Goal: Transaction & Acquisition: Purchase product/service

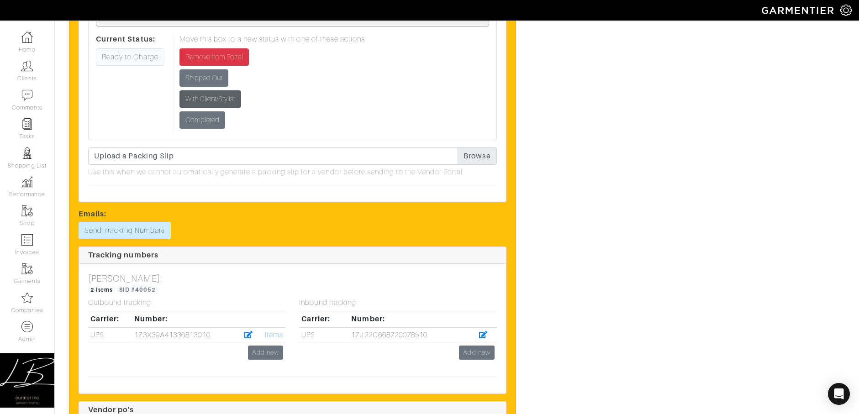
scroll to position [1029, 0]
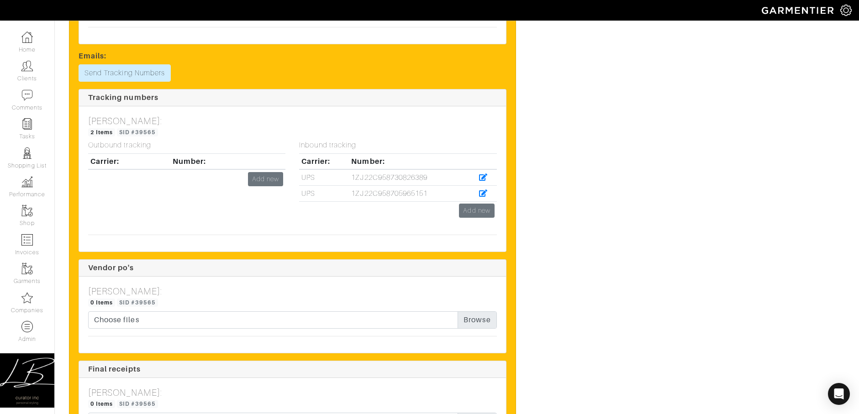
scroll to position [2918, 0]
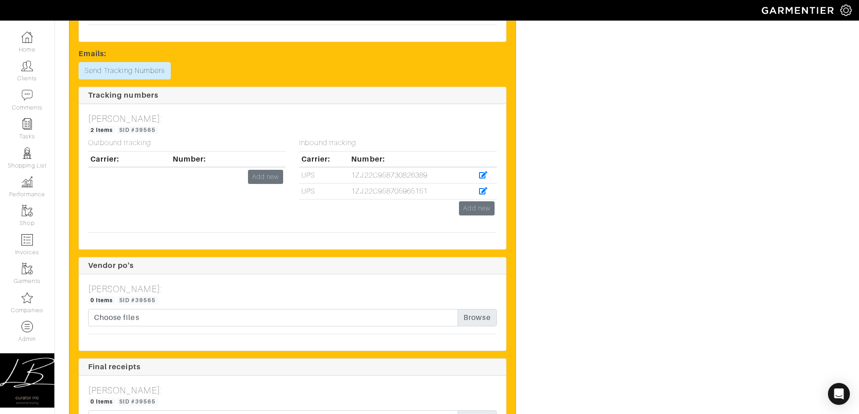
drag, startPoint x: 351, startPoint y: 190, endPoint x: 436, endPoint y: 189, distance: 85.4
click at [437, 191] on td "1ZJ22C958705965151" at bounding box center [409, 192] width 121 height 16
copy td "1ZJ22C958705965151"
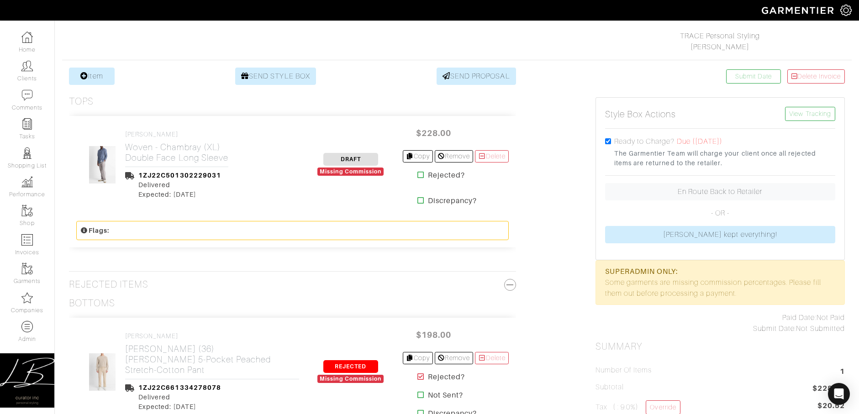
scroll to position [166, 0]
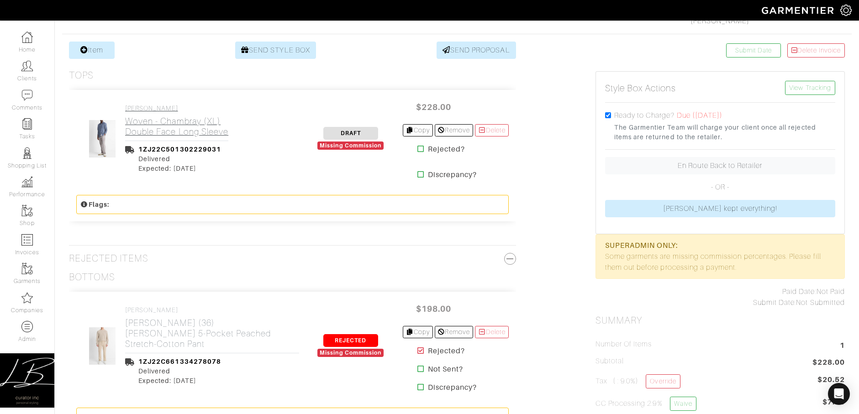
click at [195, 120] on h2 "Woven - Chambray (XL) Double Face Long Sleeve" at bounding box center [176, 126] width 103 height 21
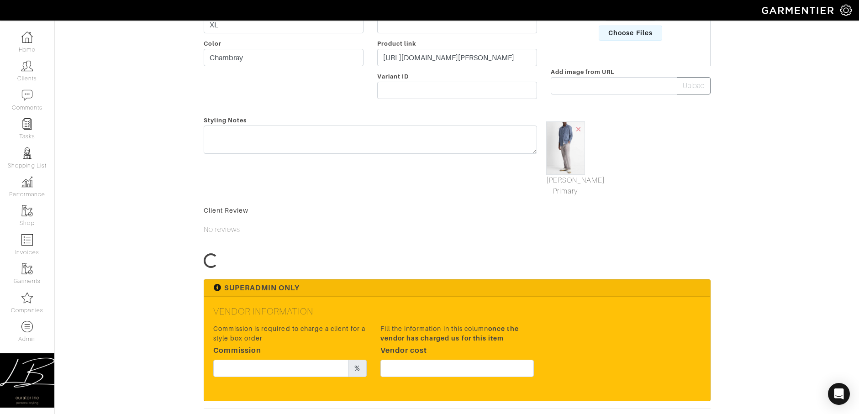
scroll to position [209, 0]
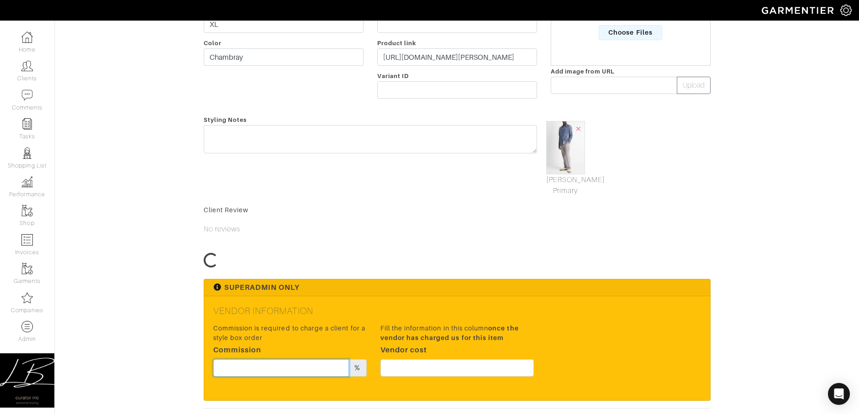
drag, startPoint x: 318, startPoint y: 368, endPoint x: 322, endPoint y: 364, distance: 5.5
click at [318, 368] on input "text" at bounding box center [281, 367] width 136 height 17
type input "15"
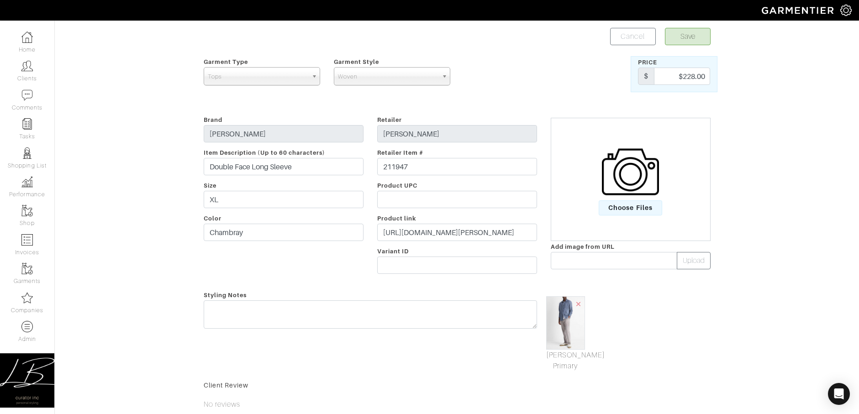
scroll to position [318, 0]
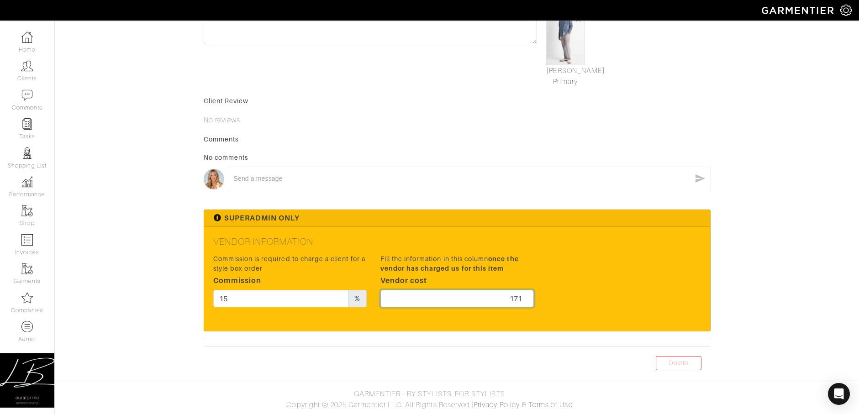
type input "171"
click at [560, 95] on form "Save Cancel Garment Type Tops Bottoms Sport Coats Suiting Outerwear Shoes Swimw…" at bounding box center [457, 54] width 507 height 622
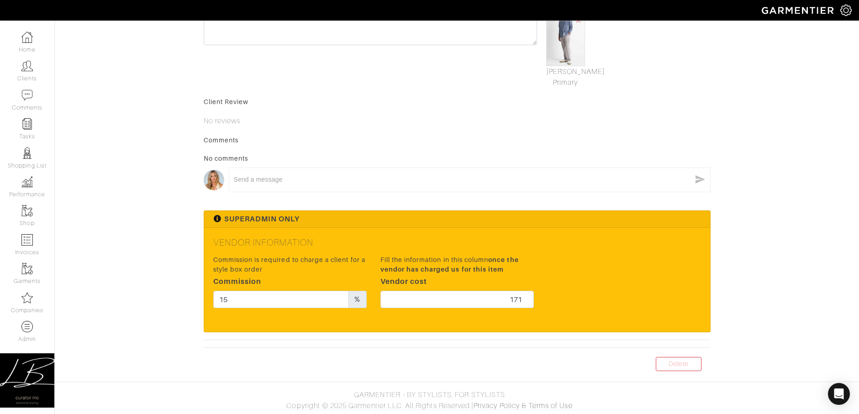
scroll to position [0, 0]
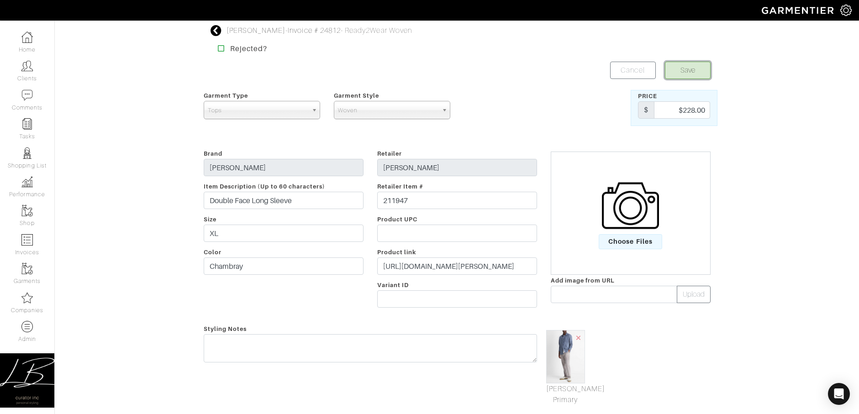
click at [692, 68] on button "Save" at bounding box center [688, 70] width 46 height 17
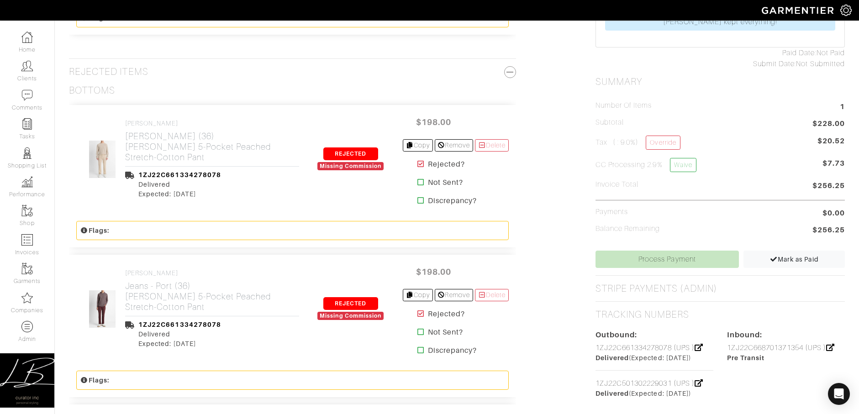
scroll to position [354, 0]
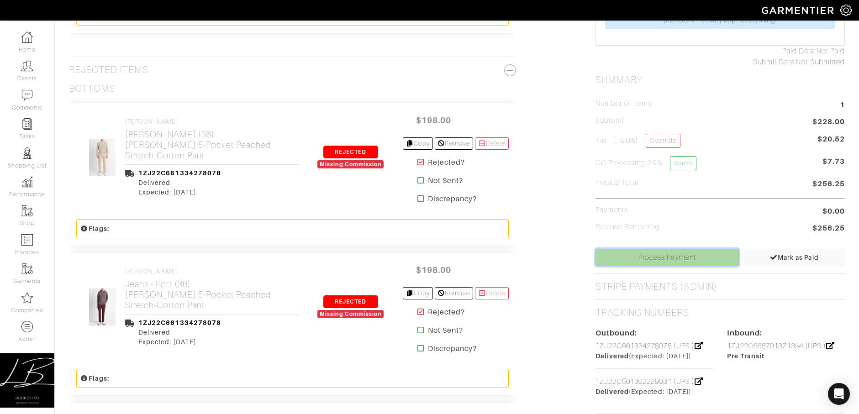
click at [664, 255] on link "Process Payment" at bounding box center [668, 257] width 144 height 17
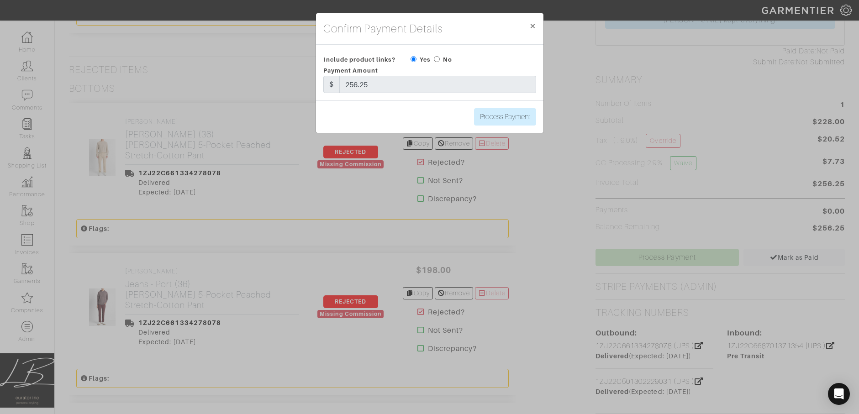
click at [436, 58] on input "radio" at bounding box center [437, 59] width 6 height 6
radio input "true"
click at [505, 118] on input "Process Payment" at bounding box center [505, 116] width 62 height 17
type input "Process Payment"
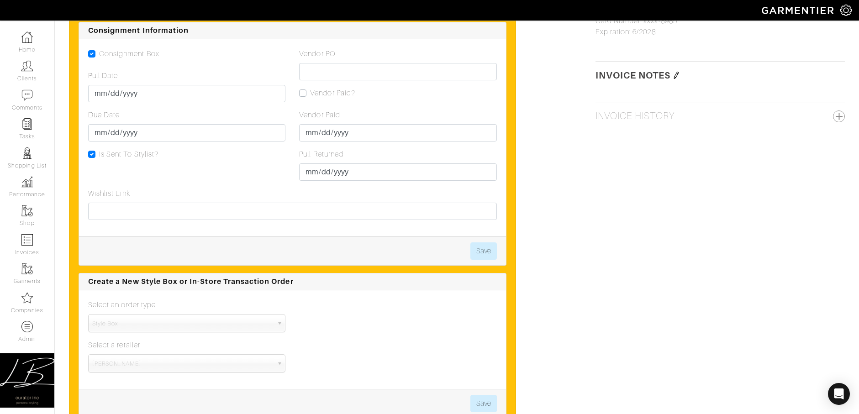
scroll to position [974, 0]
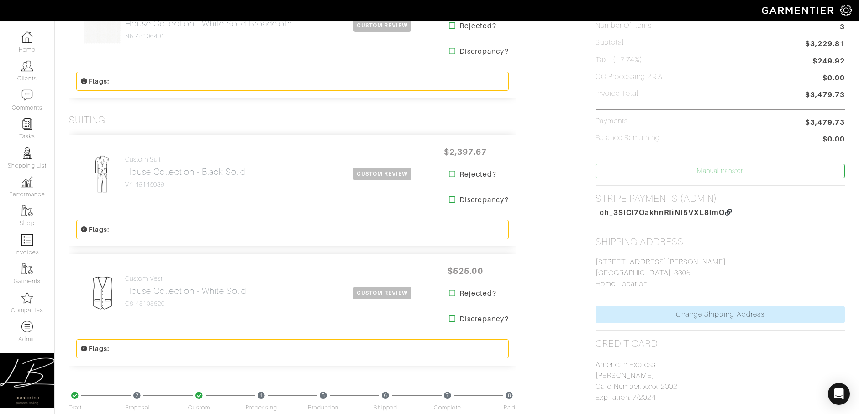
scroll to position [283, 0]
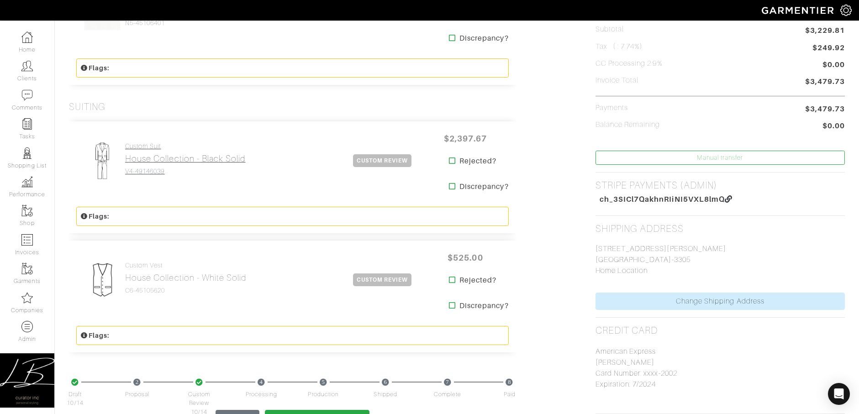
click at [165, 146] on h4 "Custom Suit" at bounding box center [185, 147] width 121 height 8
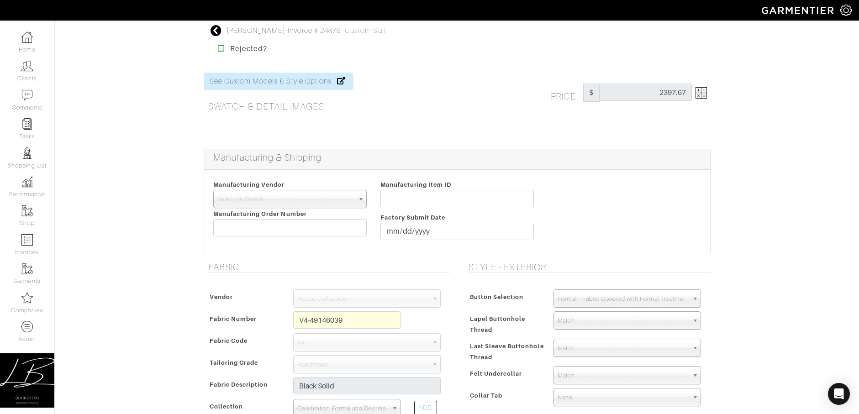
scroll to position [283, 0]
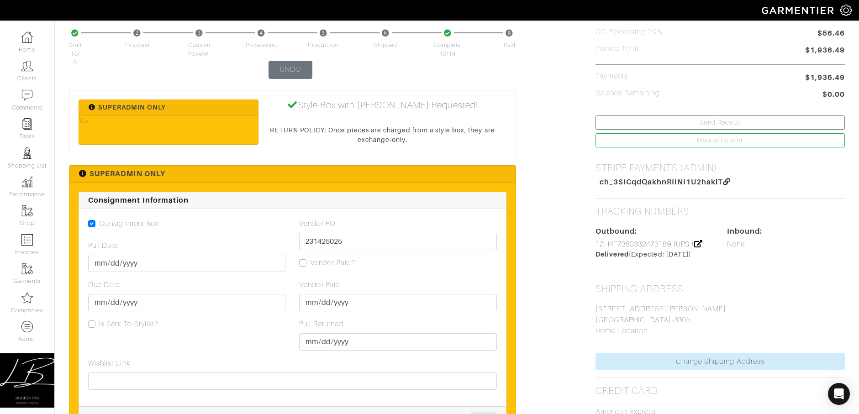
scroll to position [476, 0]
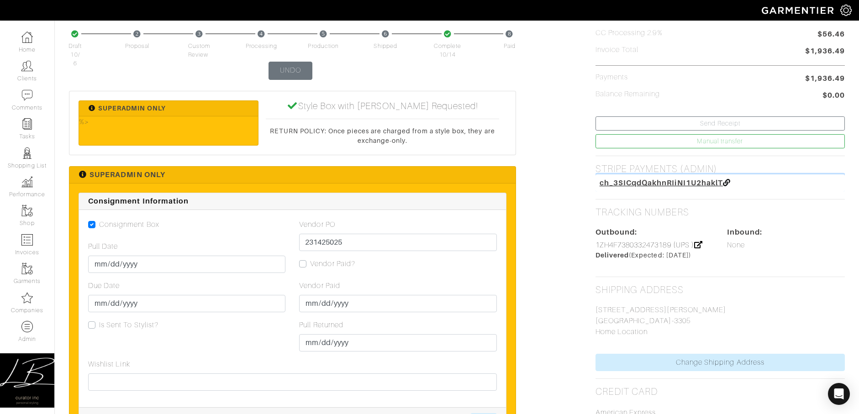
click at [618, 182] on span "ch_3SICqdQakhnRIiNI1U2haklT" at bounding box center [661, 183] width 123 height 9
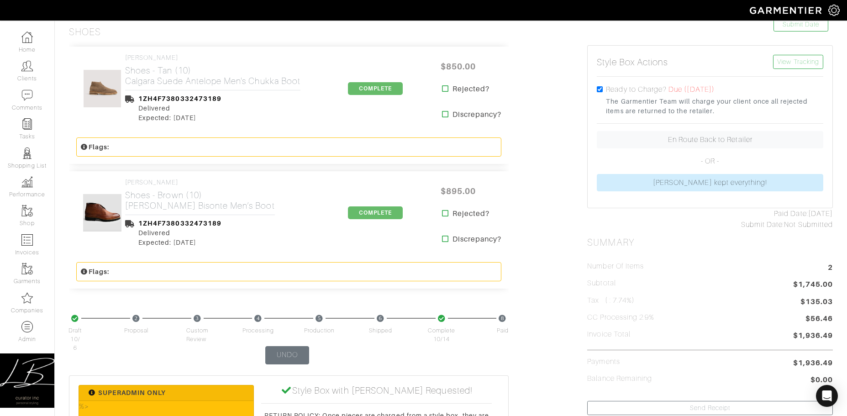
scroll to position [128, 0]
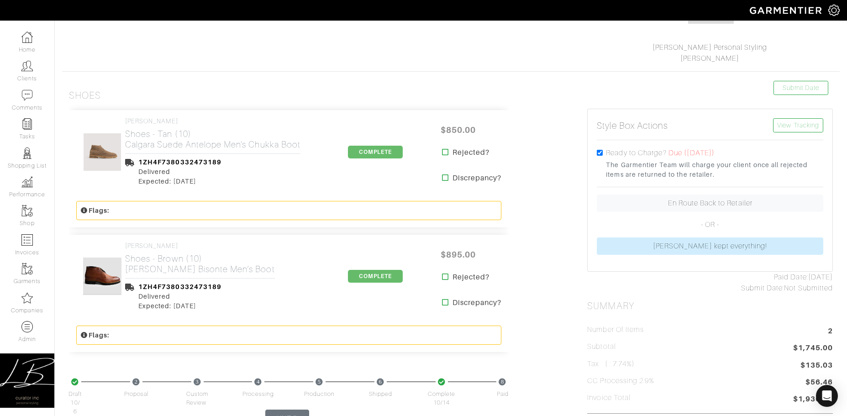
click at [444, 153] on icon at bounding box center [445, 151] width 7 height 7
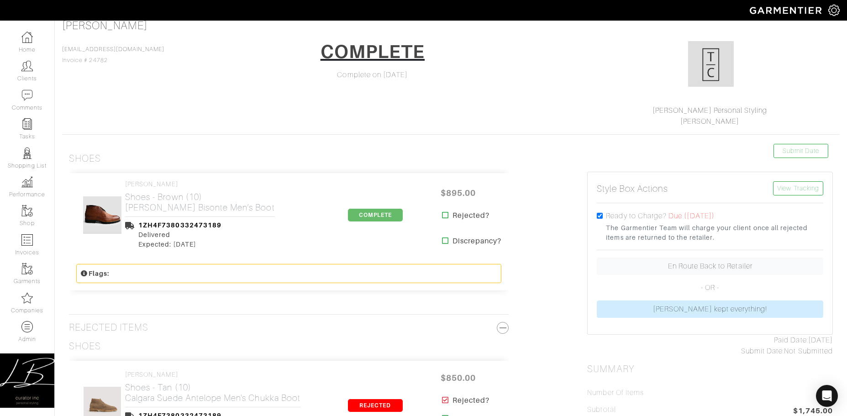
scroll to position [89, 0]
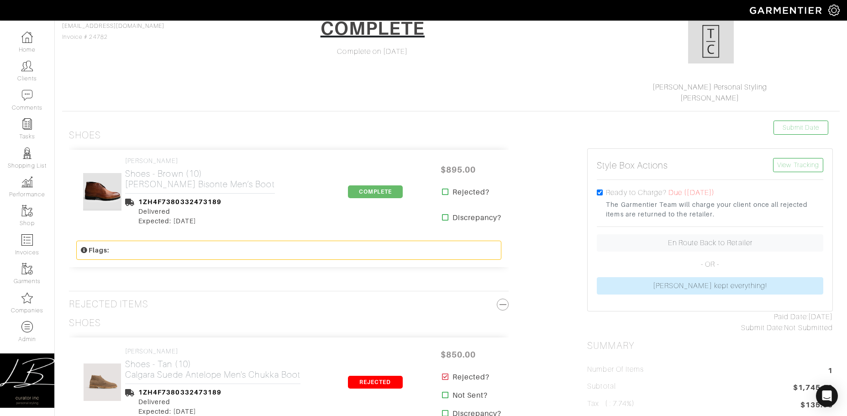
click at [447, 191] on icon at bounding box center [445, 191] width 7 height 7
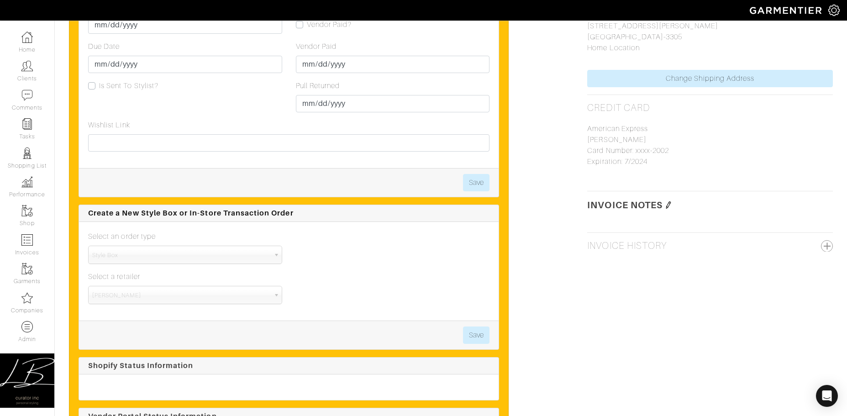
scroll to position [762, 0]
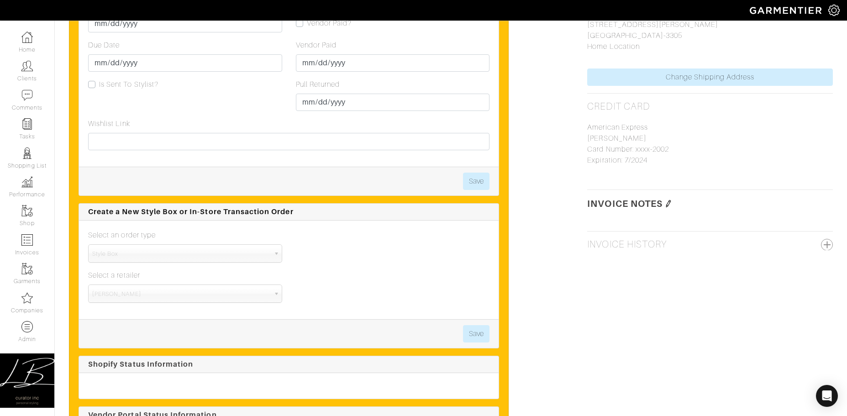
click at [670, 202] on img at bounding box center [668, 203] width 7 height 7
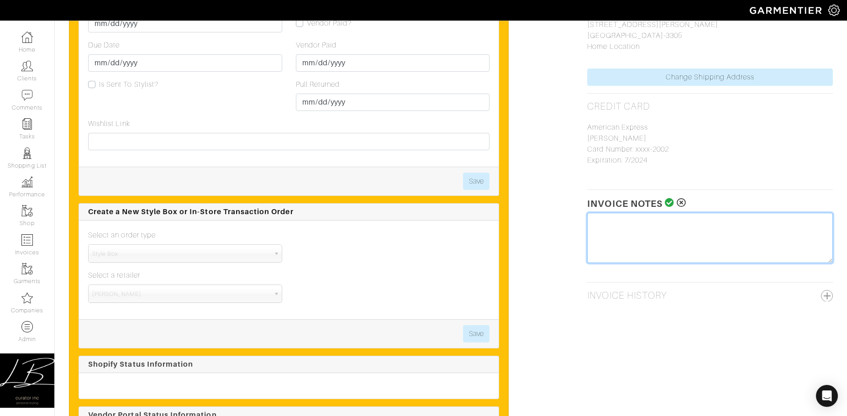
click at [657, 225] on textarea at bounding box center [710, 238] width 246 height 50
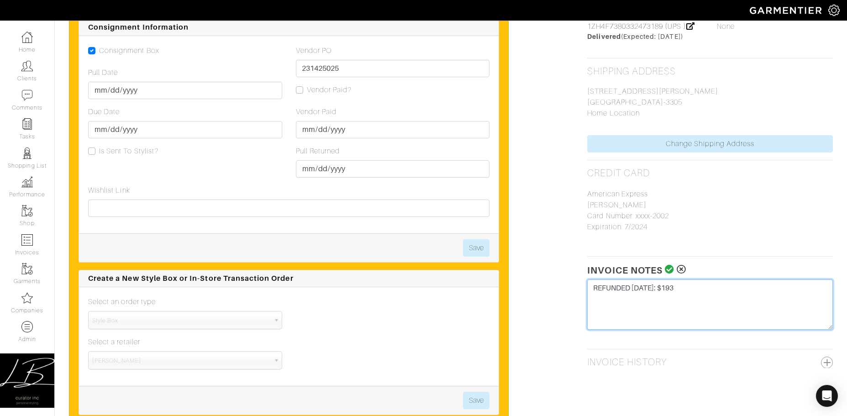
scroll to position [697, 0]
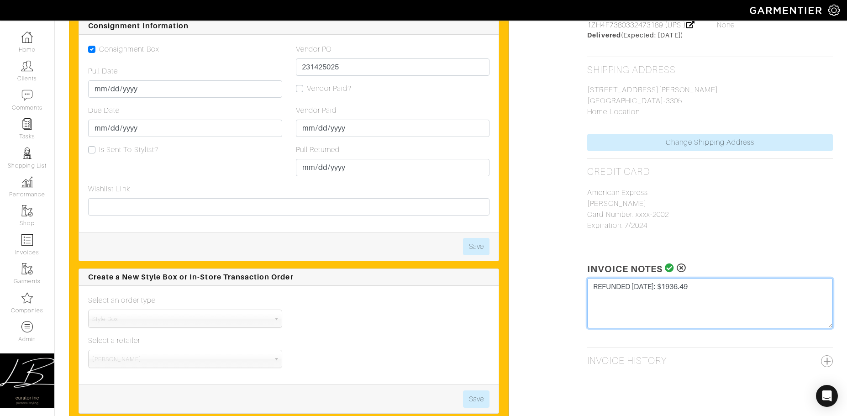
type textarea "REFUNDED 10/15/25: $1936.49"
click at [671, 267] on icon at bounding box center [670, 268] width 10 height 9
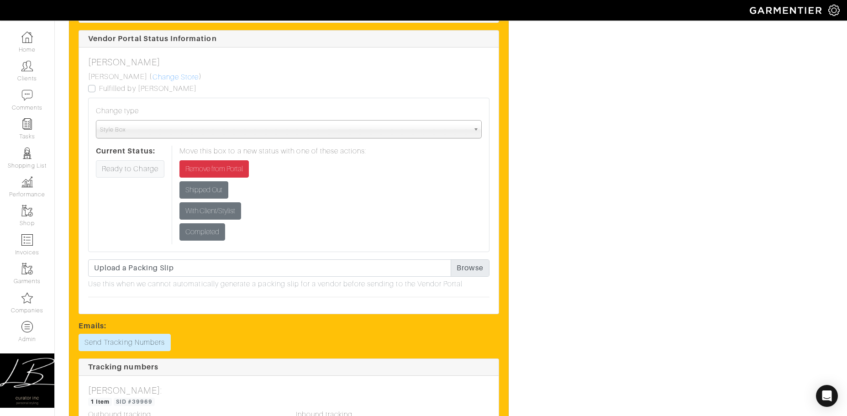
scroll to position [1139, 0]
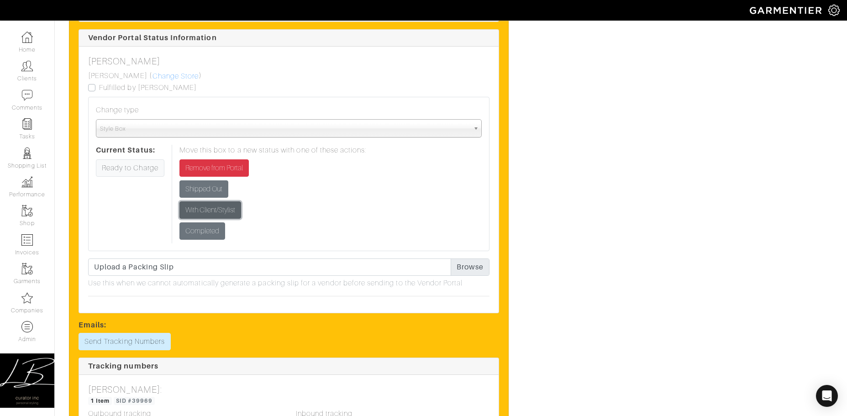
click at [227, 210] on input "With Client/Stylist" at bounding box center [211, 209] width 62 height 17
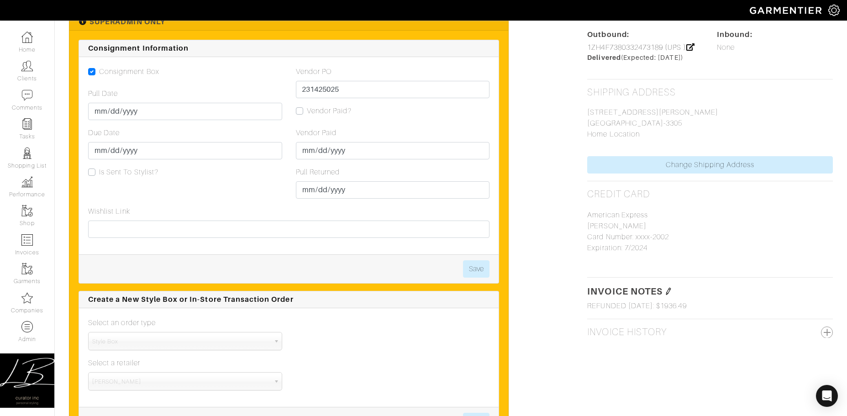
scroll to position [672, 0]
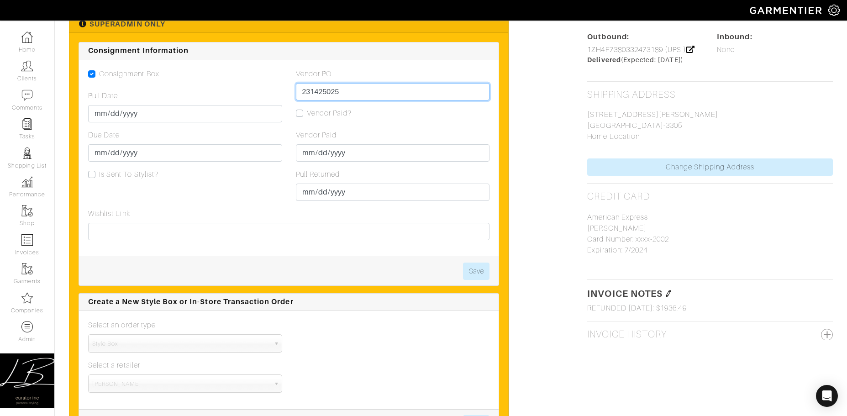
click at [398, 89] on input "231425025" at bounding box center [393, 91] width 194 height 17
drag, startPoint x: 400, startPoint y: 84, endPoint x: 399, endPoint y: 79, distance: 5.0
click at [399, 79] on div "Vendor PO 231425025" at bounding box center [393, 85] width 194 height 32
drag, startPoint x: 361, startPoint y: 253, endPoint x: 359, endPoint y: 245, distance: 7.9
click at [361, 252] on div "Consignment Box Pull Date [DATE] Due Date [DATE] Is Sent To Stylist? Vendor PO …" at bounding box center [289, 157] width 420 height 197
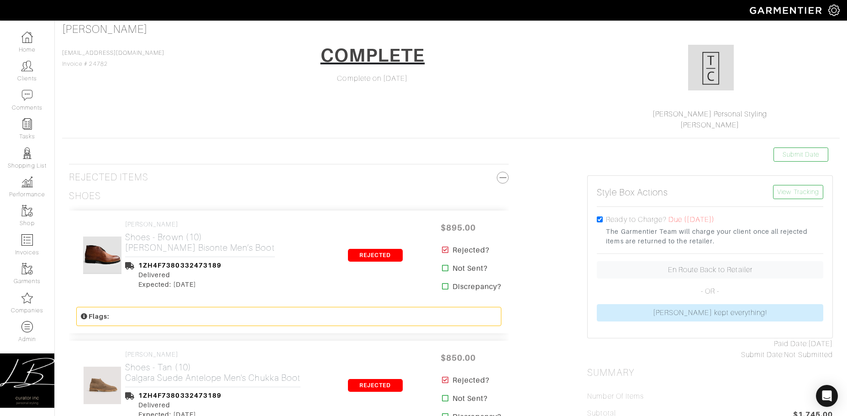
scroll to position [0, 0]
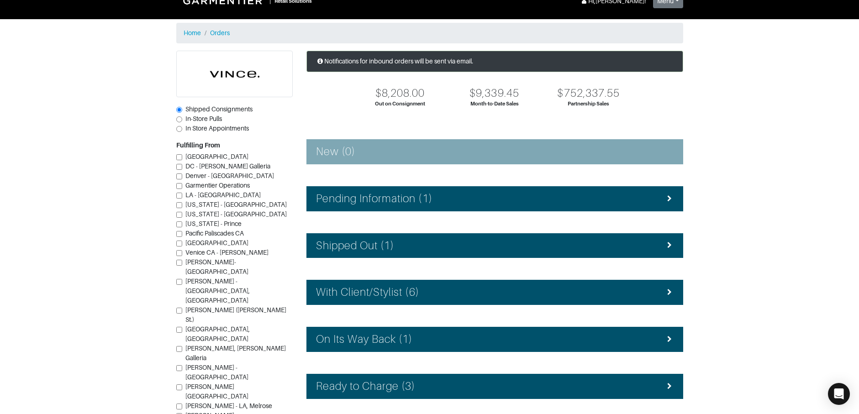
scroll to position [107, 0]
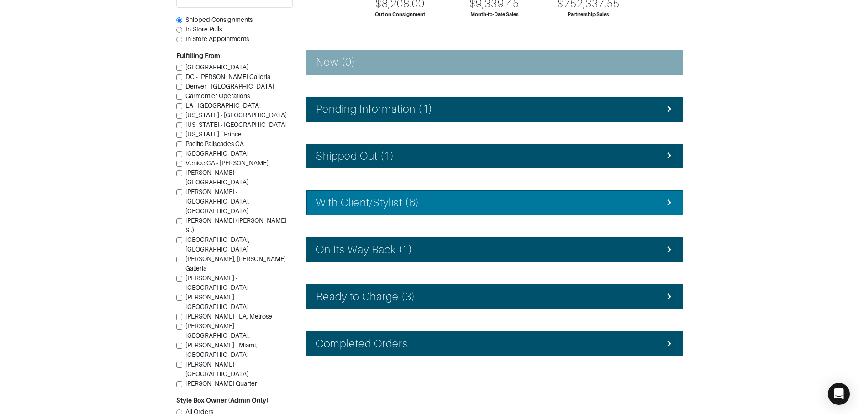
click at [369, 192] on li "With Client/Stylist (6)" at bounding box center [494, 202] width 377 height 25
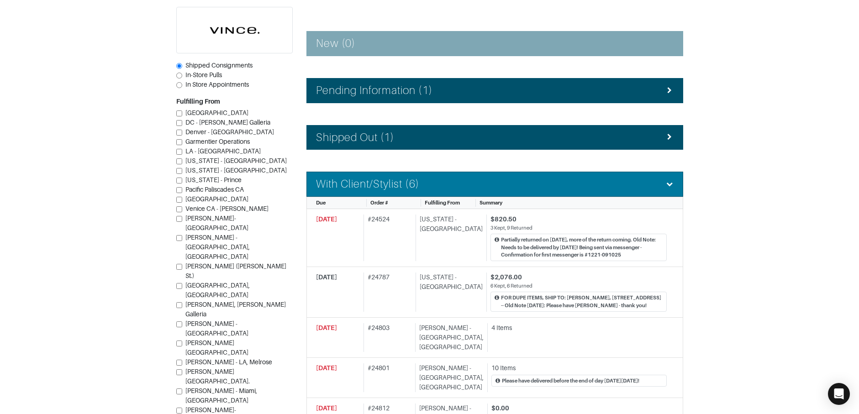
scroll to position [131, 0]
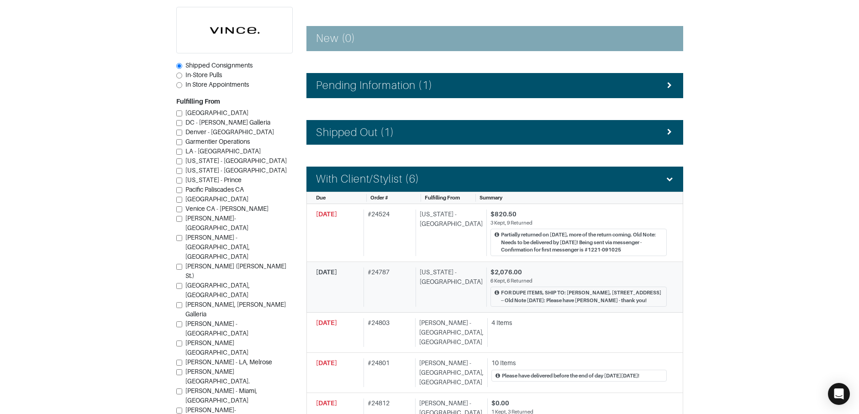
click at [427, 296] on div "[US_STATE] - [GEOGRAPHIC_DATA]" at bounding box center [449, 287] width 67 height 39
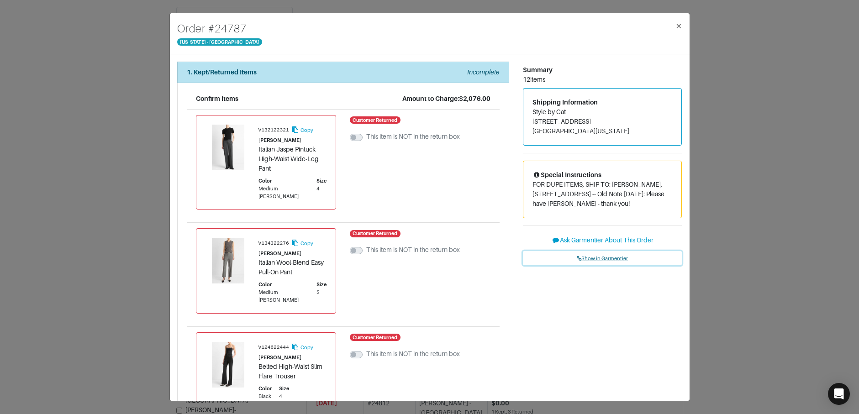
click at [612, 261] on span "Show in Garmentier" at bounding box center [602, 258] width 51 height 5
drag, startPoint x: 259, startPoint y: 151, endPoint x: 283, endPoint y: 167, distance: 29.0
click at [280, 167] on div "Italian Jaspe Pintuck High-Waist Wide-Leg Pant" at bounding box center [293, 159] width 69 height 29
copy div "Italian Jaspe Pintuck High-Waist Wide-Leg Pant"
drag, startPoint x: 258, startPoint y: 256, endPoint x: 304, endPoint y: 262, distance: 46.6
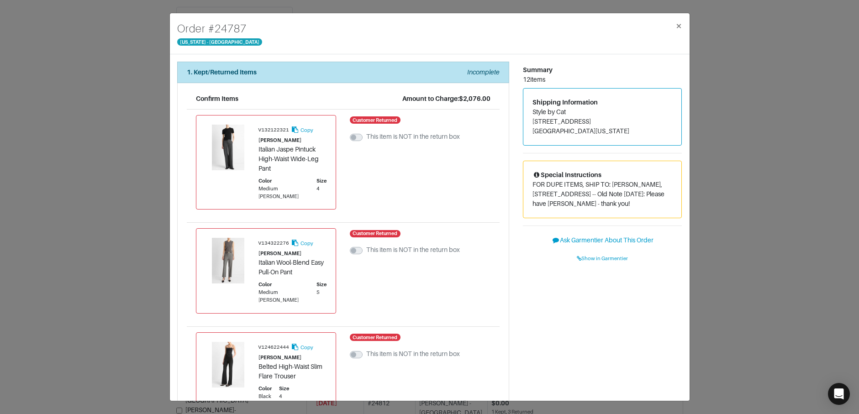
click at [303, 263] on div "Italian Wool-Blend Easy Pull-On Pant" at bounding box center [293, 267] width 69 height 19
drag, startPoint x: 304, startPoint y: 262, endPoint x: 259, endPoint y: 256, distance: 45.2
click at [259, 258] on div "Italian Wool-Blend Easy Pull-On Pant" at bounding box center [293, 267] width 69 height 19
copy div "Italian Wool-Blend Easy Pull-On Pant"
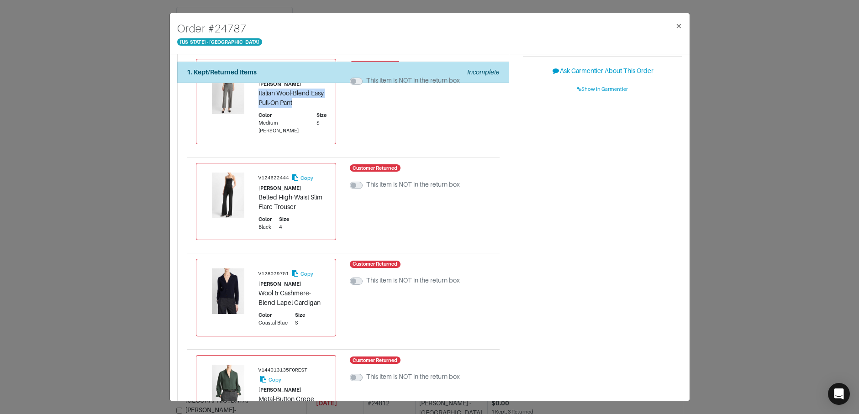
scroll to position [173, 0]
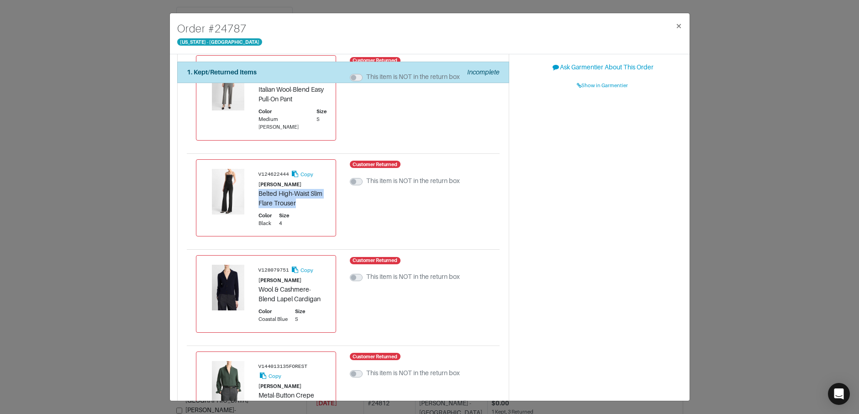
drag, startPoint x: 259, startPoint y: 180, endPoint x: 303, endPoint y: 187, distance: 44.0
click at [301, 189] on div "Belted High-Waist Slim Flare Trouser" at bounding box center [293, 198] width 69 height 19
copy div "Belted High-Waist Slim Flare Trouser"
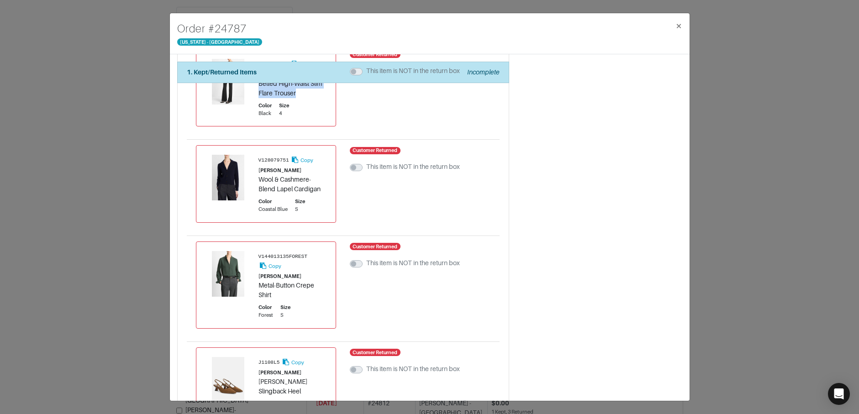
scroll to position [285, 0]
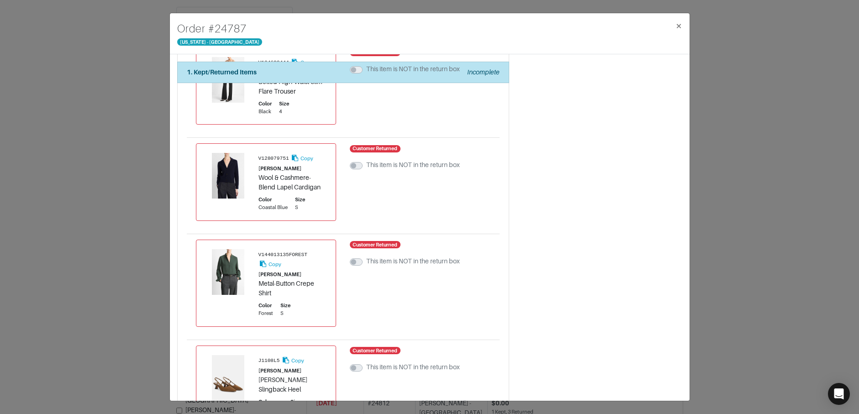
click at [258, 163] on div at bounding box center [232, 176] width 53 height 46
drag, startPoint x: 258, startPoint y: 164, endPoint x: 330, endPoint y: 171, distance: 72.1
click at [329, 170] on div "V128079751 Copy VINCE Wool & Cashmere-Blend Lapel Cardigan Color Coastal Blue S…" at bounding box center [266, 182] width 141 height 78
copy div "Wool & Cashmere-Blend Lapel Cardigan"
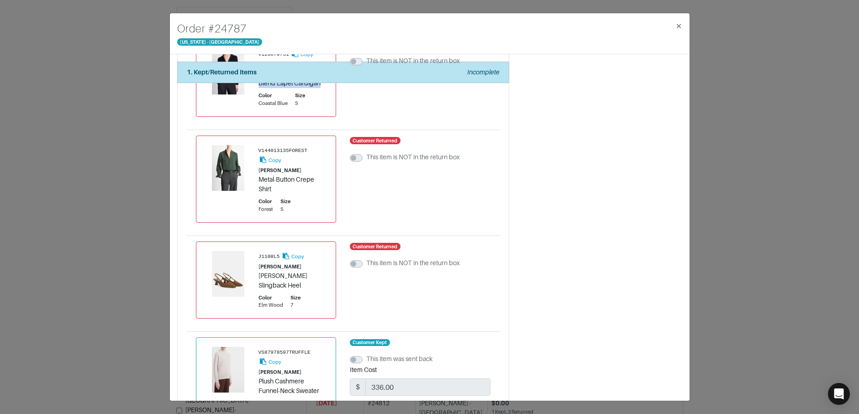
scroll to position [392, 0]
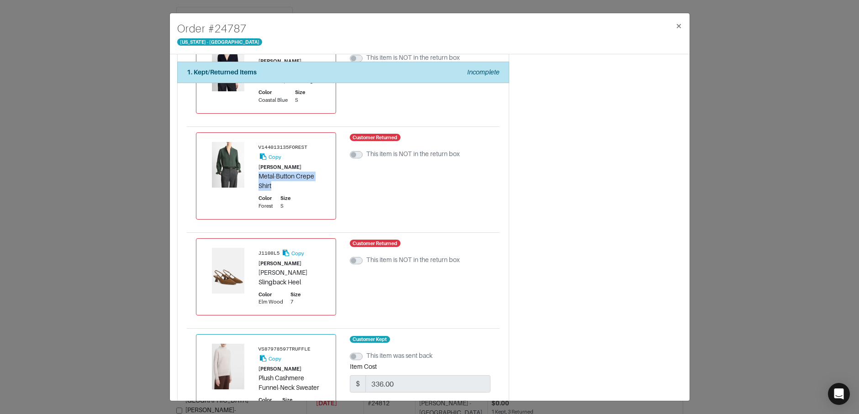
drag, startPoint x: 261, startPoint y: 162, endPoint x: 283, endPoint y: 169, distance: 23.7
click at [283, 172] on div "Metal-Button Crepe Shirt" at bounding box center [293, 181] width 69 height 19
copy div "Metal-Button Crepe Shirt"
click at [256, 256] on div at bounding box center [232, 271] width 53 height 46
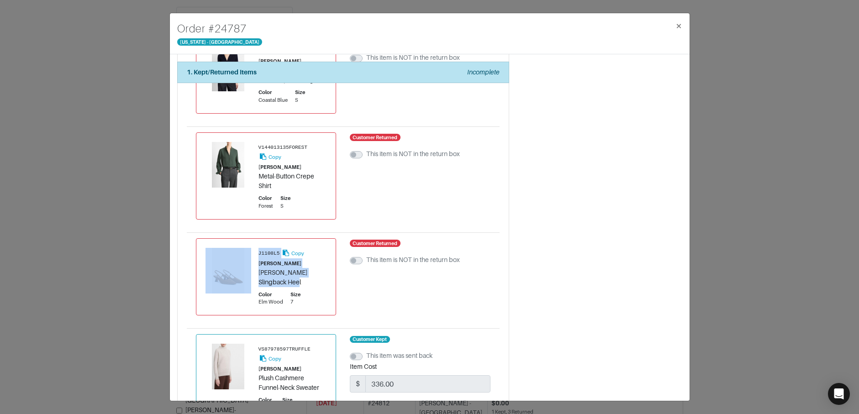
drag, startPoint x: 261, startPoint y: 257, endPoint x: 306, endPoint y: 263, distance: 45.2
click at [306, 263] on div "J1108L5 Copy VINCE Bianca Suede Slingback Heel Color Elm Wood Size 7" at bounding box center [266, 277] width 121 height 58
click at [306, 268] on div "Bianca Suede Slingback Heel" at bounding box center [293, 277] width 69 height 19
drag, startPoint x: 290, startPoint y: 264, endPoint x: 259, endPoint y: 257, distance: 31.8
click at [259, 268] on div "Bianca Suede Slingback Heel" at bounding box center [293, 277] width 69 height 19
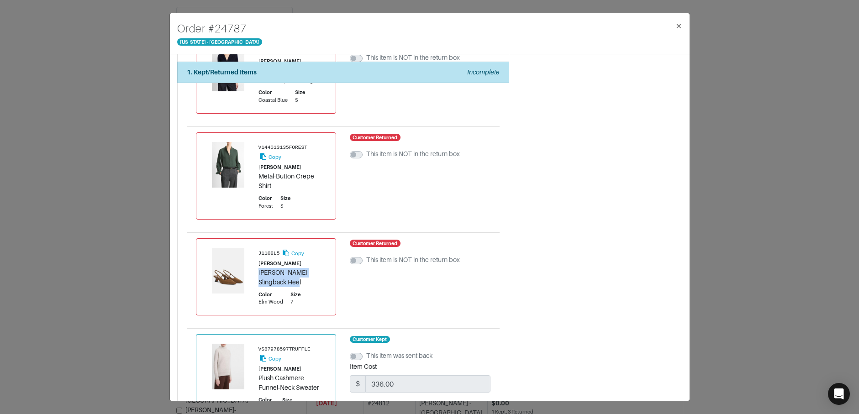
copy div "Bianca Suede Slingback Heel"
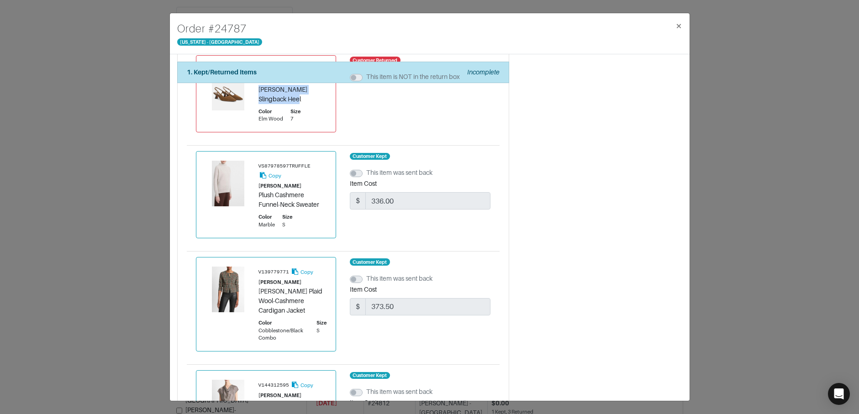
scroll to position [581, 0]
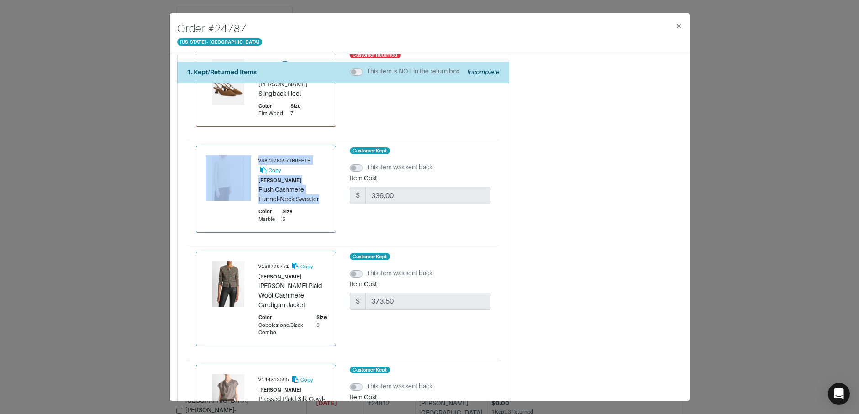
drag, startPoint x: 258, startPoint y: 174, endPoint x: 324, endPoint y: 184, distance: 67.5
click at [324, 184] on div "VS87978597TRUFFLE Copy VINCE Plush Cashmere Funnel-Neck Sweater Color Marble Si…" at bounding box center [266, 189] width 121 height 68
click at [317, 185] on div "Plush Cashmere Funnel-Neck Sweater" at bounding box center [293, 194] width 69 height 19
drag, startPoint x: 259, startPoint y: 176, endPoint x: 325, endPoint y: 185, distance: 65.9
click at [324, 185] on div "Plush Cashmere Funnel-Neck Sweater" at bounding box center [293, 194] width 69 height 19
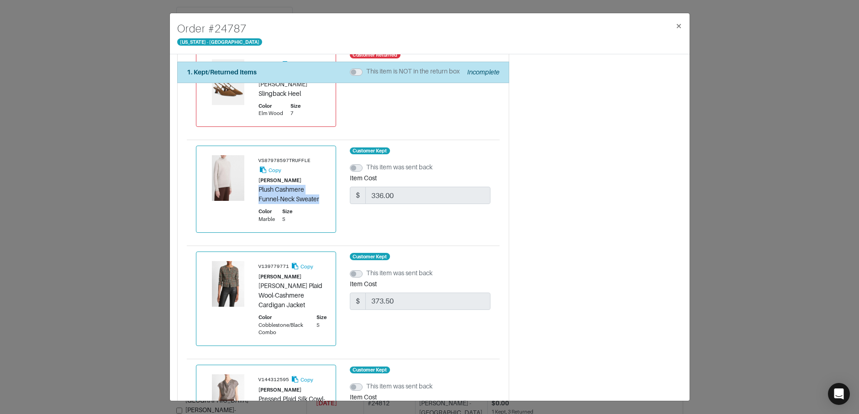
copy div "Plush Cashmere Funnel-Neck Sweater"
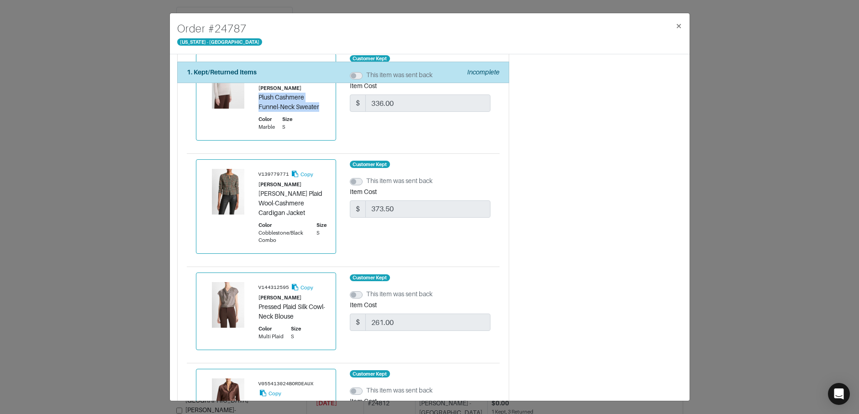
scroll to position [674, 0]
drag, startPoint x: 258, startPoint y: 180, endPoint x: 279, endPoint y: 196, distance: 27.0
click at [279, 196] on div "Glen Plaid Wool-Cashmere Cardigan Jacket" at bounding box center [293, 203] width 69 height 29
copy div "Glen Plaid Wool-Cashmere Cardigan Jacket"
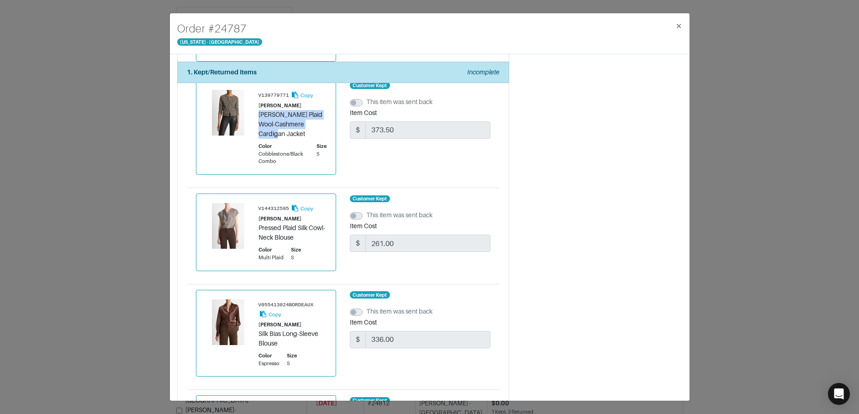
scroll to position [753, 0]
drag, startPoint x: 259, startPoint y: 214, endPoint x: 296, endPoint y: 223, distance: 38.7
click at [293, 223] on div "Pressed Plaid Silk Cowl-Neck Blouse" at bounding box center [293, 232] width 69 height 19
copy div "Pressed Plaid Silk Cowl-Neck Blouse"
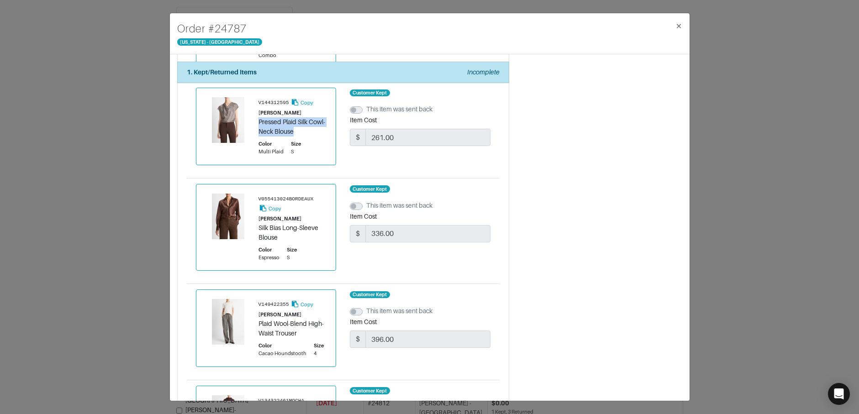
scroll to position [864, 0]
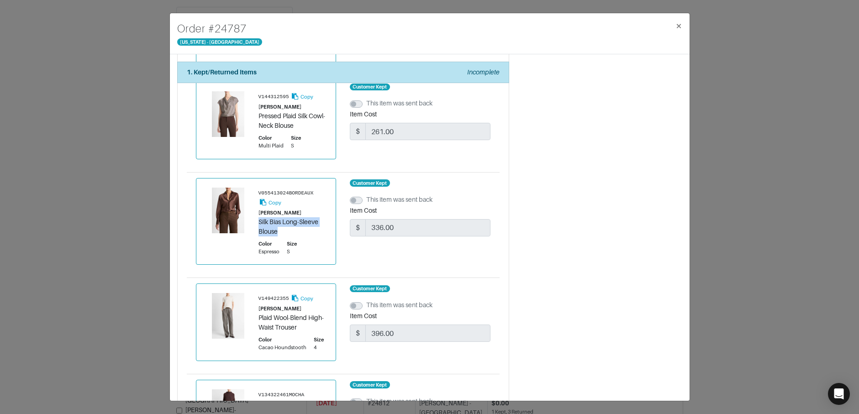
drag, startPoint x: 259, startPoint y: 206, endPoint x: 286, endPoint y: 215, distance: 28.2
click at [286, 217] on div "Silk Bias Long-Sleeve Blouse" at bounding box center [293, 226] width 69 height 19
copy div "Silk Bias Long-Sleeve Blouse"
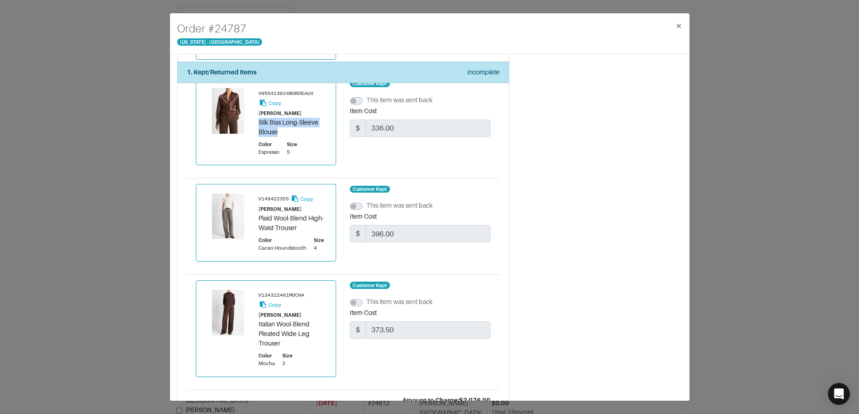
scroll to position [966, 0]
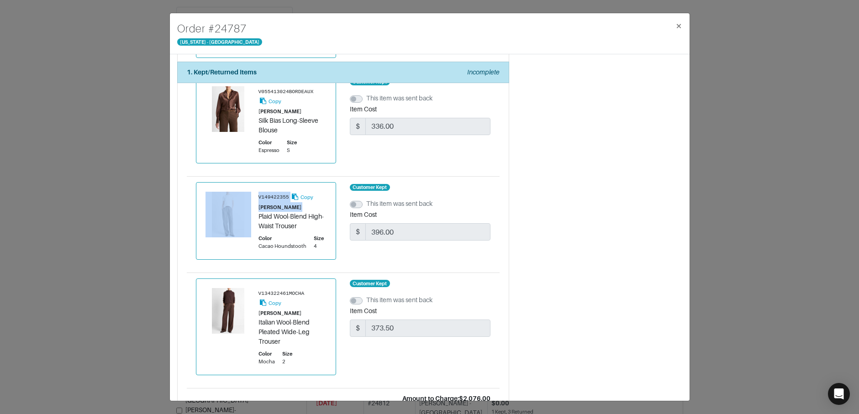
click at [259, 203] on div "V149422355 Copy VINCE Plaid Wool-Blend High-Waist Trouser Color Cacao Houndstoo…" at bounding box center [266, 221] width 121 height 58
click at [256, 203] on div at bounding box center [232, 215] width 53 height 46
drag, startPoint x: 259, startPoint y: 203, endPoint x: 304, endPoint y: 208, distance: 45.0
click at [304, 212] on div "Plaid Wool-Blend High-Waist Trouser" at bounding box center [293, 221] width 69 height 19
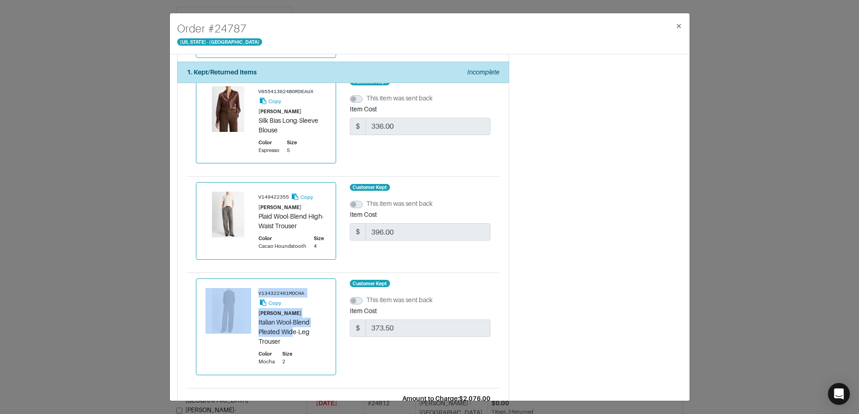
drag, startPoint x: 257, startPoint y: 307, endPoint x: 299, endPoint y: 321, distance: 43.8
click at [296, 320] on div "V134322461MOCHA Copy VINCE Italian Wool-Blend Pleated Wide-Leg Trouser Color Mo…" at bounding box center [266, 327] width 121 height 78
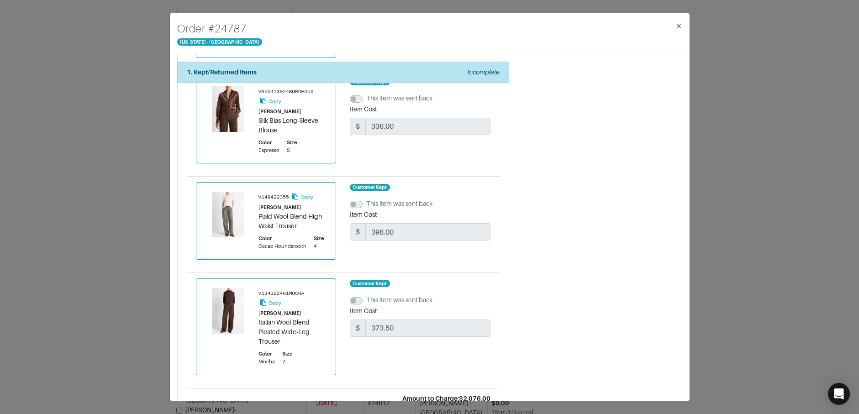
click at [299, 321] on div "Italian Wool-Blend Pleated Wide-Leg Trouser" at bounding box center [293, 332] width 69 height 29
drag, startPoint x: 259, startPoint y: 307, endPoint x: 288, endPoint y: 322, distance: 33.3
click at [287, 323] on div "Italian Wool-Blend Pleated Wide-Leg Trouser" at bounding box center [293, 332] width 69 height 29
click at [803, 173] on div "Order # 24787 New York - 5th Avenue × 1. Kept/Returned Items Incomplete Confirm…" at bounding box center [429, 207] width 859 height 414
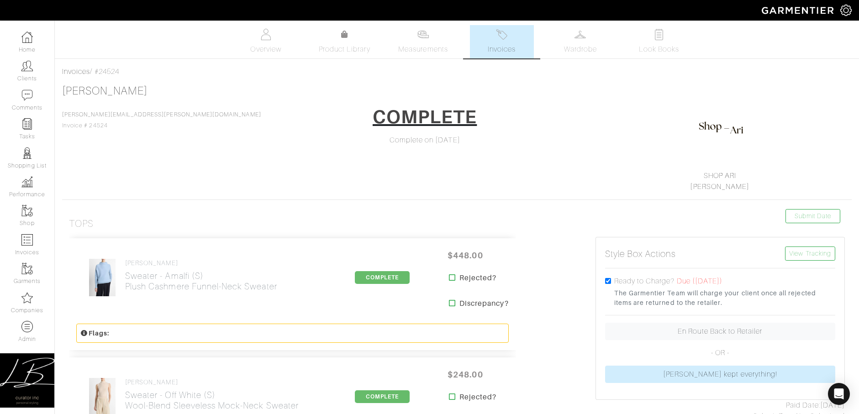
scroll to position [2918, 0]
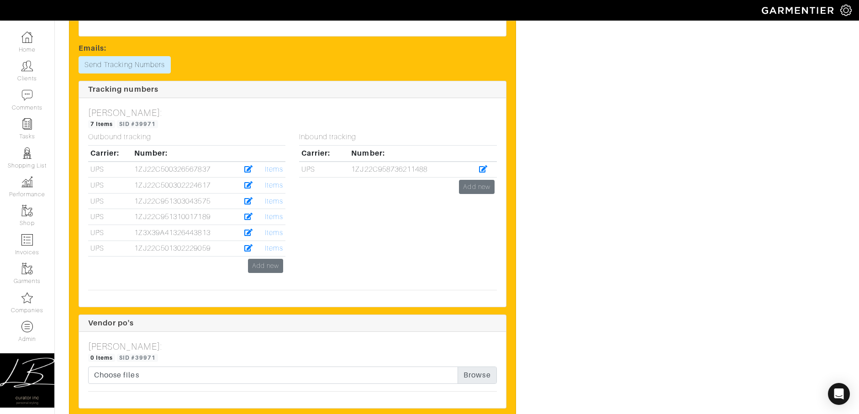
scroll to position [2935, 0]
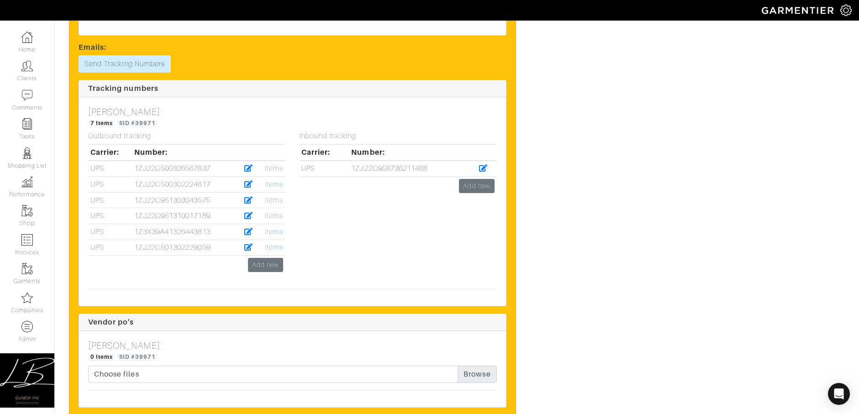
drag, startPoint x: 347, startPoint y: 158, endPoint x: 434, endPoint y: 158, distance: 86.8
click at [433, 161] on tr "UPS 1ZJ22C958736211488" at bounding box center [397, 169] width 197 height 16
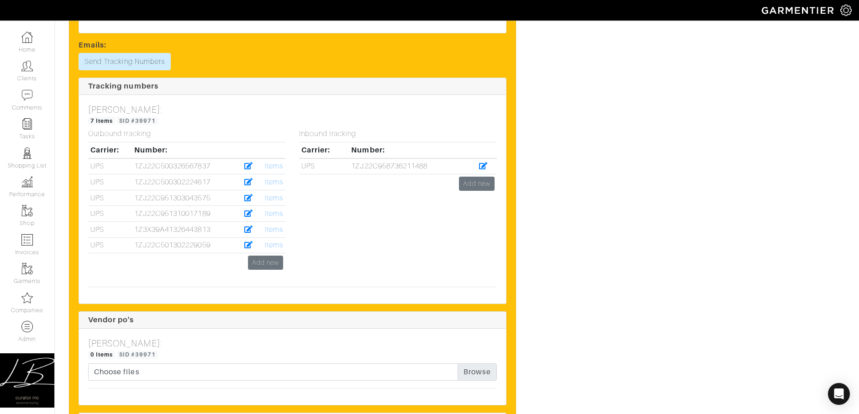
scroll to position [2935, 0]
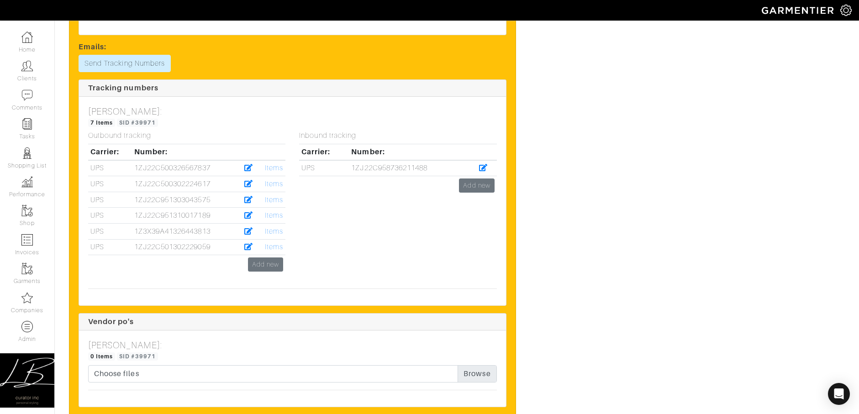
copy tr "1ZJ22C958736211488"
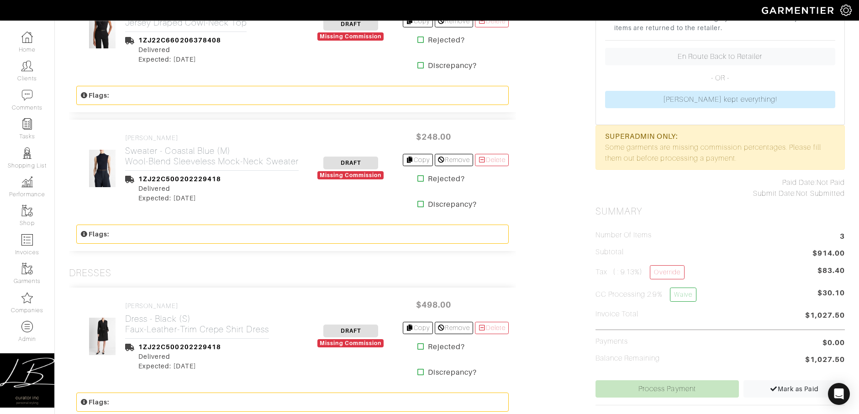
scroll to position [206, 0]
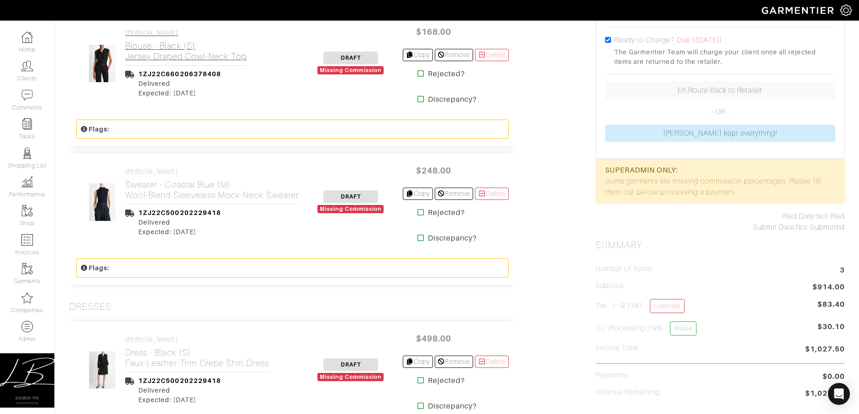
click at [167, 52] on h2 "Blouse - Black (S) Jersey Draped Cowl-Neck Top" at bounding box center [185, 51] width 121 height 21
click at [161, 180] on h2 "Sweater - Coastal Blue (M) Wool-Blend Sleeveless Mock-Neck Sweater" at bounding box center [212, 190] width 174 height 21
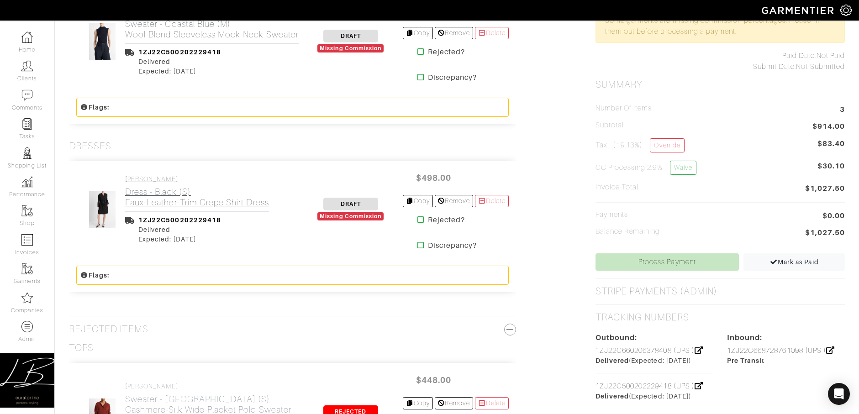
scroll to position [367, 0]
click at [164, 189] on h2 "Dress - Black (S) Faux-Leather-Trim Crepe Shirt Dress" at bounding box center [197, 196] width 144 height 21
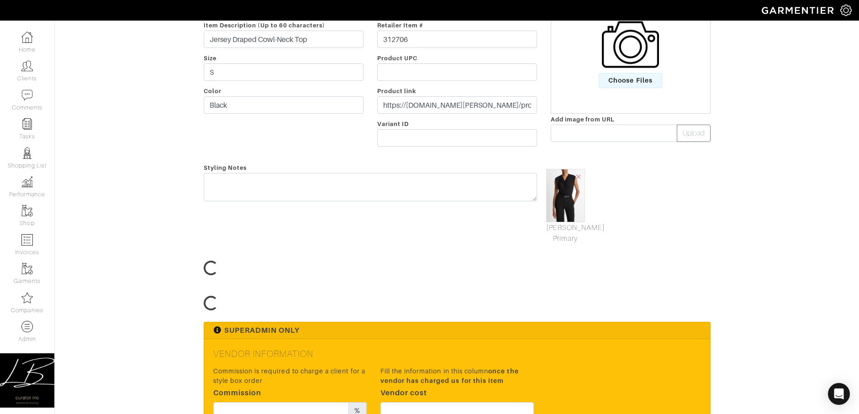
scroll to position [274, 0]
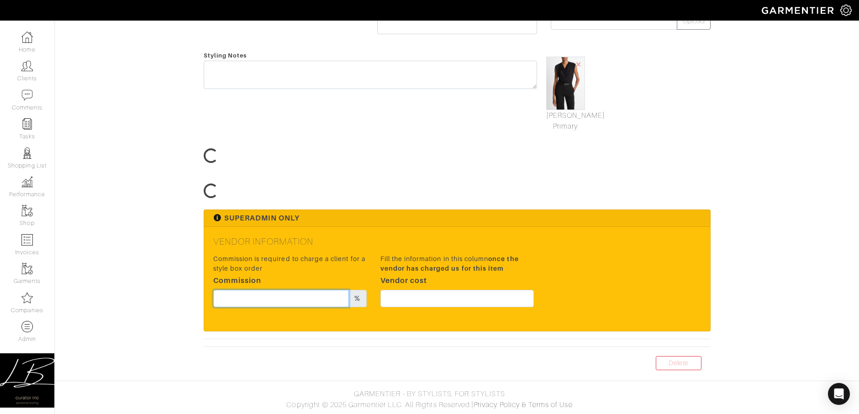
click at [274, 297] on input "text" at bounding box center [281, 298] width 136 height 17
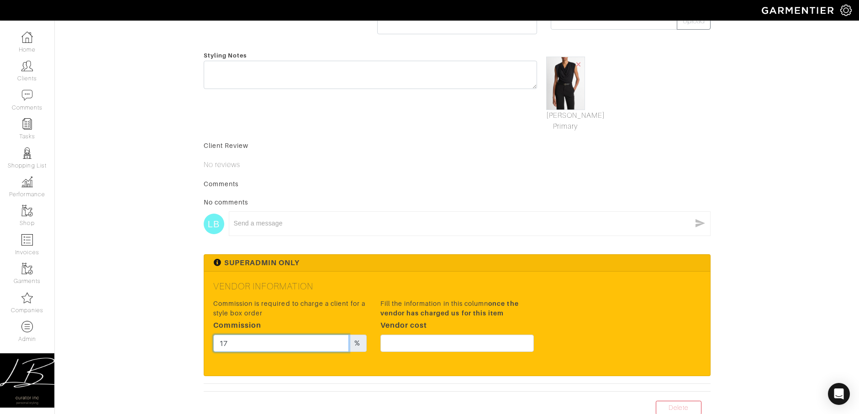
type input "17"
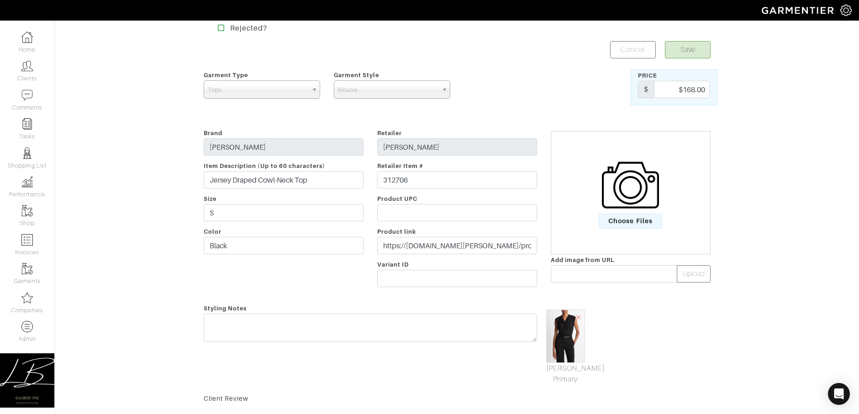
scroll to position [318, 0]
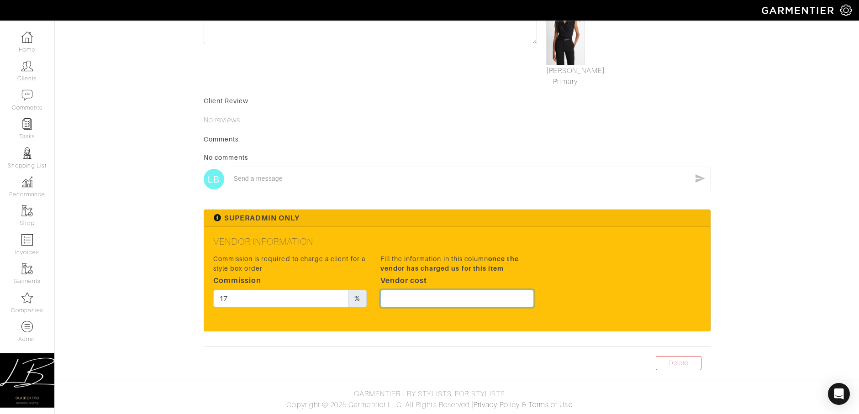
click at [454, 300] on input "text" at bounding box center [456, 298] width 153 height 17
type input "126"
click at [438, 147] on div "Comments No comments LB x" at bounding box center [457, 168] width 507 height 66
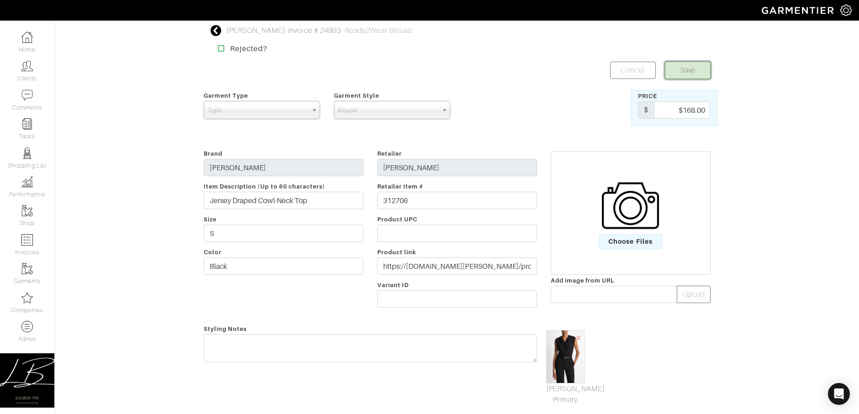
click at [675, 74] on button "Save" at bounding box center [688, 70] width 46 height 17
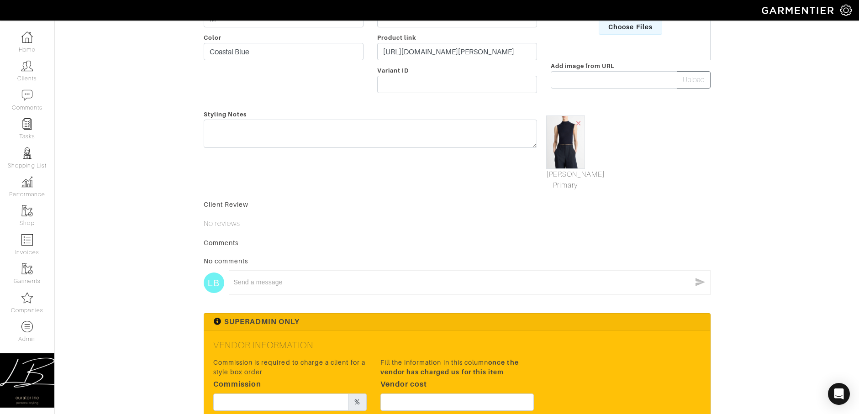
scroll to position [217, 0]
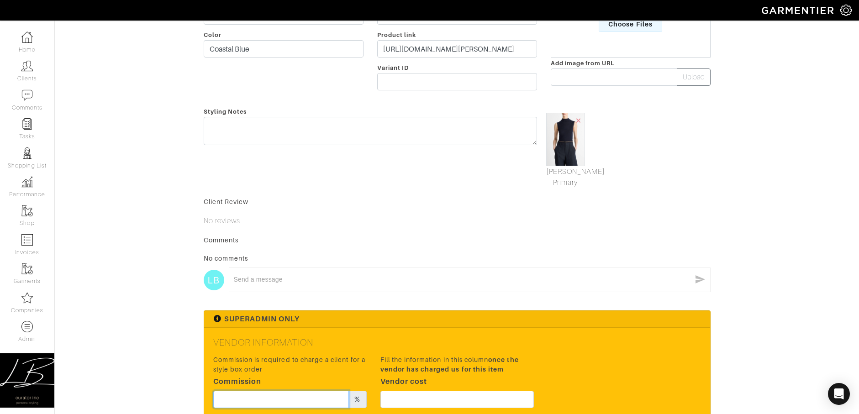
click at [279, 393] on input "text" at bounding box center [281, 399] width 136 height 17
type input "17"
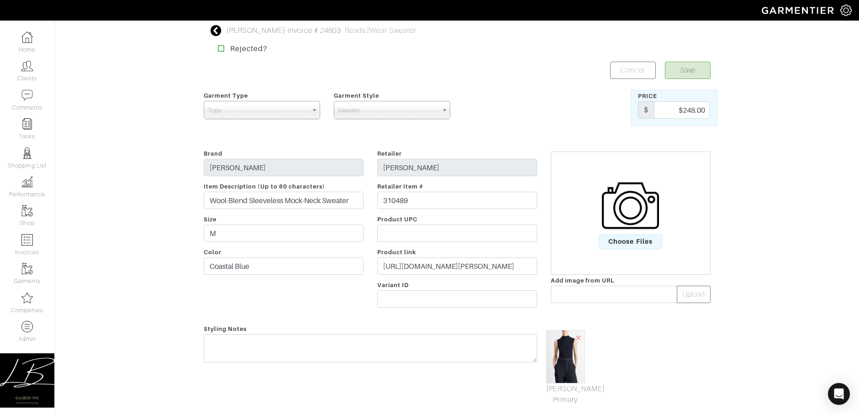
scroll to position [318, 0]
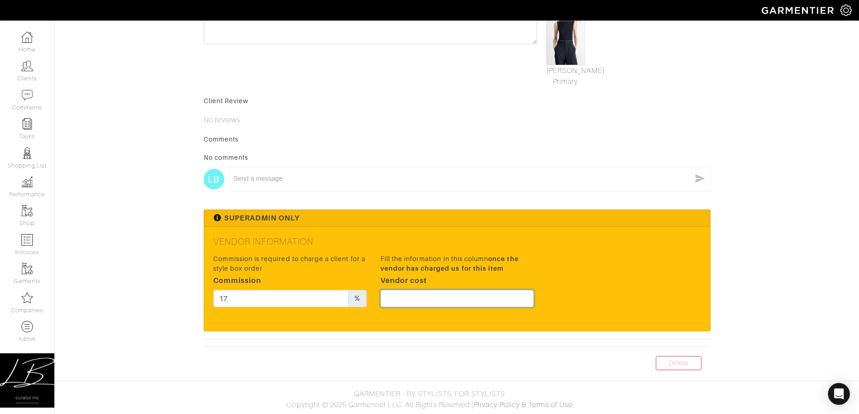
click at [452, 291] on input "text" at bounding box center [456, 298] width 153 height 17
type input "186"
click at [477, 69] on div "Styling Notes" at bounding box center [370, 46] width 347 height 82
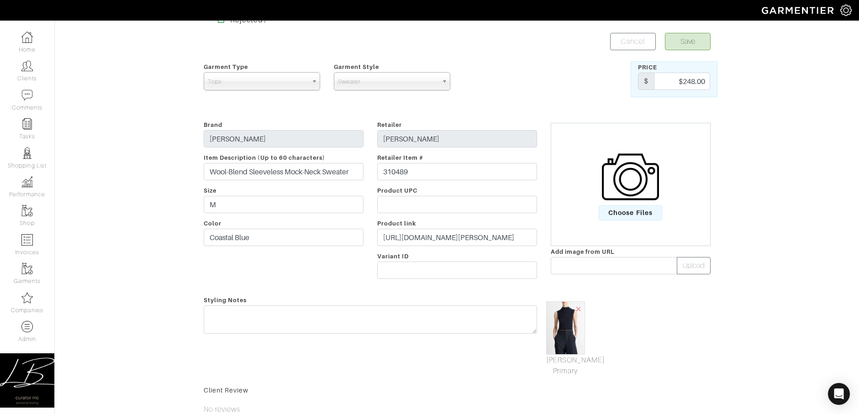
scroll to position [0, 0]
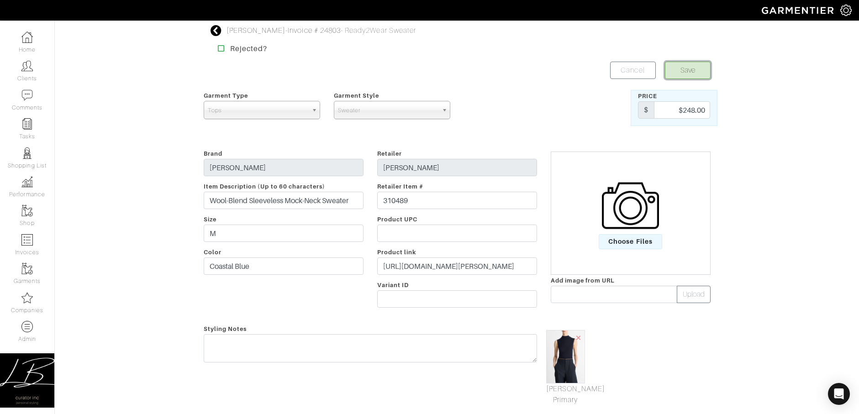
drag, startPoint x: 689, startPoint y: 78, endPoint x: 681, endPoint y: 75, distance: 8.7
click at [689, 78] on button "Save" at bounding box center [688, 70] width 46 height 17
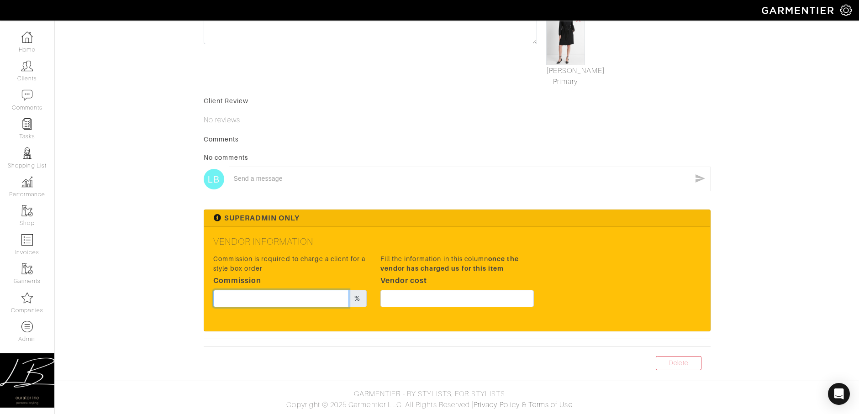
click at [304, 302] on input "text" at bounding box center [281, 298] width 136 height 17
type input "17"
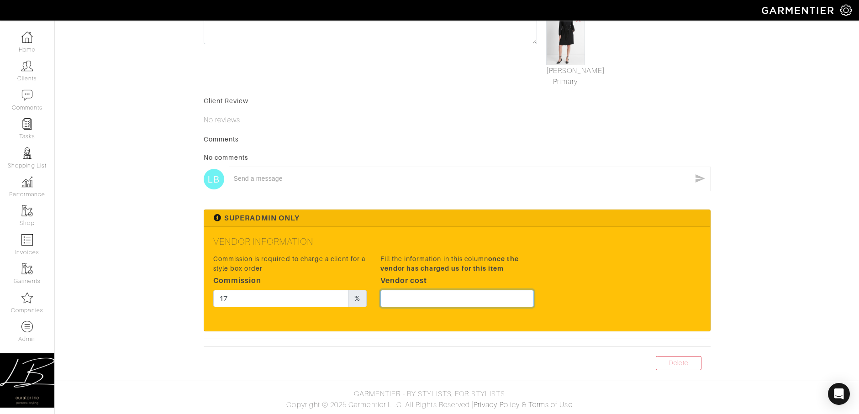
click at [489, 297] on input "text" at bounding box center [456, 298] width 153 height 17
type input "373.5"
click at [789, 109] on div "Andie Sobrato - Invoice # 24803 - Ready2Wear Dress Rejected? Save Cancel Garmen…" at bounding box center [429, 39] width 859 height 664
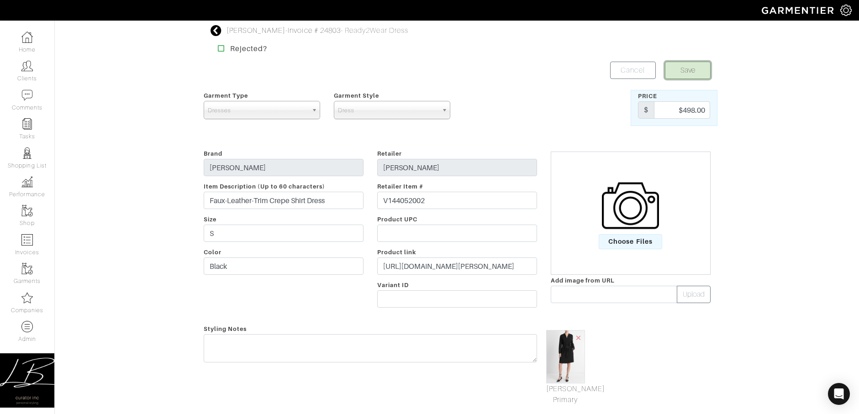
click at [696, 73] on button "Save" at bounding box center [688, 70] width 46 height 17
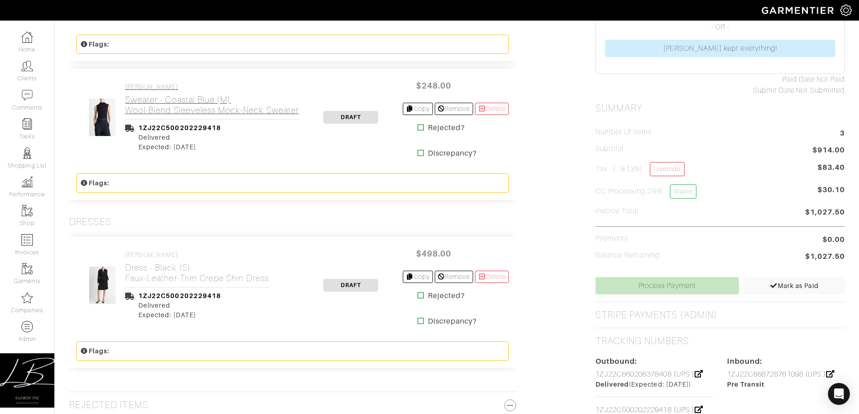
scroll to position [290, 0]
click at [684, 286] on link "Process Payment" at bounding box center [668, 286] width 144 height 17
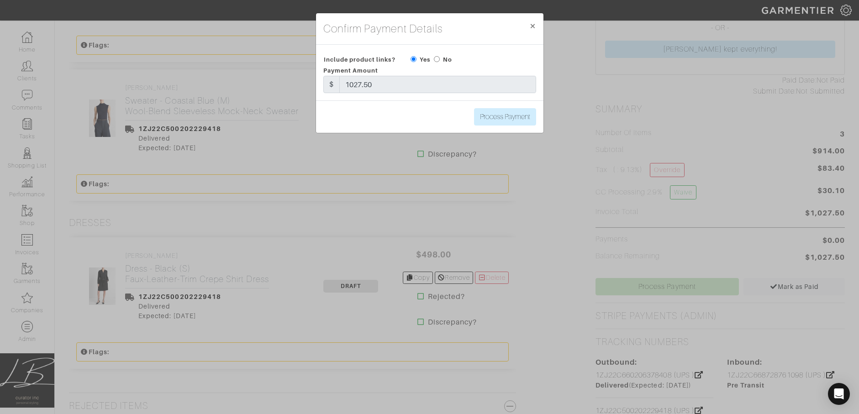
click at [435, 59] on input "radio" at bounding box center [437, 59] width 6 height 6
radio input "true"
click at [493, 113] on input "Process Payment" at bounding box center [505, 116] width 62 height 17
type input "Process Payment"
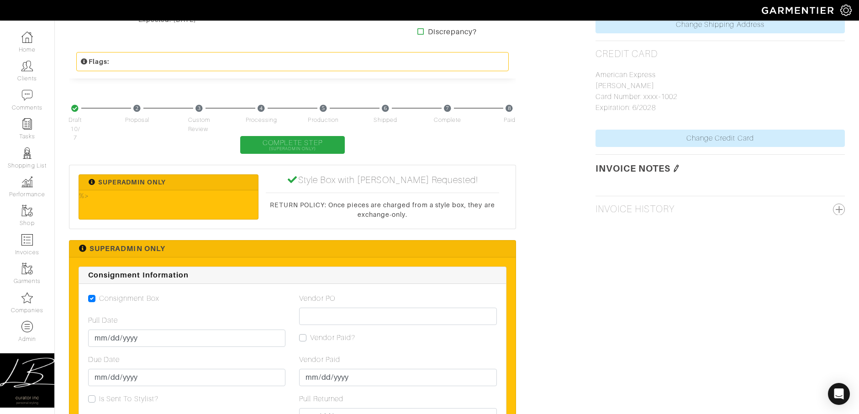
scroll to position [795, 0]
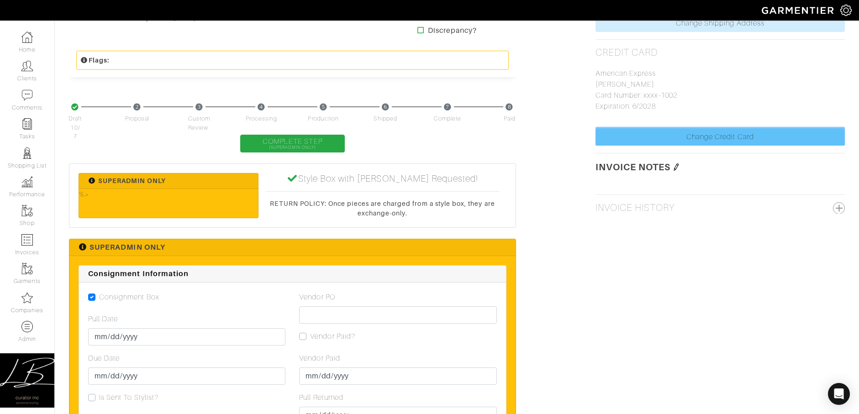
click at [646, 135] on link "Change Credit Card" at bounding box center [720, 136] width 249 height 17
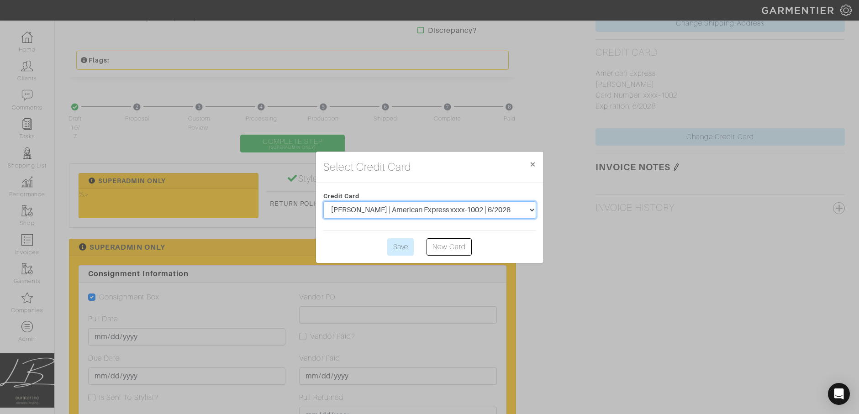
click at [454, 207] on select "[PERSON_NAME] | American Express xxxx-1002 | 6/2028" at bounding box center [429, 209] width 213 height 17
click at [535, 166] on span "×" at bounding box center [532, 164] width 7 height 12
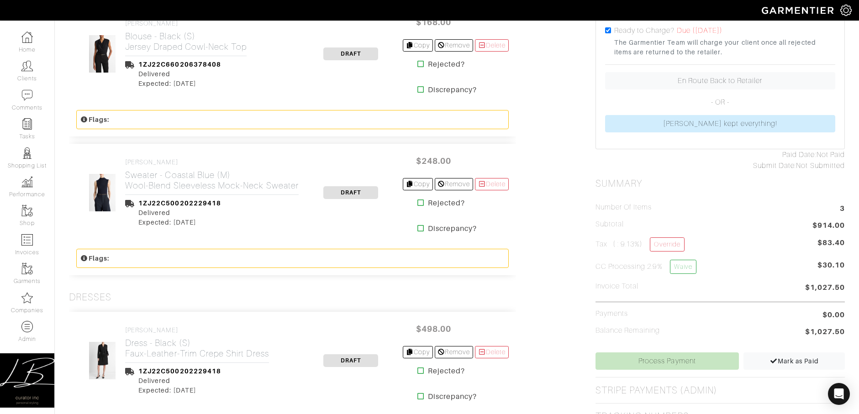
scroll to position [0, 0]
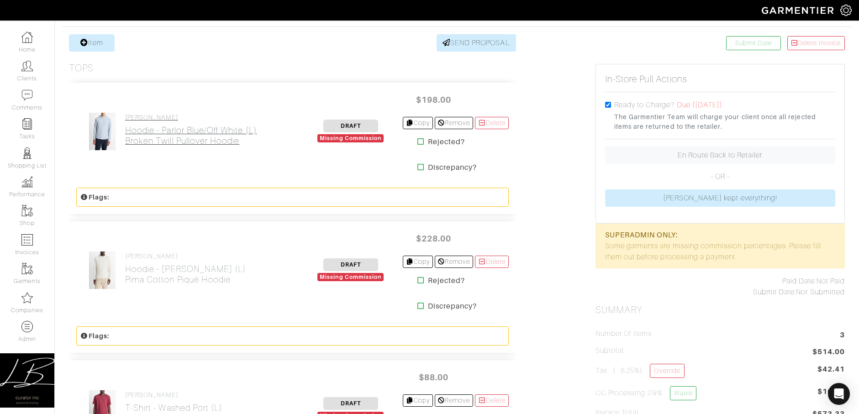
click at [172, 138] on h2 "Hoodie - Parlor Blue/Off White (L) Broken Twill Pullover Hoodie" at bounding box center [191, 135] width 132 height 21
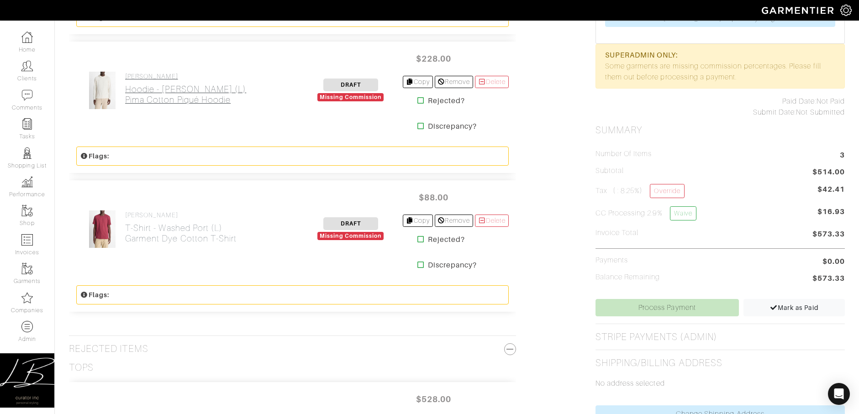
click at [155, 100] on h2 "Hoodie - [PERSON_NAME] (L) Pima Cotton Piqué Hoodie" at bounding box center [185, 94] width 121 height 21
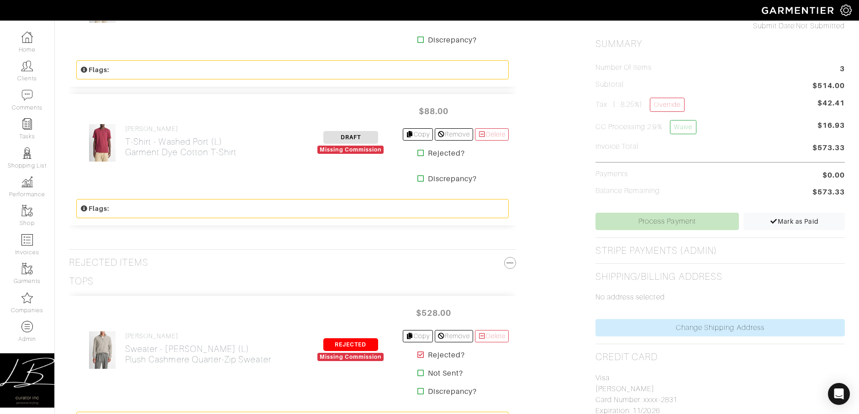
scroll to position [442, 0]
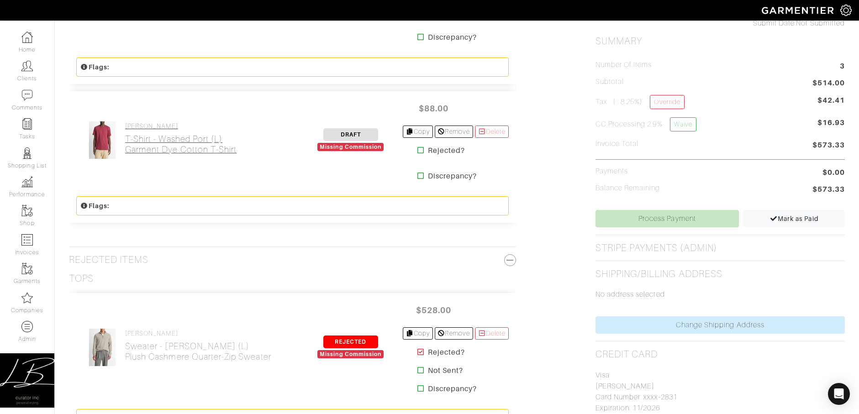
click at [157, 130] on link "[PERSON_NAME] T-Shirt - Washed Port (L) Garment Dye Cotton T-Shirt" at bounding box center [180, 138] width 111 height 32
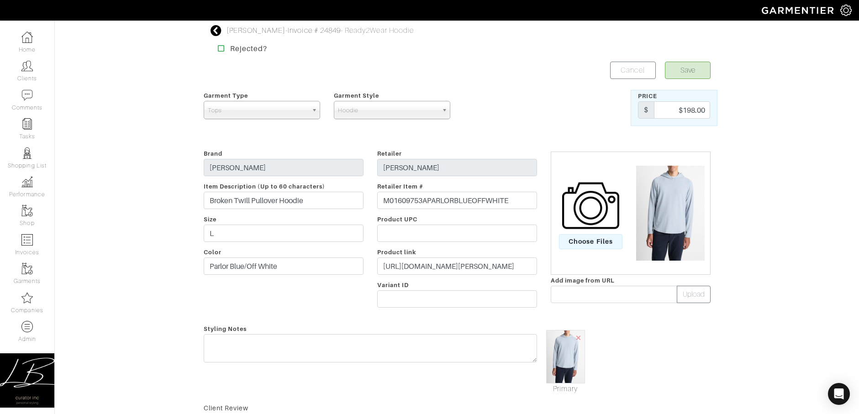
scroll to position [307, 0]
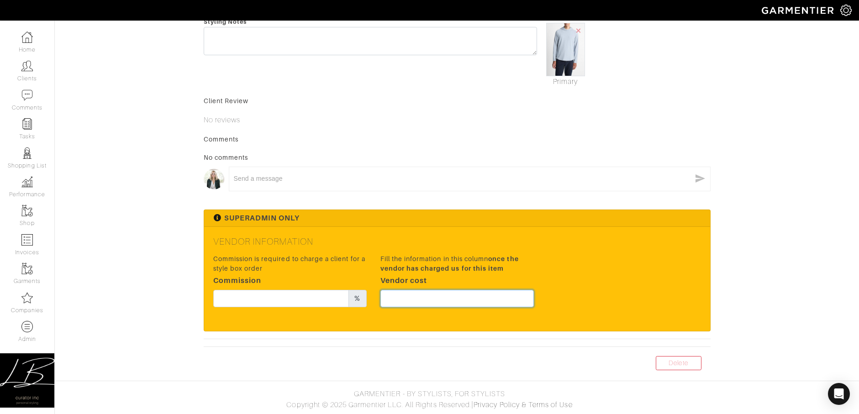
click at [422, 299] on input "text" at bounding box center [456, 298] width 153 height 17
type input "148.5"
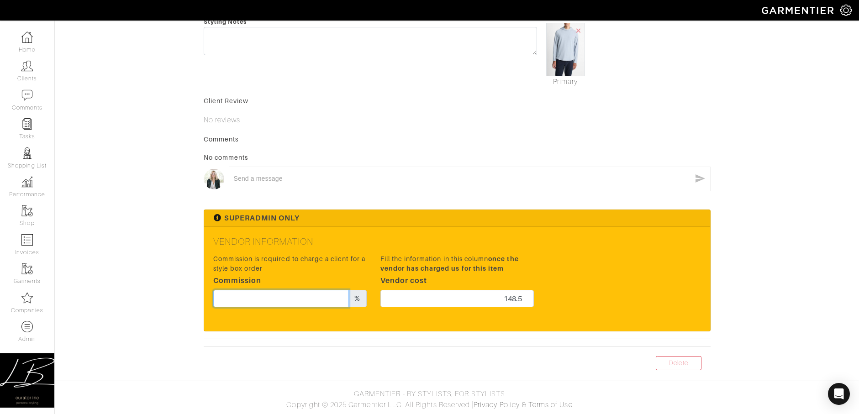
click at [304, 300] on input "text" at bounding box center [281, 298] width 136 height 17
type input "1"
type input "20"
click at [456, 155] on div "No comments" at bounding box center [457, 157] width 507 height 9
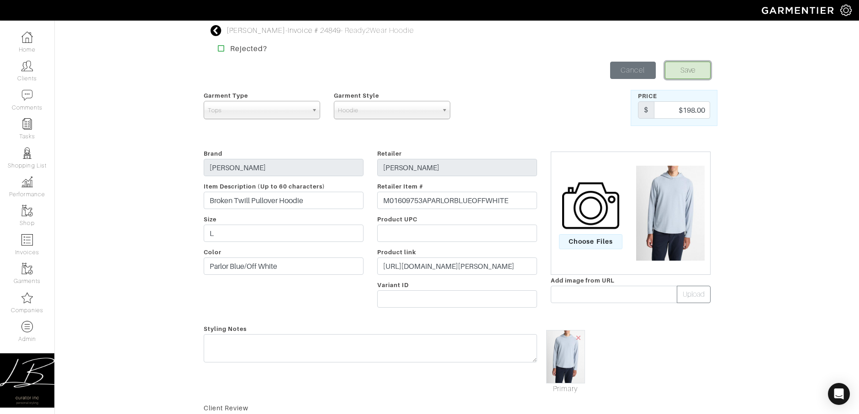
drag, startPoint x: 671, startPoint y: 65, endPoint x: 654, endPoint y: 62, distance: 18.1
click at [671, 65] on button "Save" at bounding box center [688, 70] width 46 height 17
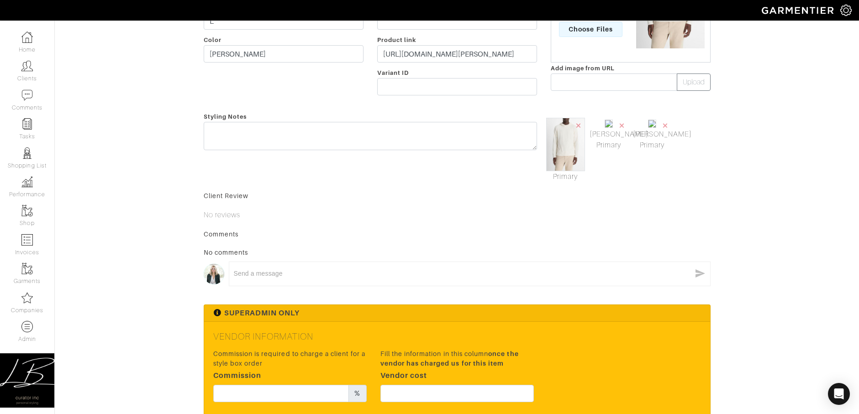
scroll to position [307, 0]
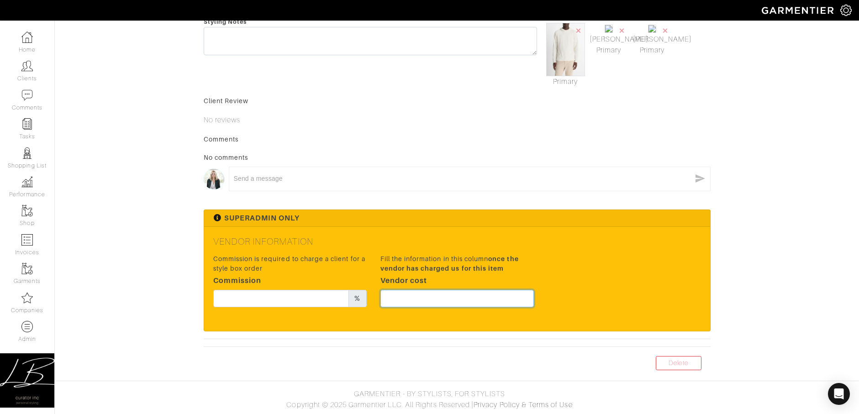
click at [419, 303] on input "text" at bounding box center [456, 298] width 153 height 17
type input "171"
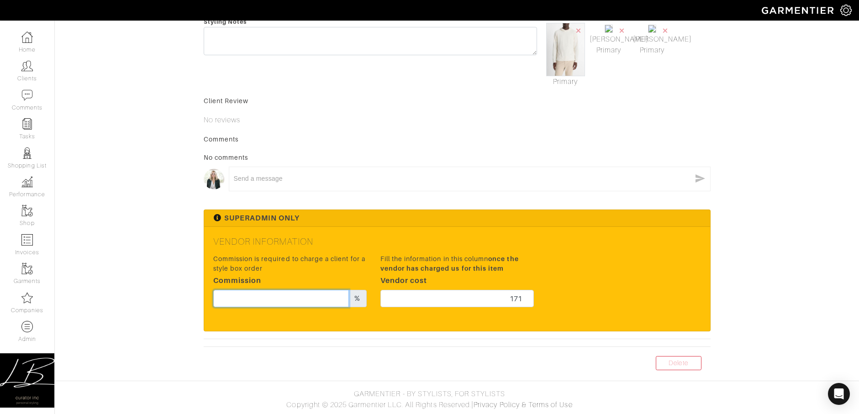
click at [272, 303] on input "text" at bounding box center [281, 298] width 136 height 17
type input "20"
click at [362, 153] on div "No comments" at bounding box center [457, 157] width 507 height 9
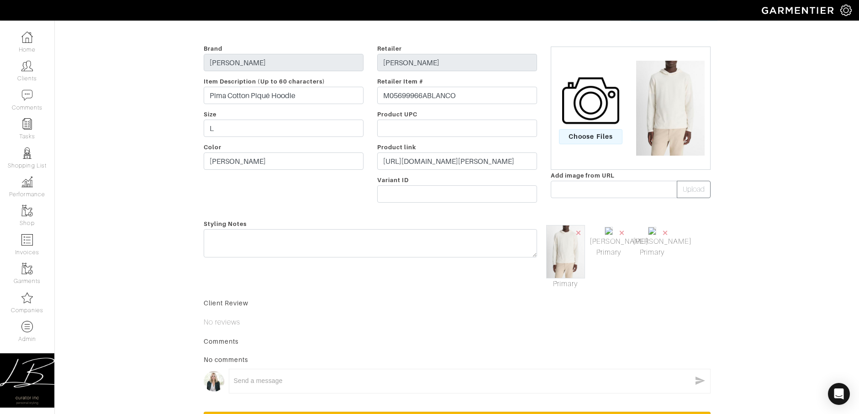
scroll to position [0, 0]
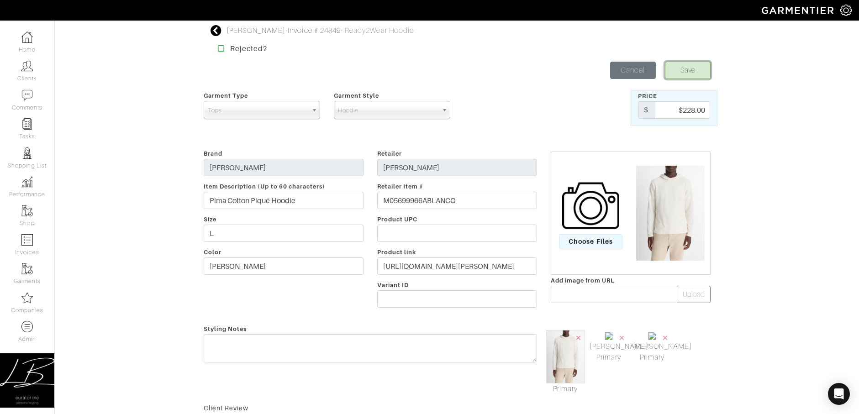
drag, startPoint x: 693, startPoint y: 75, endPoint x: 645, endPoint y: 72, distance: 47.6
click at [693, 76] on button "Save" at bounding box center [688, 70] width 46 height 17
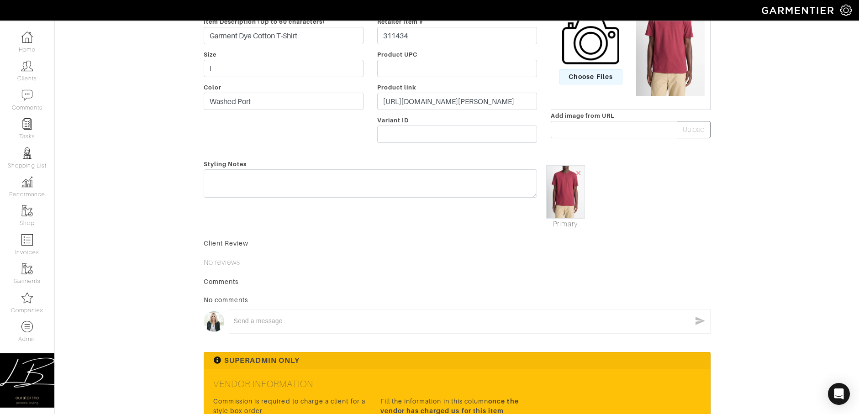
scroll to position [307, 0]
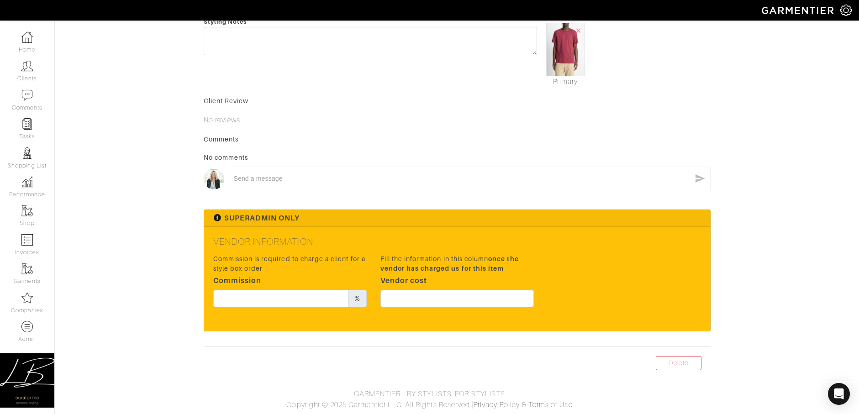
click at [459, 304] on div "Fill the information in this column once the vendor has charged us for this ite…" at bounding box center [457, 284] width 167 height 62
click at [459, 301] on input "text" at bounding box center [456, 298] width 153 height 17
type input "66"
click at [306, 299] on input "text" at bounding box center [281, 298] width 136 height 17
type input "20"
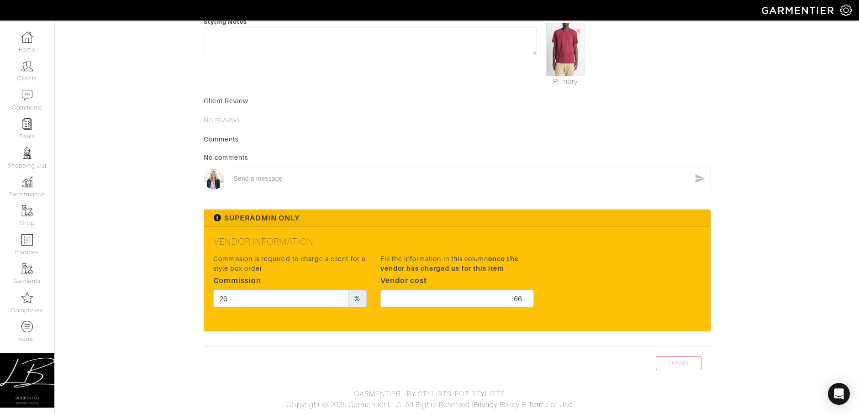
click at [426, 153] on div "No comments" at bounding box center [457, 157] width 507 height 9
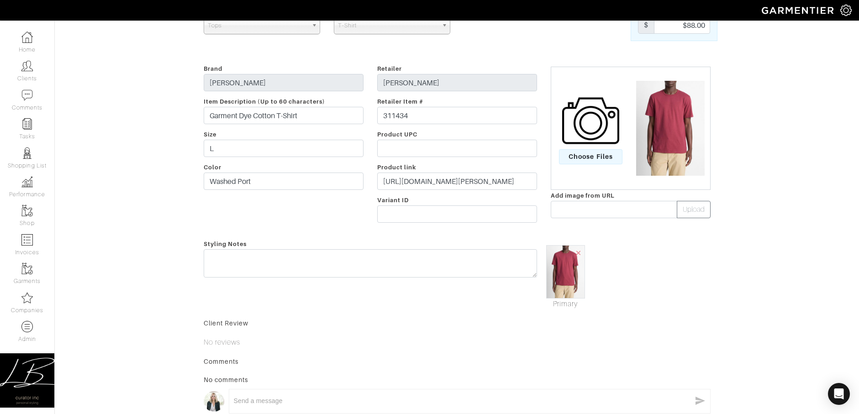
scroll to position [0, 0]
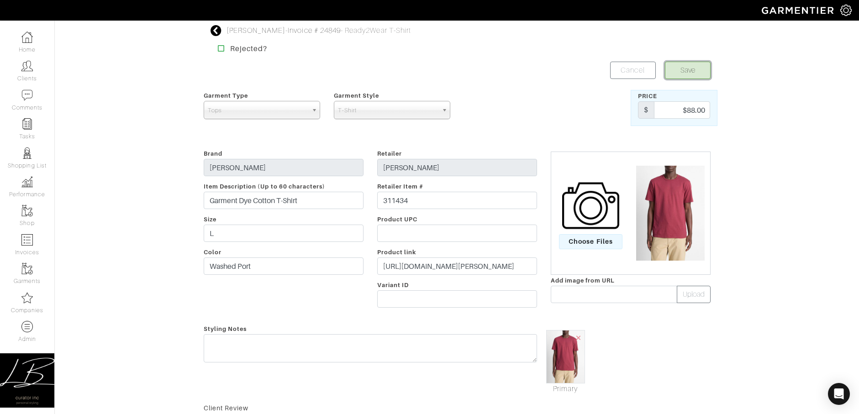
click at [677, 74] on button "Save" at bounding box center [688, 70] width 46 height 17
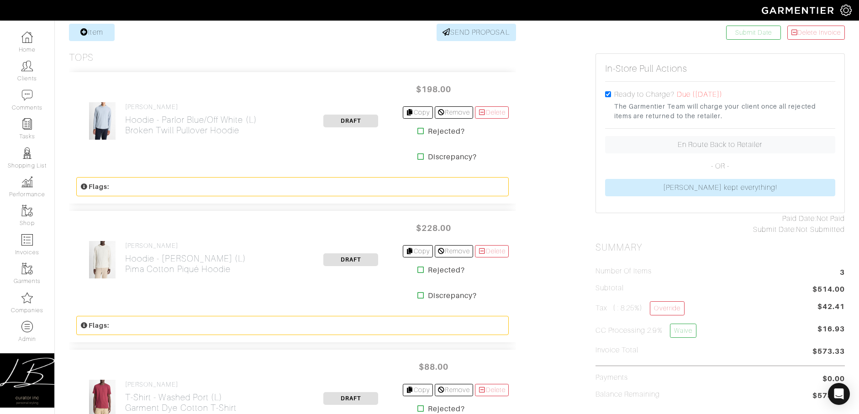
scroll to position [373, 0]
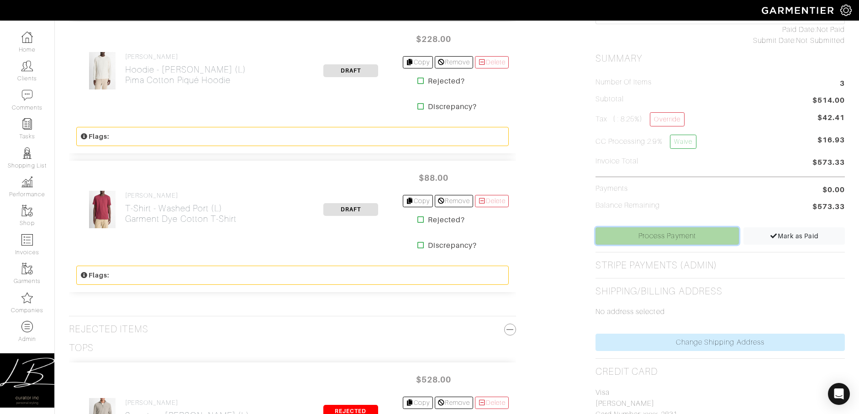
click at [614, 239] on link "Process Payment" at bounding box center [668, 235] width 144 height 17
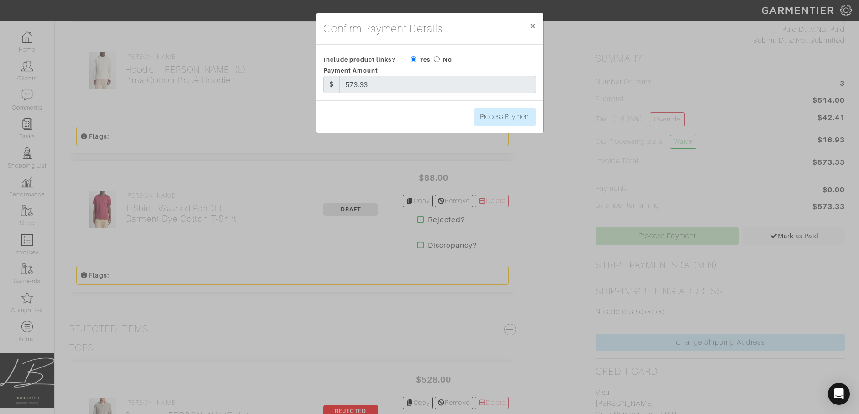
drag, startPoint x: 436, startPoint y: 59, endPoint x: 449, endPoint y: 68, distance: 15.6
click at [436, 59] on input "radio" at bounding box center [437, 59] width 6 height 6
radio input "true"
click at [504, 119] on input "Process Payment" at bounding box center [505, 116] width 62 height 17
type input "Process Payment"
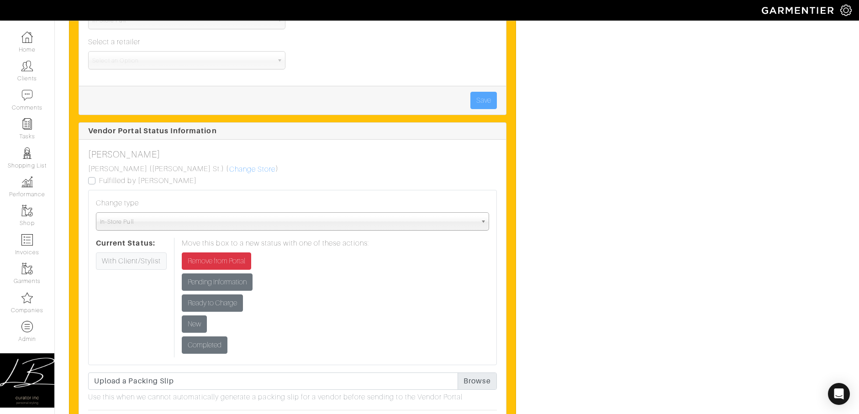
scroll to position [1477, 0]
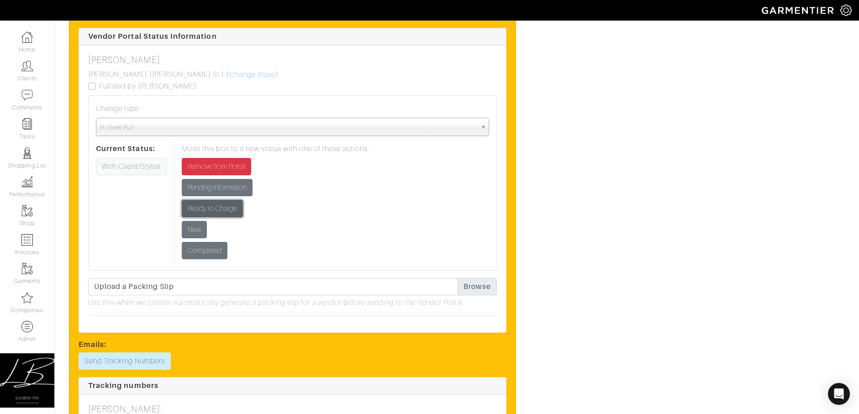
click at [227, 208] on input "Ready to Charge" at bounding box center [212, 208] width 61 height 17
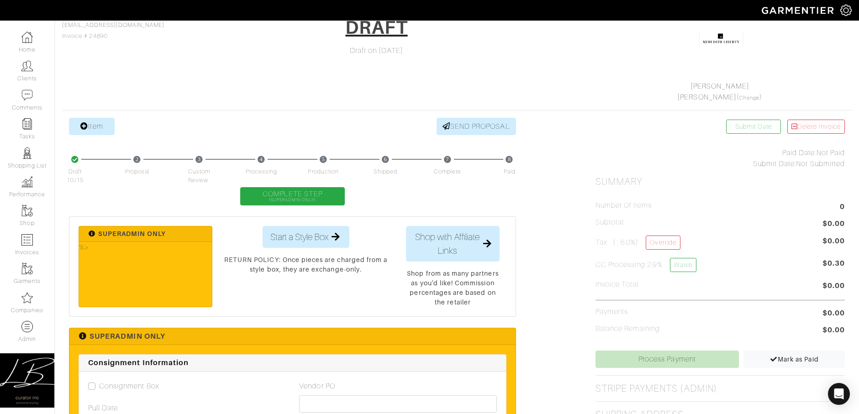
scroll to position [244, 0]
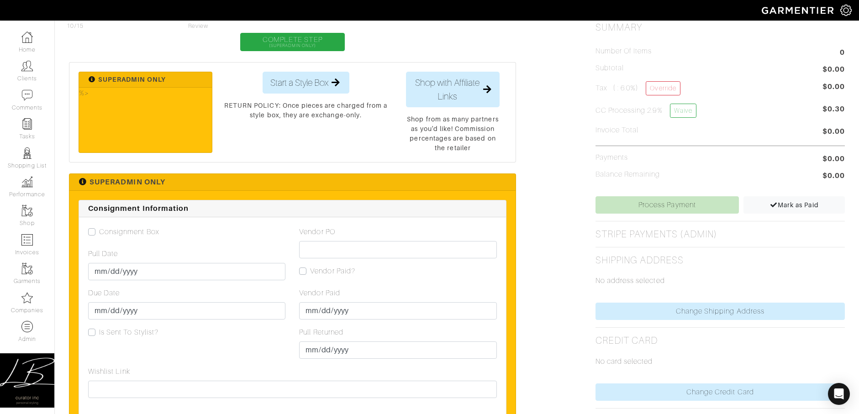
click at [99, 232] on label "Consignment Box" at bounding box center [129, 232] width 60 height 11
click at [90, 232] on input "Consignment Box" at bounding box center [91, 231] width 7 height 9
checkbox input "true"
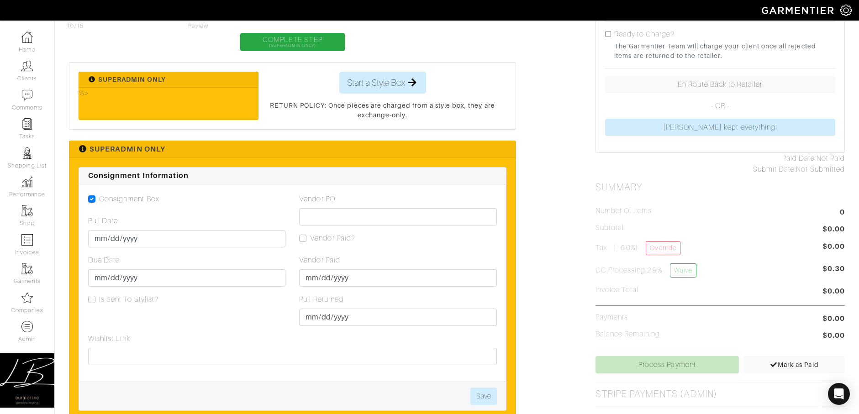
scroll to position [0, 0]
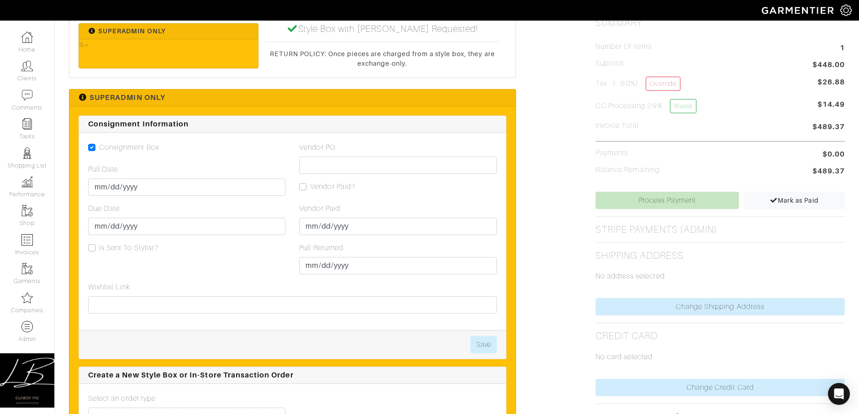
scroll to position [472, 0]
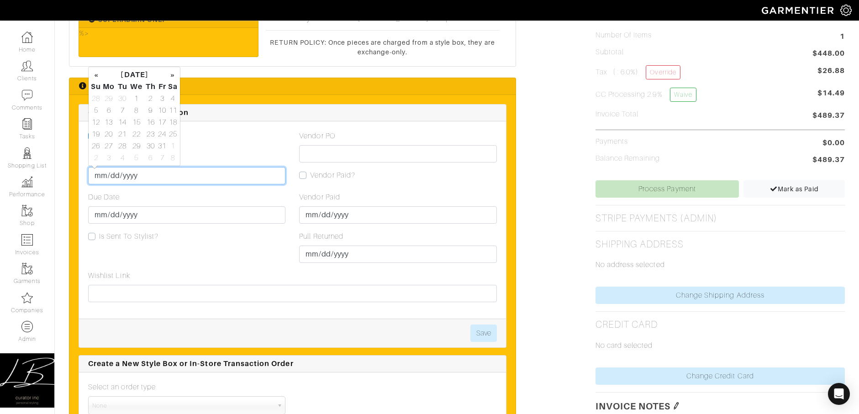
click at [98, 176] on input "Pull Date" at bounding box center [186, 175] width 197 height 17
click at [152, 126] on td "16" at bounding box center [150, 122] width 13 height 12
type input "[DATE]"
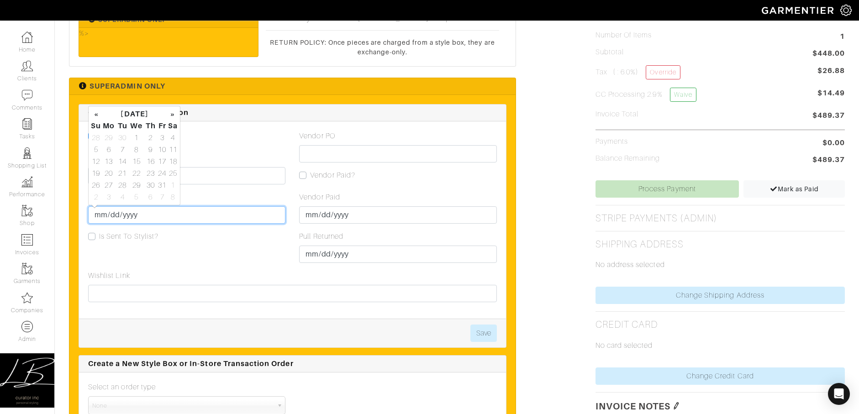
click at [100, 215] on input "Due Date" at bounding box center [186, 214] width 197 height 17
click at [97, 170] on td "19" at bounding box center [95, 174] width 11 height 12
type input "2025-10-19"
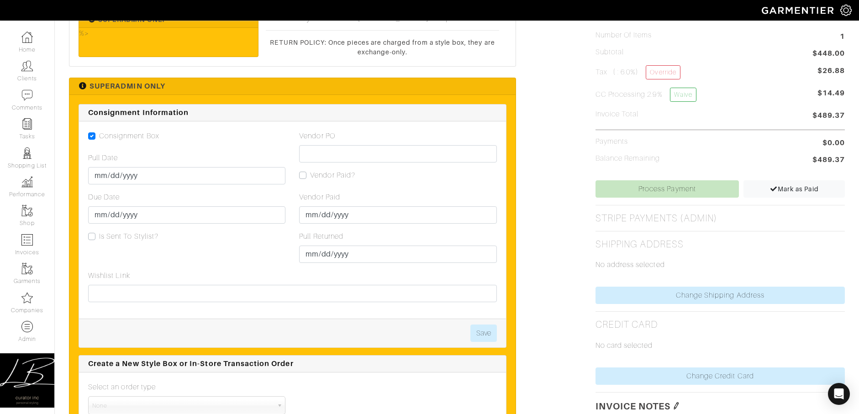
click at [258, 162] on div "Pull Date 2025-10-16" at bounding box center [186, 169] width 197 height 32
click at [486, 331] on button "Save" at bounding box center [483, 333] width 26 height 17
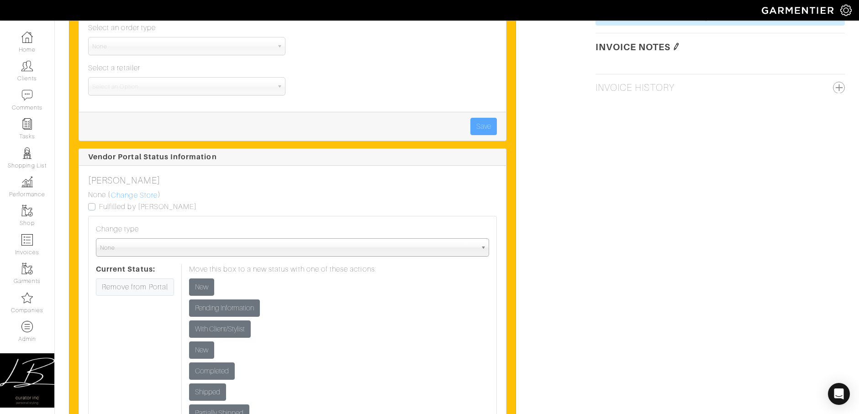
scroll to position [829, 0]
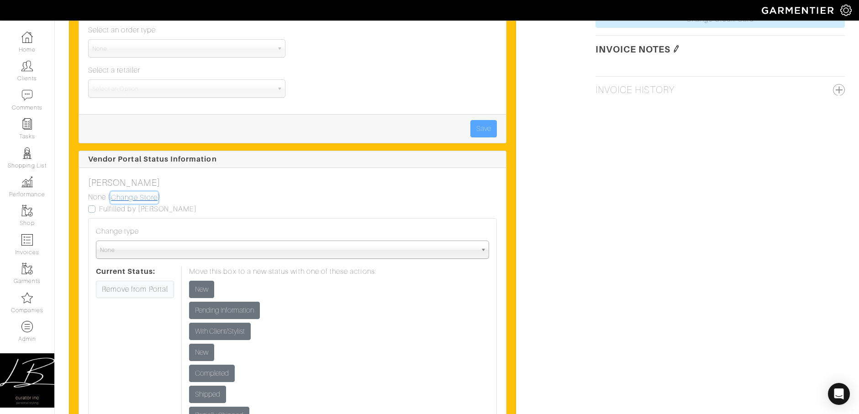
click at [132, 198] on link "Change Store" at bounding box center [135, 198] width 48 height 12
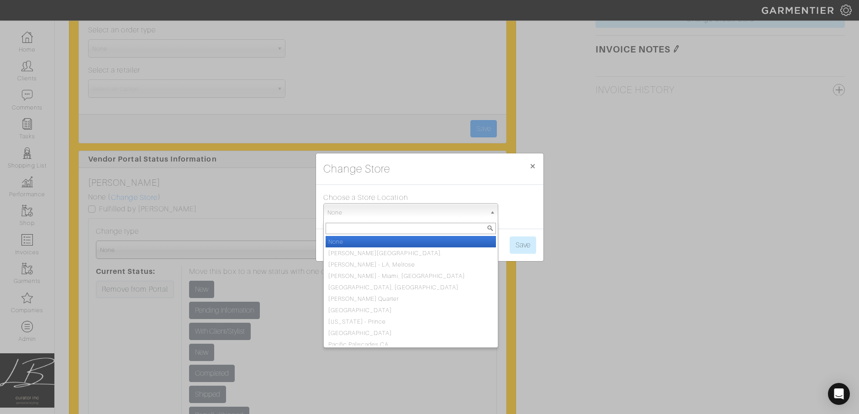
click at [387, 210] on span "None" at bounding box center [406, 213] width 158 height 18
type input "ty"
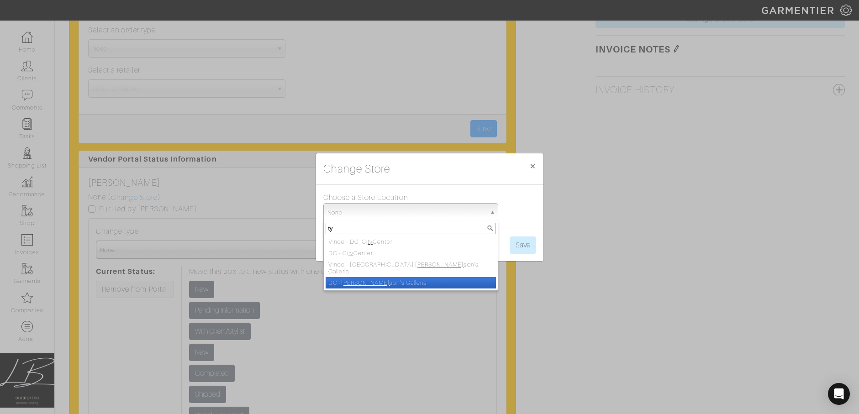
select select "15"
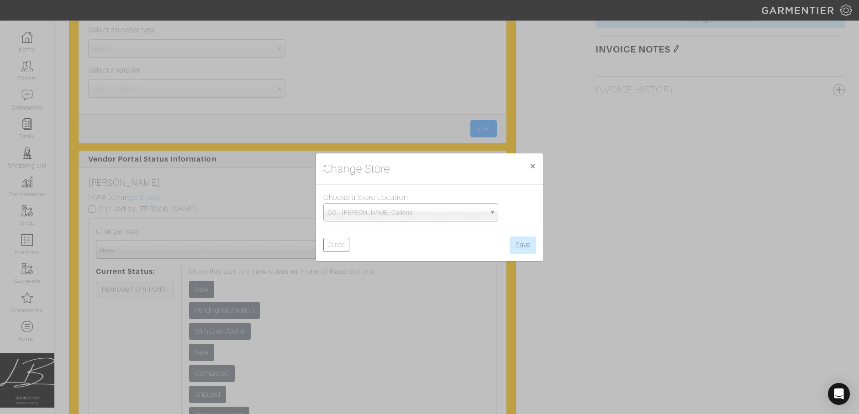
scroll to position [84, 0]
click at [410, 211] on span "DC - [PERSON_NAME] Galleria" at bounding box center [406, 213] width 158 height 18
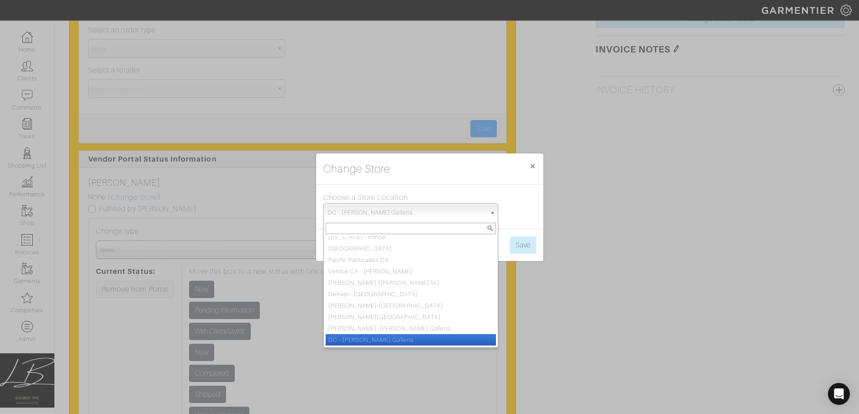
scroll to position [80, 0]
click at [423, 328] on li "[PERSON_NAME], [PERSON_NAME] Galleria" at bounding box center [411, 332] width 170 height 11
select select "7"
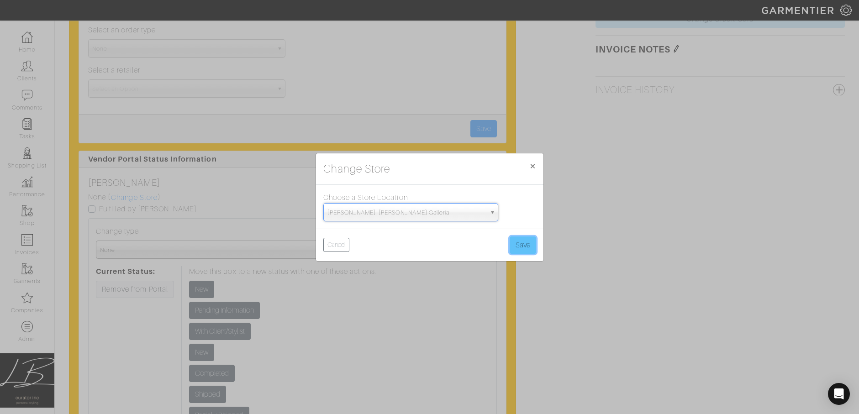
click at [527, 243] on button "Save" at bounding box center [523, 245] width 26 height 17
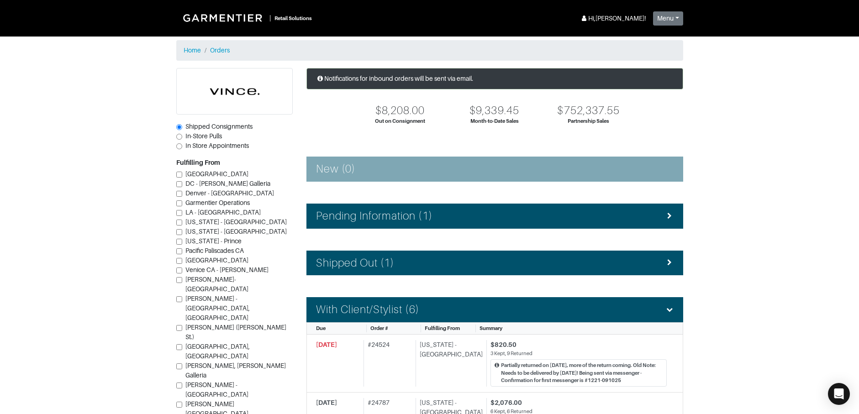
scroll to position [131, 0]
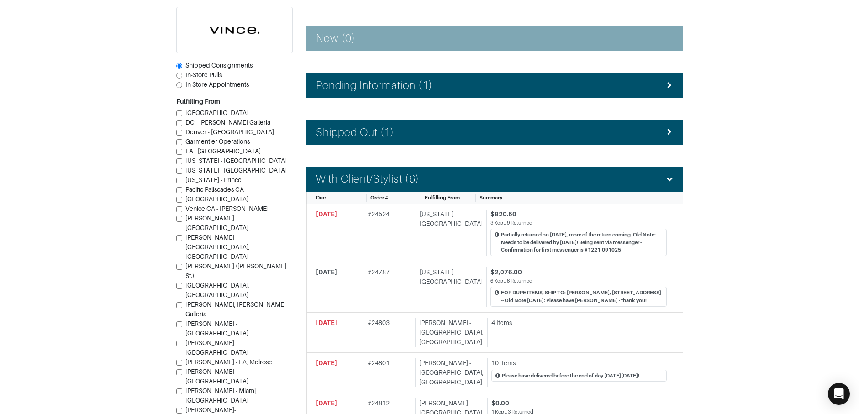
click at [179, 78] on input "In-Store Pulls" at bounding box center [179, 76] width 6 height 6
radio input "true"
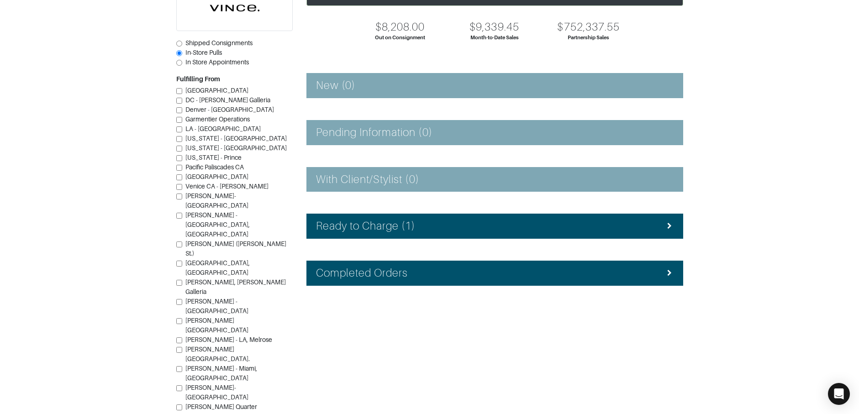
click at [181, 91] on input "[GEOGRAPHIC_DATA]" at bounding box center [179, 91] width 6 height 6
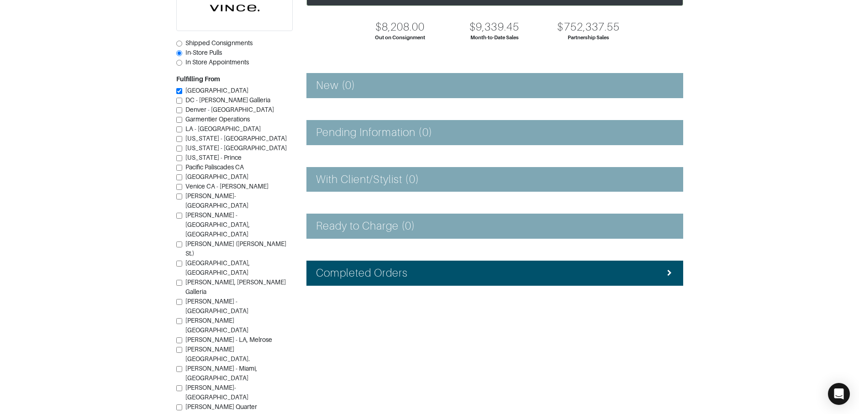
click at [178, 91] on input "[GEOGRAPHIC_DATA]" at bounding box center [179, 91] width 6 height 6
checkbox input "false"
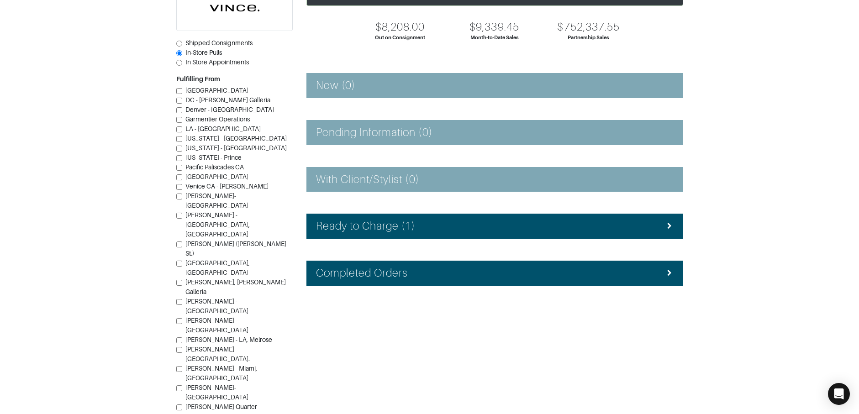
click at [180, 101] on input "DC - [PERSON_NAME] Galleria" at bounding box center [179, 101] width 6 height 6
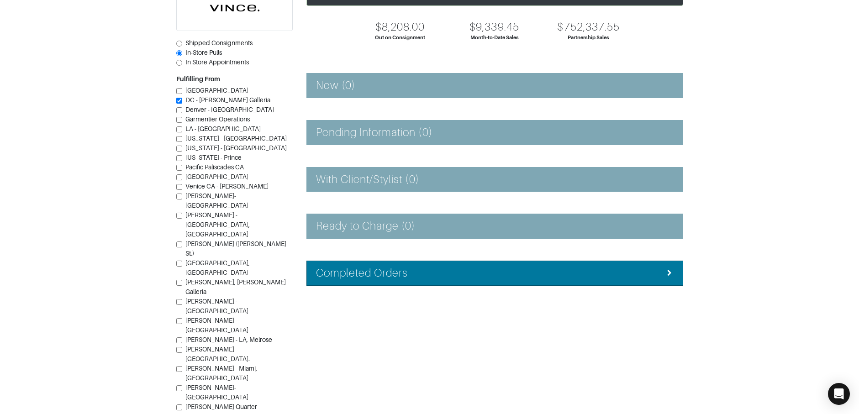
click at [387, 265] on li "Completed Orders" at bounding box center [494, 273] width 377 height 25
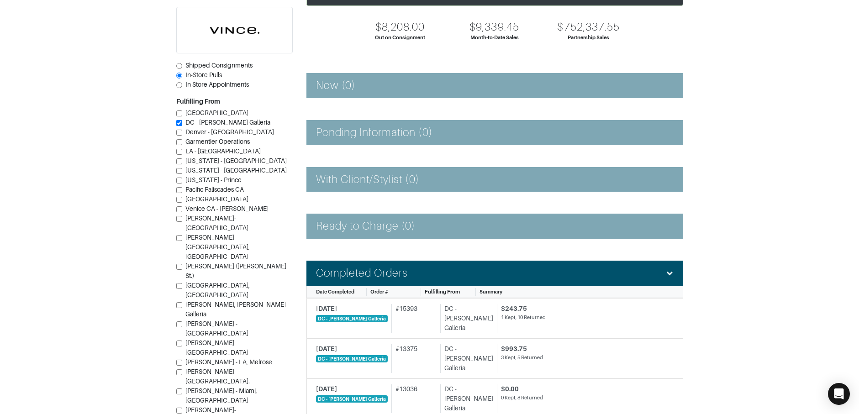
click at [179, 123] on input "DC - [PERSON_NAME] Galleria" at bounding box center [179, 123] width 6 height 6
checkbox input "false"
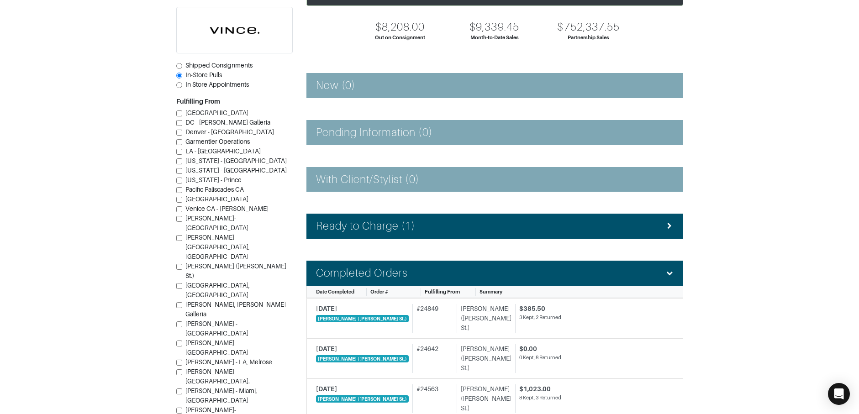
click at [180, 264] on input "[PERSON_NAME] ([PERSON_NAME] St.)" at bounding box center [179, 267] width 6 height 6
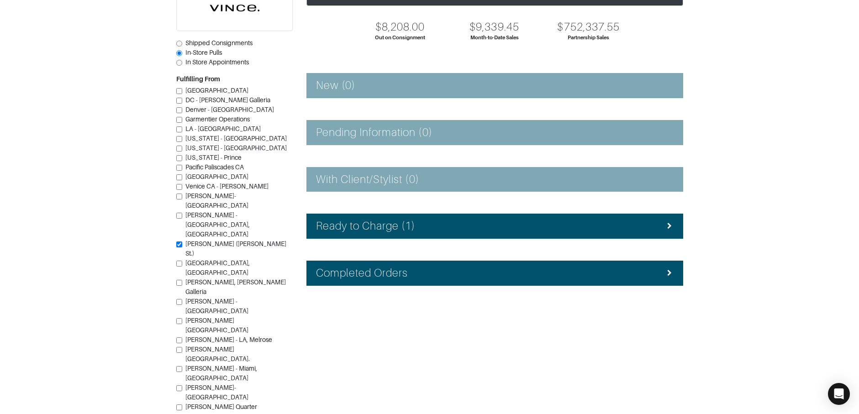
click at [181, 242] on input "[PERSON_NAME] ([PERSON_NAME] St.)" at bounding box center [179, 245] width 6 height 6
checkbox input "false"
click at [181, 280] on input "[PERSON_NAME], [PERSON_NAME] Galleria" at bounding box center [179, 283] width 6 height 6
checkbox input "true"
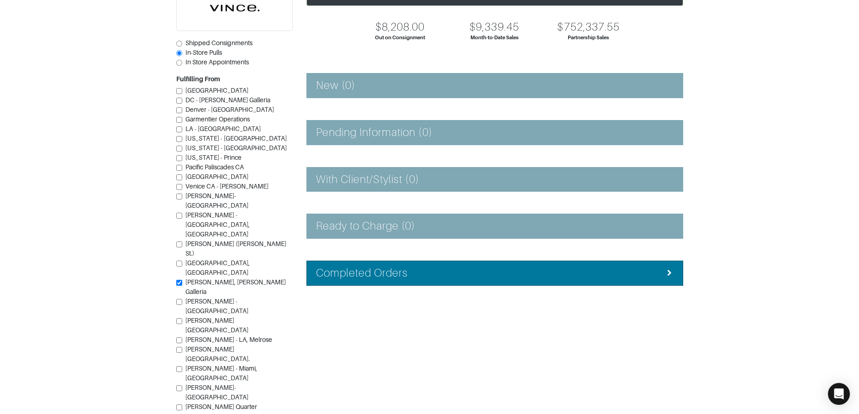
click at [348, 277] on h4 "Completed Orders" at bounding box center [362, 273] width 92 height 13
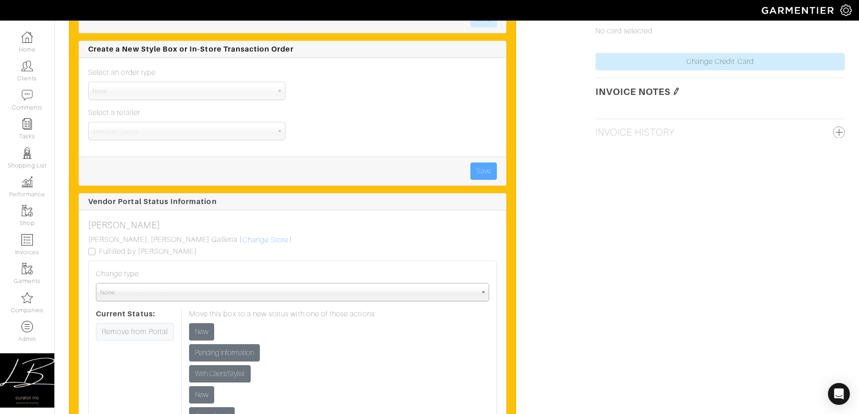
scroll to position [788, 0]
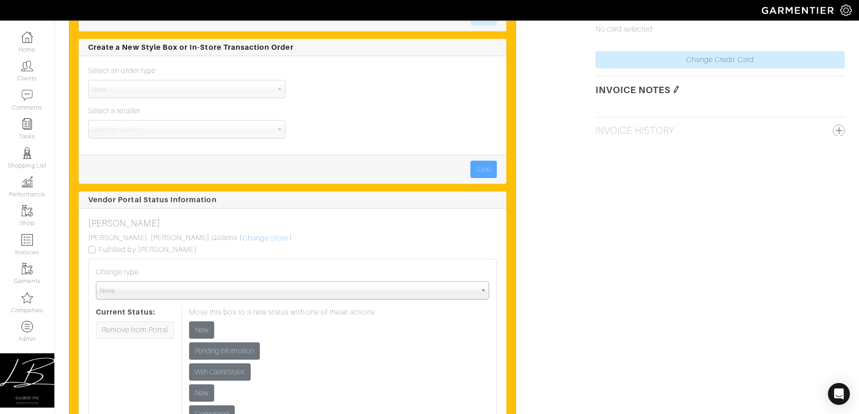
click at [194, 289] on span "None" at bounding box center [288, 291] width 377 height 18
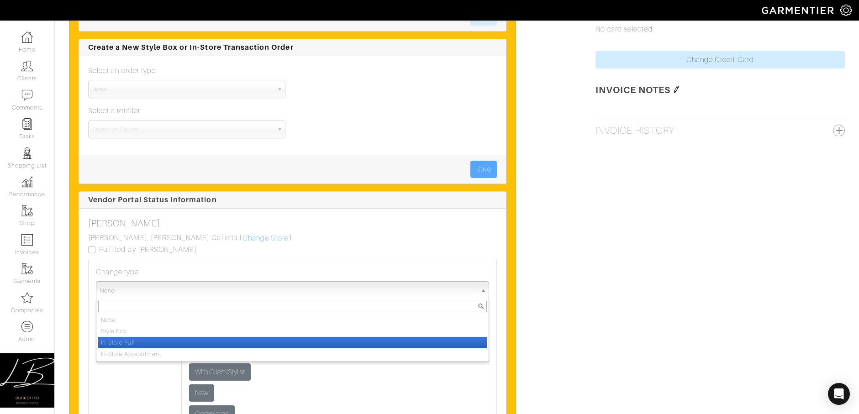
click at [209, 342] on li "In-Store Pull" at bounding box center [292, 342] width 389 height 11
select select "in_store_pull"
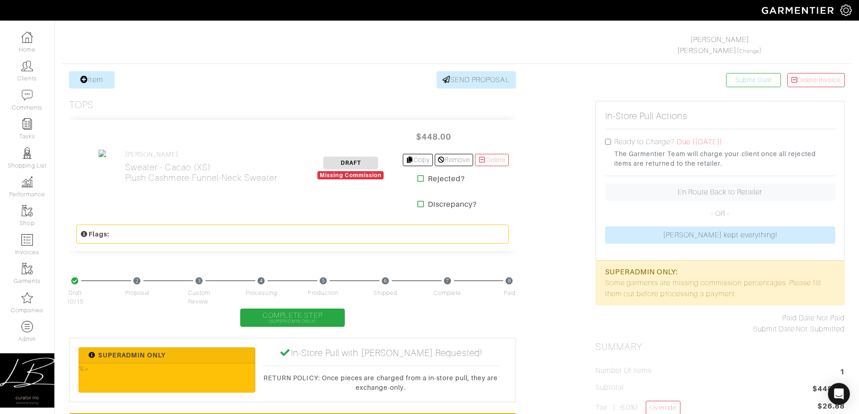
scroll to position [132, 0]
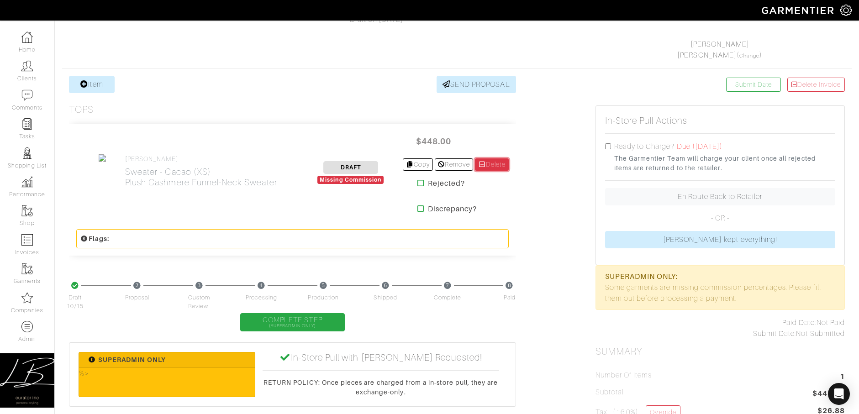
click at [491, 164] on link "Delete" at bounding box center [492, 164] width 34 height 12
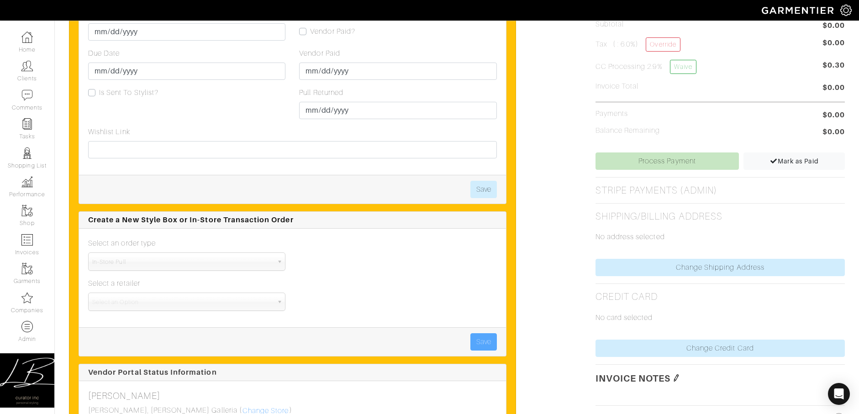
scroll to position [449, 0]
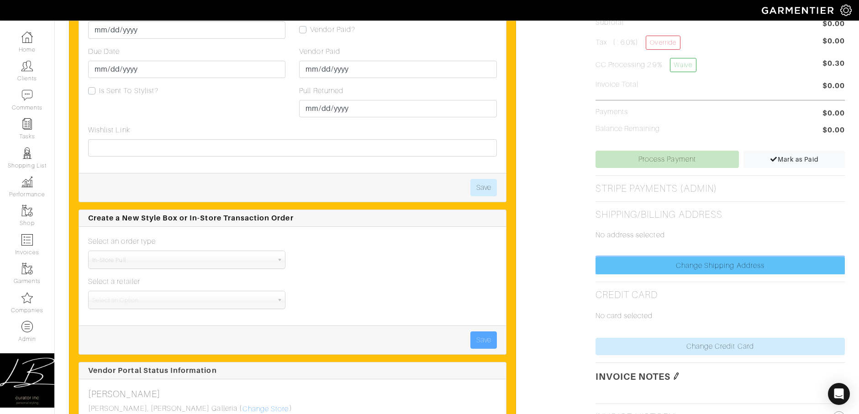
click at [705, 264] on link "Change Shipping Address" at bounding box center [720, 265] width 249 height 17
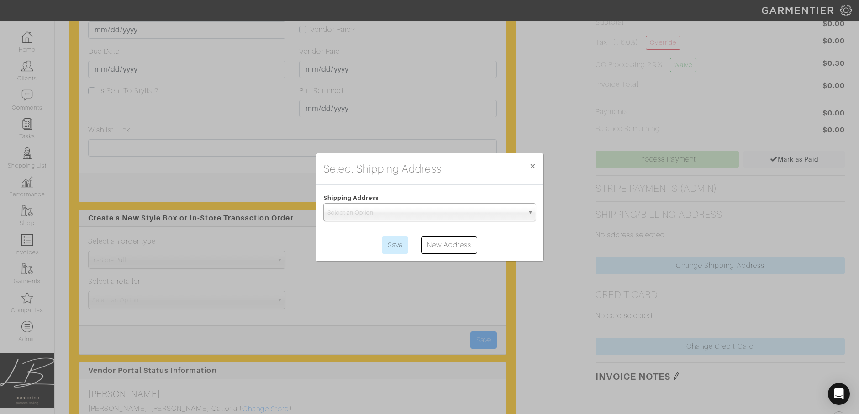
click at [486, 213] on span "Select an Option" at bounding box center [425, 213] width 196 height 18
click at [534, 164] on span "×" at bounding box center [532, 166] width 7 height 12
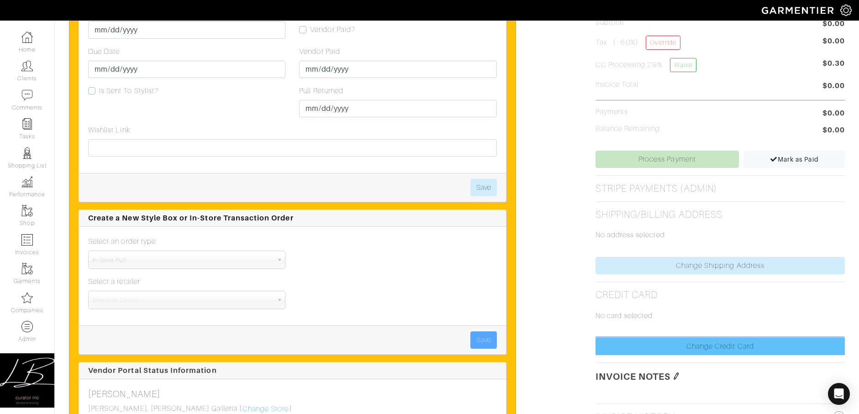
click at [663, 342] on link "Change Credit Card" at bounding box center [720, 346] width 249 height 17
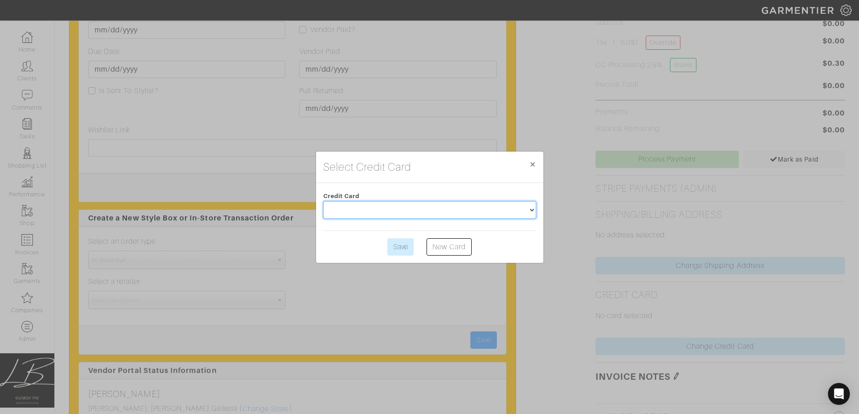
click at [501, 211] on select at bounding box center [429, 209] width 213 height 17
click at [533, 164] on span "×" at bounding box center [532, 164] width 7 height 12
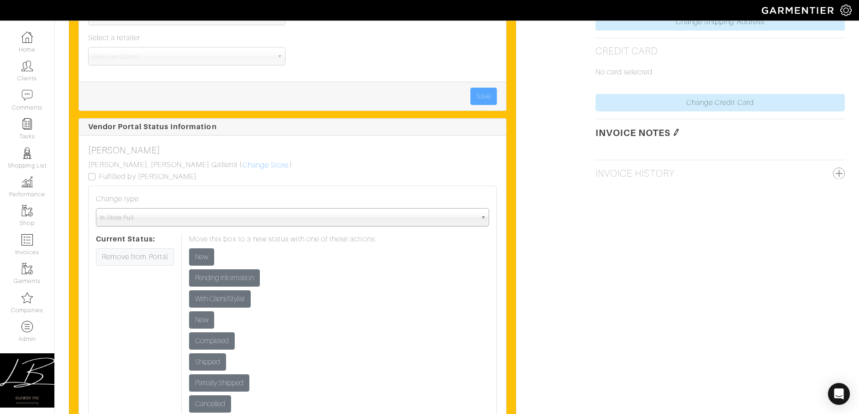
scroll to position [695, 0]
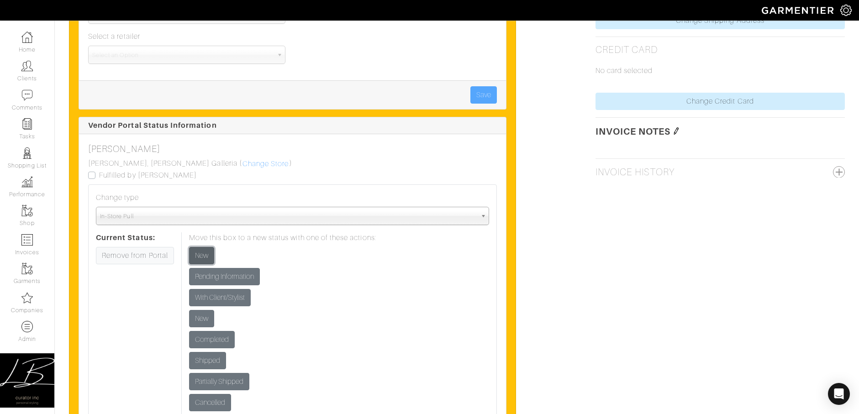
click at [192, 249] on input "New" at bounding box center [201, 255] width 25 height 17
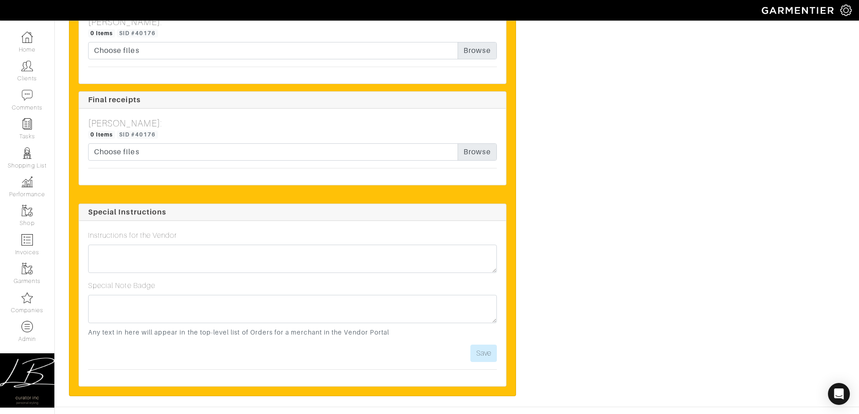
scroll to position [1423, 0]
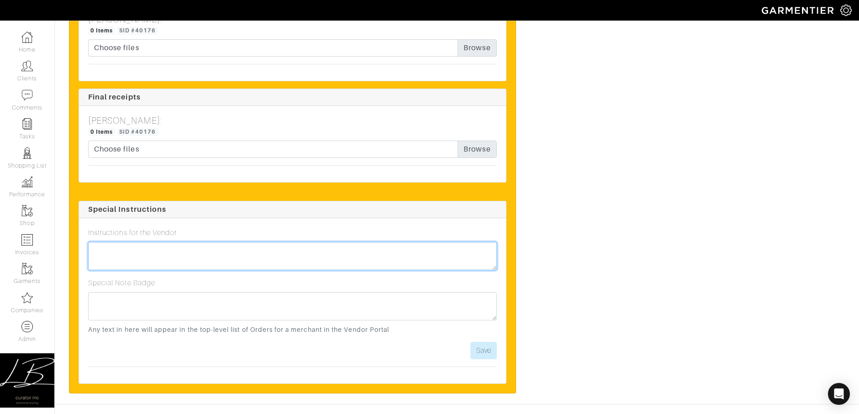
click at [393, 256] on textarea at bounding box center [292, 256] width 409 height 28
type textarea "In-store pull: [PERSON_NAME], [DATE]4pm ET"
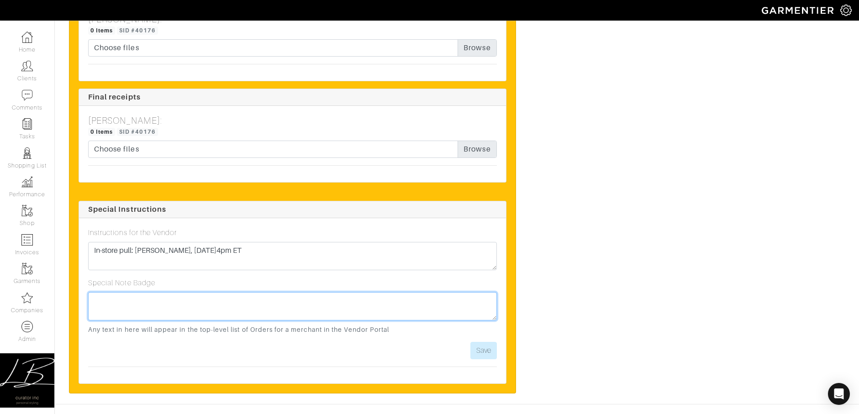
paste textarea "In-store pull: [PERSON_NAME], [DATE]4pm ET"
type textarea "In-store pull: [PERSON_NAME], [DATE]4pm ET"
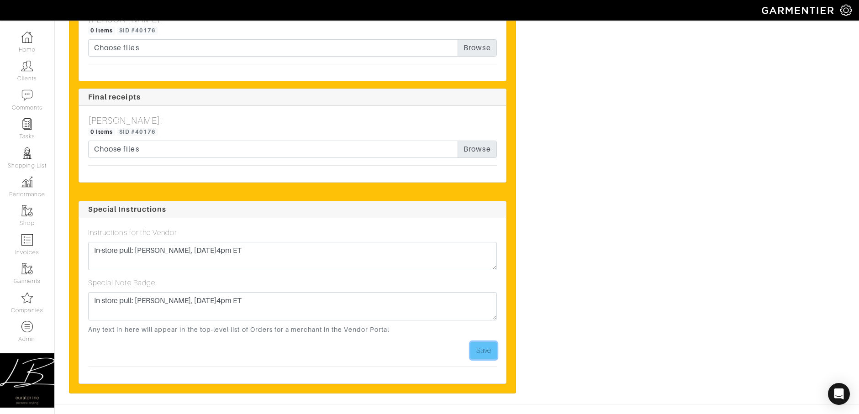
click at [488, 348] on button "Save" at bounding box center [483, 350] width 26 height 17
click at [487, 348] on button "Save" at bounding box center [483, 350] width 26 height 17
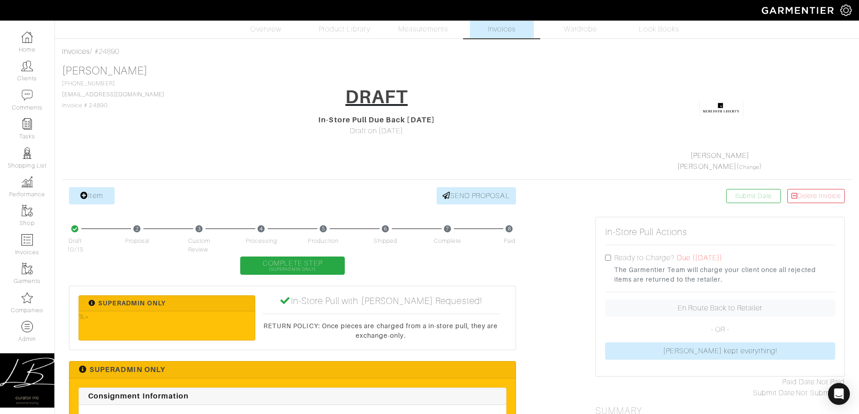
scroll to position [0, 0]
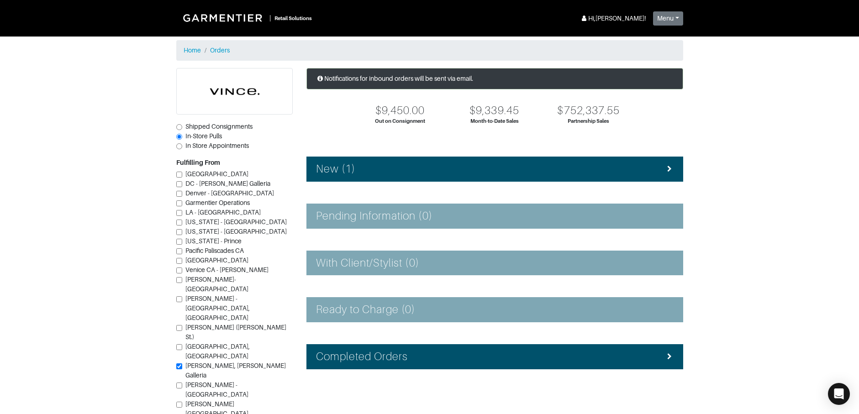
scroll to position [0, 0]
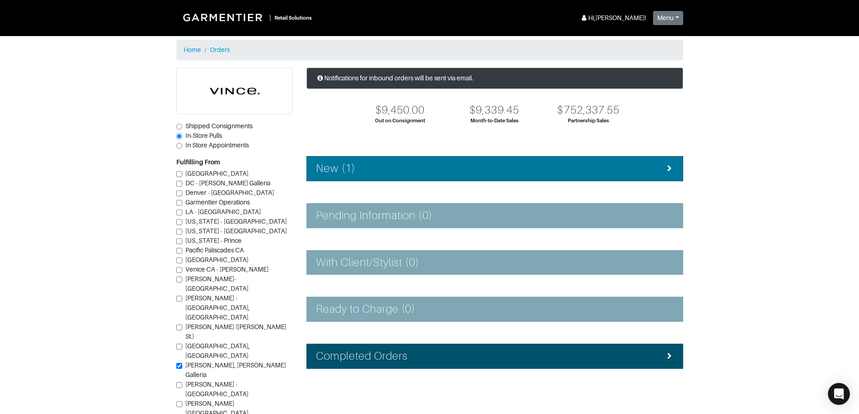
click at [368, 165] on div "New (1)" at bounding box center [495, 168] width 358 height 13
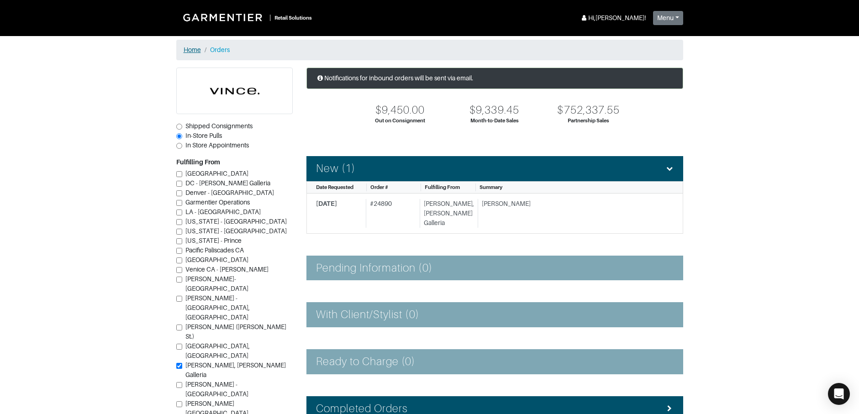
click at [195, 51] on link "Home" at bounding box center [192, 49] width 17 height 7
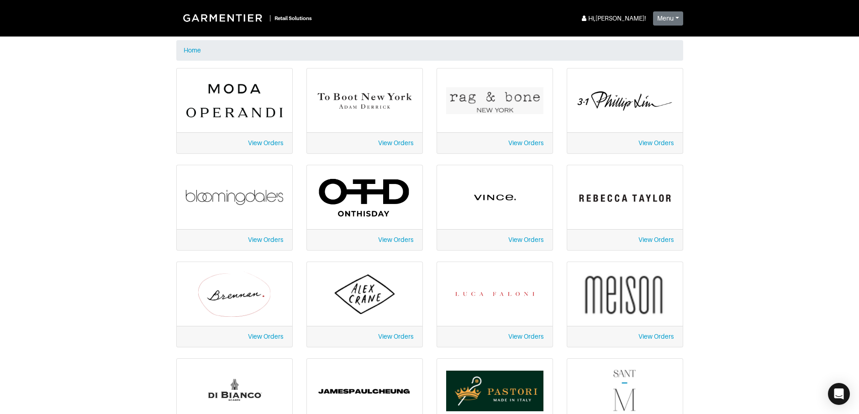
scroll to position [174, 0]
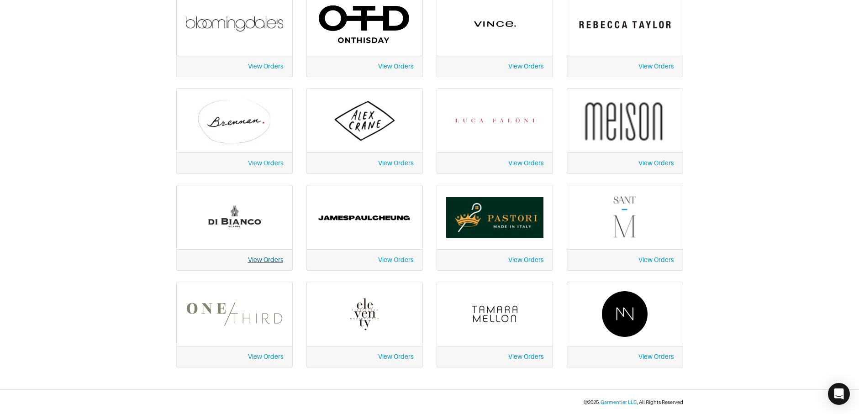
click at [270, 259] on link "View Orders" at bounding box center [265, 259] width 35 height 7
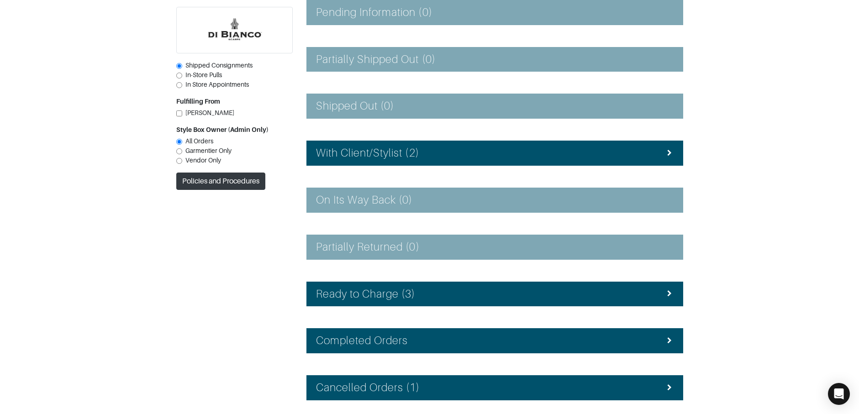
scroll to position [204, 0]
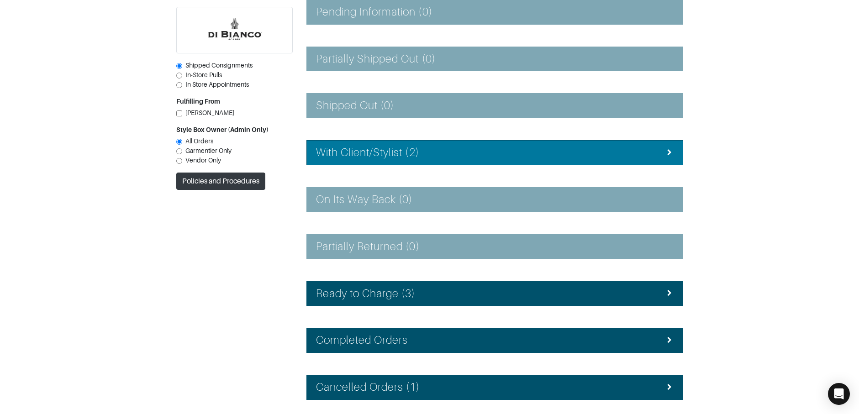
click at [354, 151] on h4 "With Client/Stylist (2)" at bounding box center [367, 152] width 103 height 13
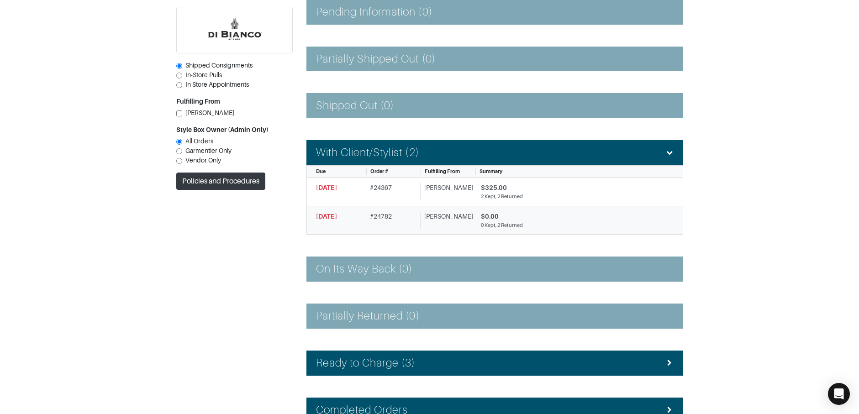
click at [412, 217] on div "# 24782" at bounding box center [391, 220] width 51 height 17
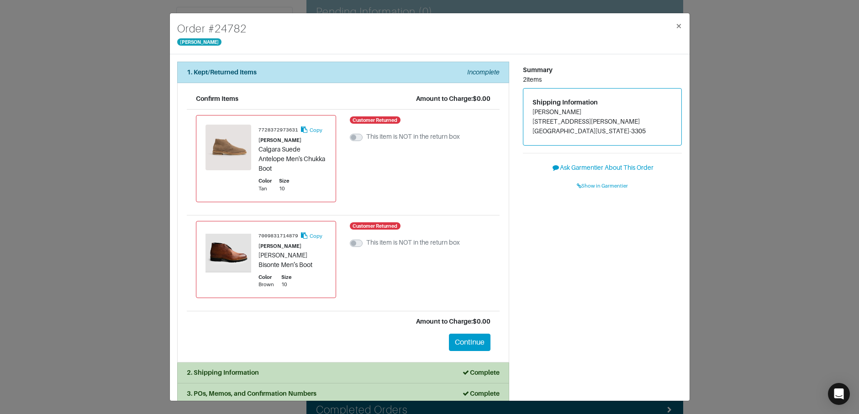
scroll to position [11, 0]
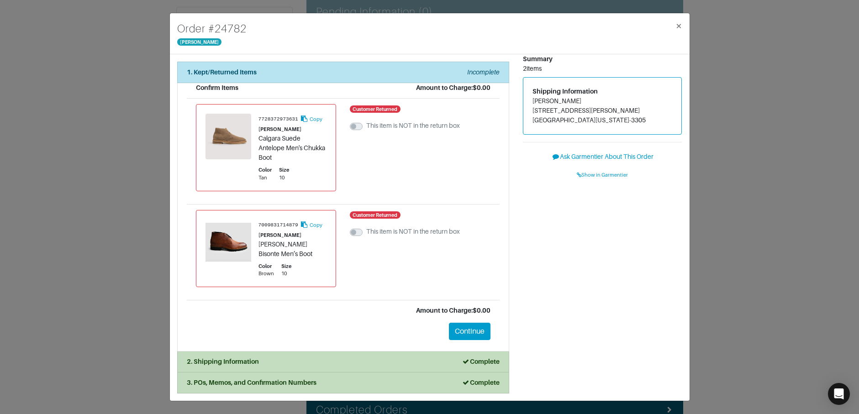
drag, startPoint x: 333, startPoint y: 363, endPoint x: 334, endPoint y: 354, distance: 8.7
click at [333, 363] on div "2. Shipping Information Complete" at bounding box center [343, 362] width 313 height 10
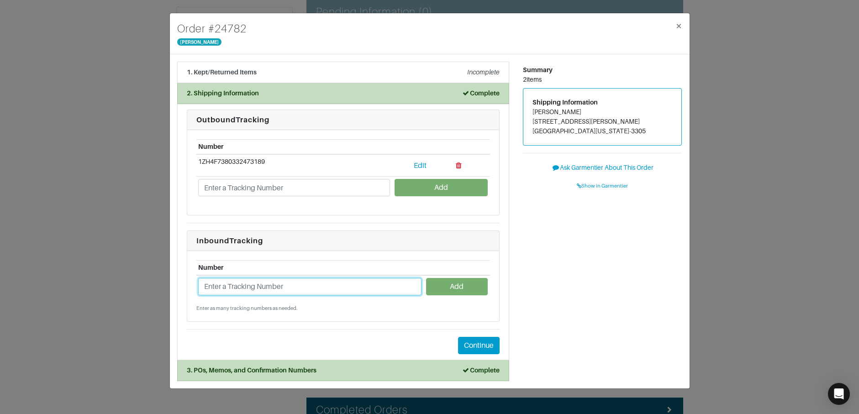
click at [316, 282] on input "text" at bounding box center [309, 286] width 223 height 17
type input "1Z4304699097312081"
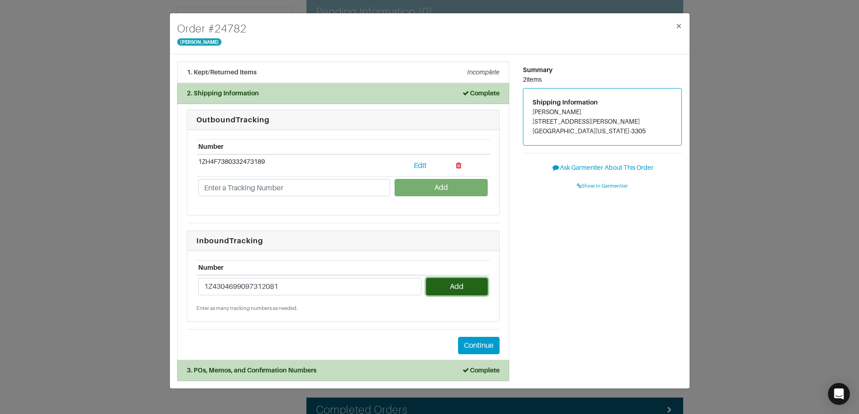
click at [460, 285] on button "Add" at bounding box center [457, 286] width 62 height 17
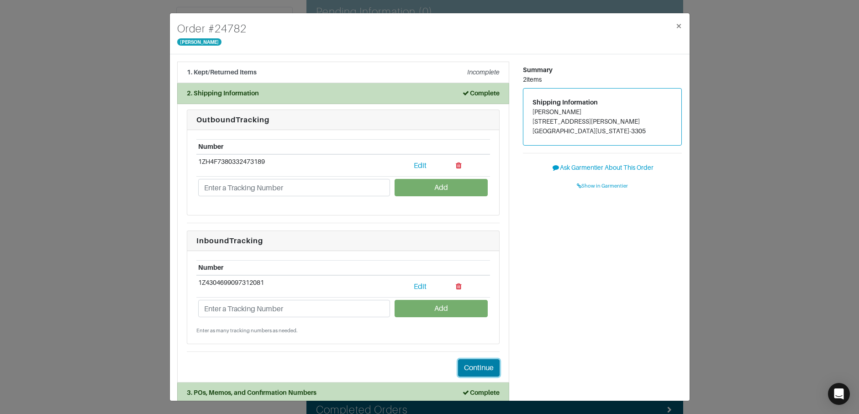
click at [473, 364] on button "Continue" at bounding box center [479, 367] width 42 height 17
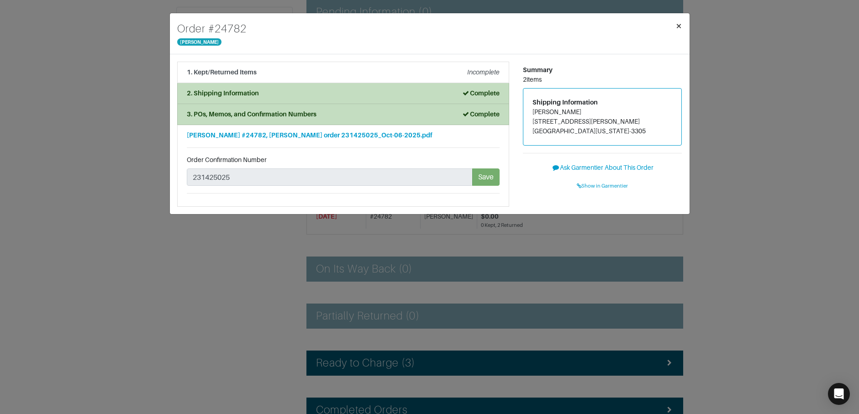
click at [676, 27] on span "×" at bounding box center [679, 26] width 7 height 12
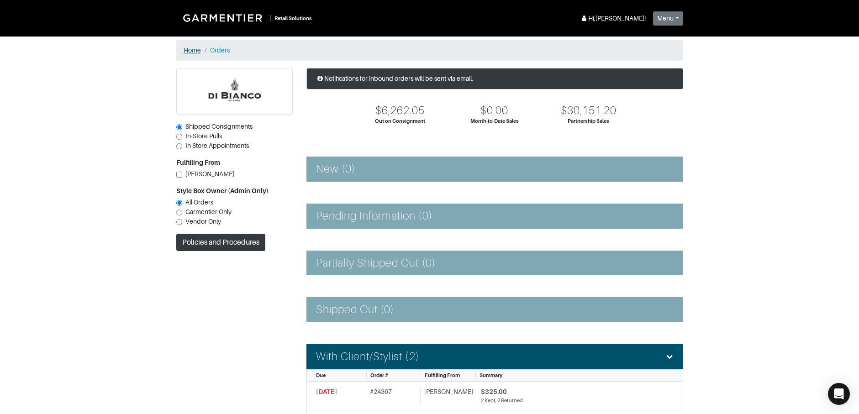
click at [198, 48] on link "Home" at bounding box center [192, 50] width 17 height 7
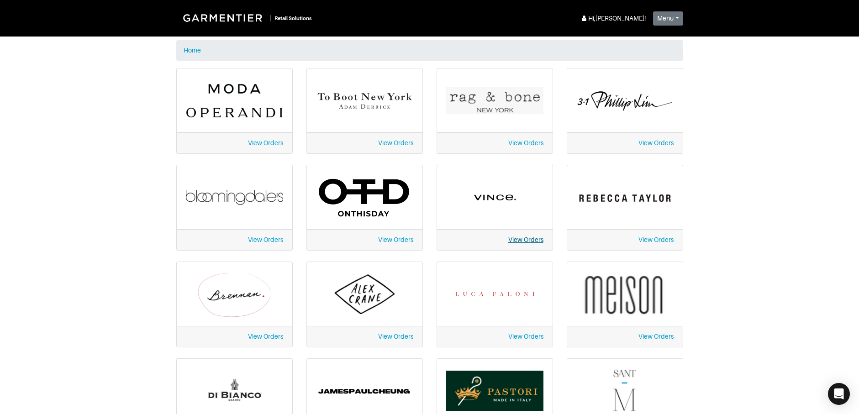
click at [515, 238] on link "View Orders" at bounding box center [525, 239] width 35 height 7
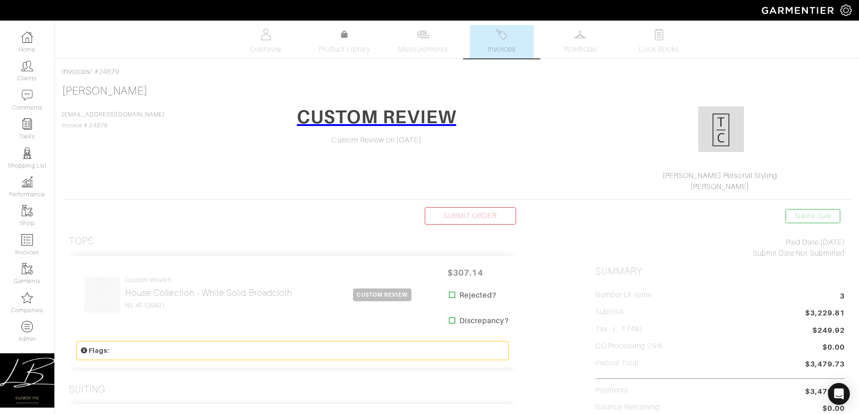
scroll to position [283, 0]
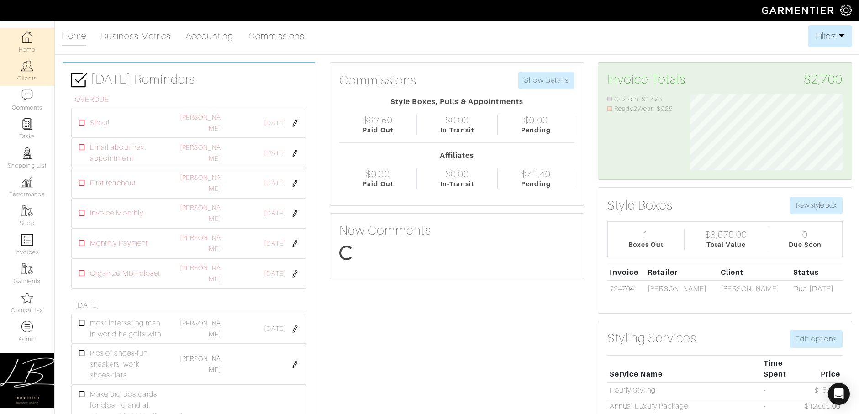
scroll to position [76, 166]
click at [28, 73] on link "Clients" at bounding box center [27, 71] width 54 height 29
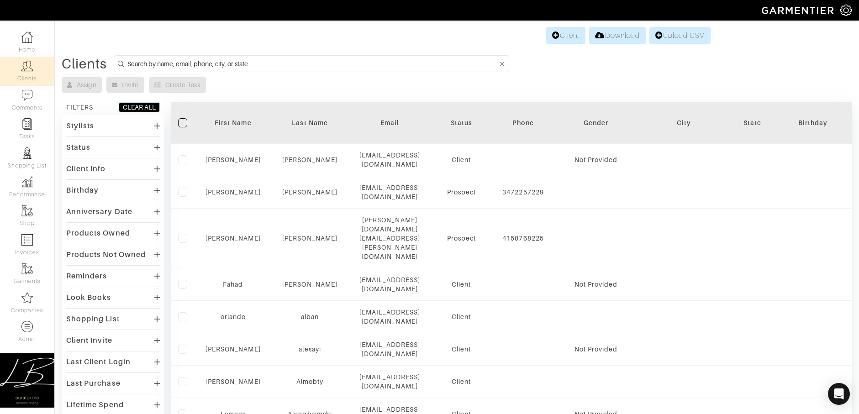
click at [173, 63] on input at bounding box center [312, 63] width 370 height 11
click at [176, 64] on input at bounding box center [312, 63] width 370 height 11
type input "mike van etten"
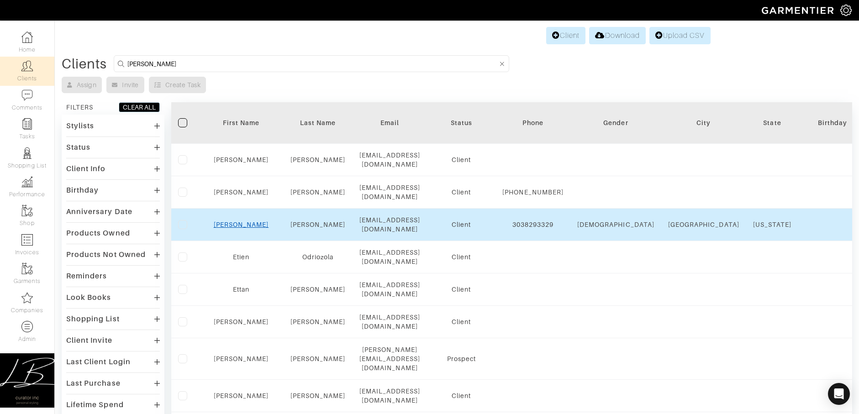
click at [236, 221] on link "Mike" at bounding box center [241, 224] width 55 height 7
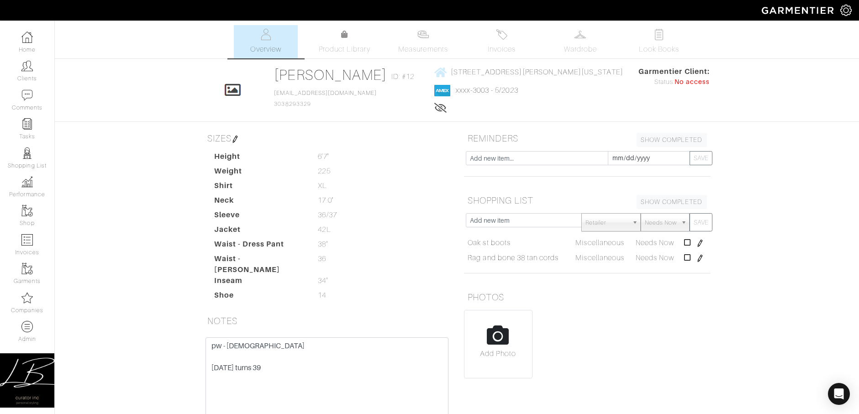
click at [238, 139] on img at bounding box center [235, 139] width 7 height 7
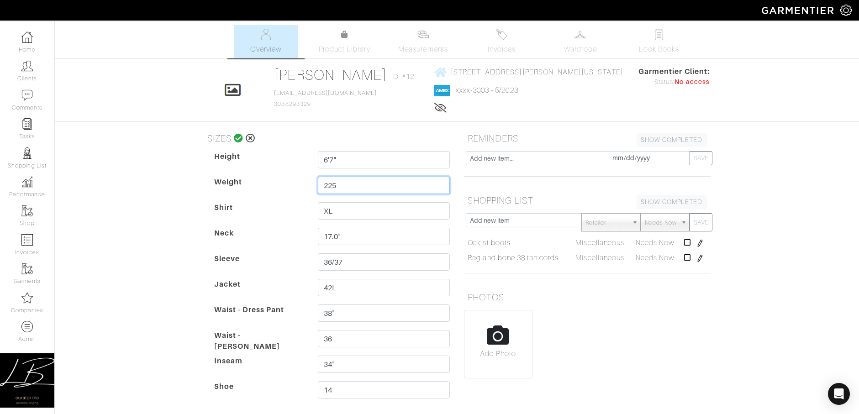
drag, startPoint x: 360, startPoint y: 186, endPoint x: 360, endPoint y: 178, distance: 8.7
click at [360, 178] on input "225" at bounding box center [384, 185] width 132 height 17
type input "230"
click at [238, 139] on icon at bounding box center [239, 138] width 10 height 9
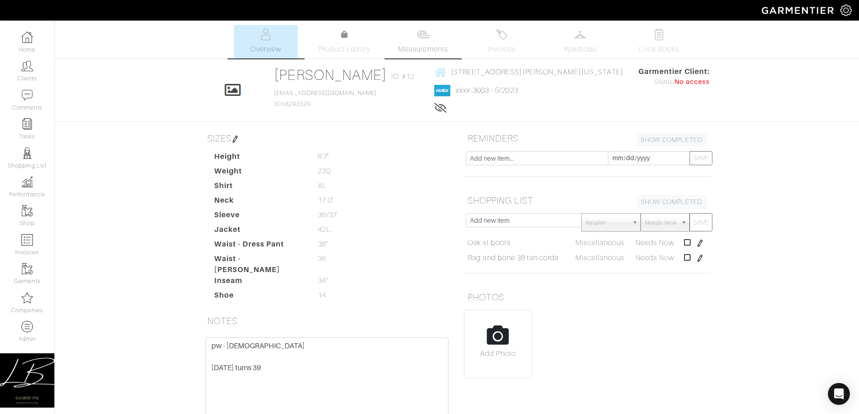
click at [404, 42] on link "Measurements" at bounding box center [423, 41] width 64 height 33
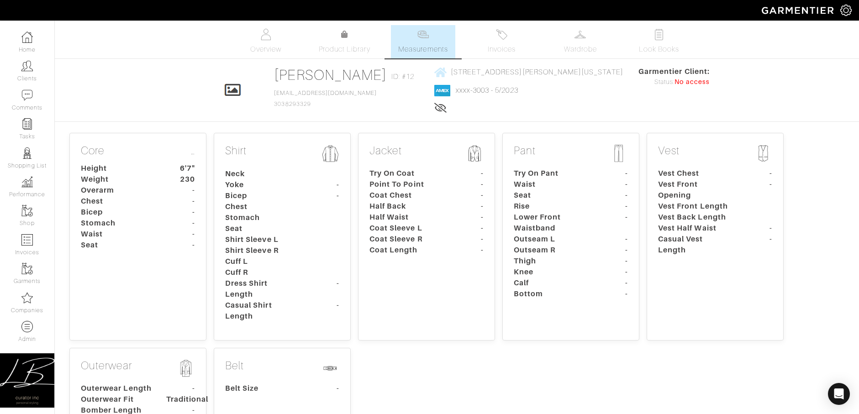
click at [189, 253] on div "Core … Height 6'7" Weight 230 Overarm - Chest - Bicep - Stomach - Waist - Seat -" at bounding box center [137, 237] width 137 height 208
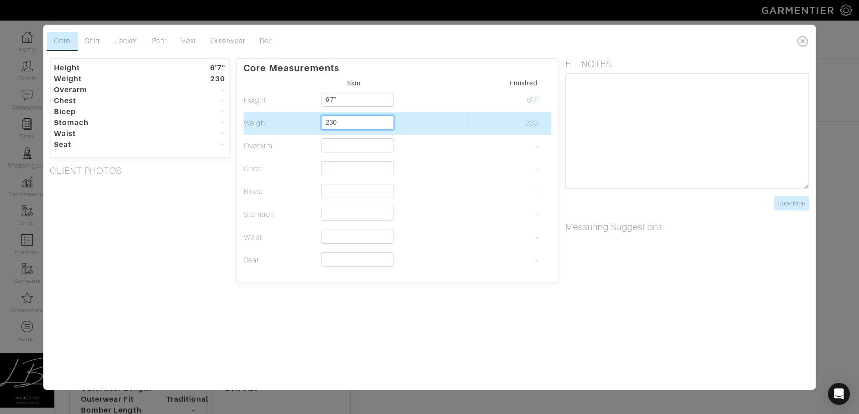
click at [348, 122] on input "230" at bounding box center [358, 123] width 73 height 14
type input "235"
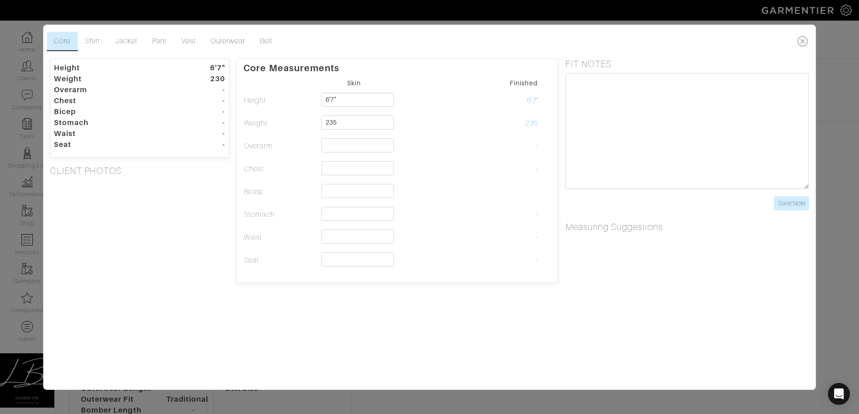
click at [352, 56] on div "Core Shirt Jacket Pant Vest Outerwear Belt Height 6'7" Weight 230 Overarm - Che…" at bounding box center [429, 207] width 773 height 365
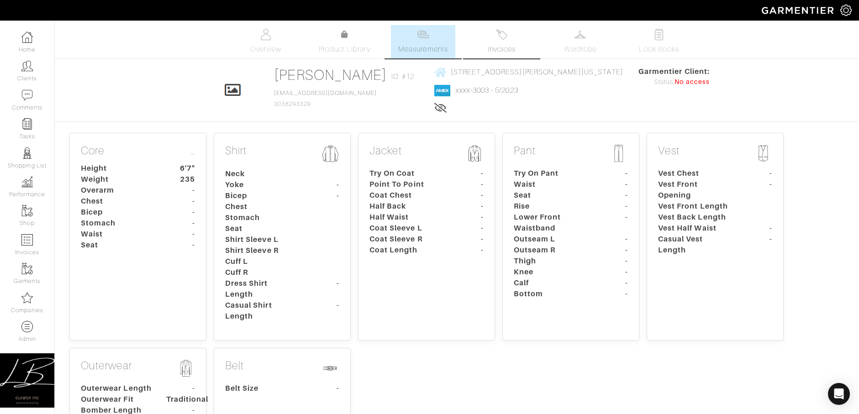
click at [511, 42] on link "Invoices" at bounding box center [502, 41] width 64 height 33
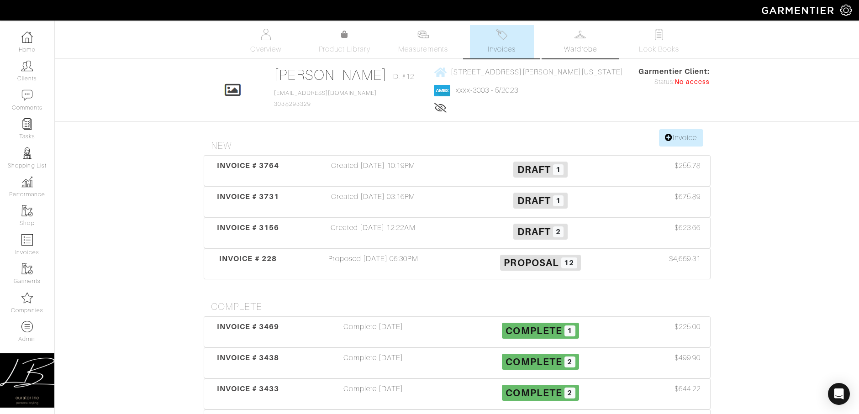
click at [577, 41] on link "Wardrobe" at bounding box center [581, 41] width 64 height 33
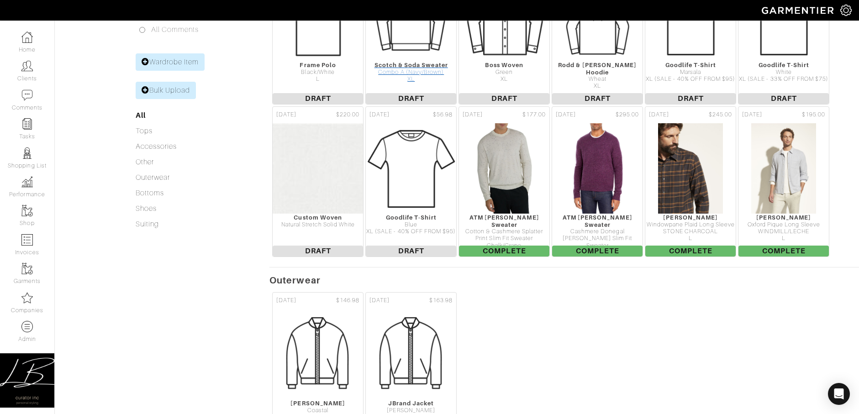
scroll to position [204, 0]
click at [530, 180] on img at bounding box center [504, 167] width 73 height 91
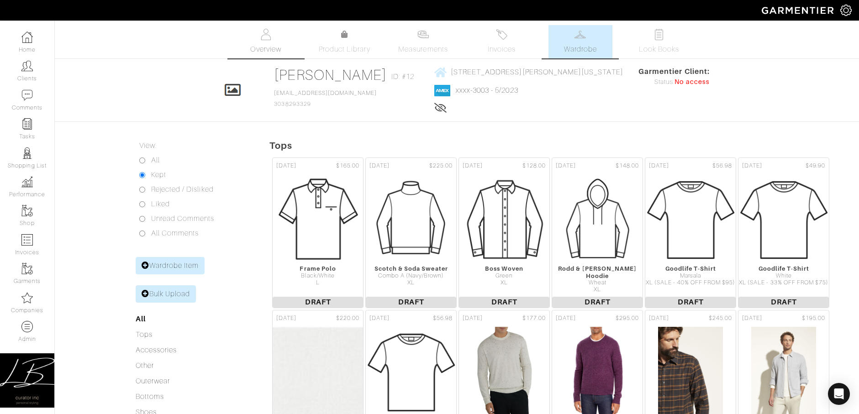
click at [263, 42] on link "Overview" at bounding box center [266, 41] width 64 height 33
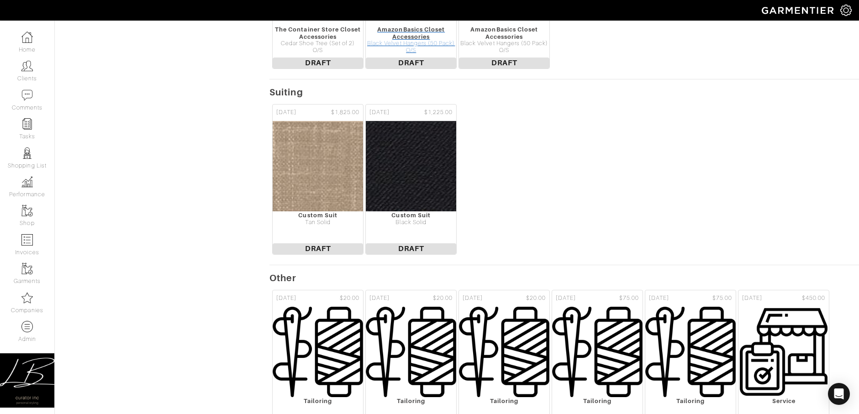
scroll to position [1103, 0]
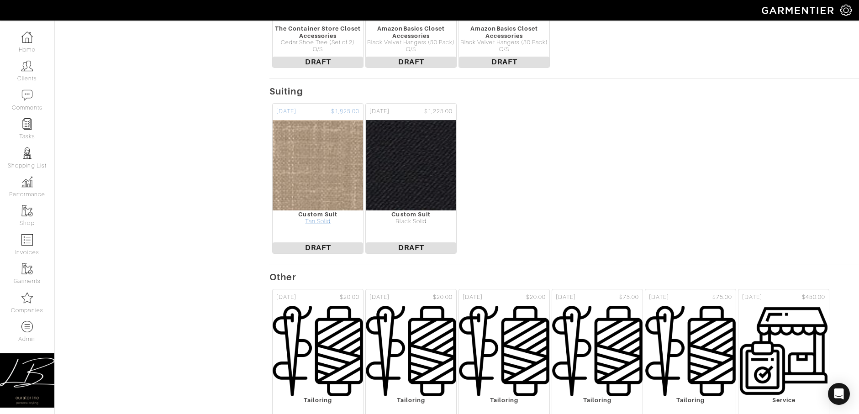
click at [330, 148] on img at bounding box center [318, 165] width 316 height 91
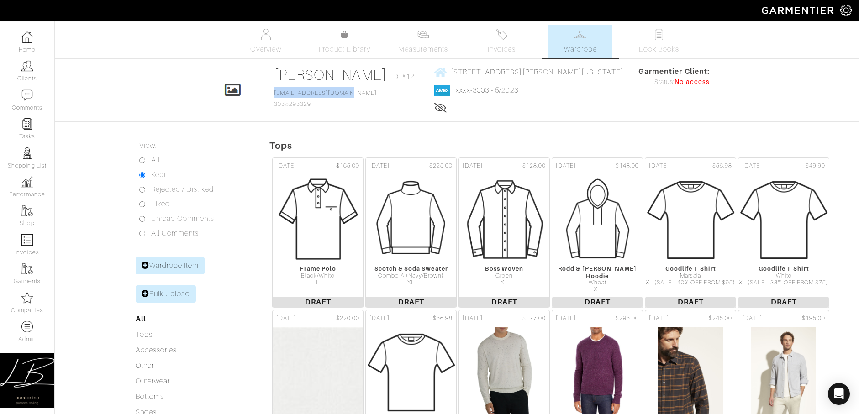
drag, startPoint x: 354, startPoint y: 91, endPoint x: 274, endPoint y: 91, distance: 80.4
click at [274, 91] on div "Click To Edit Mike Van Etten ID: #12 mikevanetten@gmail.com 3038293329 1850 N. …" at bounding box center [457, 90] width 521 height 48
copy link "[EMAIL_ADDRESS][DOMAIN_NAME]"
click at [433, 35] on link "Measurements" at bounding box center [423, 41] width 64 height 33
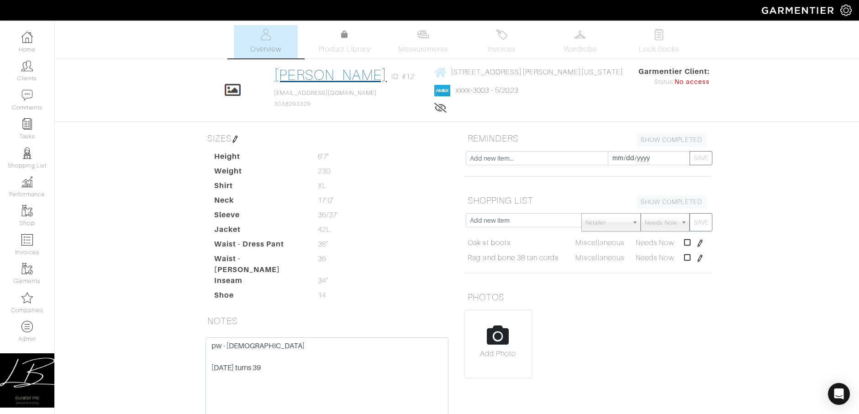
click at [341, 79] on link "[PERSON_NAME]" at bounding box center [330, 75] width 113 height 16
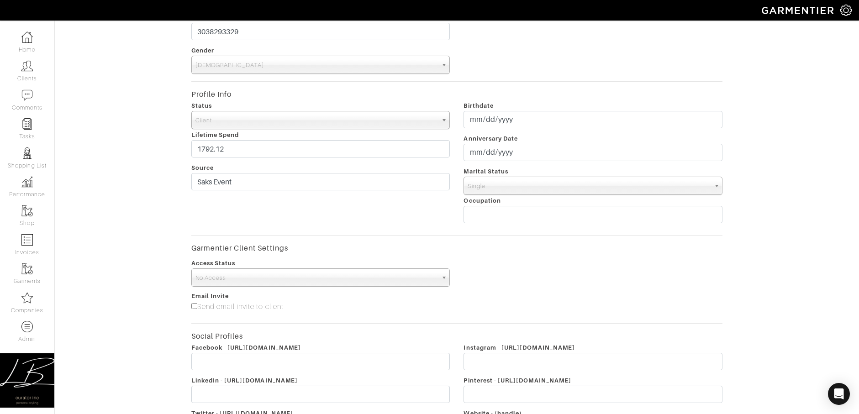
scroll to position [213, 0]
click at [292, 278] on span "No Access" at bounding box center [316, 276] width 243 height 18
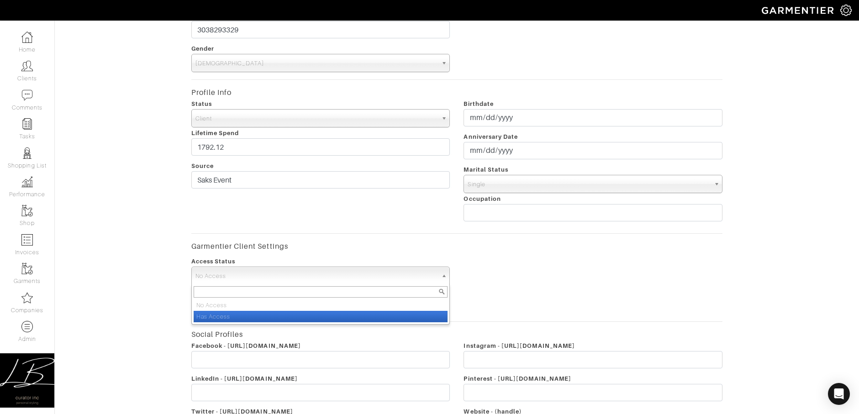
click at [297, 311] on li "Has Access" at bounding box center [321, 316] width 254 height 11
select select "true"
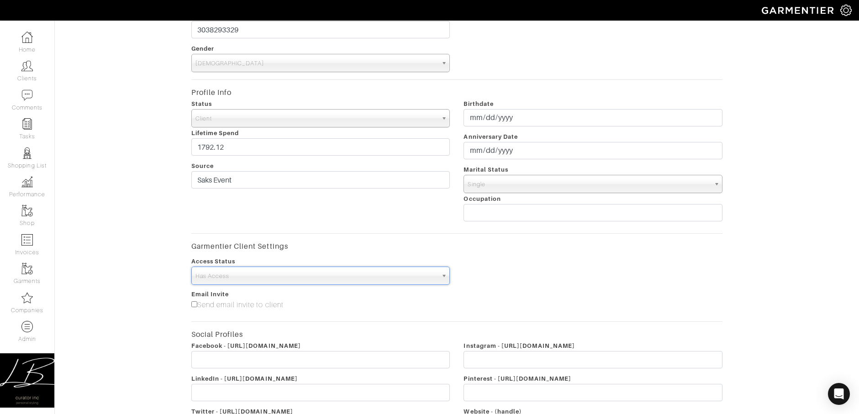
drag, startPoint x: 193, startPoint y: 304, endPoint x: 198, endPoint y: 302, distance: 5.2
click at [194, 303] on input"] "Send email invite to client" at bounding box center [194, 304] width 6 height 6
checkbox input"] "true"
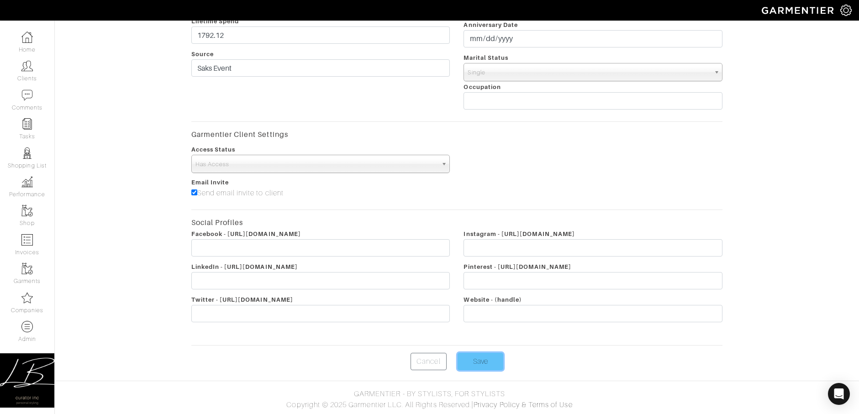
click at [489, 368] on input "Save" at bounding box center [481, 361] width 46 height 17
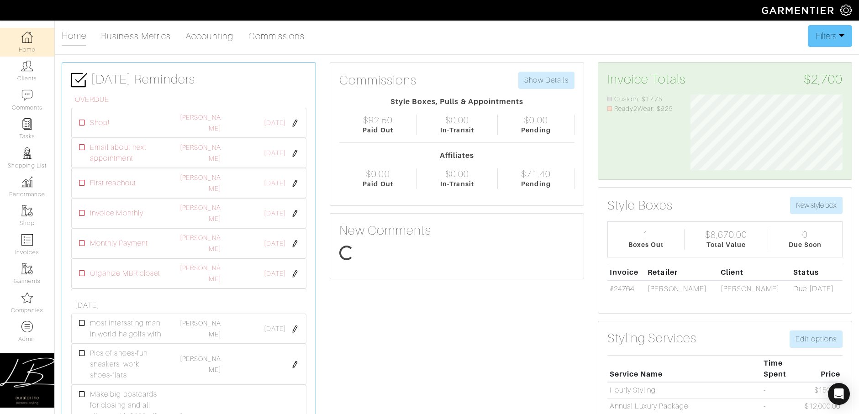
scroll to position [76, 166]
click at [846, 16] on div "Company Settings Manage Subscription My Profile Stylists Sign Out" at bounding box center [849, 10] width 19 height 21
click at [843, 11] on img at bounding box center [845, 10] width 11 height 11
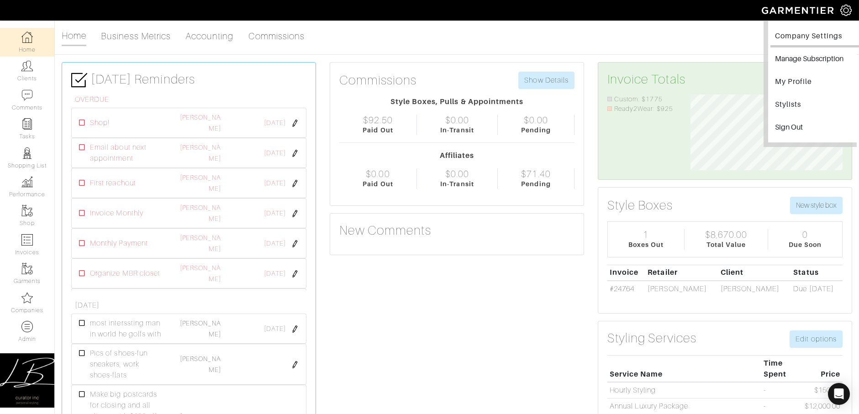
click at [791, 40] on link "Company Settings" at bounding box center [815, 37] width 89 height 21
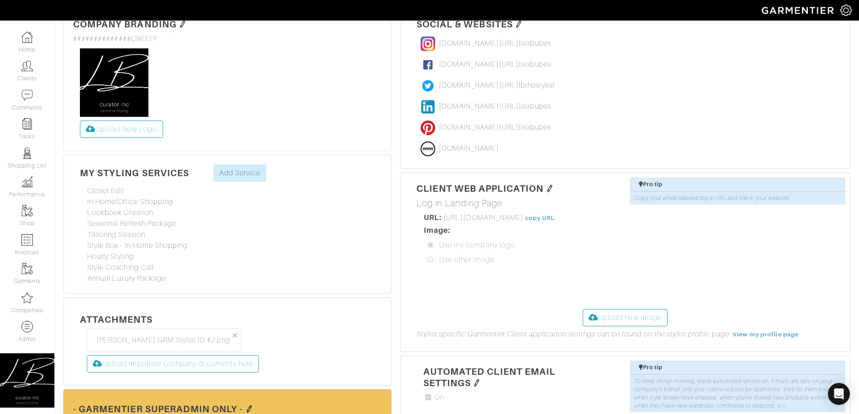
scroll to position [520, 0]
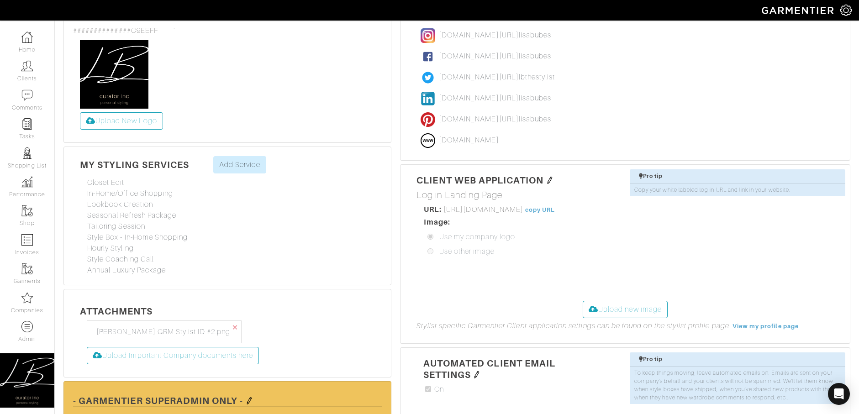
drag, startPoint x: 605, startPoint y: 188, endPoint x: 443, endPoint y: 186, distance: 162.2
click at [444, 206] on span "https://curator-online-llc.client.garmentier.co/login" at bounding box center [484, 210] width 80 height 8
copy span "https://curator-online-llc.client.garmentier.co/login"
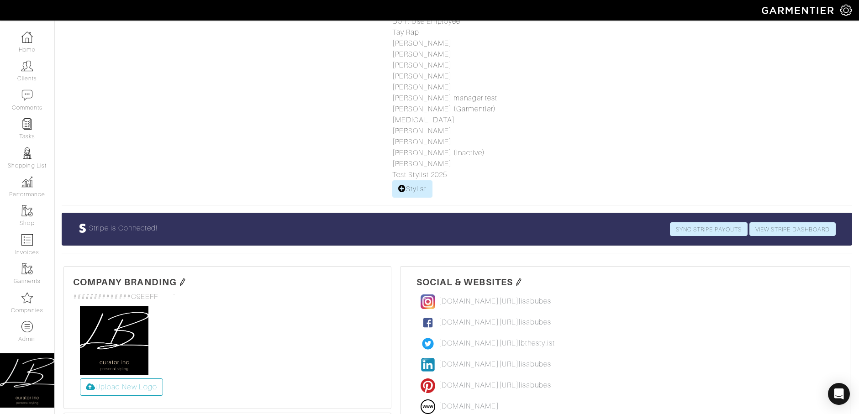
scroll to position [0, 0]
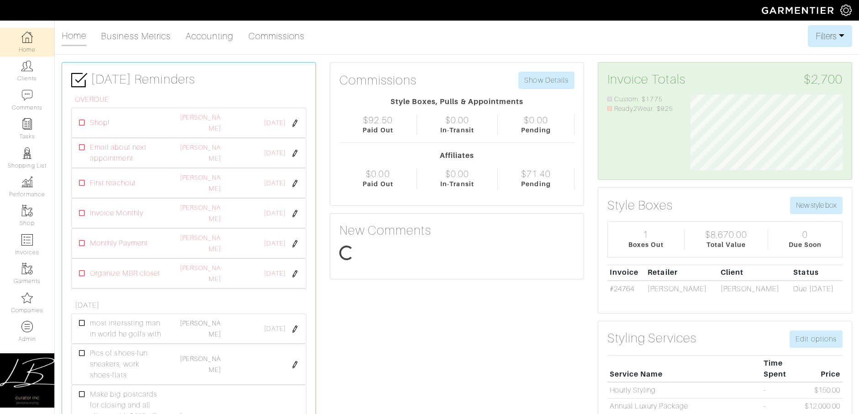
scroll to position [76, 166]
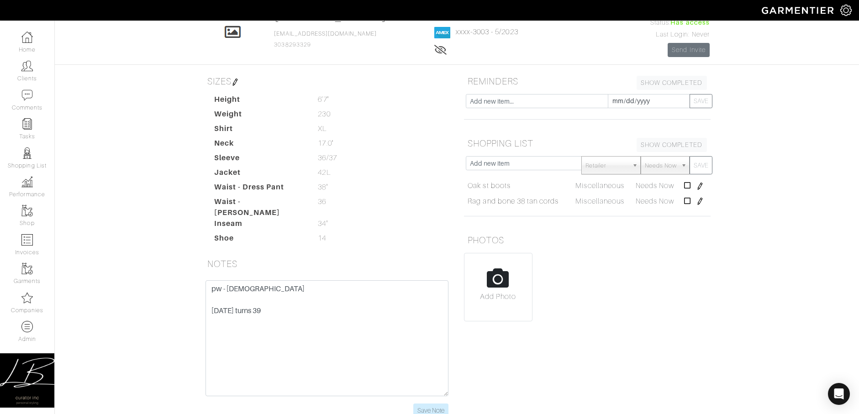
scroll to position [60, 0]
click at [688, 185] on icon at bounding box center [687, 184] width 7 height 7
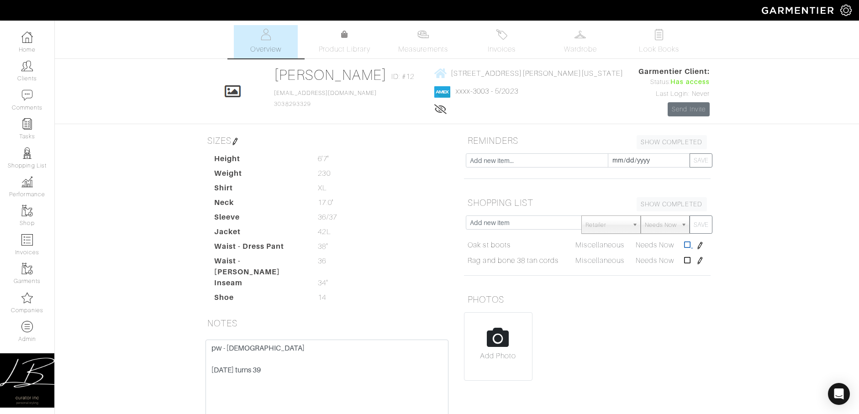
click at [690, 243] on icon at bounding box center [687, 244] width 7 height 7
click at [691, 243] on link at bounding box center [688, 245] width 9 height 8
click at [212, 341] on textarea "pw - ski34phish april 16 turns 39" at bounding box center [327, 398] width 243 height 116
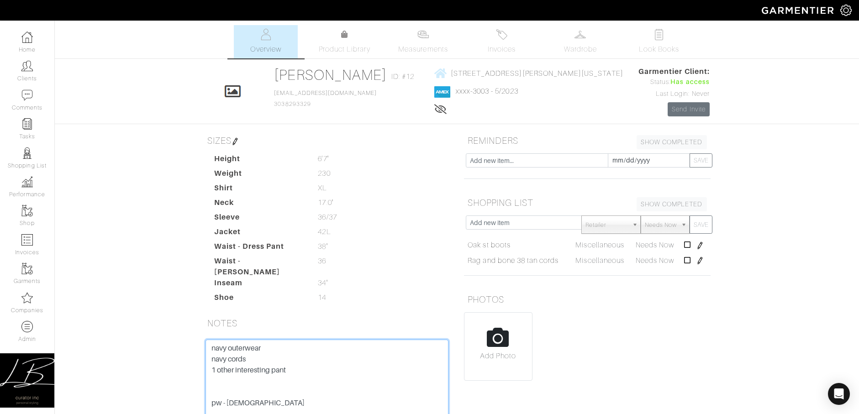
click at [322, 363] on textarea "pw - ski34phish april 16 turns 39" at bounding box center [327, 398] width 243 height 116
click at [211, 395] on textarea "pw - ski34phish april 16 turns 39" at bounding box center [327, 398] width 243 height 116
click at [298, 395] on textarea "pw - ski34phish april 16 turns 39" at bounding box center [327, 398] width 243 height 116
click at [310, 340] on textarea "pw - ski34phish april 16 turns 39" at bounding box center [327, 398] width 243 height 116
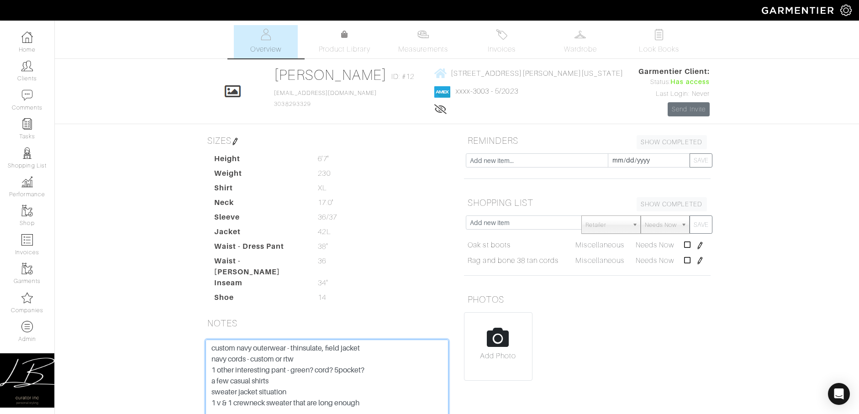
click at [407, 359] on textarea "pw - ski34phish april 16 turns 39" at bounding box center [327, 398] width 243 height 116
click at [328, 371] on textarea "pw - ski34phish april 16 turns 39" at bounding box center [327, 398] width 243 height 116
click at [212, 375] on textarea "pw - ski34phish april 16 turns 39" at bounding box center [327, 398] width 243 height 116
click at [407, 374] on textarea "pw - ski34phish april 16 turns 39" at bounding box center [327, 398] width 243 height 116
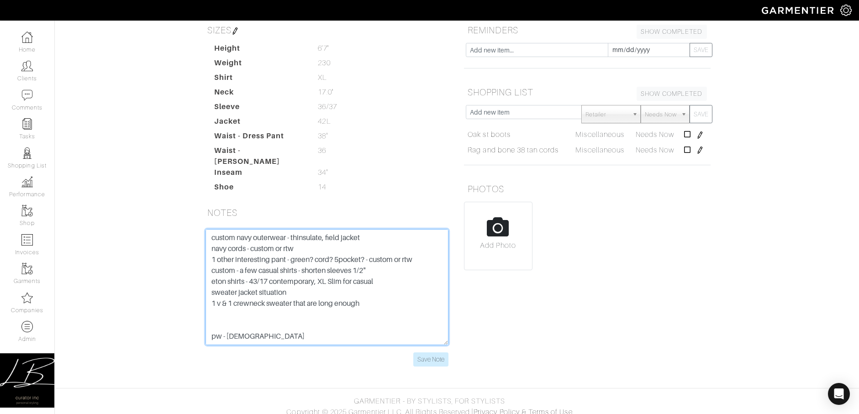
scroll to position [0, 0]
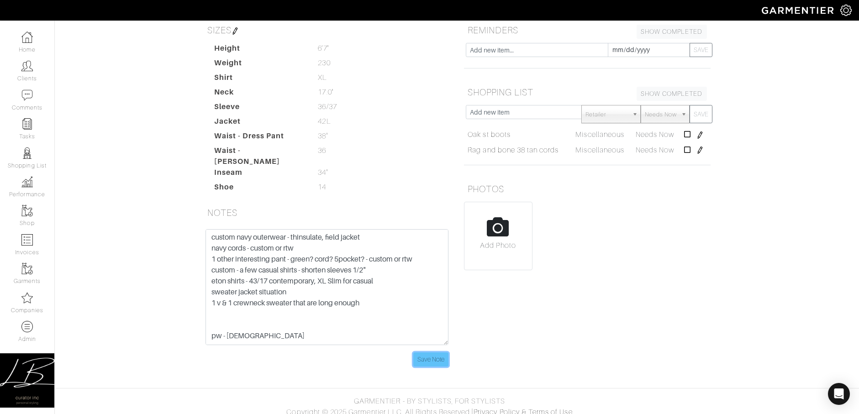
click at [433, 353] on input "Save Note" at bounding box center [430, 360] width 35 height 14
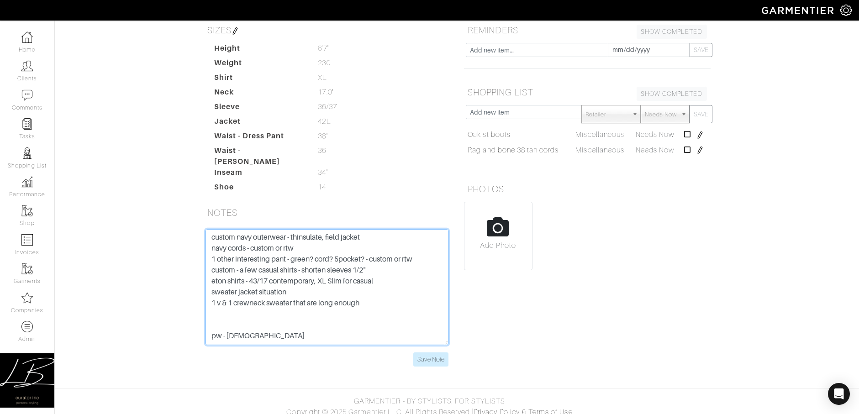
click at [383, 294] on textarea "pw - ski34phish april 16 turns 39" at bounding box center [327, 287] width 243 height 116
type textarea "custom navy outerwear - thinsulate, field jacket navy cords - custom or rtw 1 o…"
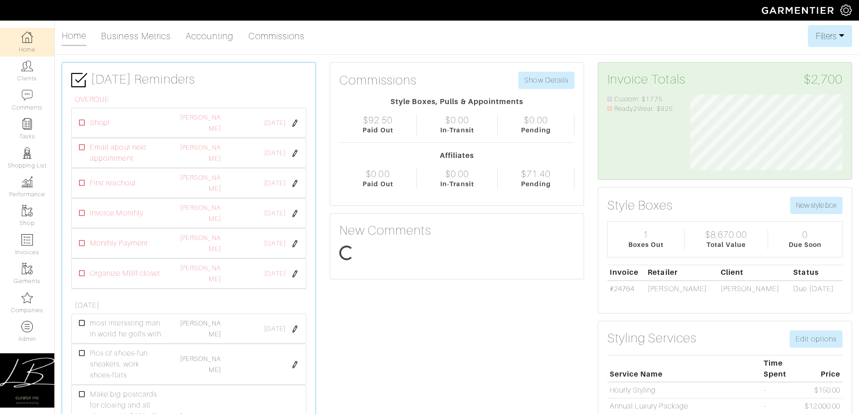
scroll to position [76, 166]
click at [31, 216] on img at bounding box center [26, 210] width 11 height 11
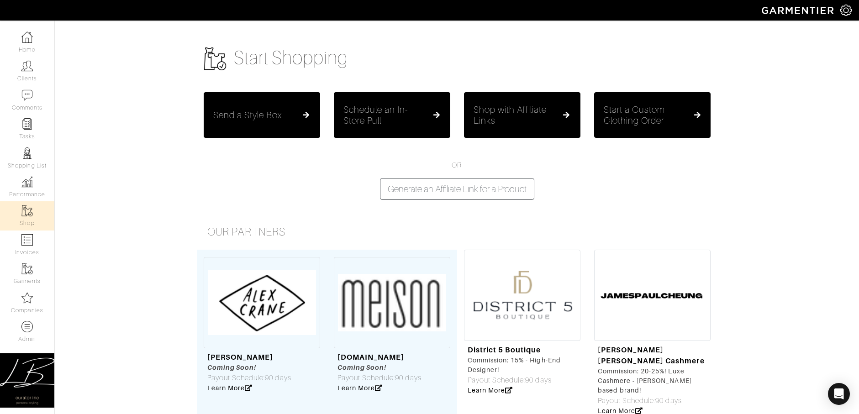
click at [223, 125] on button "Send a Style Box" at bounding box center [262, 115] width 116 height 46
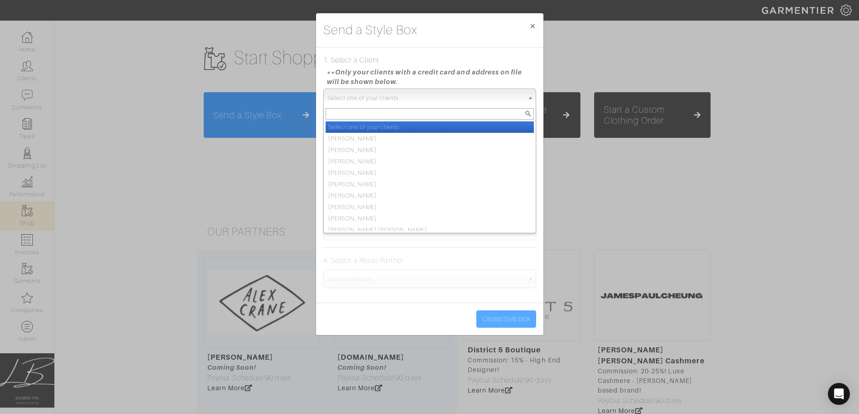
click at [355, 95] on span "Select one of your clients..." at bounding box center [425, 98] width 196 height 18
type input "[PERSON_NAME]"
select select "[PERSON_NAME]"
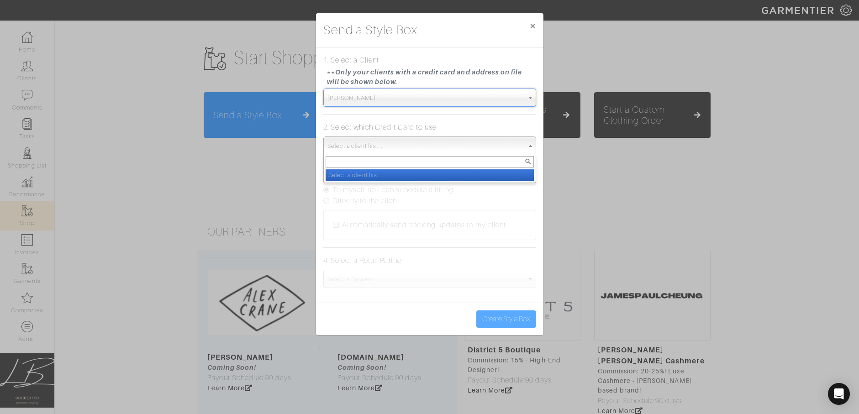
click at [364, 145] on span "Select a client first..." at bounding box center [425, 146] width 196 height 18
click at [364, 177] on li "xxxx-3003 - Expires: 5/2023." at bounding box center [430, 174] width 208 height 11
select select "10"
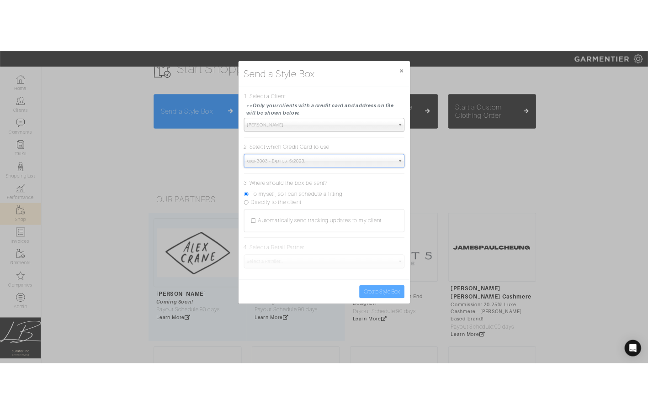
scroll to position [59, 0]
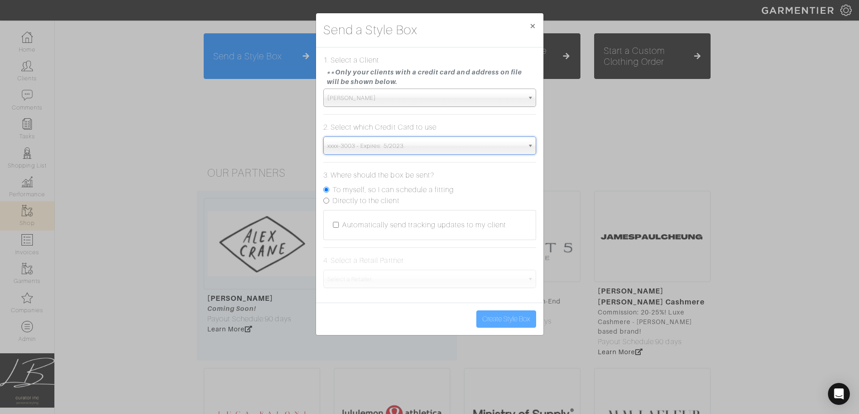
click at [357, 199] on label "Directly to the client" at bounding box center [366, 200] width 67 height 11
click at [329, 199] on input "Directly to the client" at bounding box center [326, 201] width 6 height 6
radio input "true"
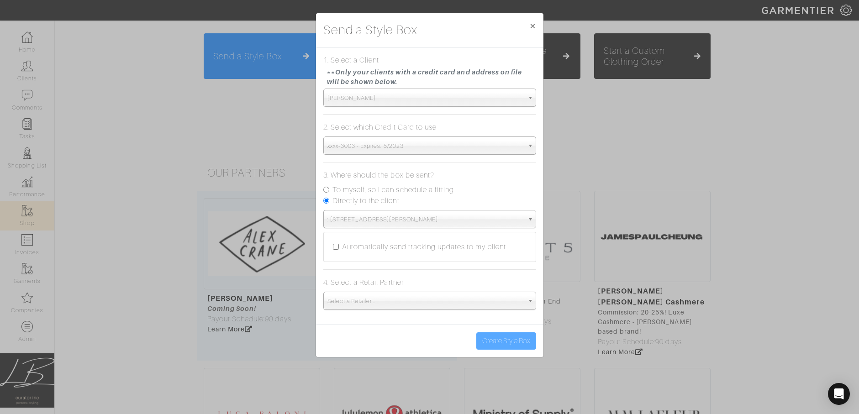
click at [354, 223] on span ": 1850 N. Clark St Unit 2008 | Chicago, IL | 60614" at bounding box center [425, 220] width 196 height 18
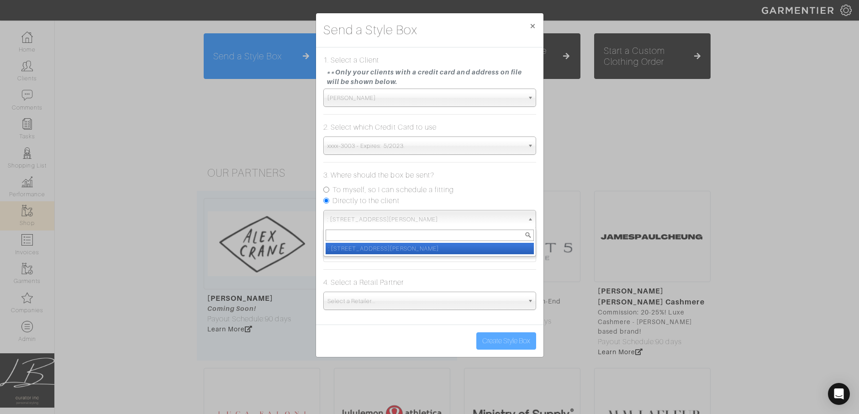
click at [354, 223] on span ": [STREET_ADDRESS][PERSON_NAME]" at bounding box center [425, 220] width 196 height 18
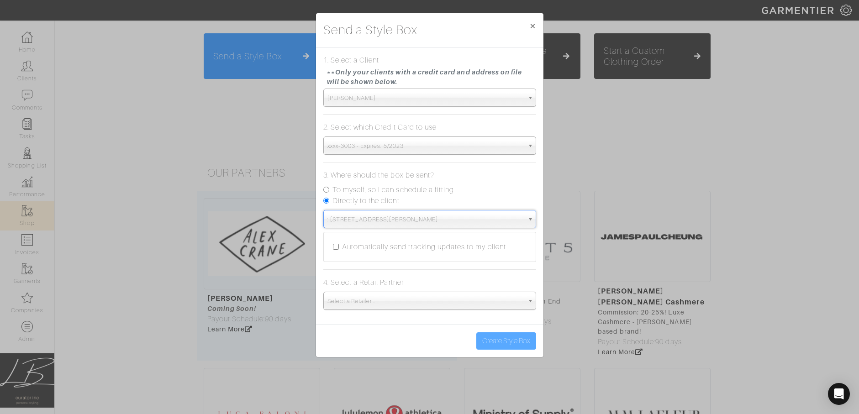
click at [338, 246] on div "Automatically send tracking updates to my client" at bounding box center [430, 247] width 194 height 11
click at [338, 247] on input "Automatically send tracking updates to my client" at bounding box center [336, 247] width 6 height 6
checkbox input "true"
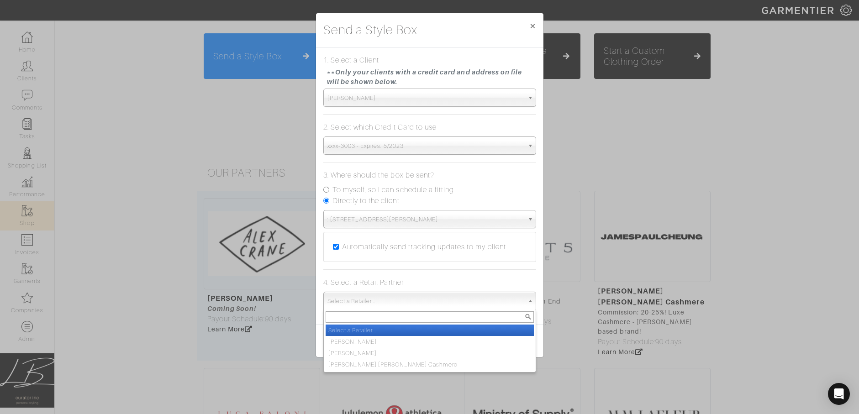
click at [380, 303] on span "Select a Retailer..." at bounding box center [425, 301] width 196 height 18
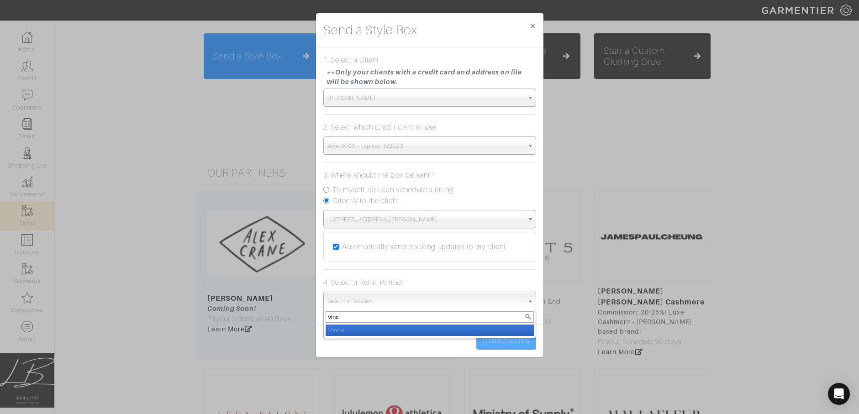
type input "vince"
select select "19"
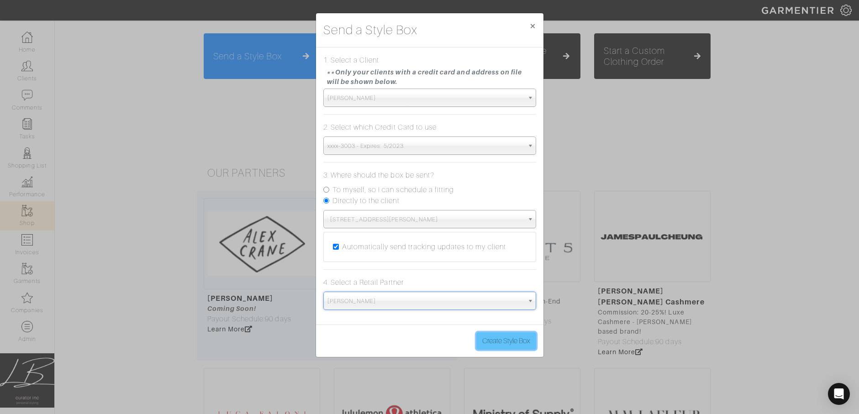
click at [502, 342] on button "Create Style Box" at bounding box center [506, 341] width 60 height 17
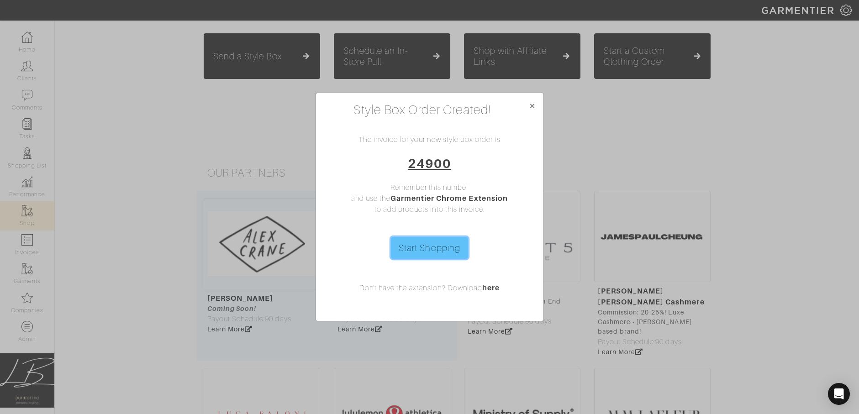
click at [406, 251] on link "Start Shopping" at bounding box center [429, 248] width 77 height 22
click at [425, 165] on link "24900" at bounding box center [429, 163] width 43 height 15
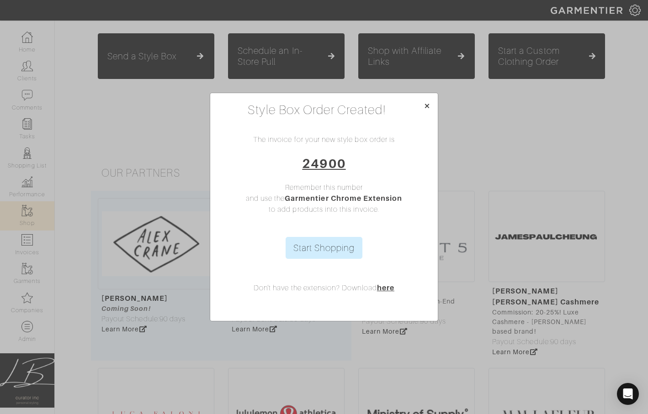
click at [426, 105] on span "×" at bounding box center [426, 106] width 7 height 12
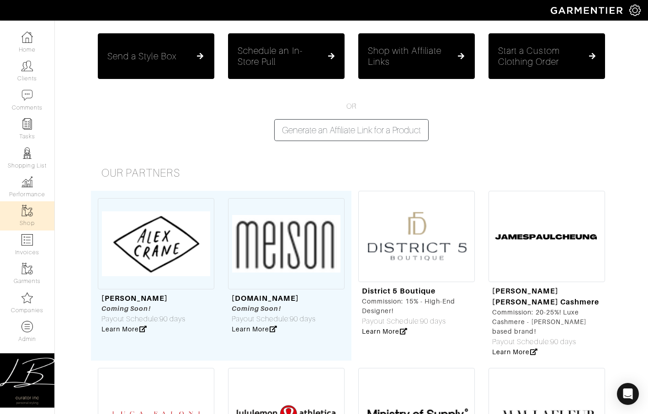
click at [169, 58] on h5 "Send a Style Box" at bounding box center [141, 56] width 69 height 11
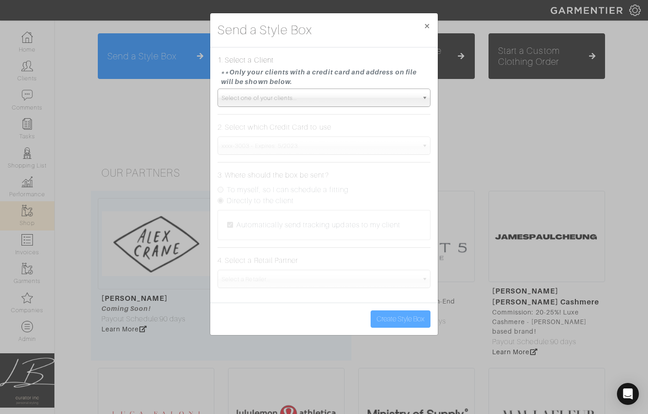
click at [252, 106] on span "Select one of your clients..." at bounding box center [320, 98] width 196 height 18
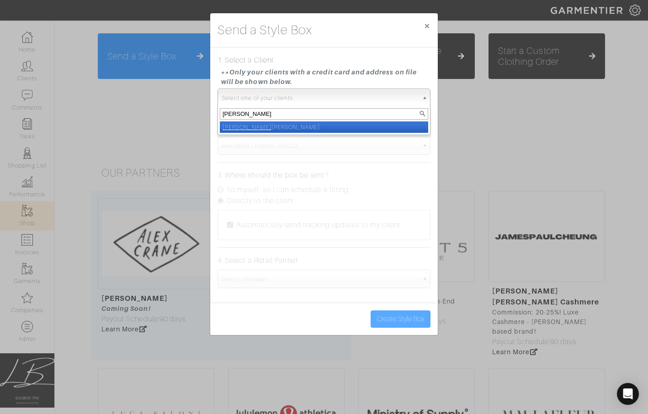
type input "mike v"
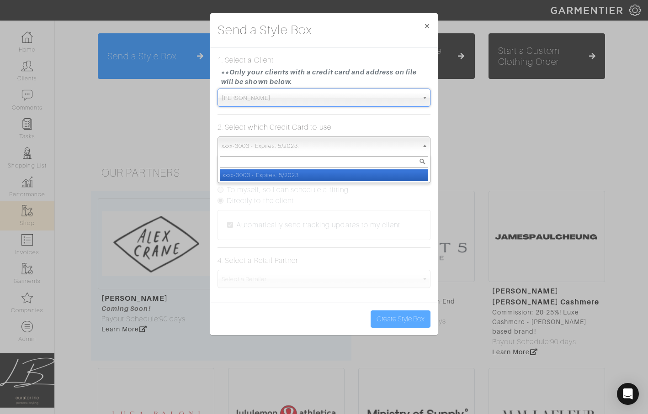
click at [251, 142] on span "xxxx-3003 - Expires: 5/2023." at bounding box center [320, 146] width 196 height 18
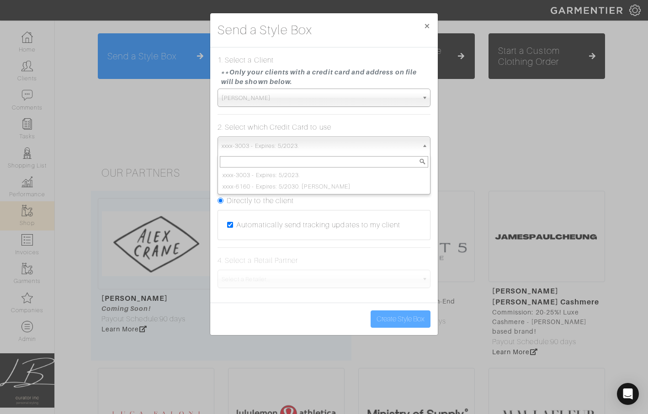
click at [168, 103] on div "Send a Style Box × 1. Select a Client **Only your clients with a credit card an…" at bounding box center [324, 207] width 648 height 414
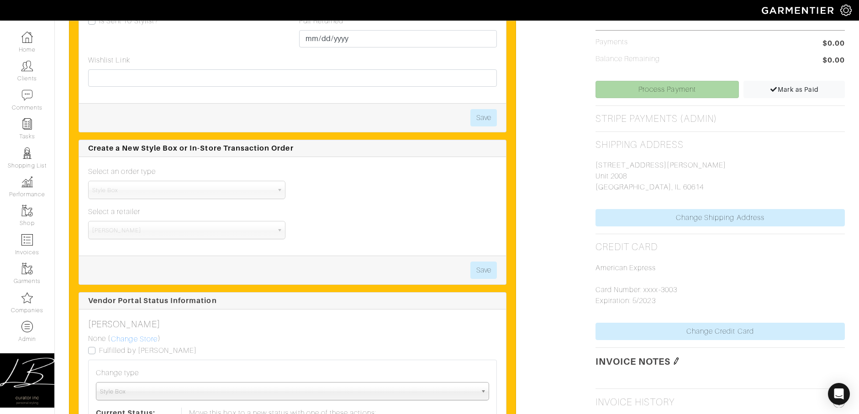
scroll to position [586, 0]
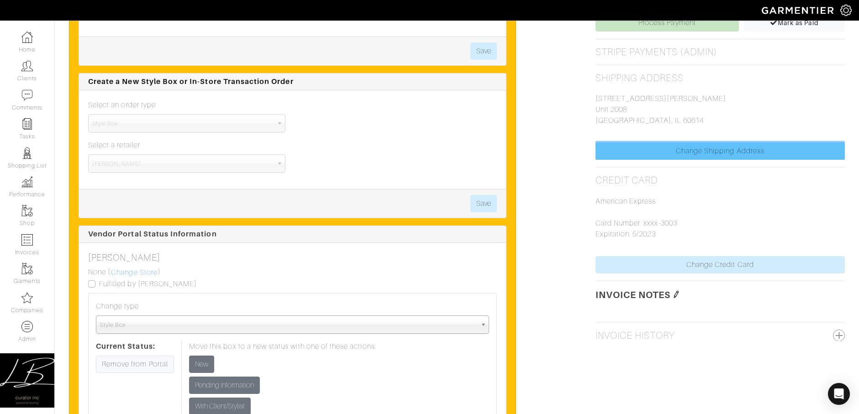
click at [671, 148] on link "Change Shipping Address" at bounding box center [720, 151] width 249 height 17
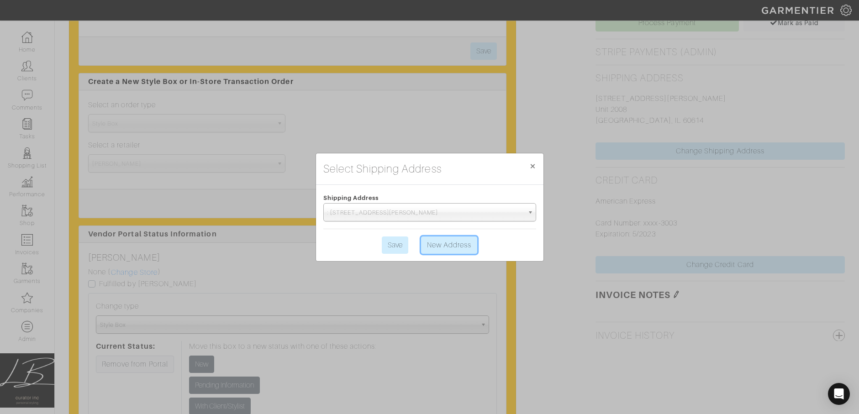
click at [438, 237] on link "New Address" at bounding box center [449, 245] width 57 height 17
click at [596, 159] on div "Shipping Address 1850 N. Clark St Unit 2008 Chicago, IL 60614 Change Shipping A…" at bounding box center [720, 116] width 249 height 87
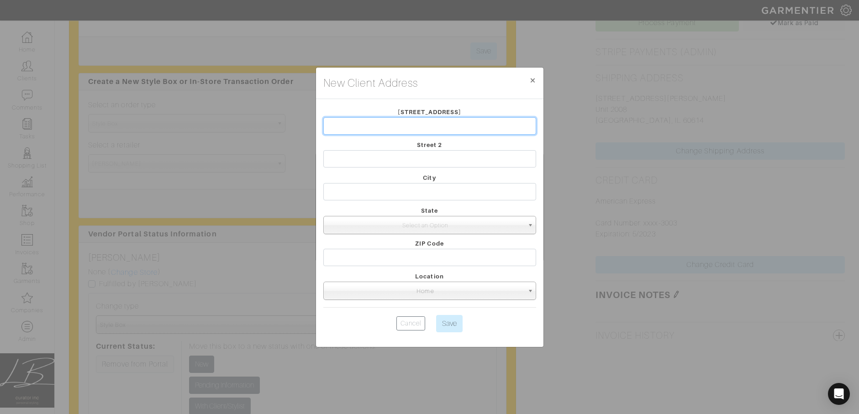
click at [401, 121] on input "text" at bounding box center [429, 125] width 213 height 17
type input "637 N. Wells"
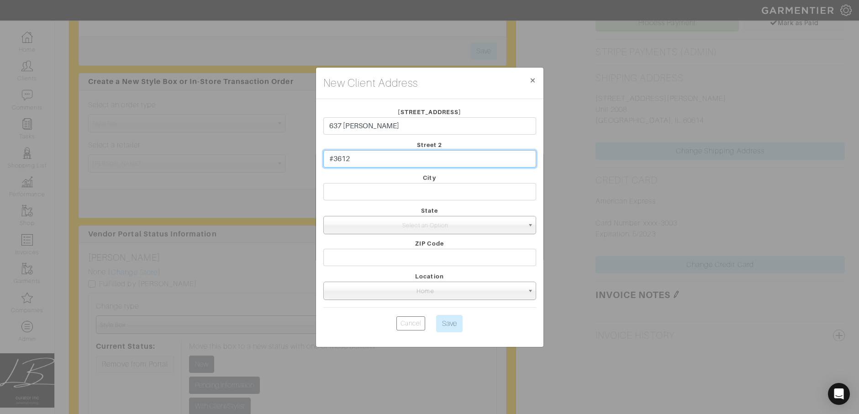
type input "#3612"
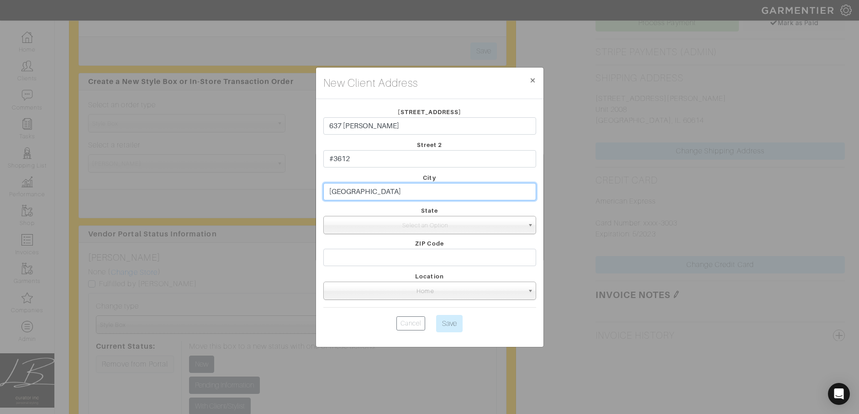
type input "Chicago"
type input "il"
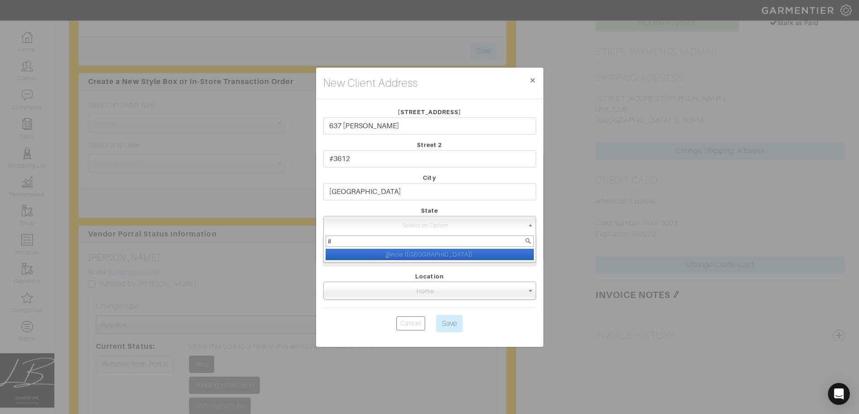
select select "1"
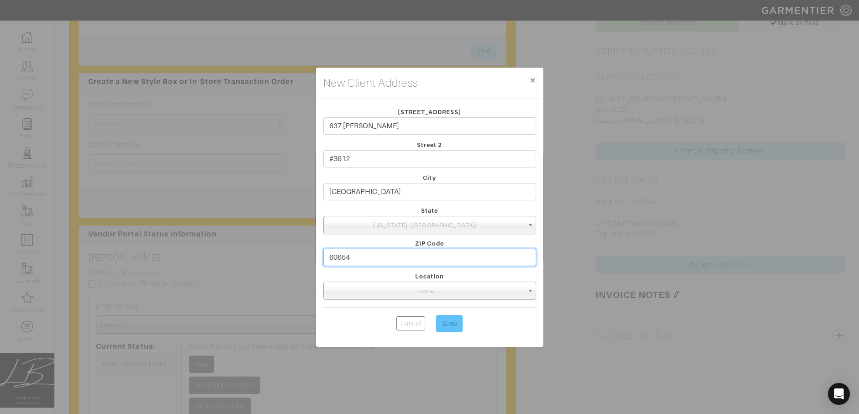
type input "60654"
click at [449, 324] on input "Save" at bounding box center [449, 323] width 26 height 17
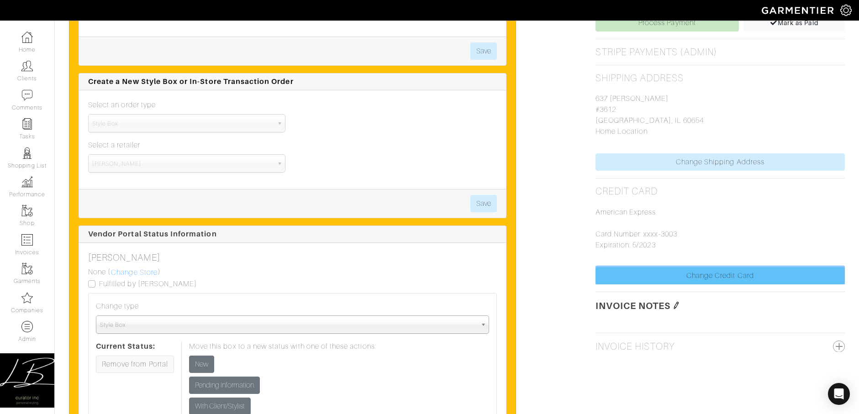
click at [688, 269] on link "Change Credit Card" at bounding box center [720, 275] width 249 height 17
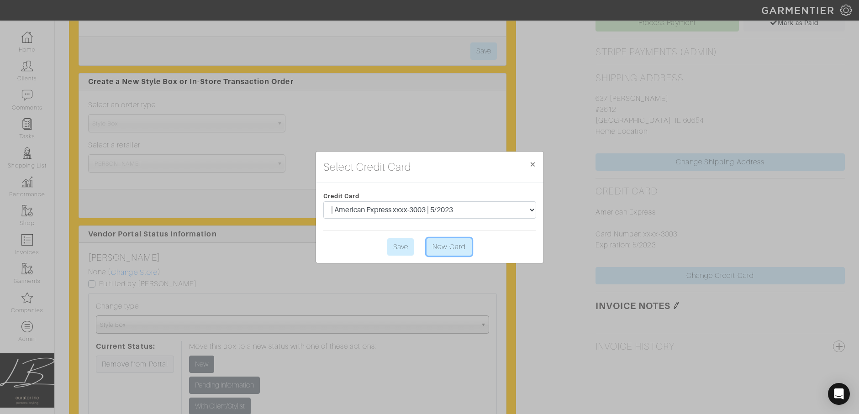
click at [432, 246] on link "New Card" at bounding box center [449, 246] width 45 height 17
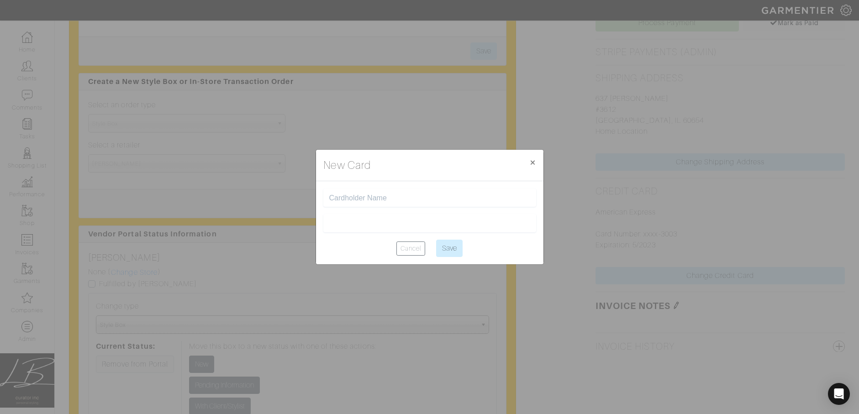
click at [379, 195] on input "text" at bounding box center [429, 198] width 201 height 9
click at [427, 195] on input "text" at bounding box center [429, 198] width 201 height 9
type input "Michael Van Etten"
click at [452, 251] on input "Save" at bounding box center [449, 248] width 26 height 17
type input "Saving..."
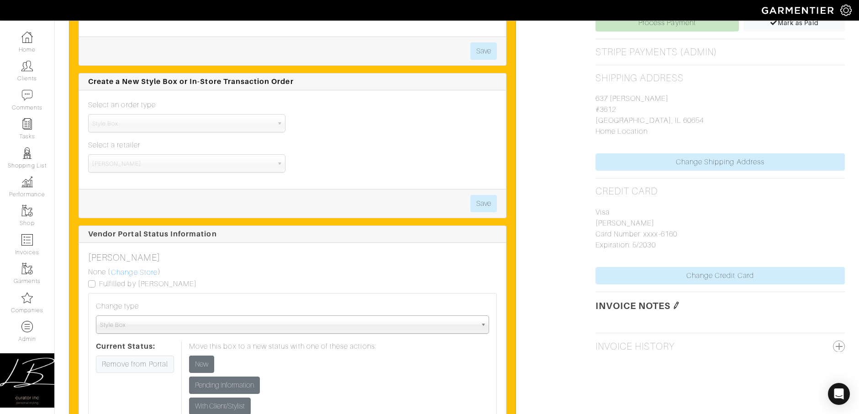
click at [550, 213] on div "Item SEND STYLE BOX SEND PROPOSAL Draft 10/15 2 Proposal 3 Custom Review 4 Proc…" at bounding box center [457, 415] width 790 height 1588
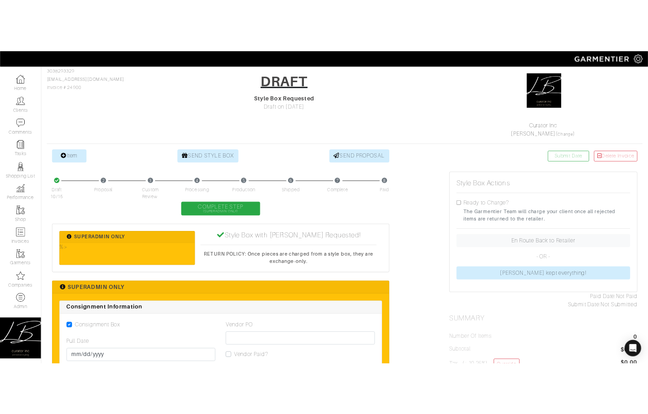
scroll to position [71, 0]
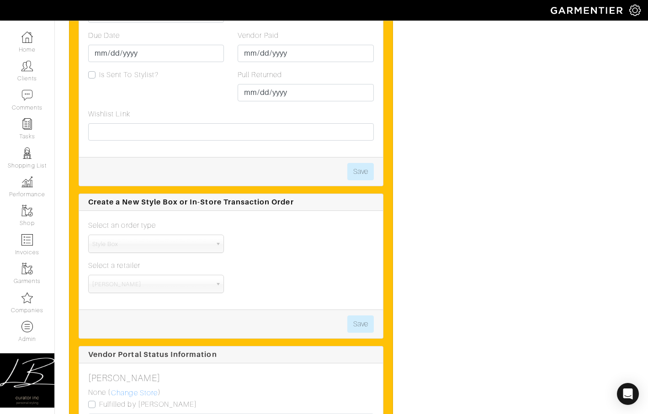
scroll to position [2054, 0]
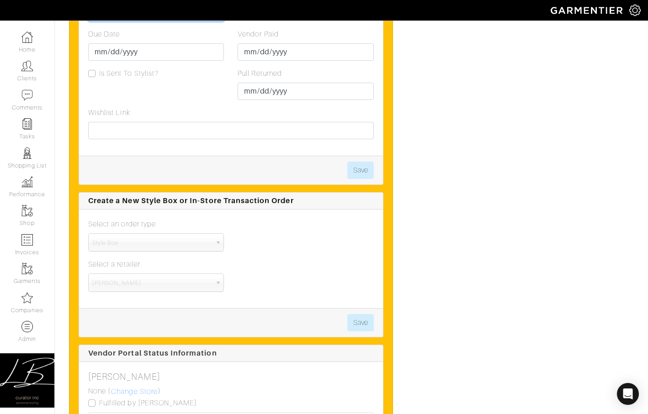
click at [98, 21] on input "Pull Date" at bounding box center [156, 12] width 136 height 17
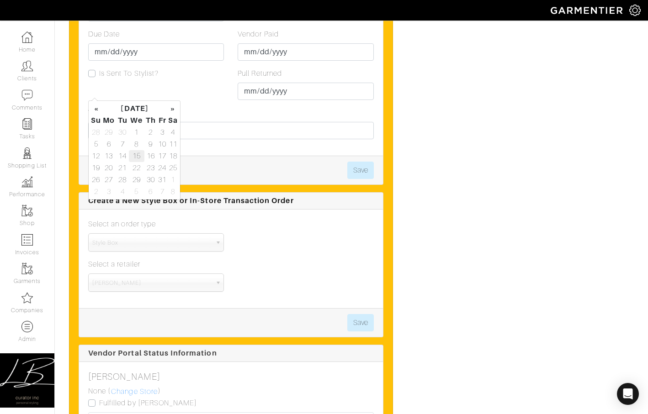
click at [137, 157] on td "15" at bounding box center [137, 156] width 16 height 12
type input "2025-10-15"
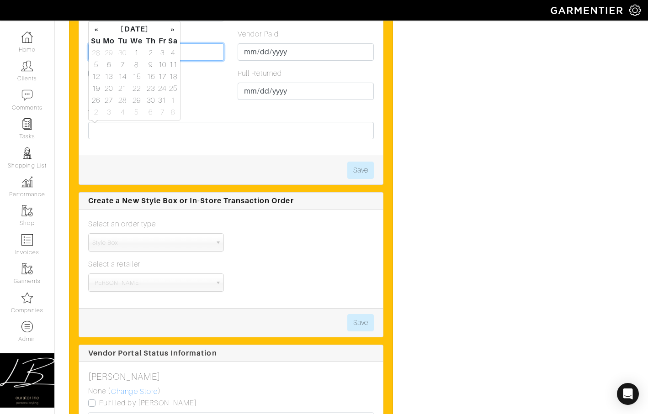
click at [189, 61] on input "Due Date" at bounding box center [156, 51] width 136 height 17
click at [137, 84] on td "22" at bounding box center [137, 89] width 16 height 12
type input "2025-10-22"
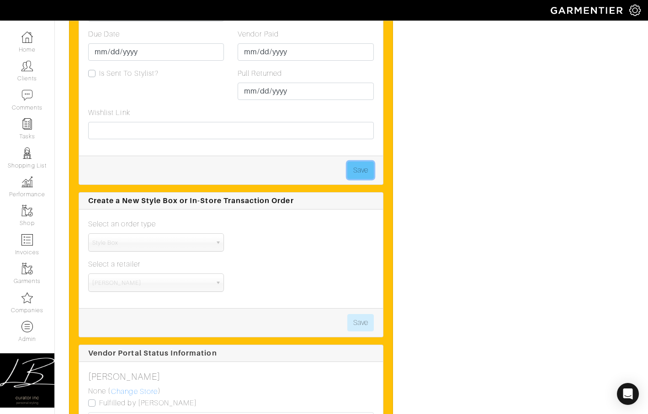
click at [371, 179] on button "Save" at bounding box center [360, 170] width 26 height 17
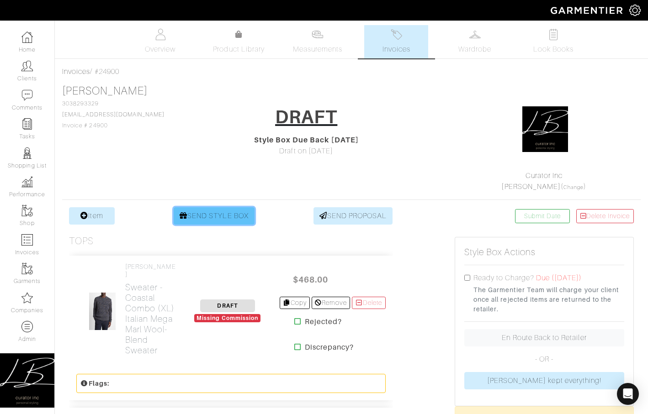
click at [232, 218] on link "SEND STYLE BOX" at bounding box center [214, 215] width 81 height 17
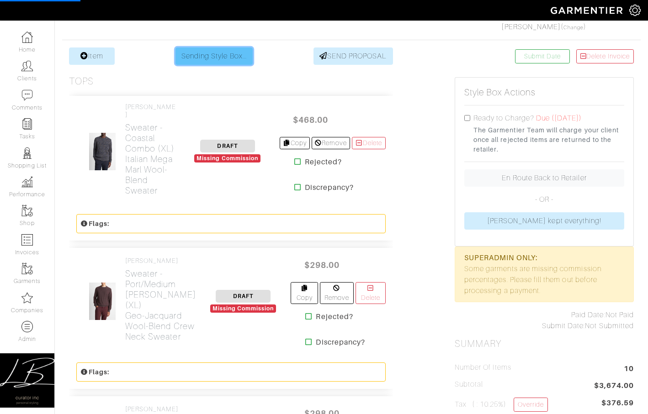
scroll to position [164, 0]
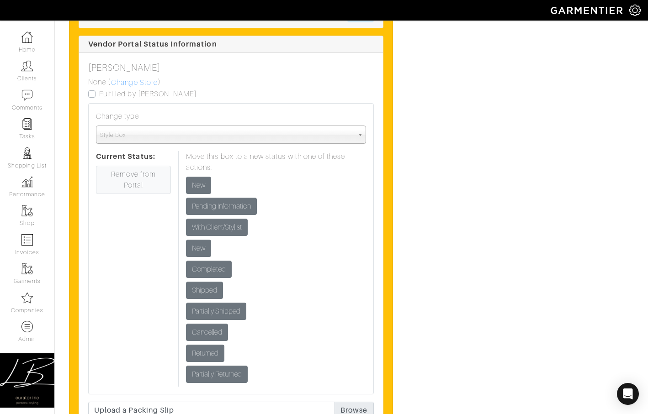
scroll to position [2349, 0]
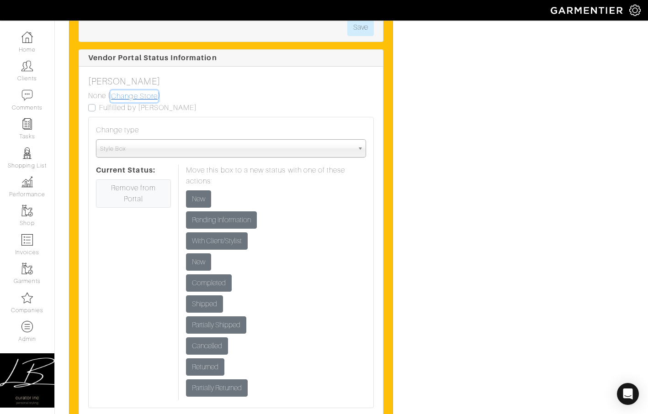
click at [140, 102] on link "Change Store" at bounding box center [135, 96] width 48 height 12
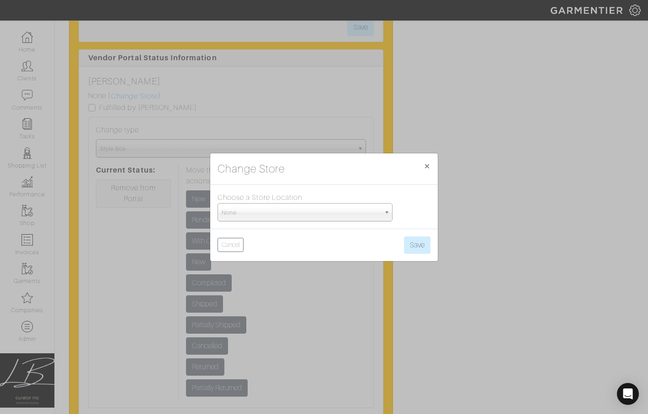
click at [280, 208] on span "None" at bounding box center [301, 213] width 158 height 18
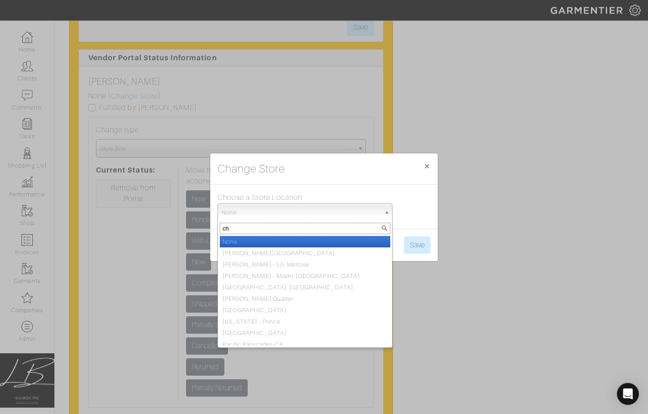
type input "chi"
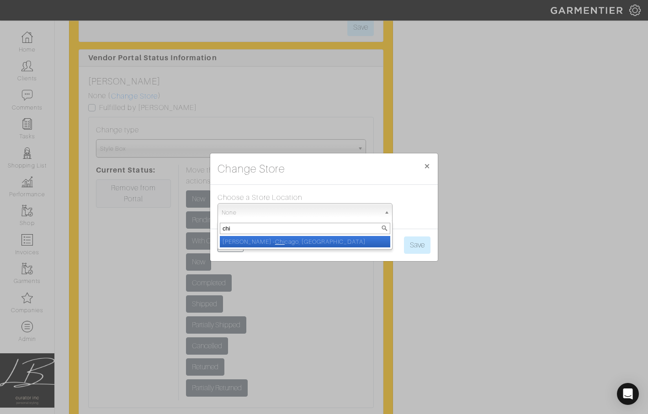
select select "5"
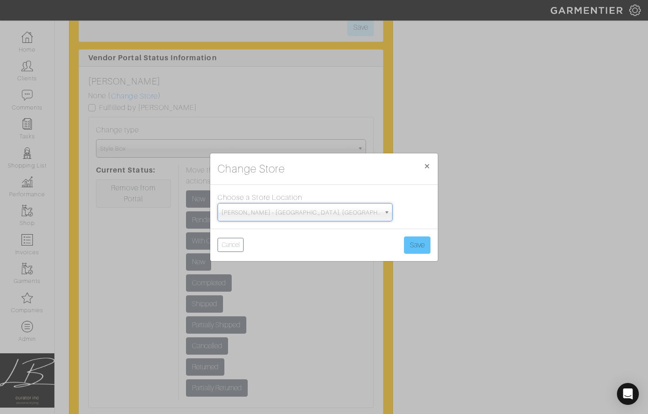
drag, startPoint x: 428, startPoint y: 234, endPoint x: 425, endPoint y: 238, distance: 5.2
click at [428, 234] on div "Cancel Save" at bounding box center [323, 245] width 227 height 32
click at [420, 245] on button "Save" at bounding box center [417, 245] width 26 height 17
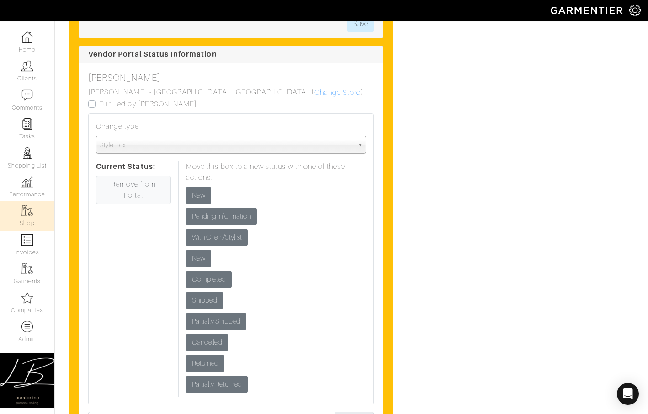
scroll to position [2353, 0]
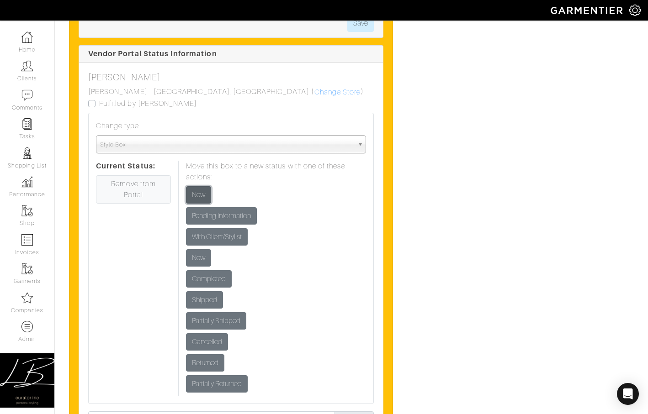
click at [193, 204] on input "New" at bounding box center [198, 194] width 25 height 17
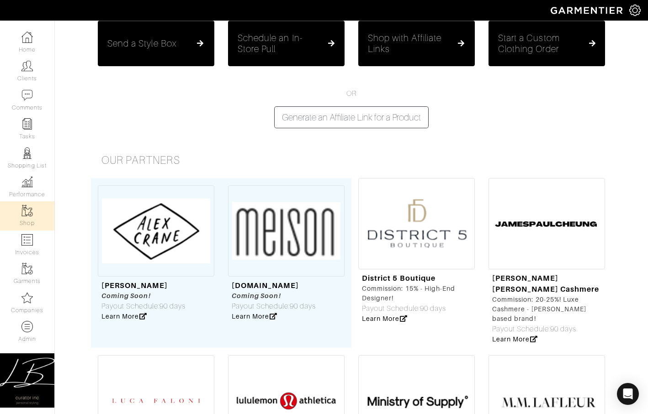
scroll to position [72, 0]
click at [152, 59] on button "Send a Style Box" at bounding box center [156, 44] width 116 height 46
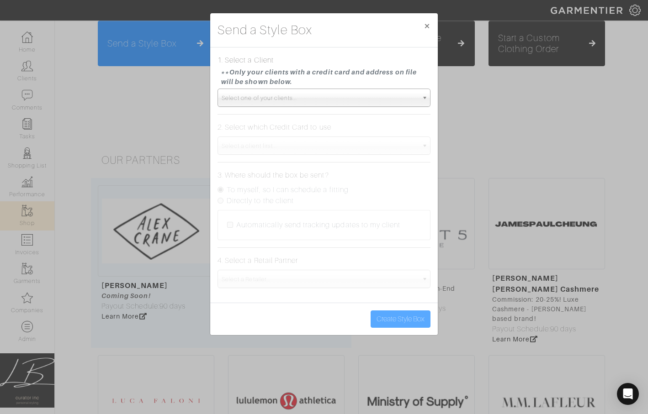
click at [278, 98] on span "Select one of your clients..." at bounding box center [320, 98] width 196 height 18
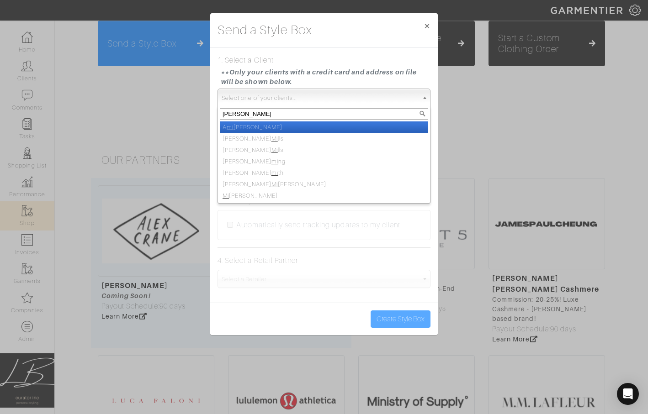
type input "[PERSON_NAME]"
select select "[PERSON_NAME]"
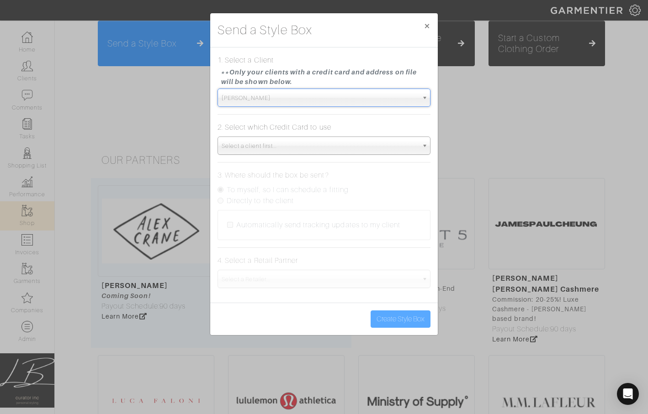
scroll to position [71, 0]
click at [307, 143] on span "Select a client first..." at bounding box center [320, 146] width 196 height 18
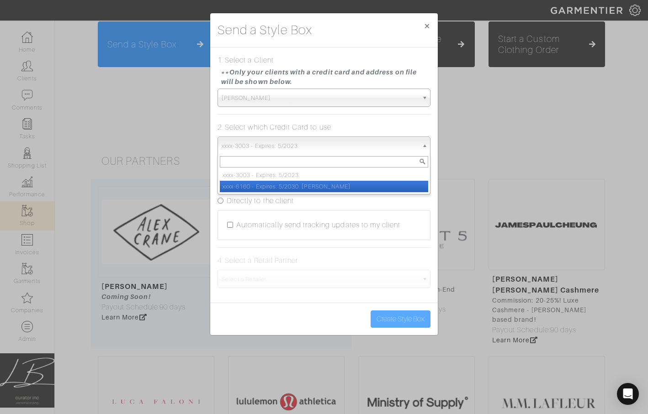
click at [309, 189] on li "xxxx-6160 - Expires: 5/2030. [PERSON_NAME]" at bounding box center [324, 186] width 208 height 11
select select "5588"
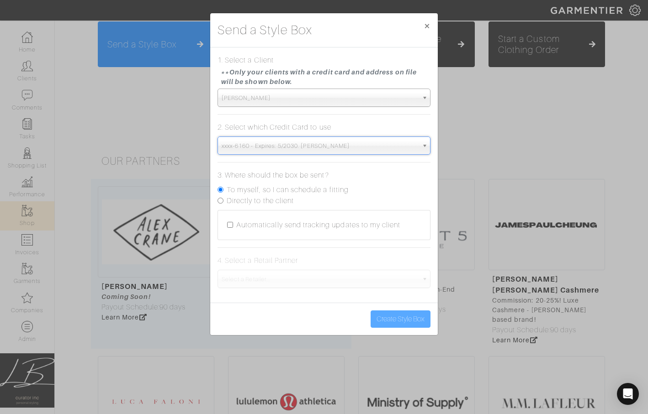
click at [280, 203] on label "Directly to the client" at bounding box center [260, 200] width 67 height 11
click at [223, 203] on input "Directly to the client" at bounding box center [220, 201] width 6 height 6
radio input "true"
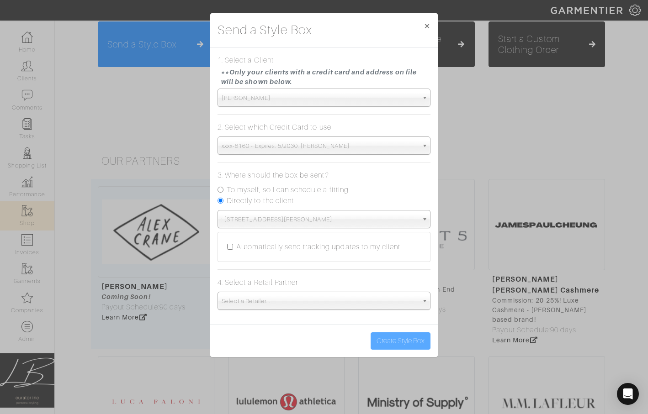
click at [228, 247] on input "Automatically send tracking updates to my client" at bounding box center [230, 247] width 6 height 6
checkbox input "true"
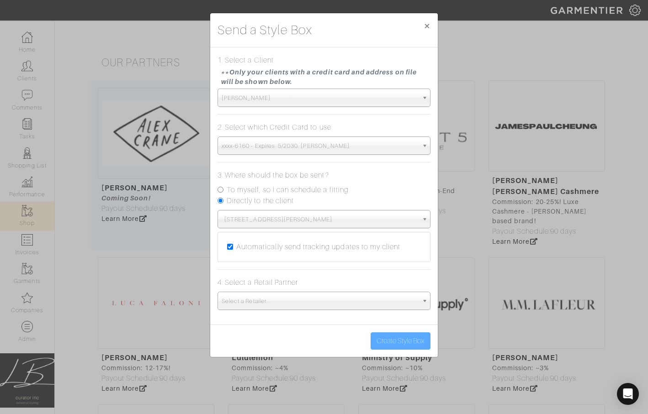
scroll to position [170, 0]
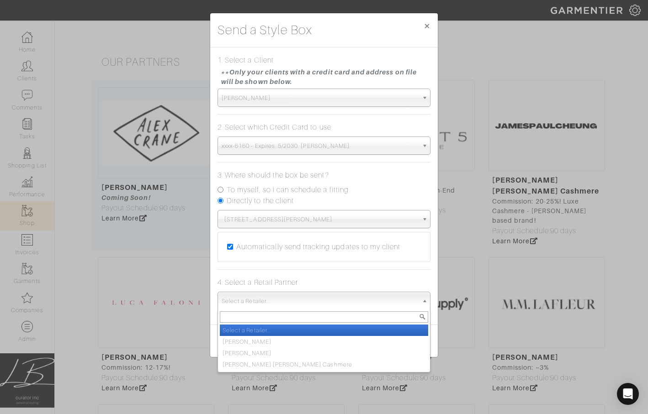
click at [264, 297] on span "Select a Retailer..." at bounding box center [320, 301] width 196 height 18
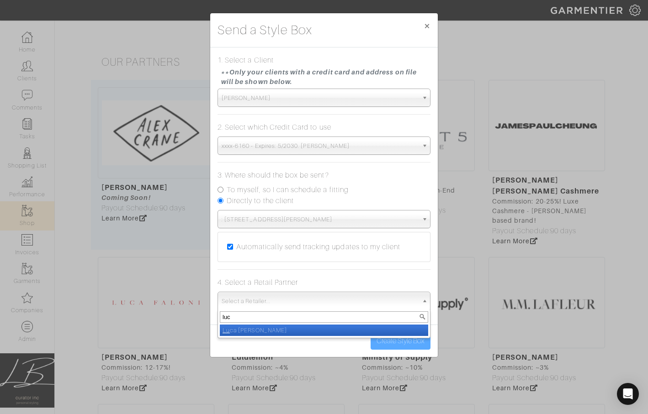
type input "luca"
select select "6402"
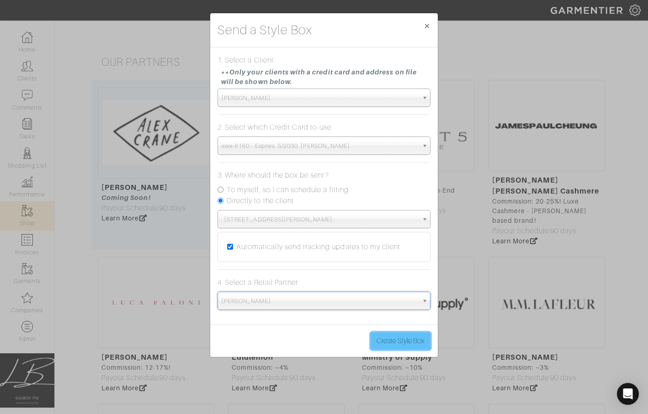
click at [412, 337] on button "Create Style Box" at bounding box center [400, 341] width 60 height 17
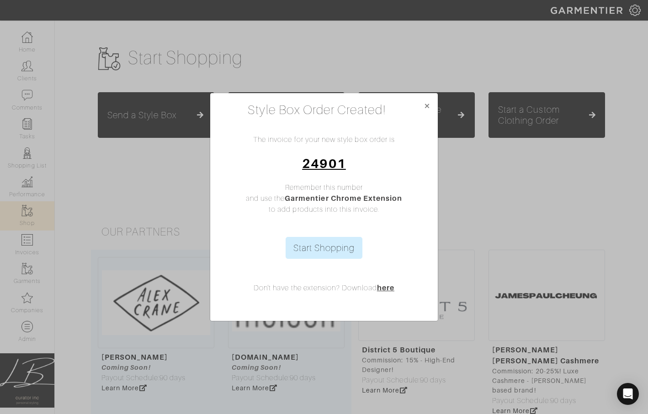
click at [333, 162] on link "24901" at bounding box center [323, 163] width 43 height 15
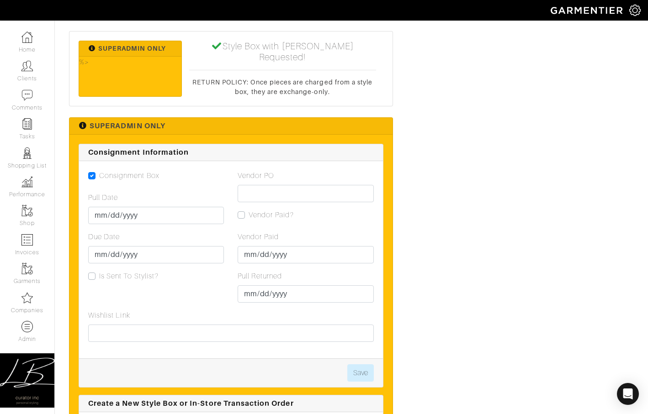
scroll to position [1071, 0]
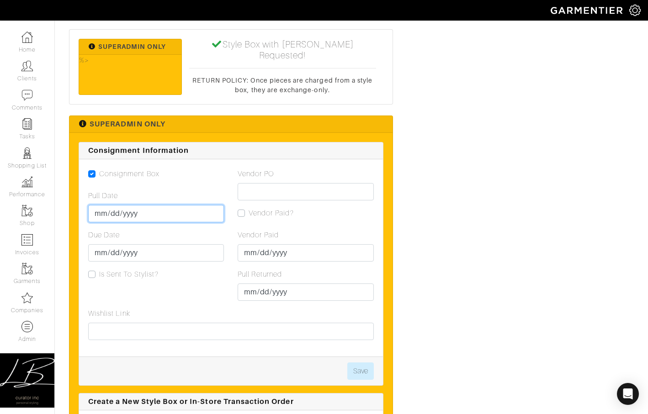
click at [105, 205] on input "Pull Date" at bounding box center [156, 213] width 136 height 17
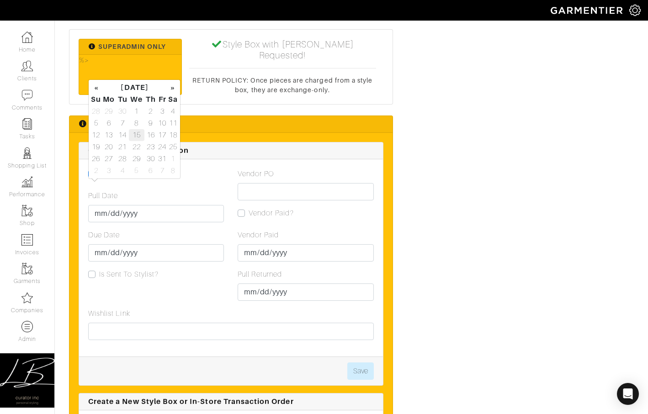
click at [139, 139] on td "15" at bounding box center [137, 135] width 16 height 12
type input "[DATE]"
click at [102, 244] on input "Due Date" at bounding box center [156, 252] width 136 height 17
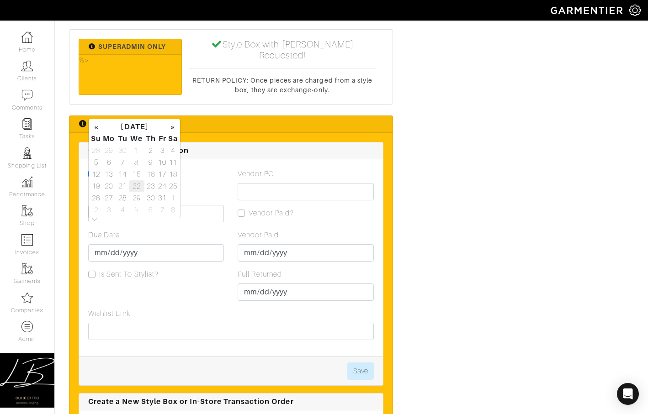
click at [137, 184] on td "22" at bounding box center [137, 186] width 16 height 12
type input "[DATE]"
drag, startPoint x: 376, startPoint y: 351, endPoint x: 364, endPoint y: 347, distance: 13.4
click at [373, 357] on div "Save" at bounding box center [231, 371] width 304 height 29
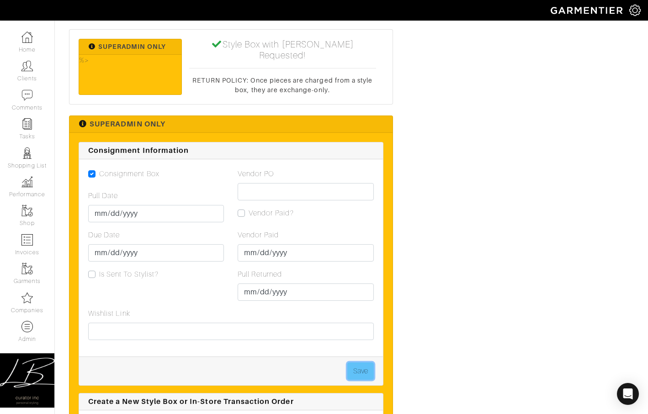
click at [362, 363] on button "Save" at bounding box center [360, 371] width 26 height 17
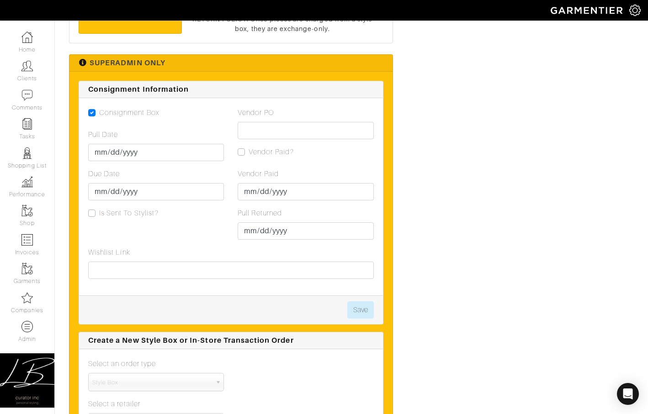
scroll to position [1133, 0]
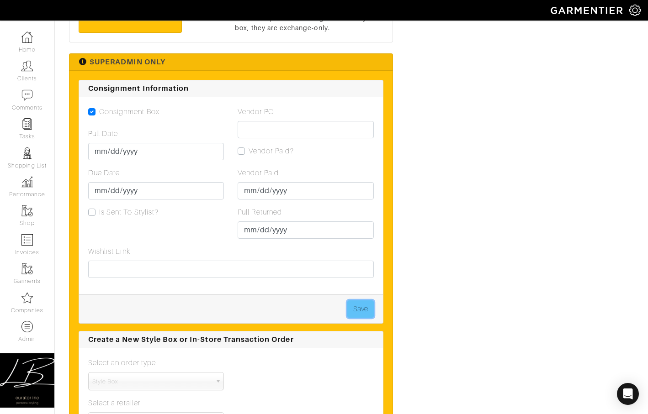
click at [356, 301] on button "Save" at bounding box center [360, 309] width 26 height 17
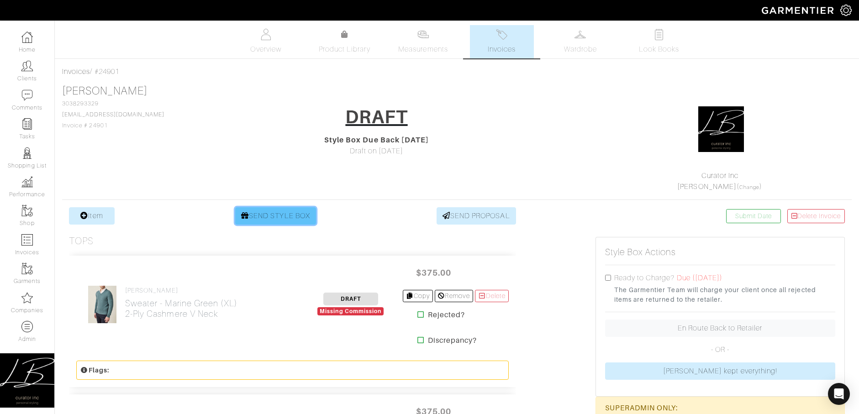
click at [241, 215] on icon at bounding box center [245, 215] width 8 height 7
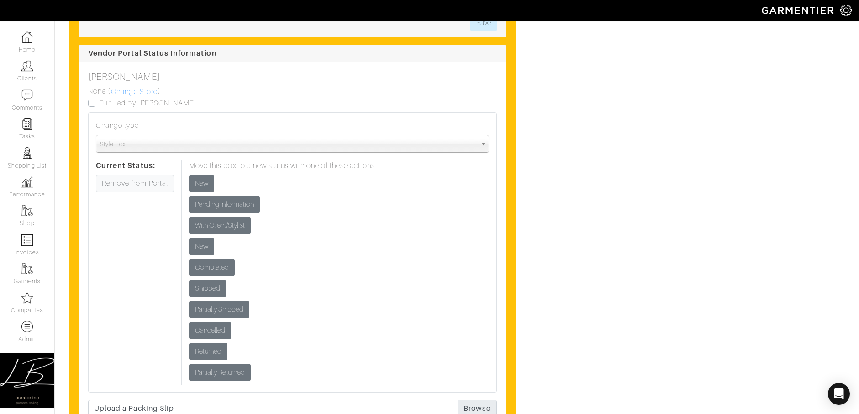
scroll to position [1581, 0]
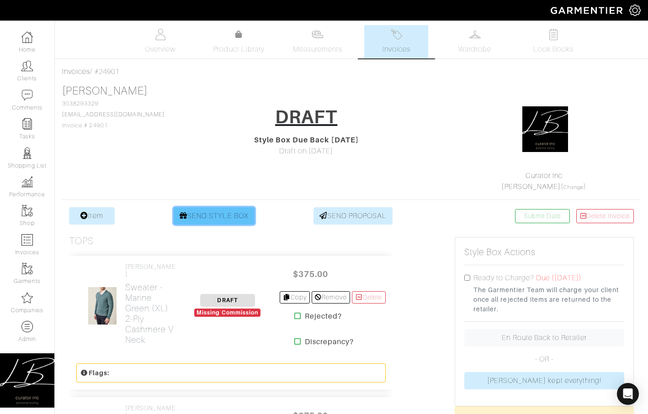
click at [207, 216] on link "SEND STYLE BOX" at bounding box center [214, 215] width 81 height 17
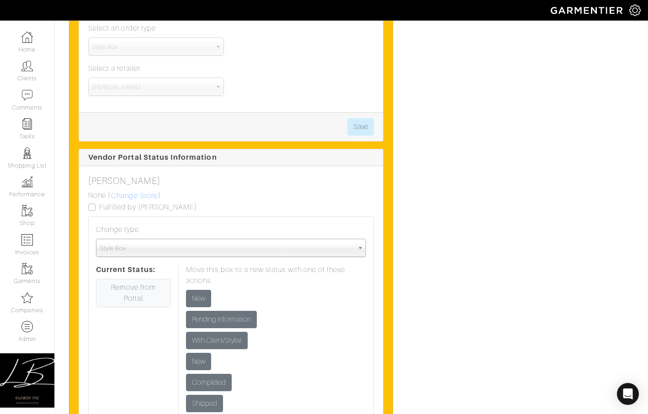
scroll to position [1471, 0]
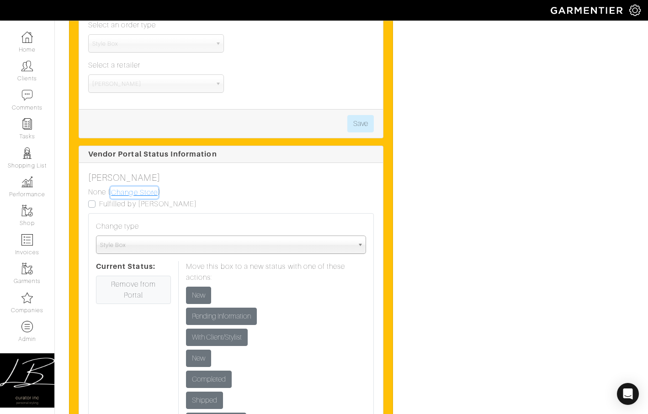
drag, startPoint x: 132, startPoint y: 168, endPoint x: 151, endPoint y: 171, distance: 19.5
click at [132, 187] on link "Change Store" at bounding box center [135, 193] width 48 height 12
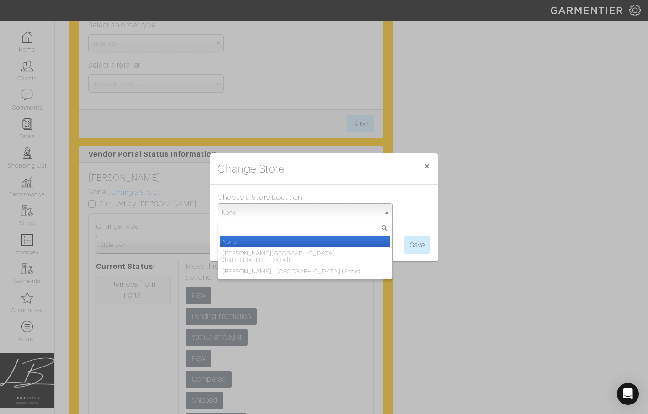
click at [242, 215] on span "None" at bounding box center [301, 213] width 158 height 18
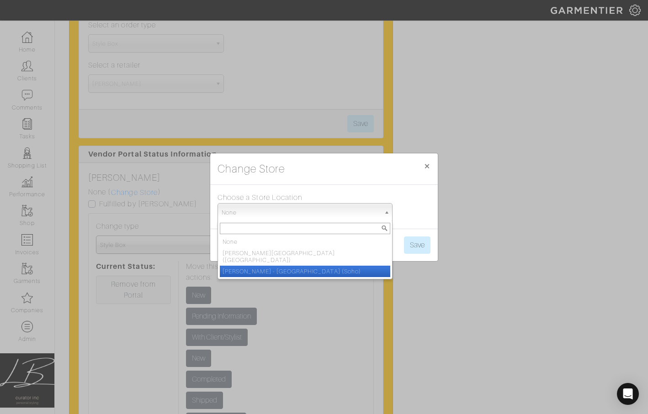
click at [260, 266] on li "[PERSON_NAME] - [GEOGRAPHIC_DATA] (Soho)" at bounding box center [305, 271] width 170 height 11
select select "91"
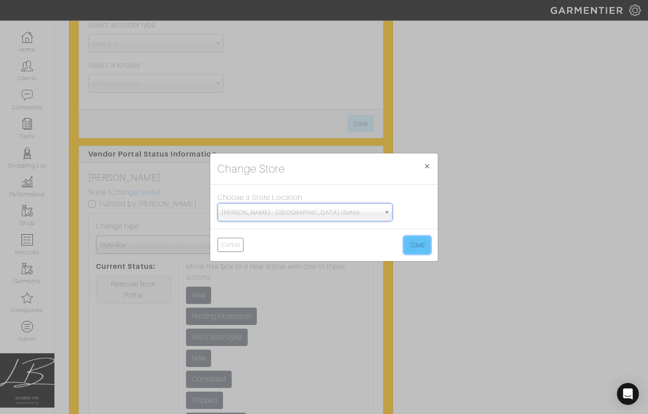
click at [407, 249] on button "Save" at bounding box center [417, 245] width 26 height 17
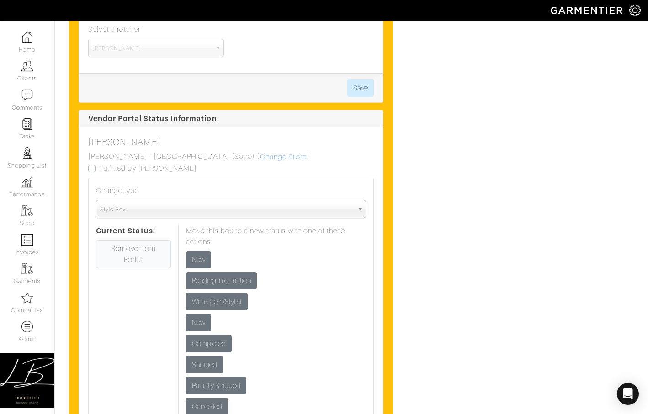
scroll to position [1493, 0]
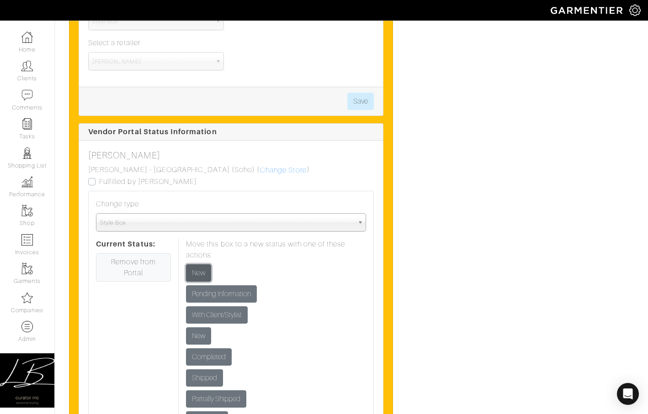
click at [195, 264] on input "New" at bounding box center [198, 272] width 25 height 17
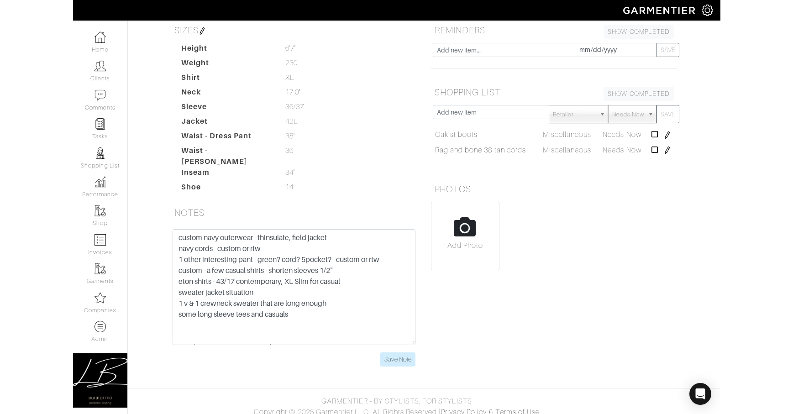
scroll to position [0, 0]
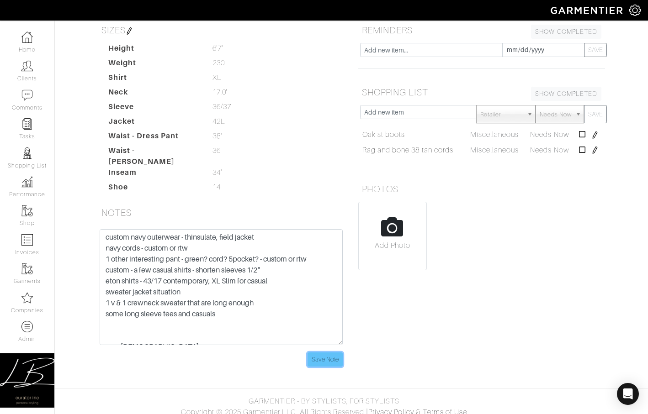
click at [323, 353] on input "Save Note" at bounding box center [324, 360] width 35 height 14
click at [324, 353] on input "Save Note" at bounding box center [324, 360] width 35 height 14
click at [314, 353] on input "Save Note" at bounding box center [324, 360] width 35 height 14
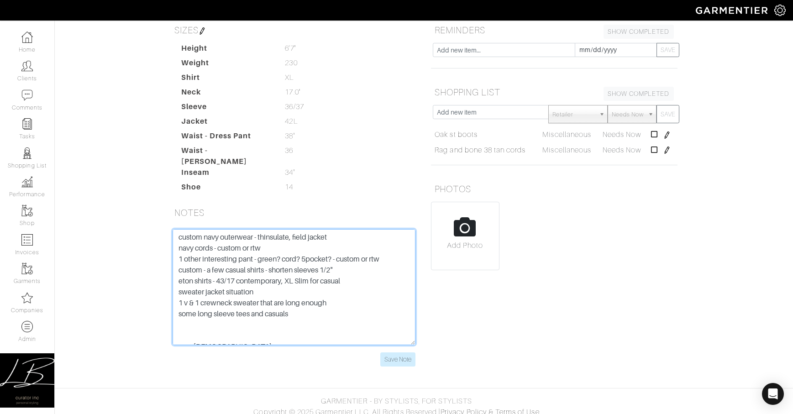
scroll to position [0, 0]
drag, startPoint x: 350, startPoint y: 312, endPoint x: 346, endPoint y: 222, distance: 89.6
click at [346, 229] on textarea "pw - ski34phish april 16 turns 39" at bounding box center [294, 287] width 243 height 116
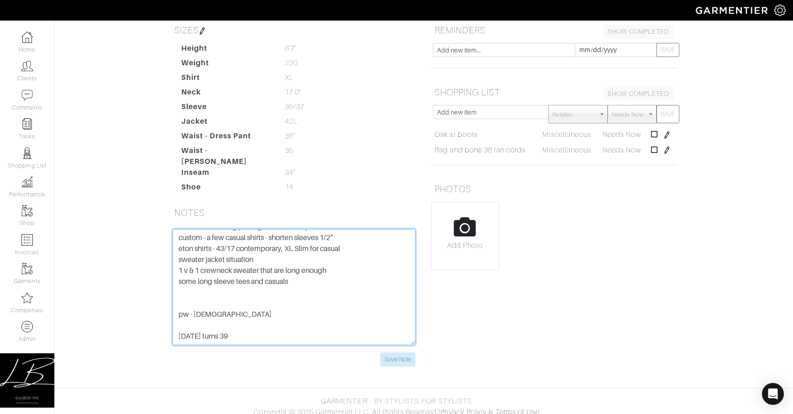
click at [285, 319] on textarea "pw - ski34phish april 16 turns 39" at bounding box center [294, 287] width 243 height 116
click at [267, 287] on textarea "pw - ski34phish april 16 turns 39" at bounding box center [294, 287] width 243 height 116
drag, startPoint x: 200, startPoint y: 286, endPoint x: 174, endPoint y: 287, distance: 26.0
click at [174, 285] on textarea "pw - ski34phish april 16 turns 39" at bounding box center [294, 287] width 243 height 116
type textarea "custom navy outerwear - thinsulate, field jacket navy cords - custom or rtw 1 o…"
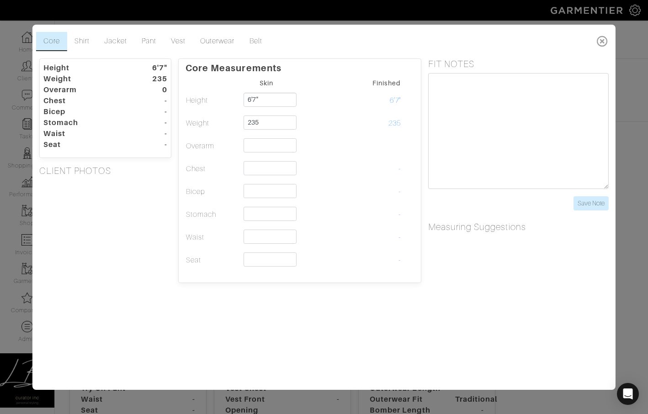
click at [604, 38] on icon at bounding box center [602, 41] width 19 height 18
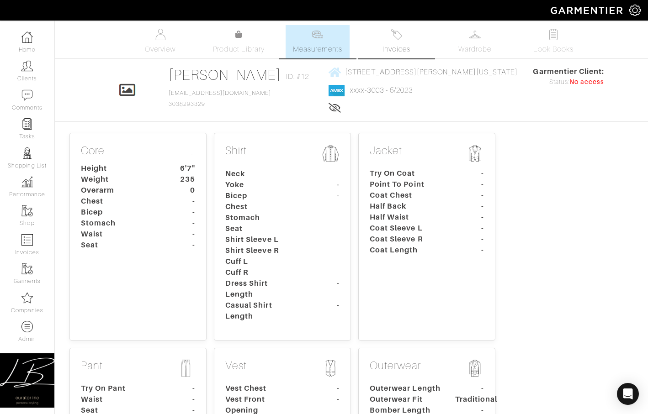
click at [395, 41] on link "Invoices" at bounding box center [396, 41] width 64 height 33
click at [168, 32] on link "Overview" at bounding box center [160, 41] width 64 height 33
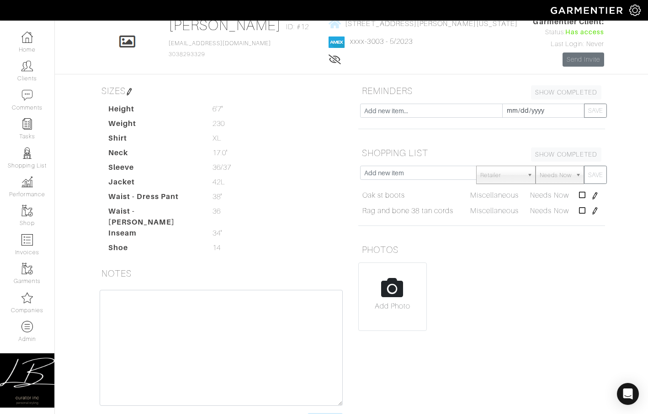
scroll to position [52, 0]
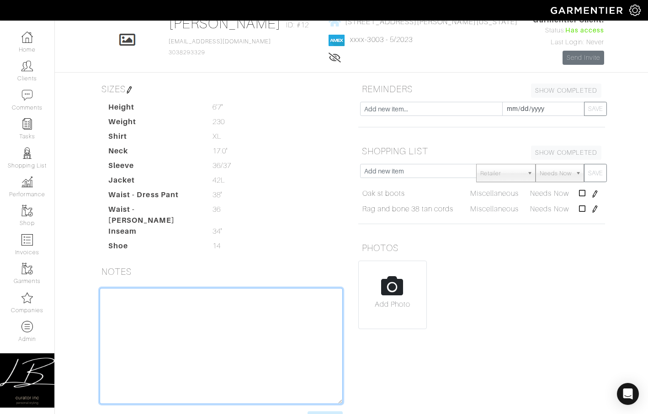
click at [265, 314] on textarea at bounding box center [221, 346] width 243 height 116
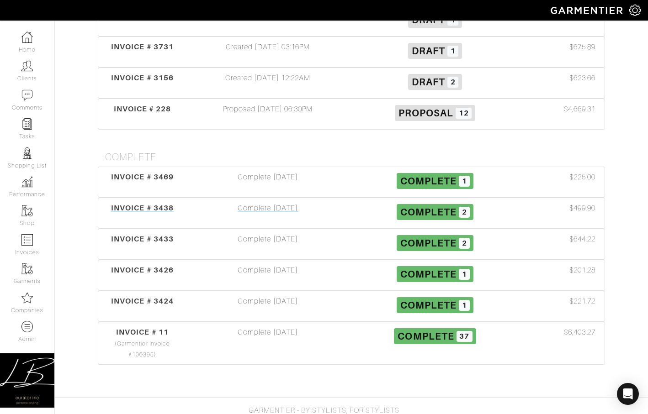
scroll to position [216, 0]
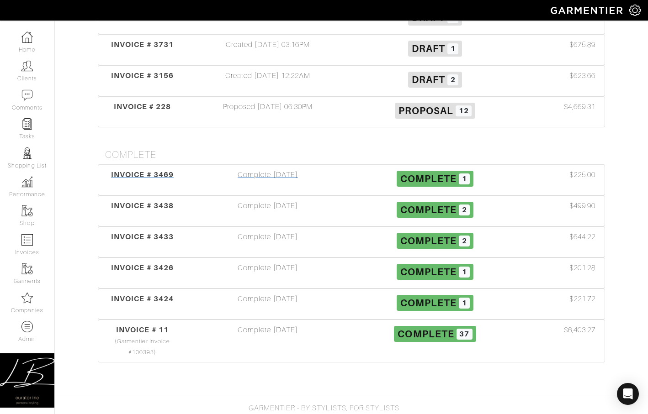
click at [252, 183] on div "Complete [DATE]" at bounding box center [267, 179] width 167 height 21
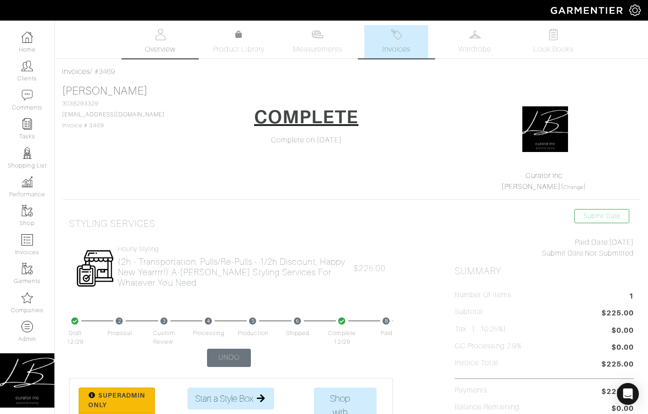
click at [170, 37] on link "Overview" at bounding box center [160, 41] width 64 height 33
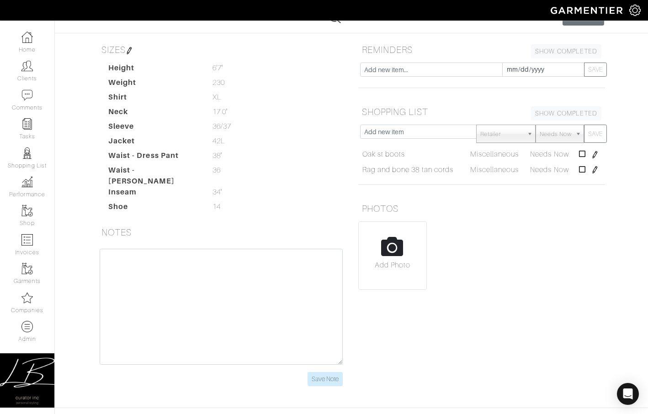
scroll to position [111, 0]
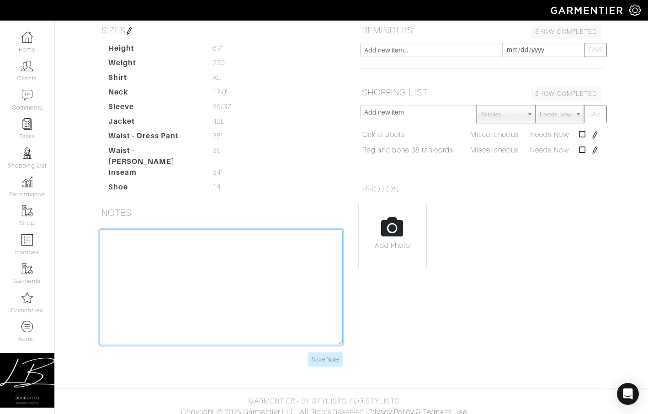
click at [267, 291] on textarea at bounding box center [221, 287] width 243 height 116
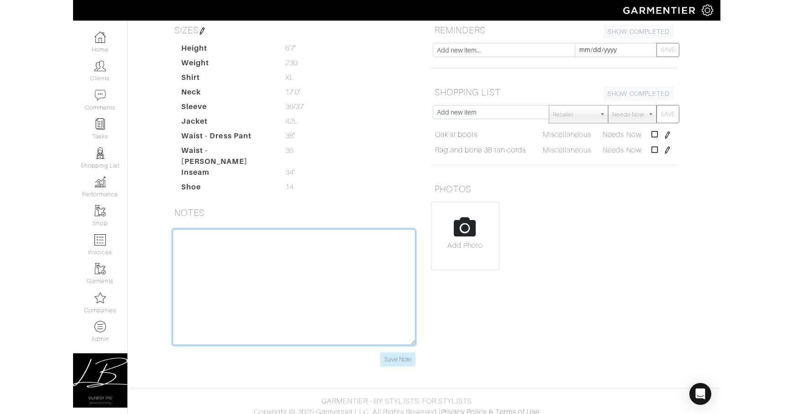
scroll to position [0, 0]
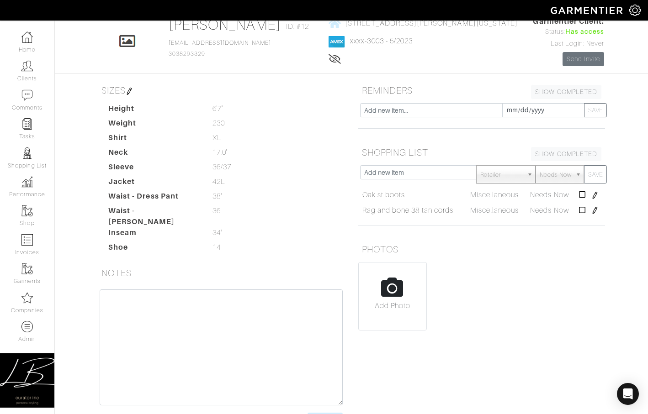
scroll to position [111, 0]
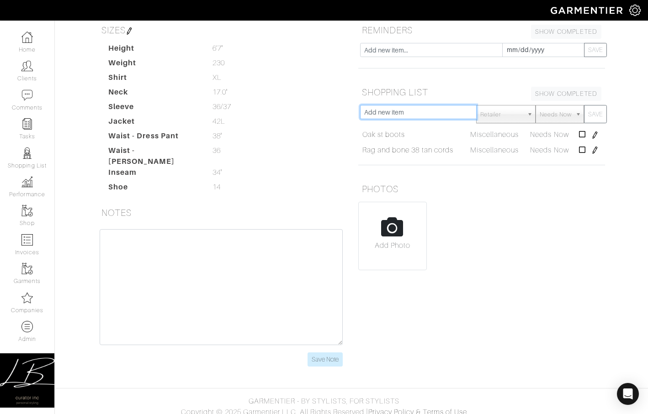
click at [416, 112] on input "text" at bounding box center [418, 112] width 116 height 14
type input "navy field jacket - custom"
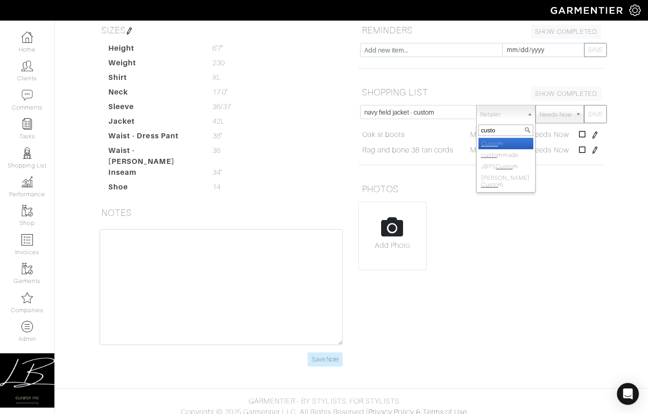
type input "custom"
select select "82"
click at [584, 105] on button "SAVE" at bounding box center [595, 114] width 23 height 18
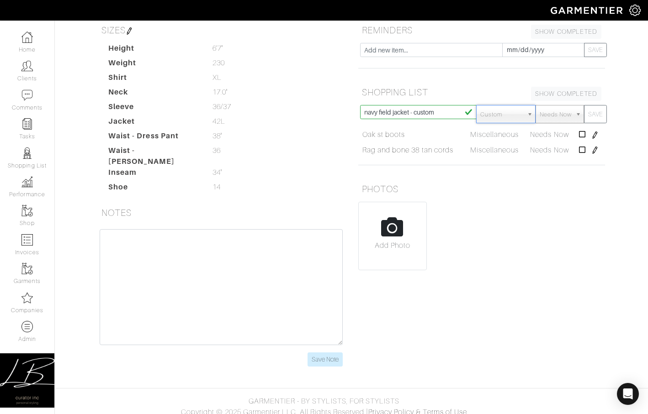
select select
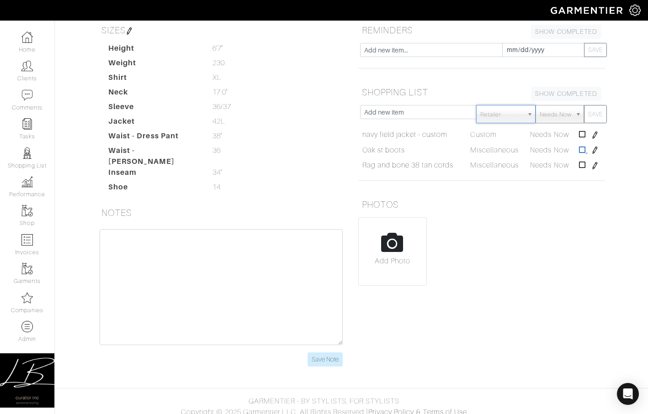
click at [583, 148] on icon at bounding box center [582, 149] width 7 height 7
click at [433, 112] on input "text" at bounding box center [418, 112] width 116 height 14
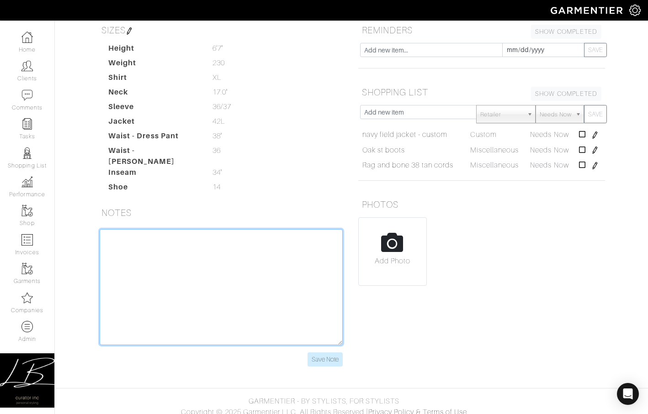
click at [282, 243] on textarea at bounding box center [221, 287] width 243 height 116
type textarea "$175/hour"
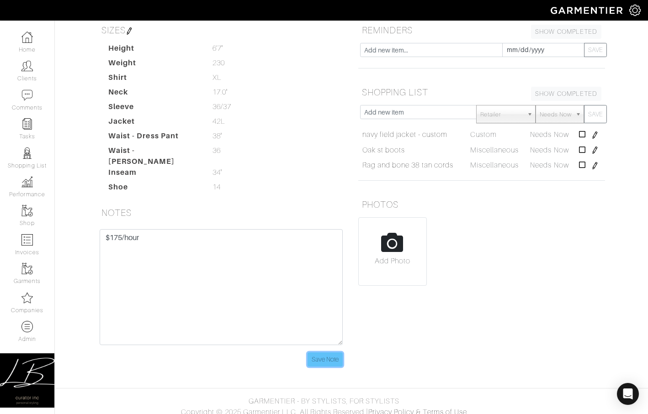
click at [329, 353] on input "Save Note" at bounding box center [324, 360] width 35 height 14
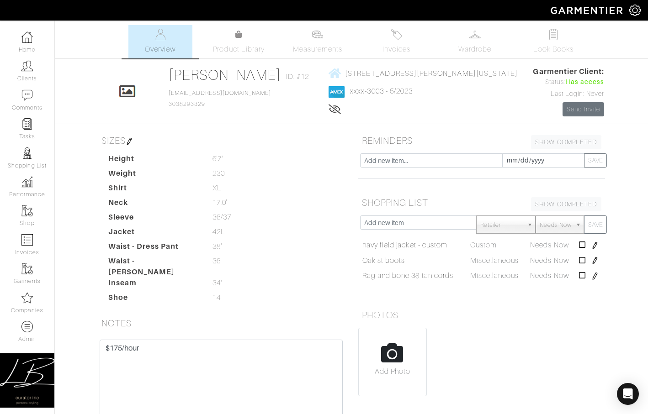
scroll to position [111, 0]
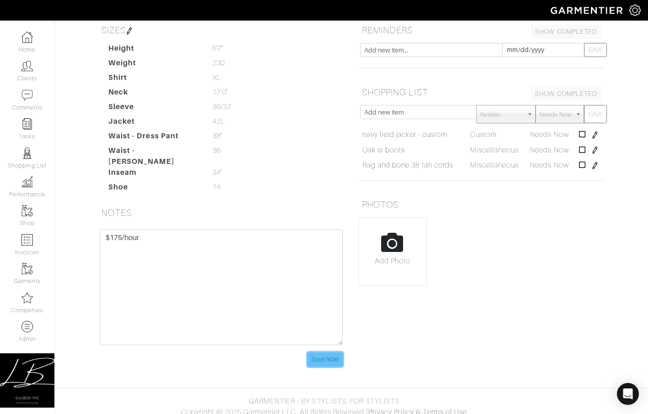
click at [328, 353] on input "Save Note" at bounding box center [324, 360] width 35 height 14
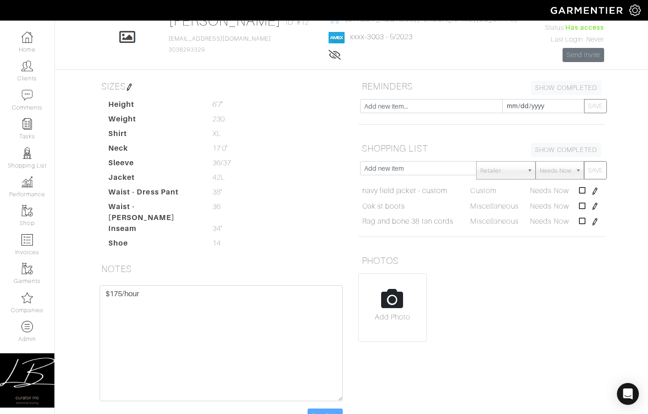
scroll to position [20, 0]
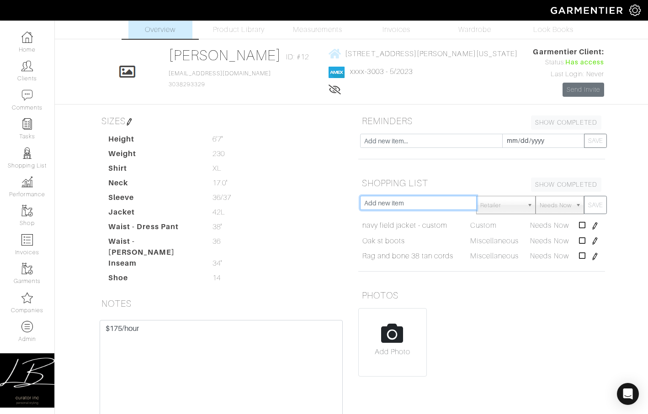
click at [420, 202] on input "text" at bounding box center [418, 203] width 116 height 14
type input "shirt jacket - custom?"
click at [584, 196] on button "SAVE" at bounding box center [595, 205] width 23 height 18
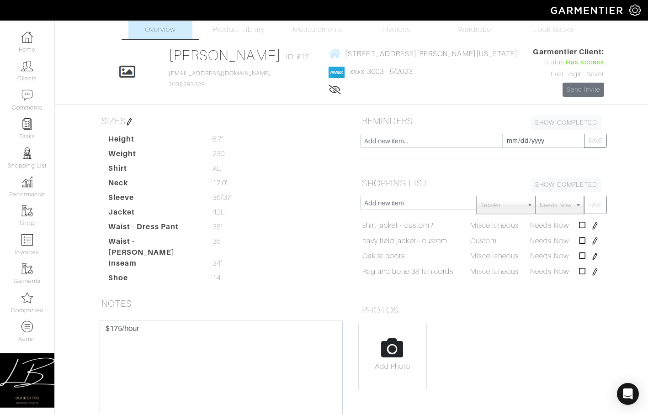
click at [594, 227] on img at bounding box center [594, 225] width 7 height 7
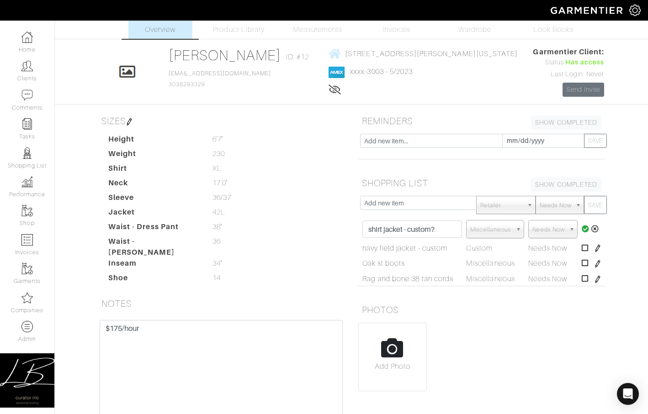
click at [594, 227] on icon at bounding box center [595, 228] width 8 height 7
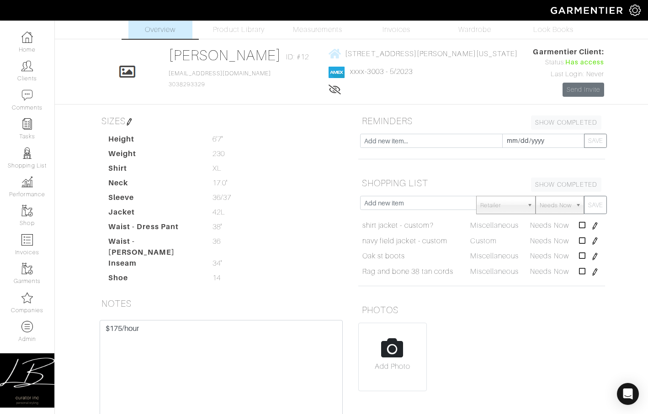
click at [594, 227] on img at bounding box center [594, 225] width 7 height 7
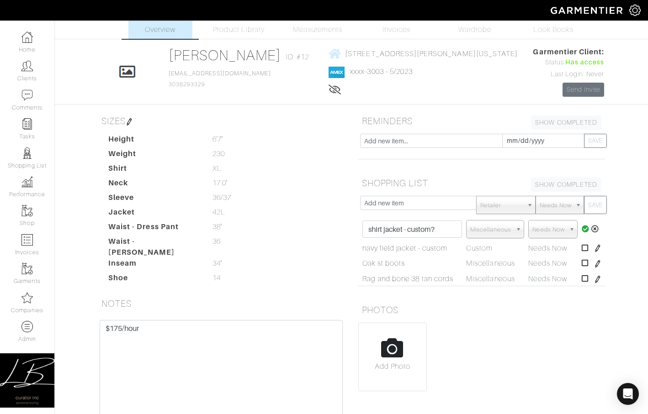
click at [474, 228] on span "Miscellaneous" at bounding box center [491, 230] width 42 height 18
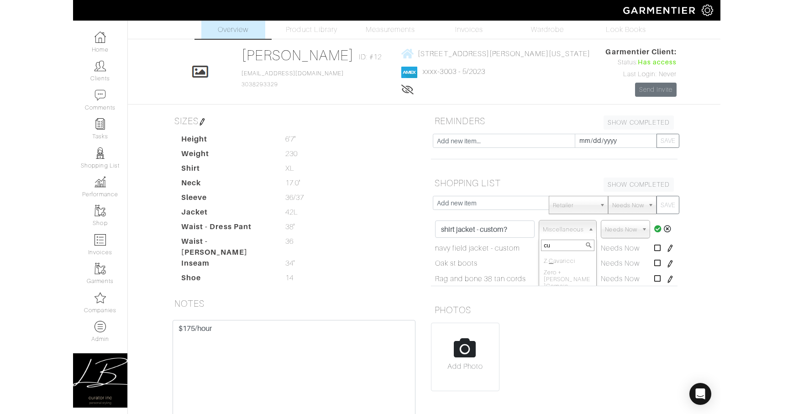
scroll to position [0, 0]
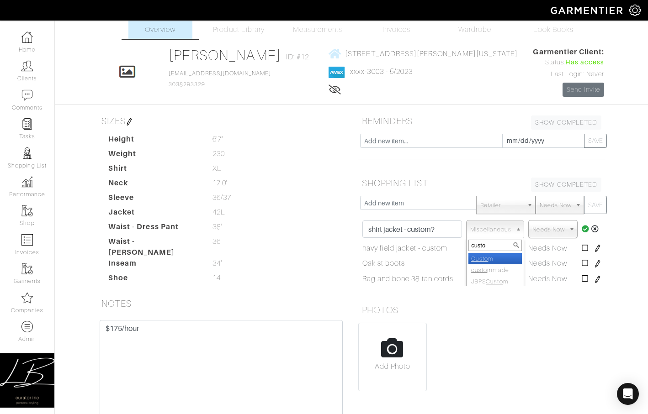
type input "custom"
select select "82"
click at [596, 262] on img at bounding box center [596, 263] width 7 height 7
click at [596, 265] on icon at bounding box center [595, 266] width 8 height 7
click at [583, 263] on icon at bounding box center [584, 262] width 7 height 7
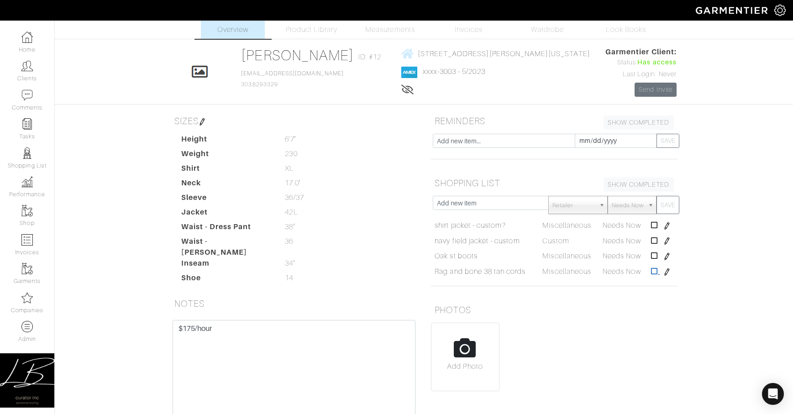
click at [647, 268] on icon at bounding box center [654, 271] width 7 height 7
click at [515, 203] on input "text" at bounding box center [491, 203] width 116 height 14
type input "navy cords - custom"
type input "cust"
select select "82"
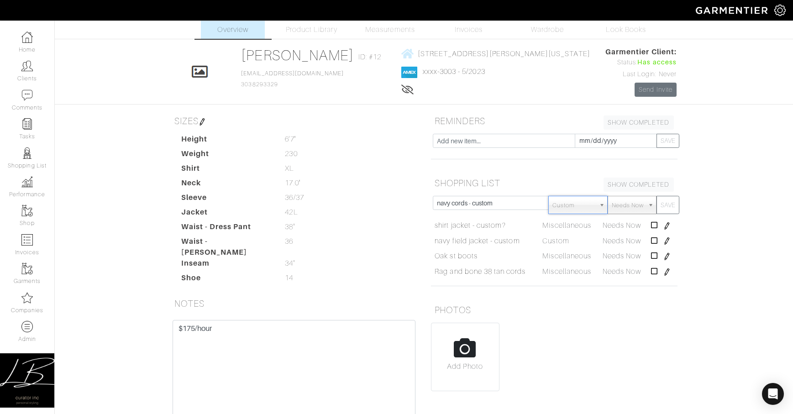
click at [647, 196] on button "SAVE" at bounding box center [668, 205] width 23 height 18
select select
click at [482, 207] on input "text" at bounding box center [491, 203] width 116 height 14
type input "other cool pant - green? custom?"
type input "cust"
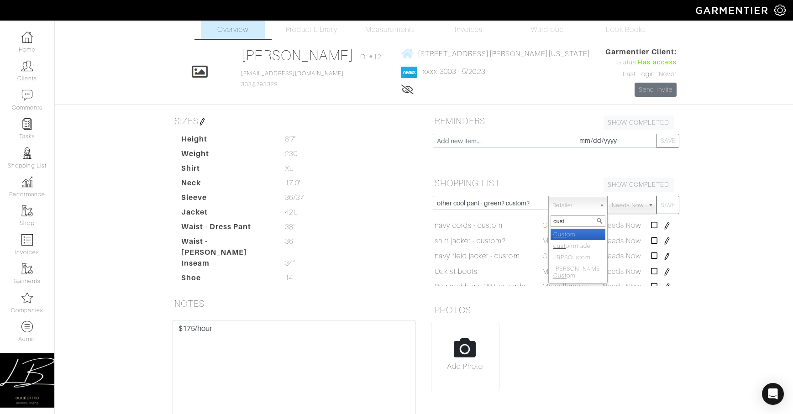
select select "82"
click at [647, 196] on button "SAVE" at bounding box center [668, 205] width 23 height 18
select select
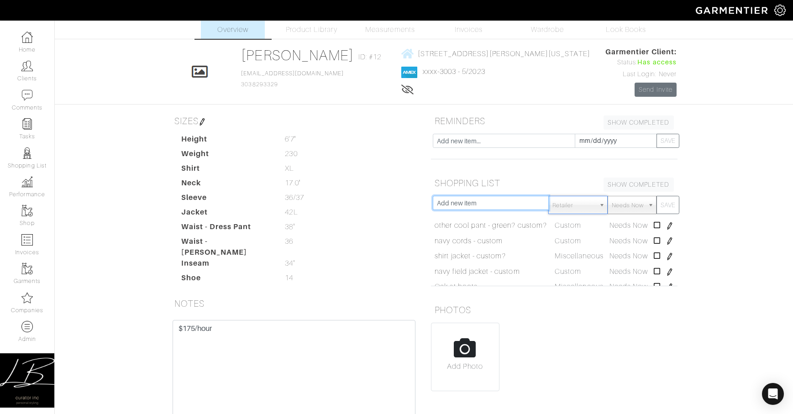
click at [470, 199] on input "text" at bounding box center [491, 203] width 116 height 14
click at [436, 204] on input "custom casual shirts" at bounding box center [491, 203] width 116 height 14
type input "3-4 custom casual shirts"
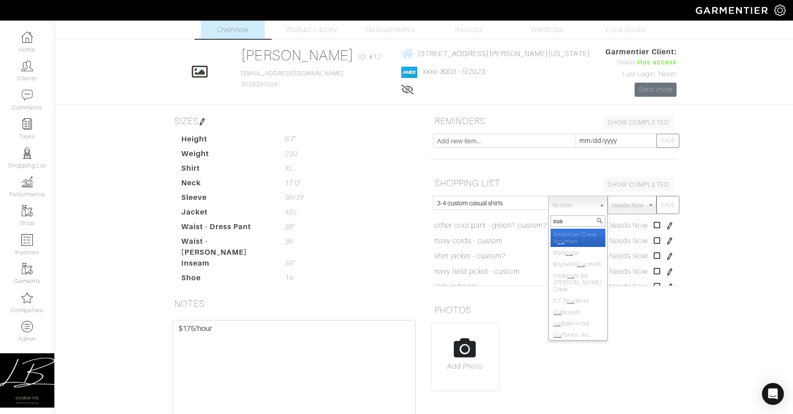
type input "cust"
select select "82"
click at [647, 196] on button "SAVE" at bounding box center [668, 205] width 23 height 18
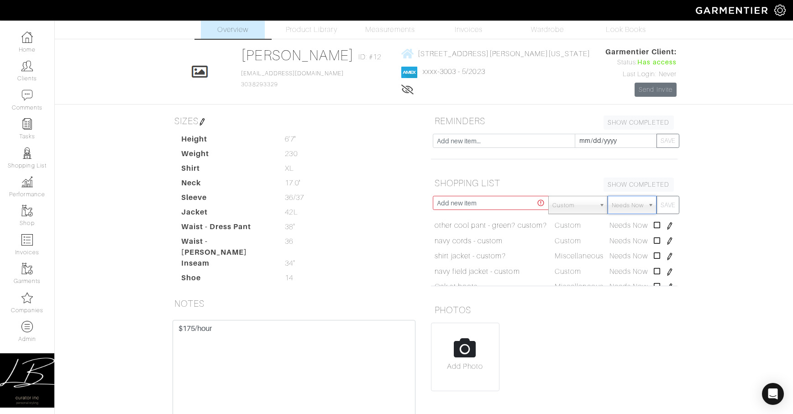
select select
click at [438, 204] on input "text" at bounding box center [491, 203] width 116 height 14
type input "RTW sweaters - vneck & crew"
click at [647, 196] on button "SAVE" at bounding box center [668, 205] width 23 height 18
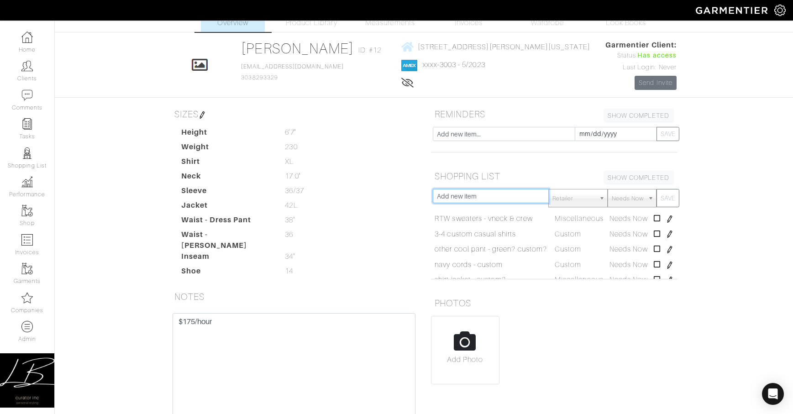
scroll to position [26, 0]
type input "long sleeve tees"
click at [647, 190] on button "SAVE" at bounding box center [668, 199] width 23 height 18
type input "boots"
click at [647, 190] on button "SAVE" at bounding box center [668, 199] width 23 height 18
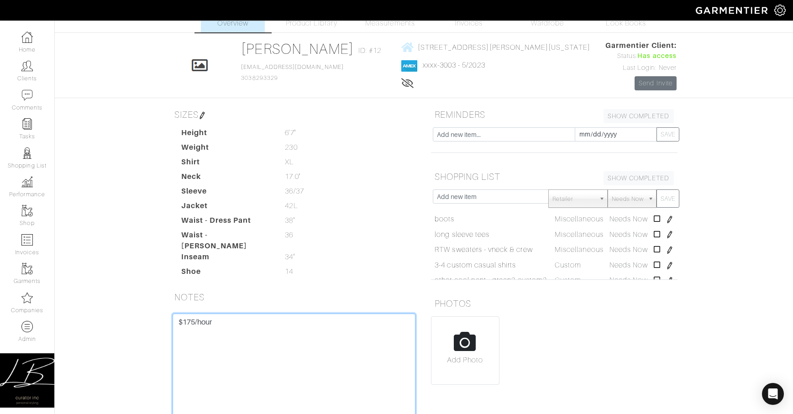
click at [230, 317] on textarea "$175/hour" at bounding box center [294, 372] width 243 height 116
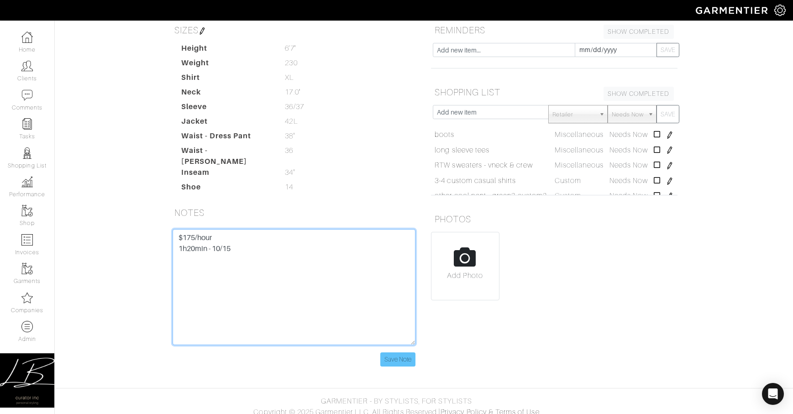
type textarea "$175/hour 1h20min - 10/15"
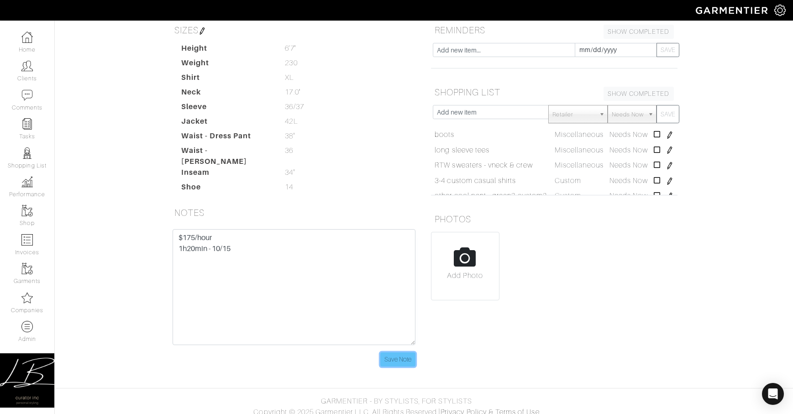
click at [391, 353] on input "Save Note" at bounding box center [397, 360] width 35 height 14
click at [401, 354] on input "Save Note" at bounding box center [397, 360] width 35 height 14
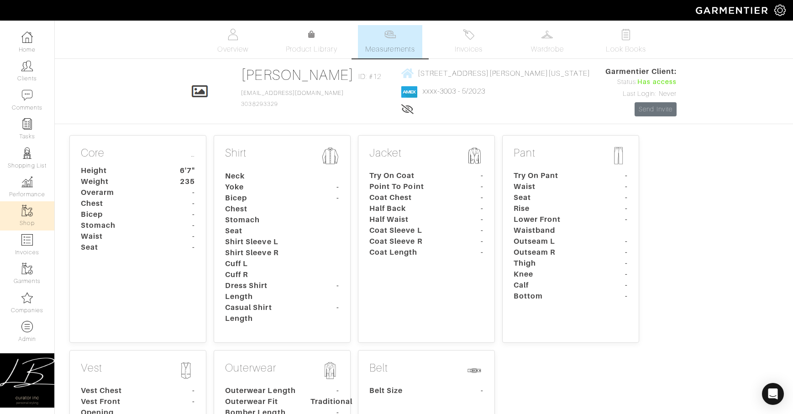
click at [26, 214] on img at bounding box center [26, 210] width 11 height 11
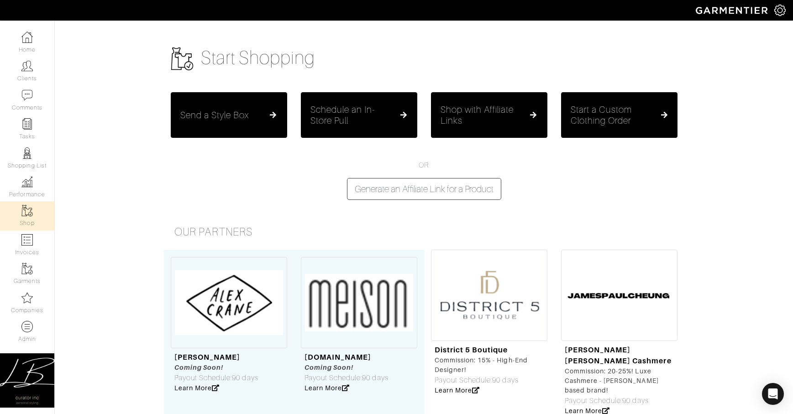
click at [220, 114] on h5 "Send a Style Box" at bounding box center [214, 115] width 69 height 11
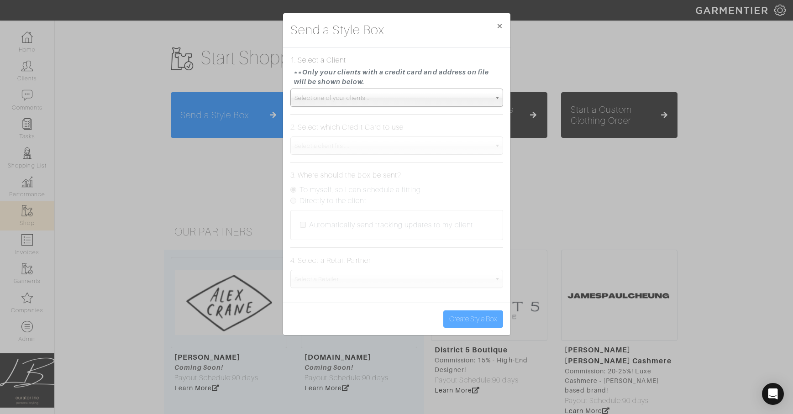
click at [322, 102] on span "Select one of your clients..." at bounding box center [393, 98] width 196 height 18
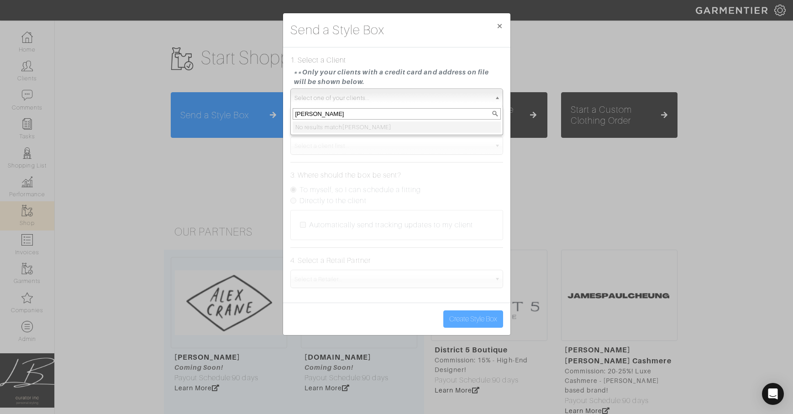
type input "mike v"
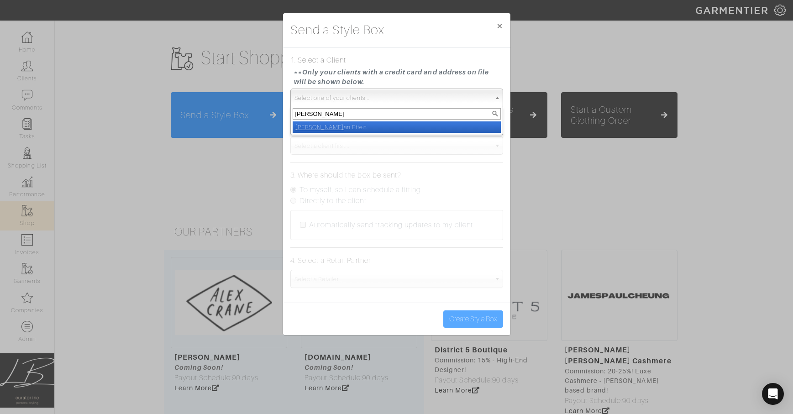
select select "mike-van-etten"
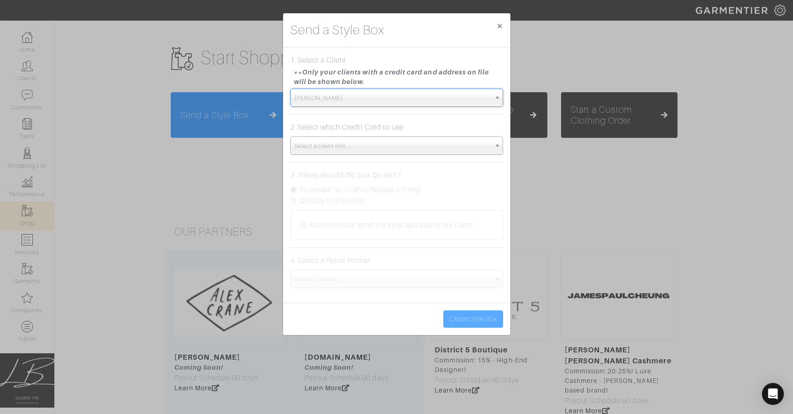
click at [330, 144] on span "Select a client first..." at bounding box center [393, 146] width 196 height 18
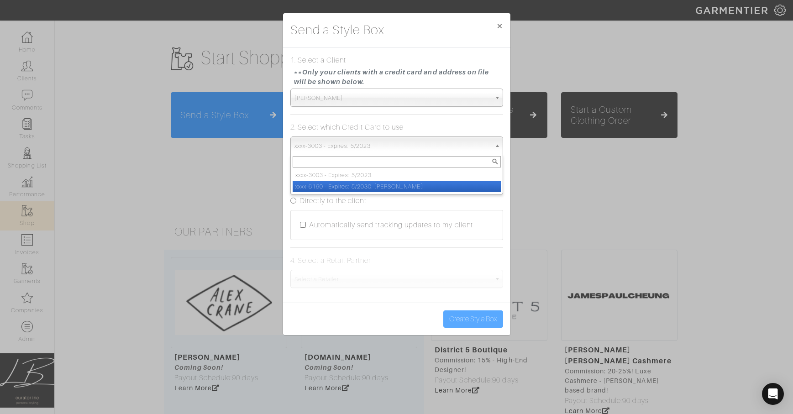
click at [333, 188] on li "xxxx-6160 - Expires: 5/2030. Michael Van Etten" at bounding box center [397, 186] width 208 height 11
select select "5588"
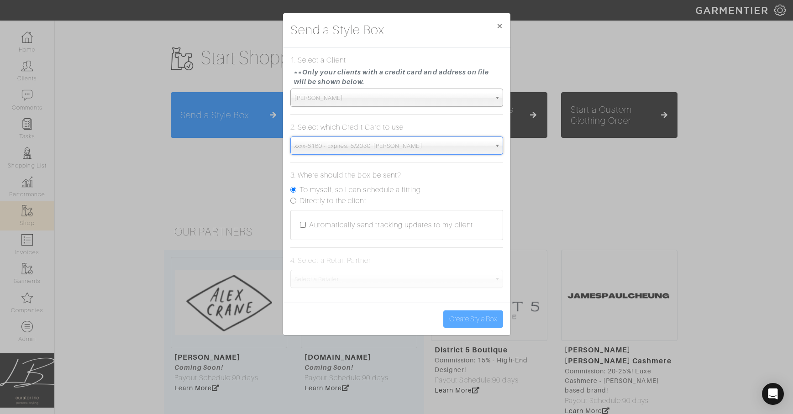
click at [327, 200] on label "Directly to the client" at bounding box center [333, 200] width 67 height 11
click at [296, 200] on input "Directly to the client" at bounding box center [293, 201] width 6 height 6
radio input "true"
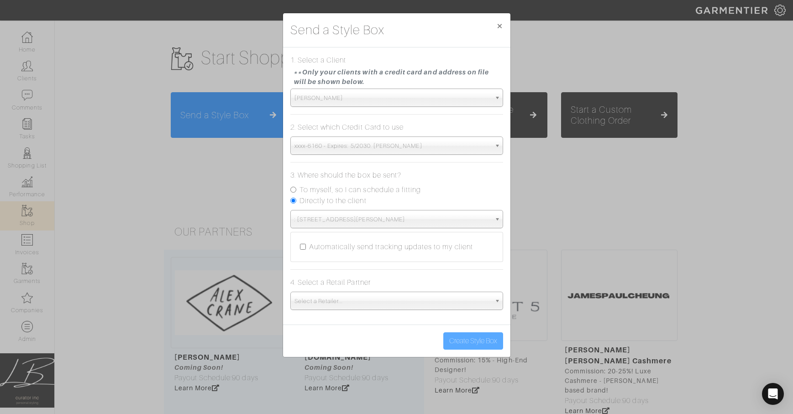
click at [327, 245] on label "Automatically send tracking updates to my client" at bounding box center [391, 247] width 164 height 11
click at [306, 245] on input "Automatically send tracking updates to my client" at bounding box center [303, 247] width 6 height 6
checkbox input "true"
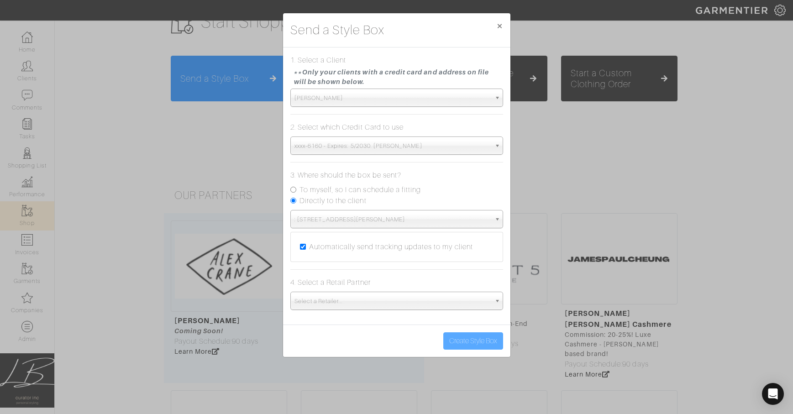
scroll to position [47, 0]
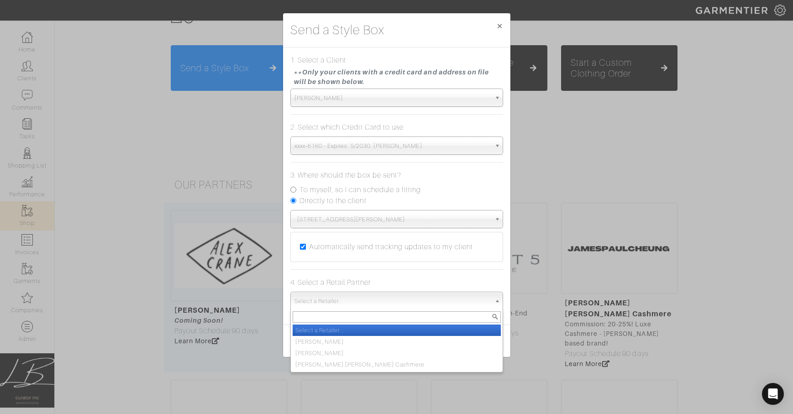
click at [337, 300] on span "Select a Retailer..." at bounding box center [393, 301] width 196 height 18
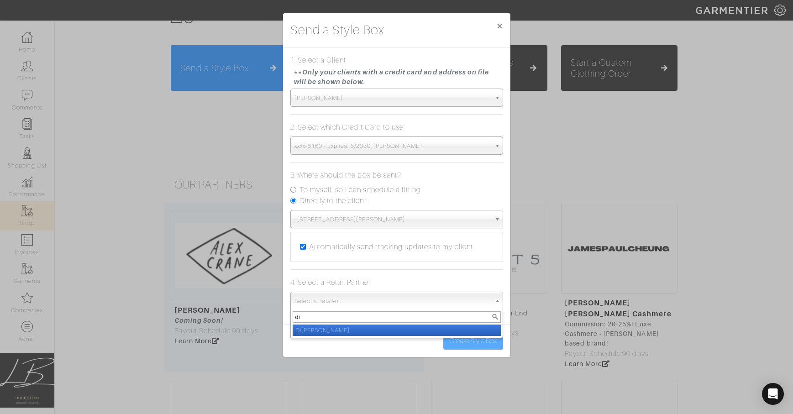
type input "di b"
select select "5167"
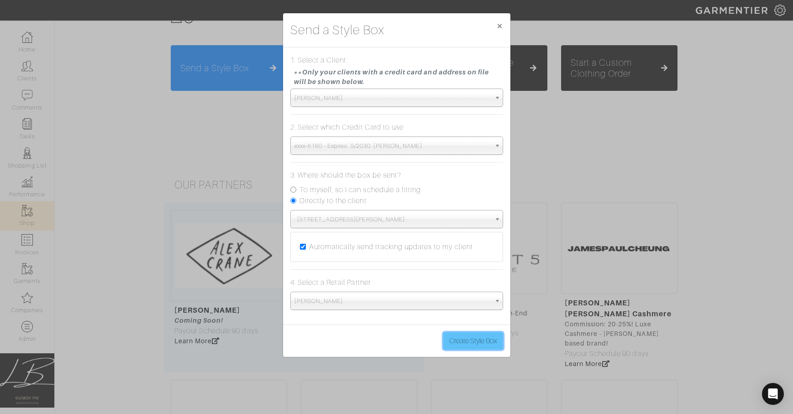
click at [467, 342] on button "Create Style Box" at bounding box center [474, 341] width 60 height 17
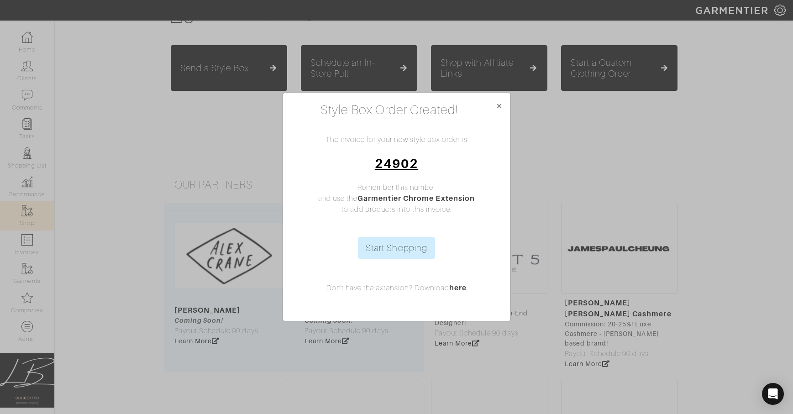
click at [397, 161] on link "24902" at bounding box center [396, 163] width 43 height 15
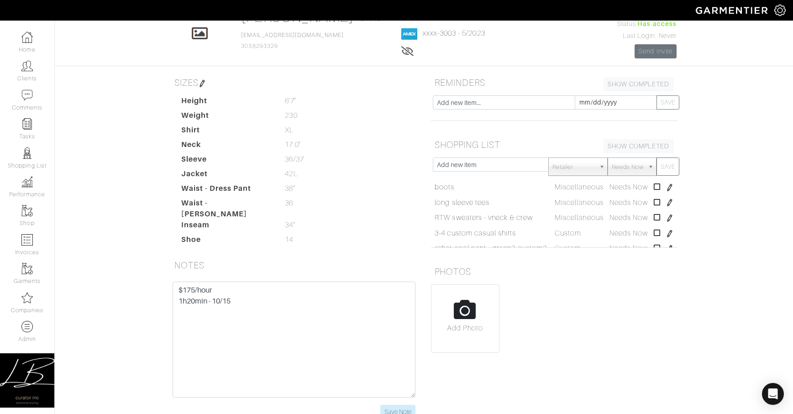
scroll to position [61, 0]
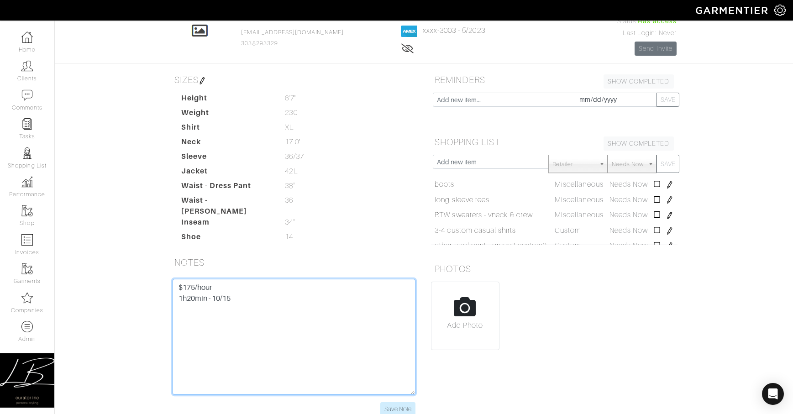
click at [241, 279] on textarea "$175/hour 1h20min - 10/15" at bounding box center [294, 337] width 243 height 116
click at [253, 295] on textarea "$175/hour 1h20min - 10/15" at bounding box center [294, 337] width 243 height 116
paste textarea "custom navy outerwear - thinsulate, field jacket navy cords - custom or rtw 1 o…"
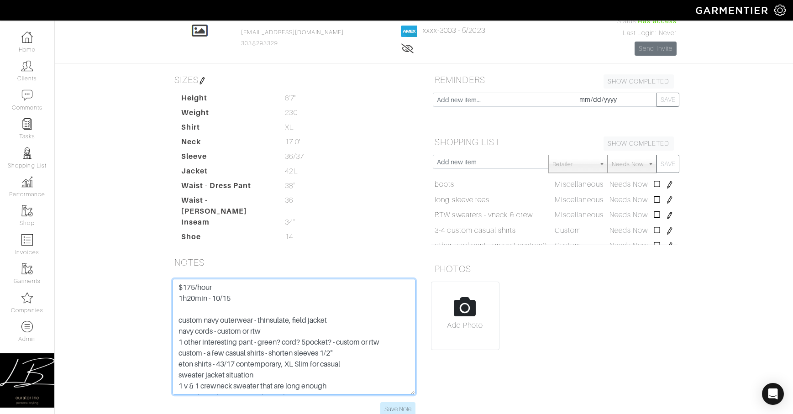
scroll to position [7, 0]
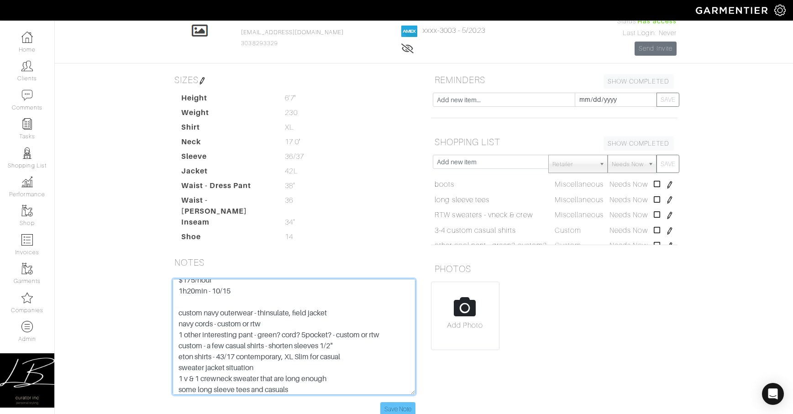
type textarea "$175/hour 1h20min - 10/15 custom navy outerwear - thinsulate, field jacket navy…"
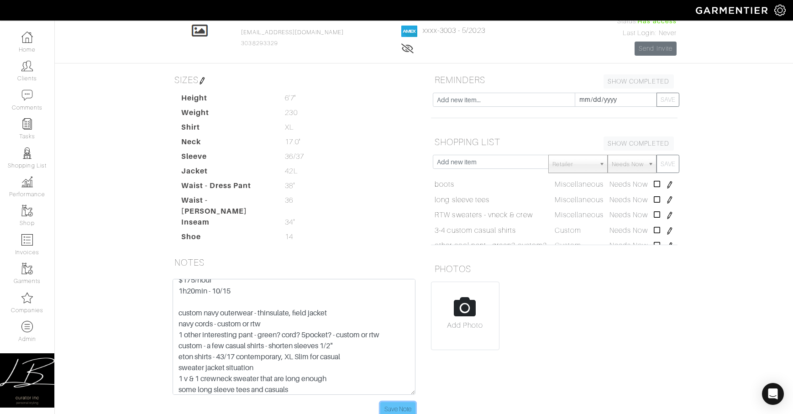
click at [397, 403] on input "Save Note" at bounding box center [397, 409] width 35 height 14
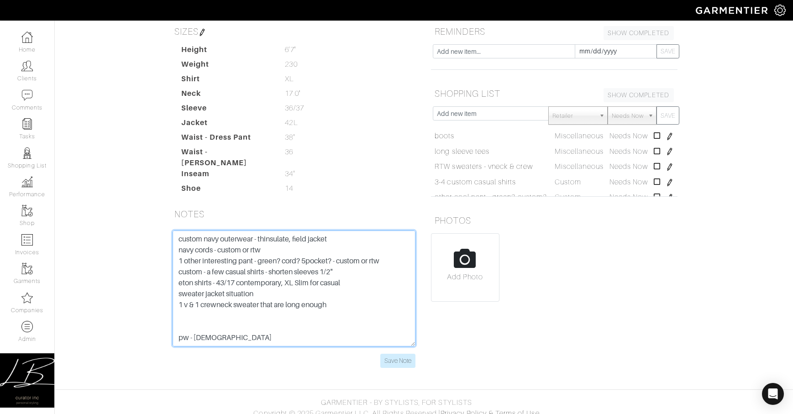
click at [176, 232] on textarea "custom navy outerwear - thinsulate, field jacket navy cords - custom or rtw 1 o…" at bounding box center [294, 289] width 243 height 116
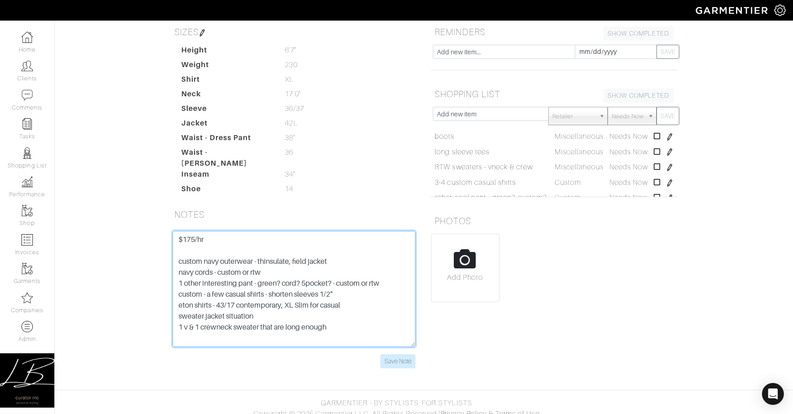
click at [218, 234] on textarea "custom navy outerwear - thinsulate, field jacket navy cords - custom or rtw 1 o…" at bounding box center [294, 289] width 243 height 116
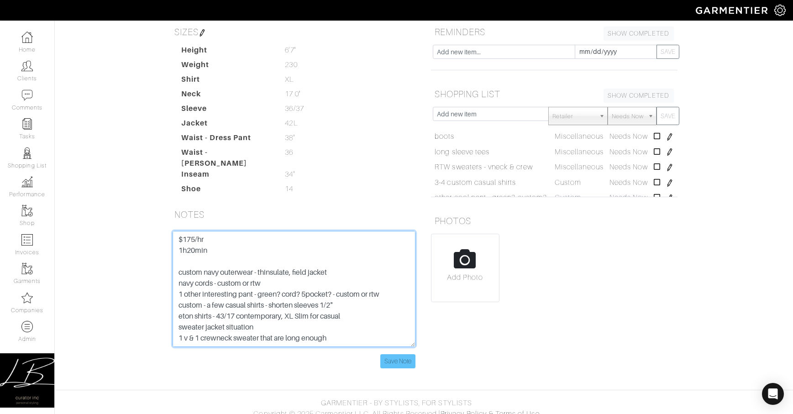
type textarea "$175/hr 1h20min custom navy outerwear - thinsulate, field jacket navy cords - c…"
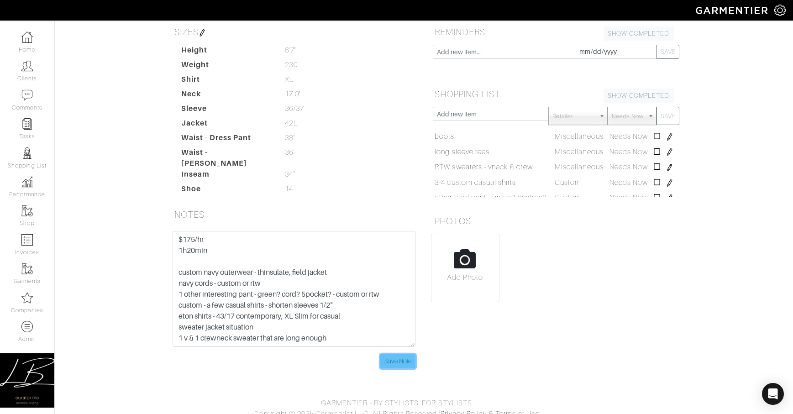
click at [403, 354] on input "Save Note" at bounding box center [397, 361] width 35 height 14
click at [391, 354] on input "Save Note" at bounding box center [397, 361] width 35 height 14
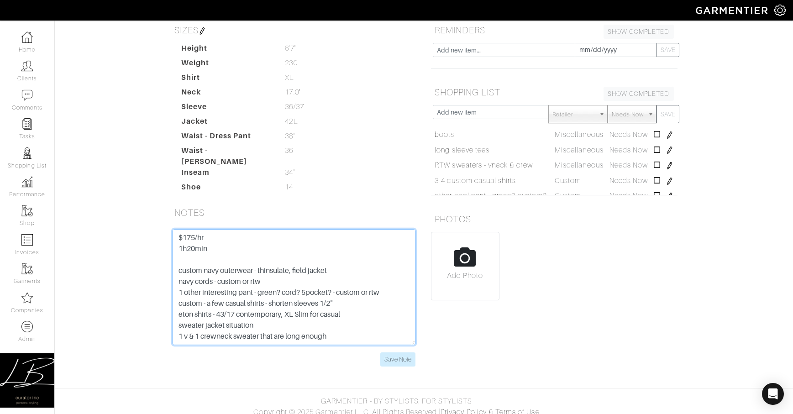
click at [194, 250] on textarea "$175/hr 1h20min custom navy outerwear - thinsulate, field jacket navy cords - c…" at bounding box center [294, 287] width 243 height 116
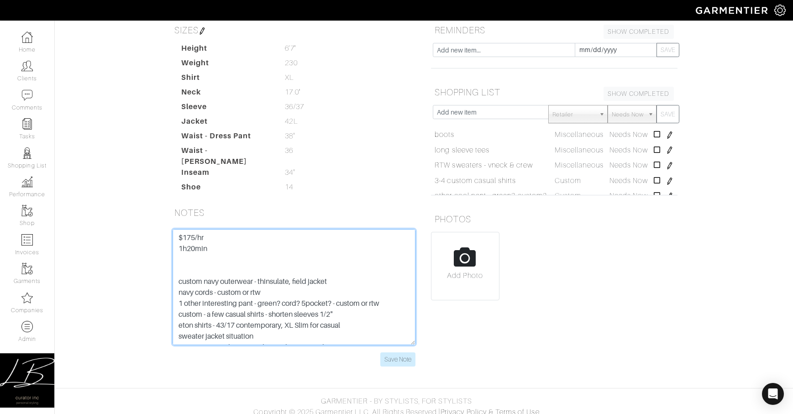
paste textarea "hello"
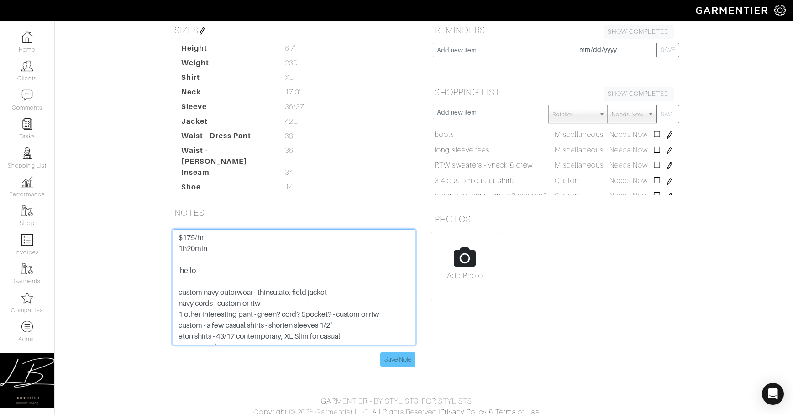
type textarea "$175/hr 1h20min hello custom navy outerwear - thinsulate, field jacket navy cor…"
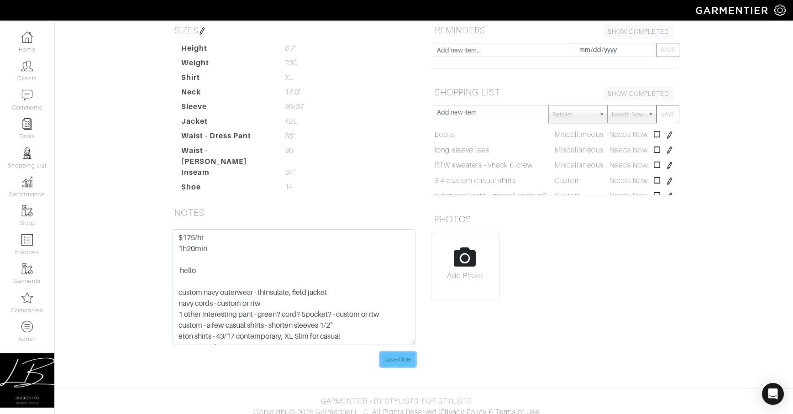
click at [403, 353] on input "Save Note" at bounding box center [397, 360] width 35 height 14
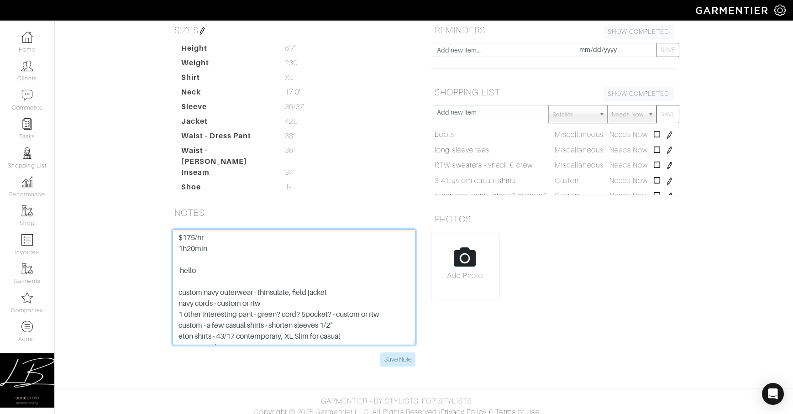
click at [238, 263] on textarea "$175/hr 1h20min hello custom navy outerwear - thinsulate, field jacket navy cor…" at bounding box center [294, 287] width 243 height 116
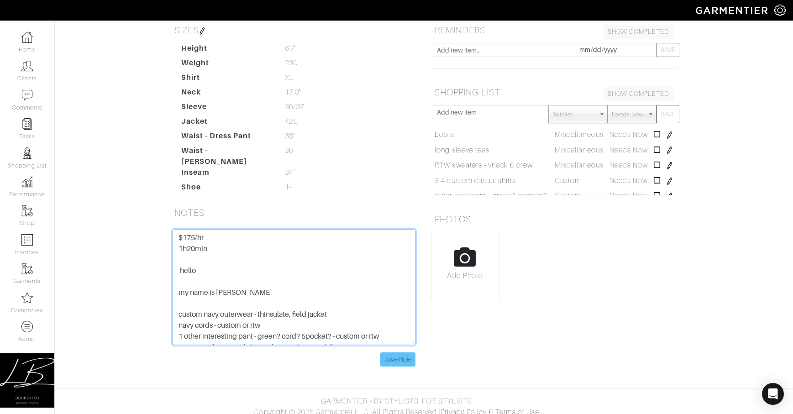
type textarea "$175/hr 1h20min hello my name is [PERSON_NAME] custom navy outerwear - thinsula…"
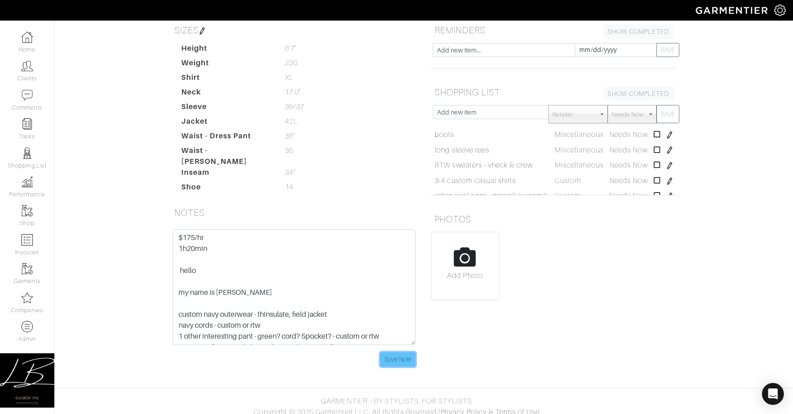
click at [392, 353] on input "Save Note" at bounding box center [397, 360] width 35 height 14
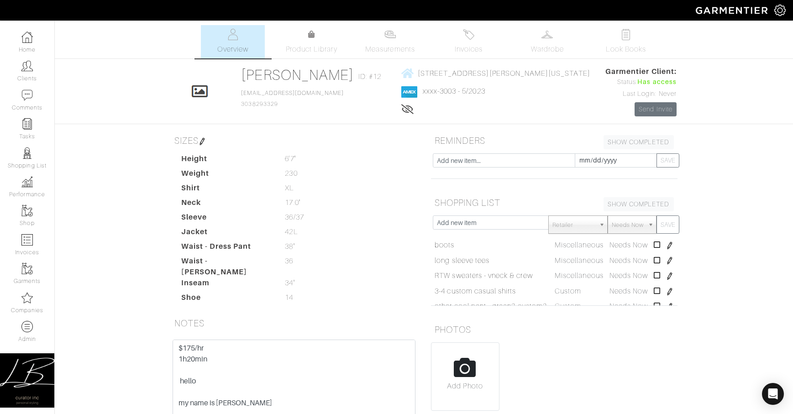
scroll to position [111, 0]
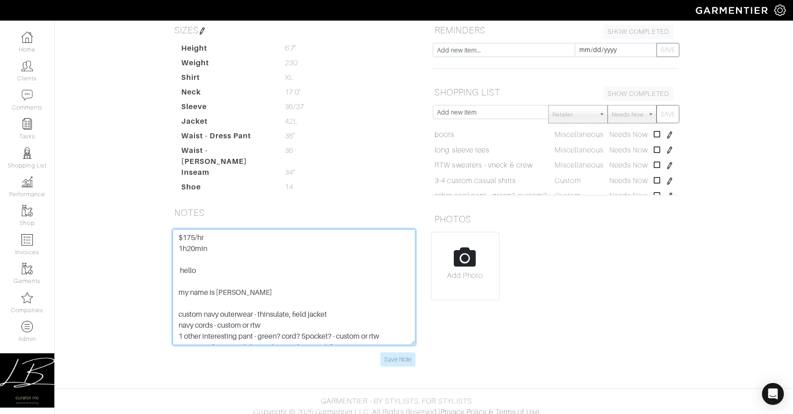
drag, startPoint x: 246, startPoint y: 282, endPoint x: 216, endPoint y: 253, distance: 41.0
click at [216, 253] on textarea "$175/hr 1h20min hello my name is [PERSON_NAME] custom navy outerwear - thinsula…" at bounding box center [294, 287] width 243 height 116
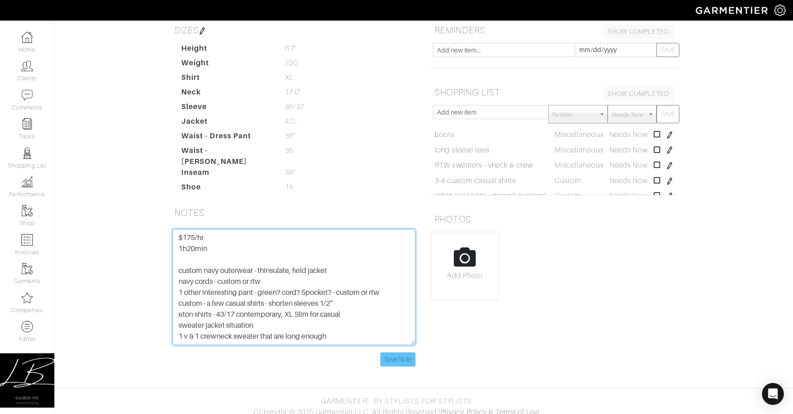
type textarea "$175/hr 1h20min custom navy outerwear - thinsulate, field jacket navy cords - c…"
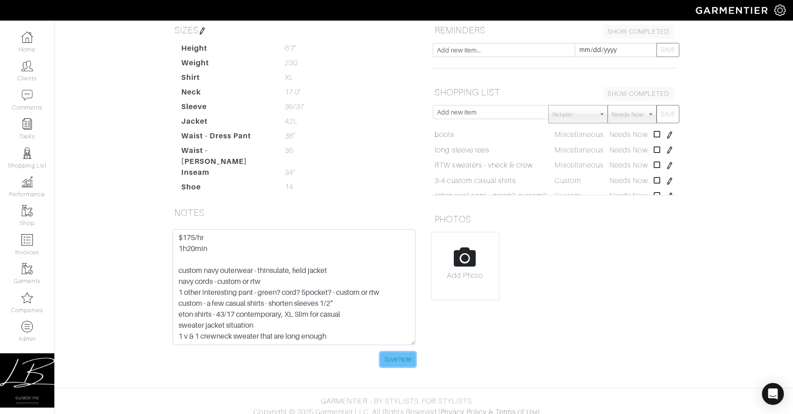
click at [409, 353] on input "Save Note" at bounding box center [397, 360] width 35 height 14
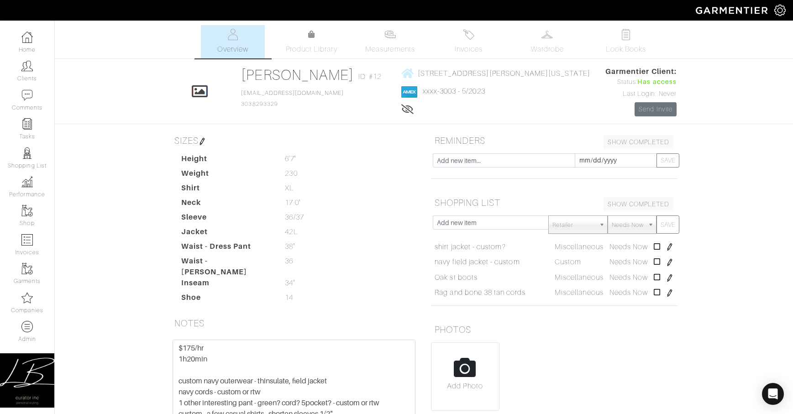
scroll to position [93, 0]
click at [658, 275] on icon at bounding box center [657, 274] width 7 height 7
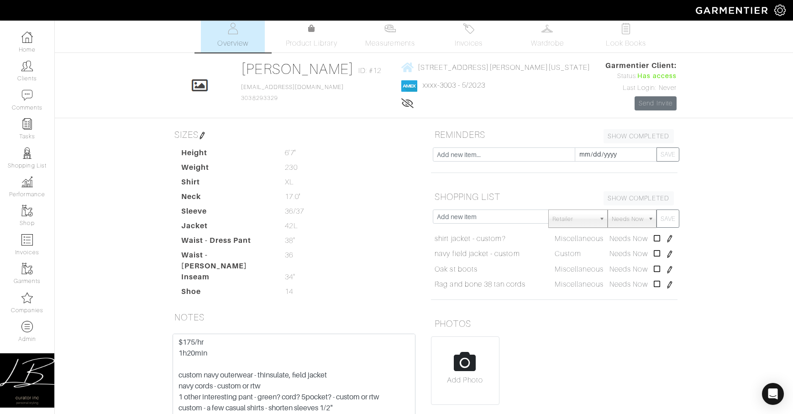
scroll to position [5, 0]
click at [644, 200] on link "SHOW COMPLETED" at bounding box center [639, 199] width 70 height 14
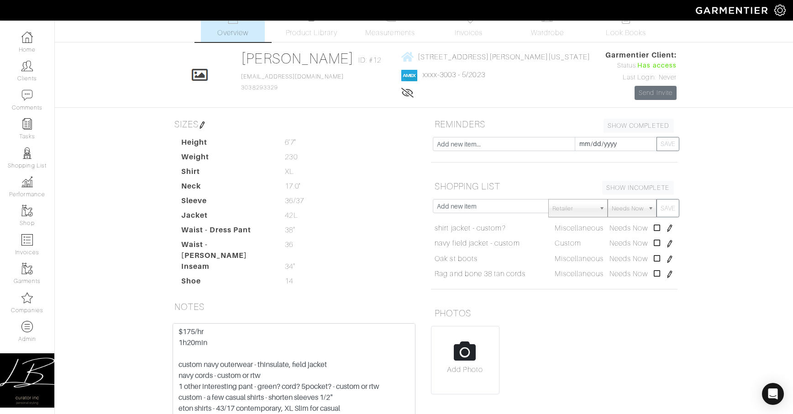
scroll to position [0, 0]
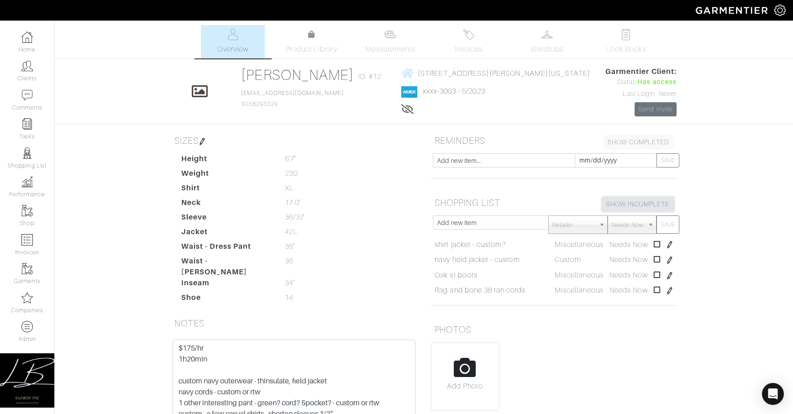
click at [631, 203] on link "SHOW INCOMPLETE" at bounding box center [638, 204] width 72 height 14
click at [659, 275] on icon at bounding box center [657, 274] width 7 height 7
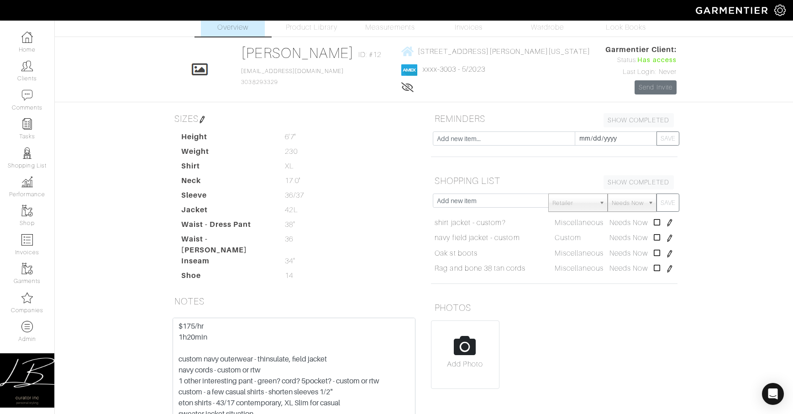
scroll to position [111, 0]
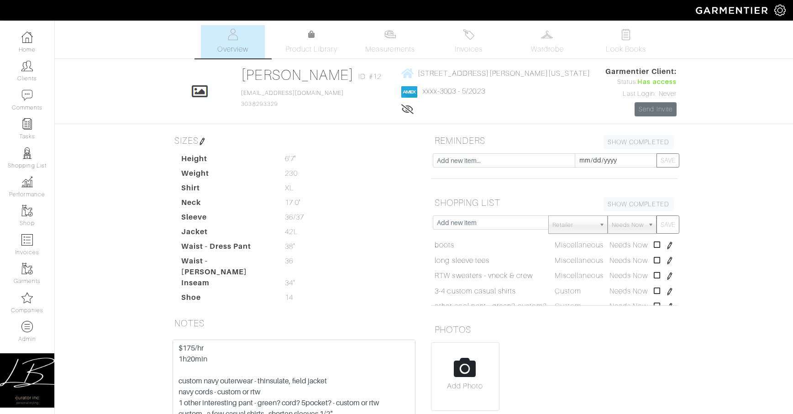
scroll to position [111, 0]
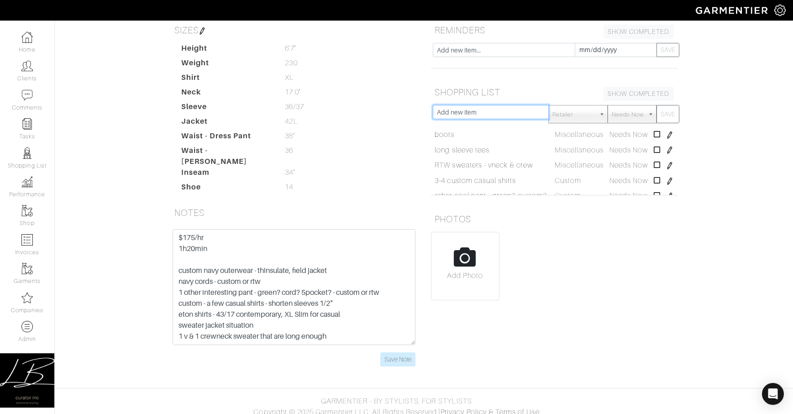
click at [462, 111] on input "text" at bounding box center [491, 112] width 116 height 14
type input "sweater jacket situation"
click at [657, 105] on button "SAVE" at bounding box center [668, 114] width 23 height 18
type input "any cool new etons?"
click at [657, 105] on button "SAVE" at bounding box center [668, 114] width 23 height 18
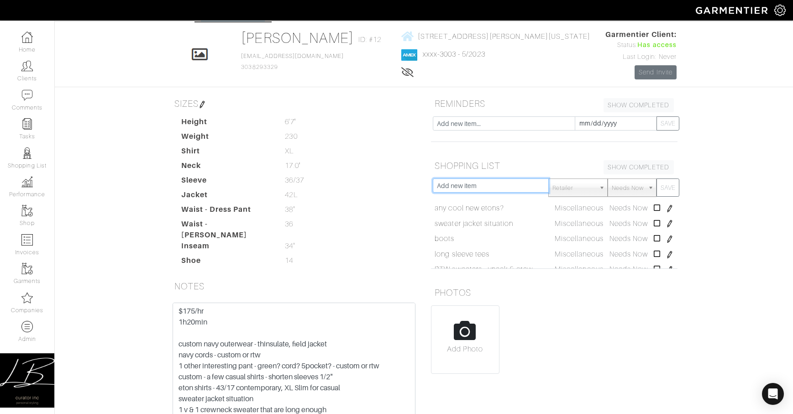
scroll to position [0, 0]
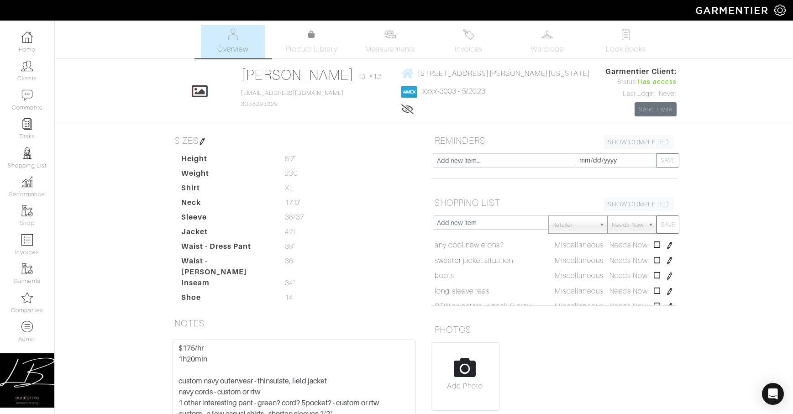
click at [714, 149] on div "Mike Van Etten Overview Overview Measurements Product Library Invoices Wardrobe…" at bounding box center [396, 256] width 793 height 463
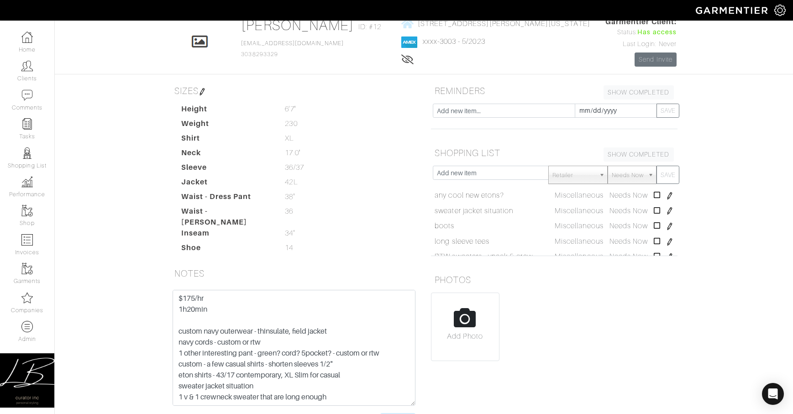
scroll to position [111, 0]
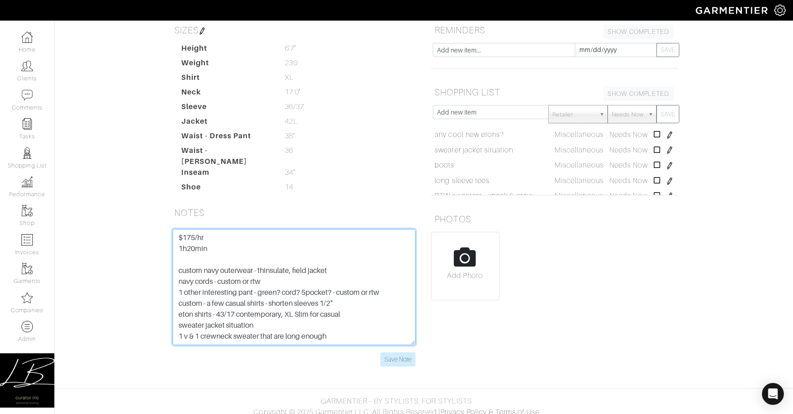
click at [193, 244] on textarea "$175/hr 1h20min custom navy outerwear - thinsulate, field jacket navy cords - c…" at bounding box center [294, 287] width 243 height 116
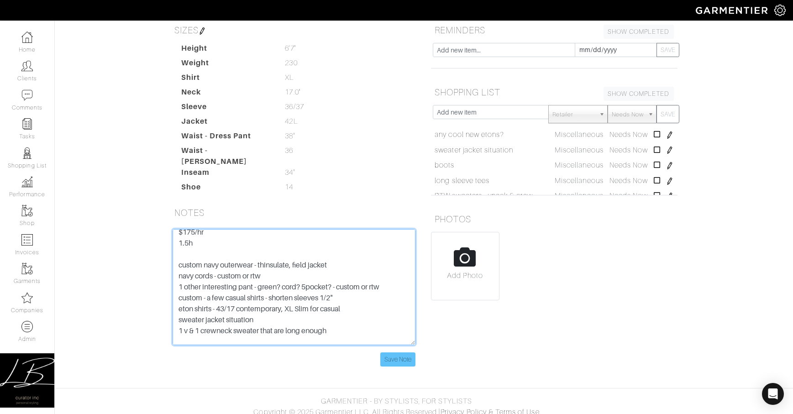
type textarea "$175/hr 1.5h custom navy outerwear - thinsulate, field jacket navy cords - cust…"
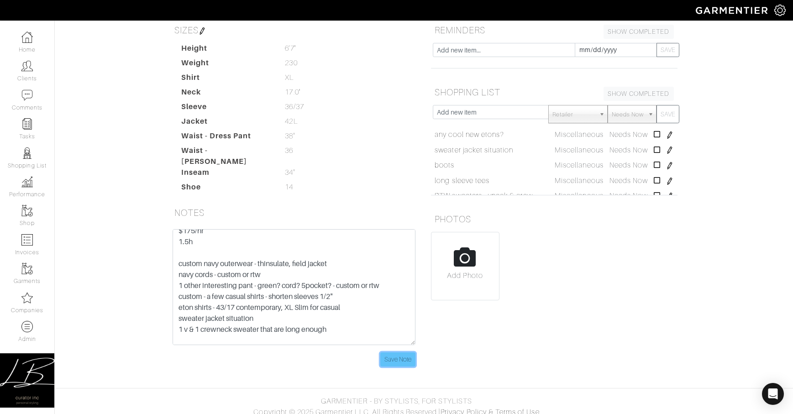
click at [397, 354] on input "Save Note" at bounding box center [397, 360] width 35 height 14
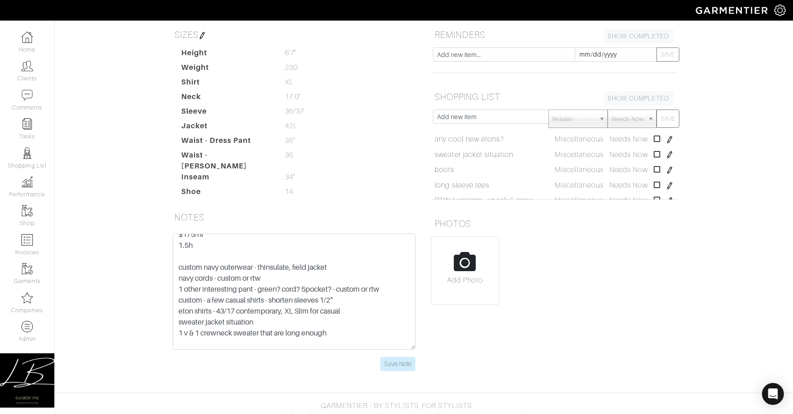
scroll to position [106, 0]
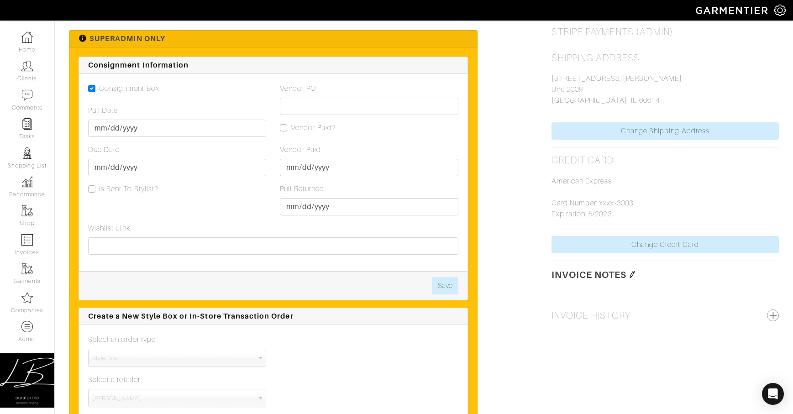
scroll to position [661, 0]
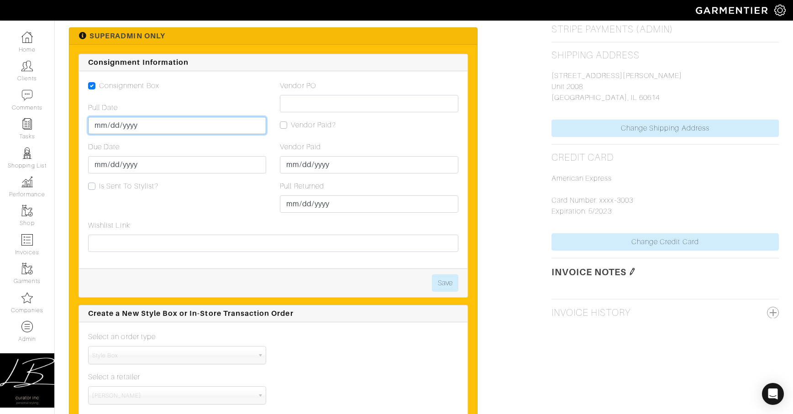
click at [103, 128] on input "Pull Date" at bounding box center [177, 125] width 178 height 17
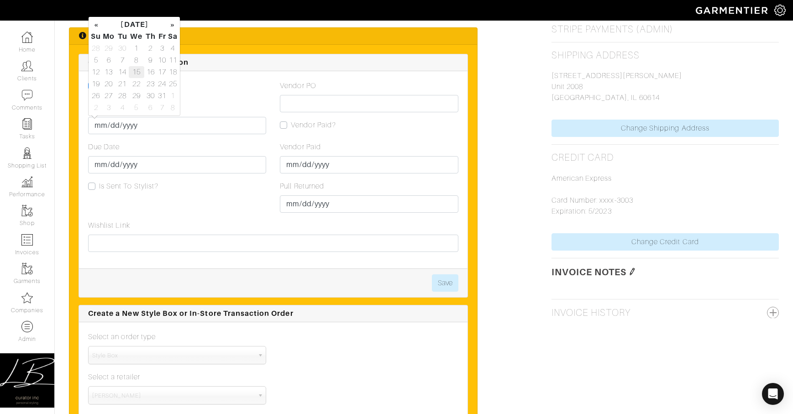
click at [137, 73] on td "15" at bounding box center [137, 72] width 16 height 12
type input "[DATE]"
click at [101, 163] on input "Due Date" at bounding box center [177, 164] width 178 height 17
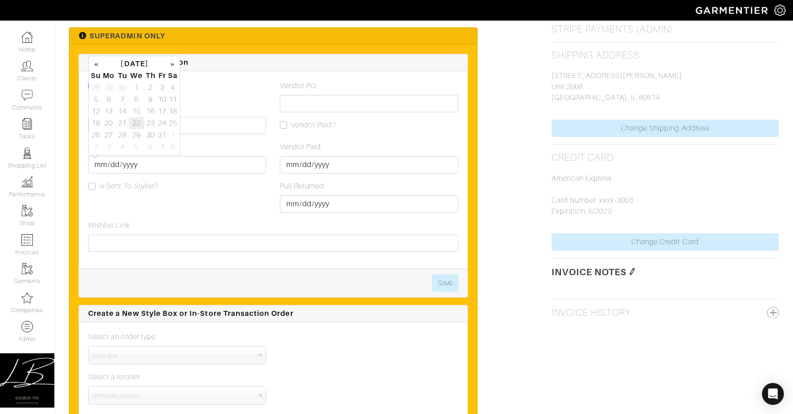
click at [137, 119] on td "22" at bounding box center [137, 123] width 16 height 12
type input "[DATE]"
drag, startPoint x: 250, startPoint y: 202, endPoint x: 327, endPoint y: 243, distance: 87.3
click at [250, 202] on div "Consignment Box Pull Date [DATE] Due Date [DATE] Is Sent To Stylist?" at bounding box center [177, 150] width 192 height 140
click at [449, 279] on button "Save" at bounding box center [445, 283] width 26 height 17
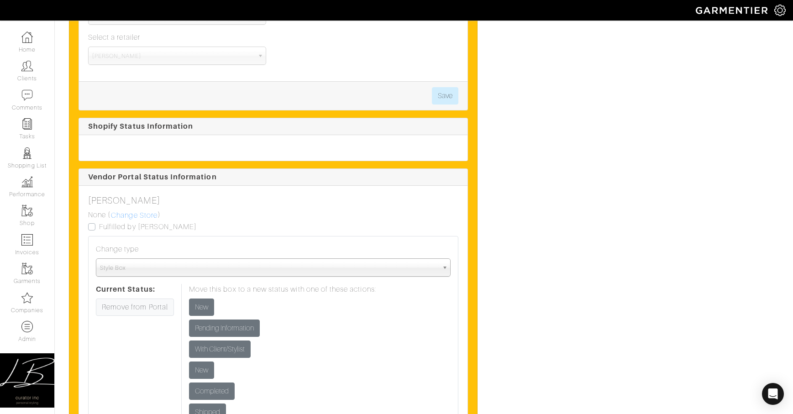
scroll to position [1002, 0]
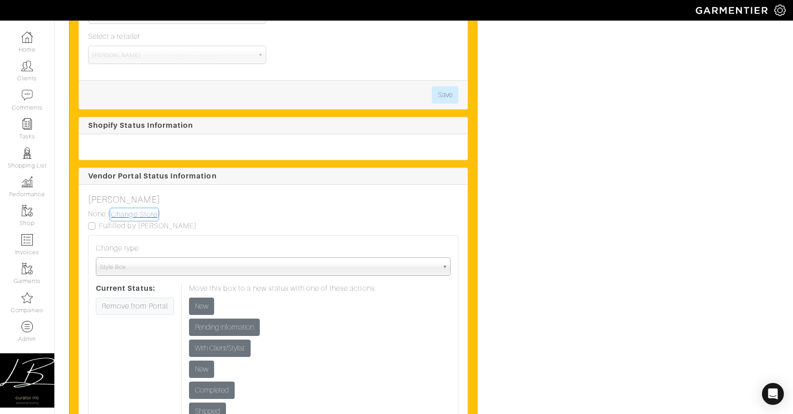
click at [150, 215] on link "Change Store" at bounding box center [135, 215] width 48 height 12
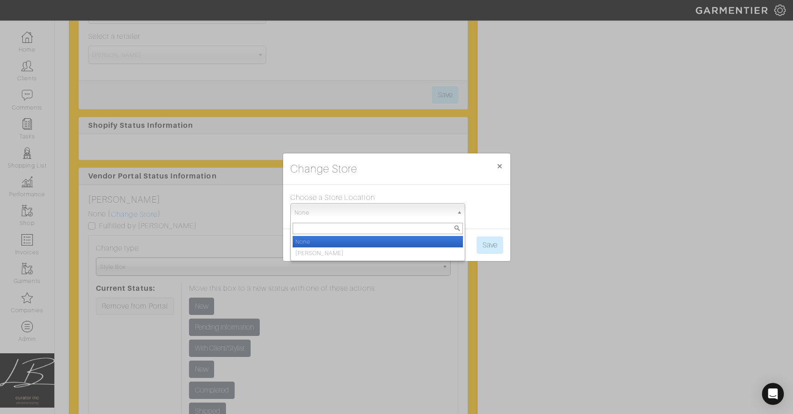
drag, startPoint x: 335, startPoint y: 212, endPoint x: 335, endPoint y: 217, distance: 5.5
click at [335, 212] on span "None" at bounding box center [374, 213] width 158 height 18
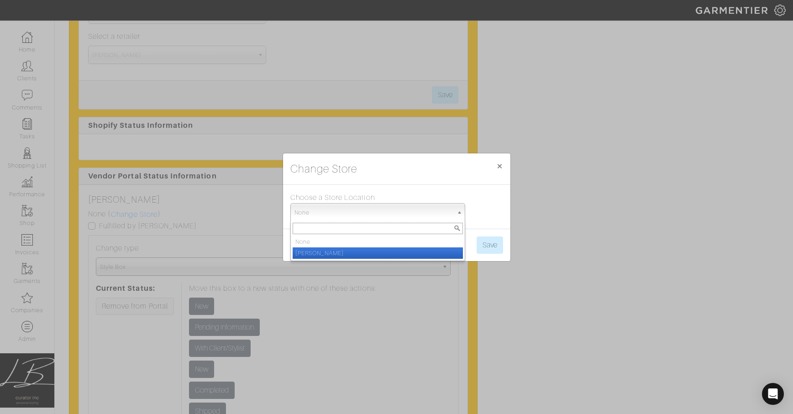
click at [342, 251] on li "Di Bianco" at bounding box center [378, 253] width 170 height 11
select select "50"
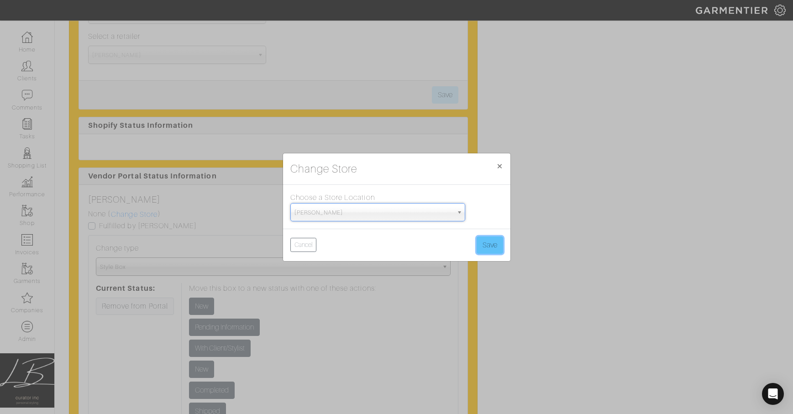
click at [483, 244] on button "Save" at bounding box center [490, 245] width 26 height 17
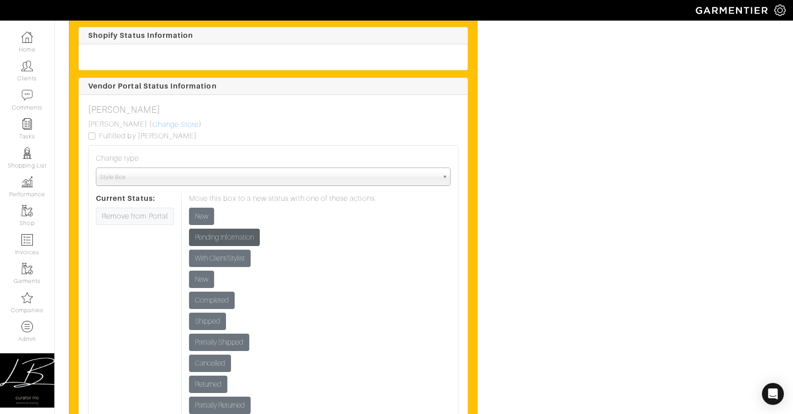
scroll to position [1092, 0]
click at [200, 212] on input "New" at bounding box center [201, 215] width 25 height 17
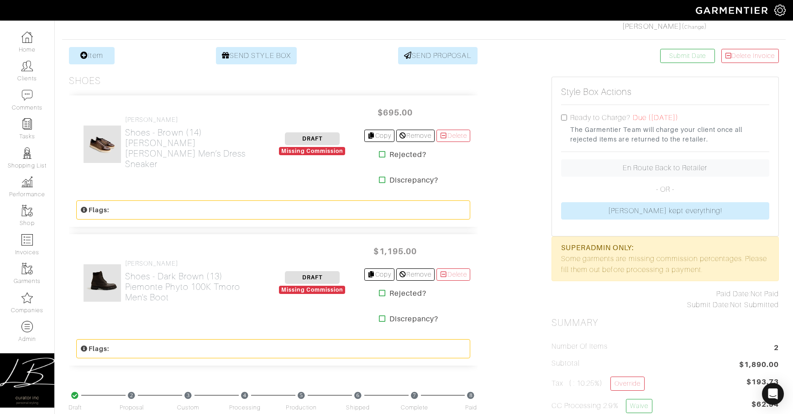
scroll to position [166, 0]
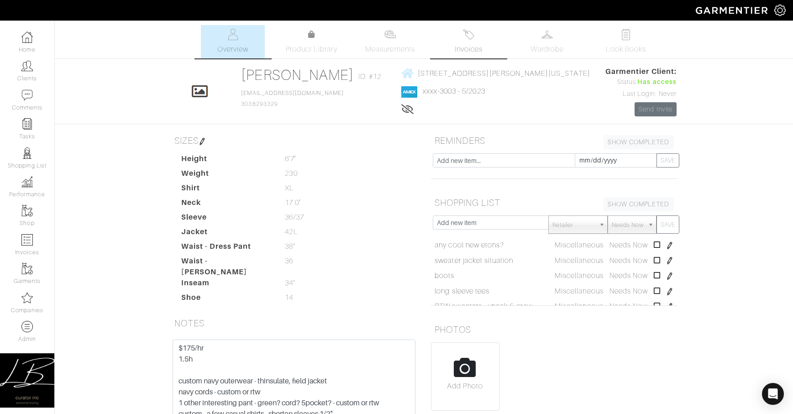
click at [471, 44] on span "Invoices" at bounding box center [469, 49] width 28 height 11
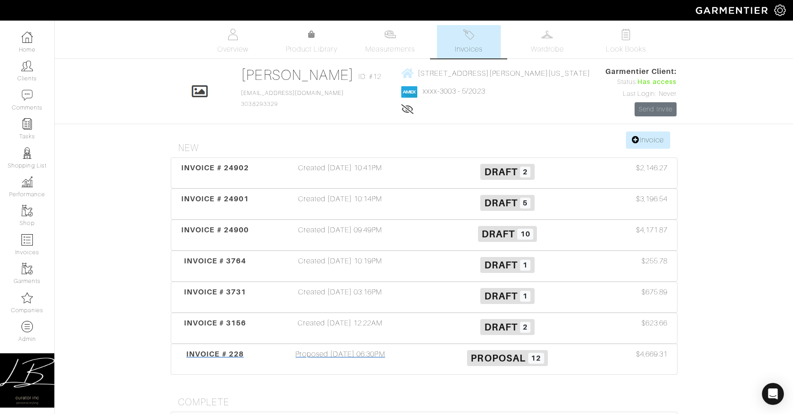
click at [397, 354] on div "Proposed [DATE] 06:30PM" at bounding box center [340, 359] width 167 height 21
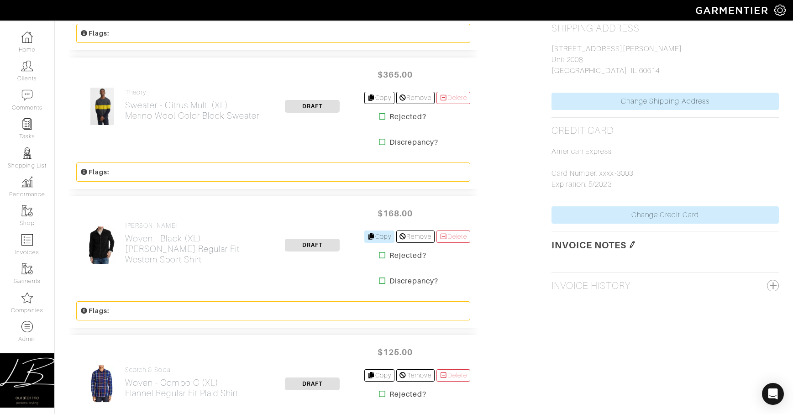
scroll to position [449, 0]
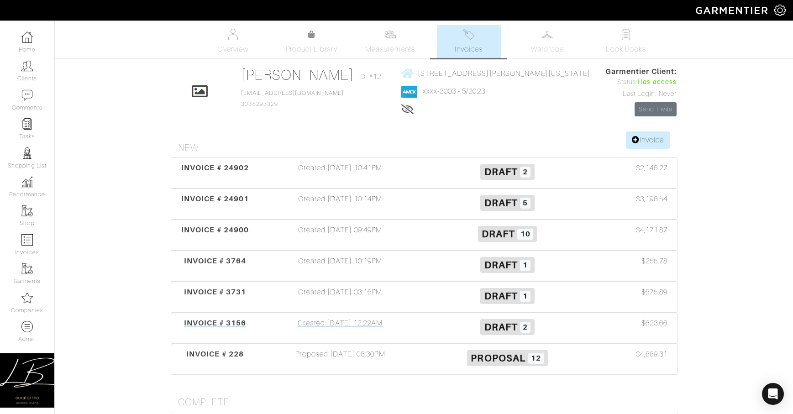
click at [331, 336] on div "Created 11/28/20 12:22AM" at bounding box center [340, 328] width 167 height 21
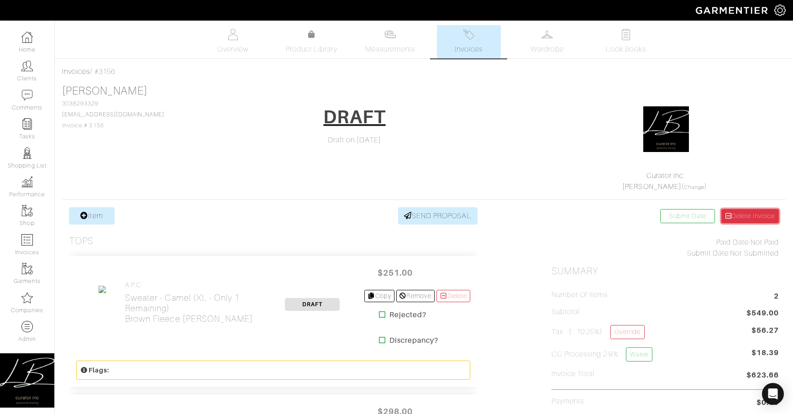
click at [736, 212] on link "Delete Invoice" at bounding box center [751, 216] width 58 height 14
click at [748, 217] on link "Delete Invoice" at bounding box center [751, 216] width 58 height 14
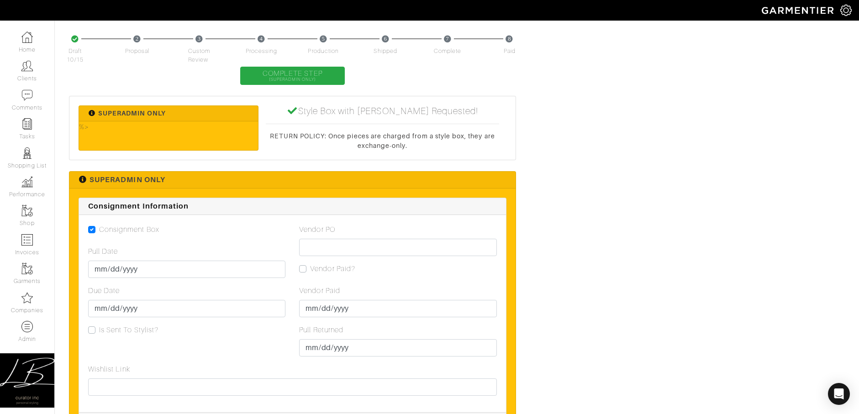
scroll to position [760, 0]
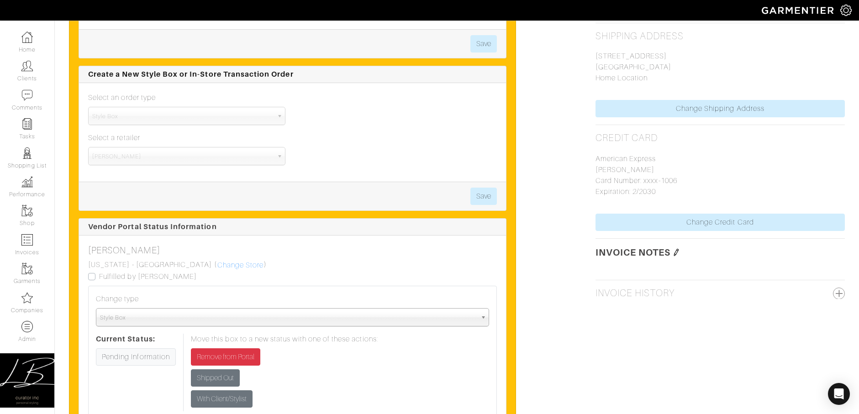
scroll to position [938, 0]
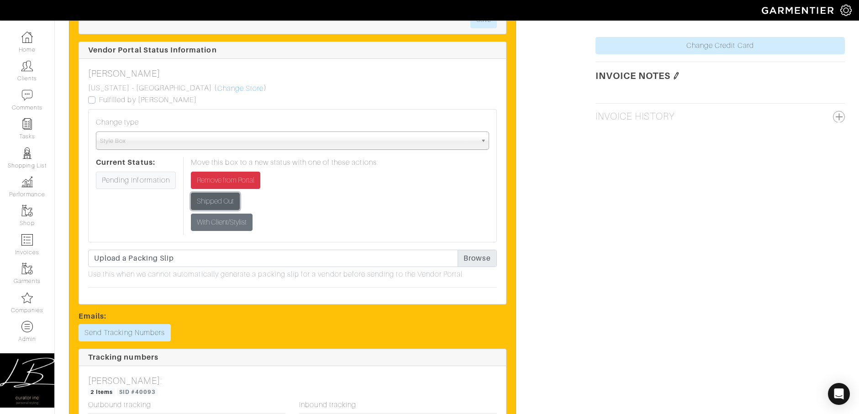
click at [211, 199] on input "Shipped Out" at bounding box center [215, 201] width 49 height 17
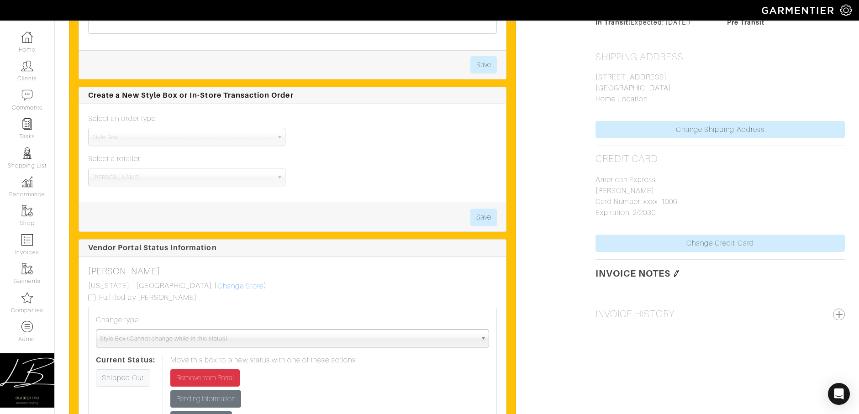
scroll to position [910, 0]
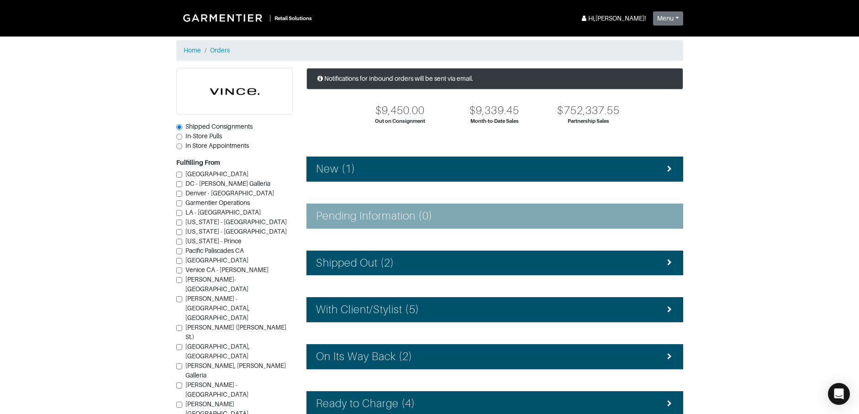
click at [365, 165] on div "New (1)" at bounding box center [495, 169] width 358 height 13
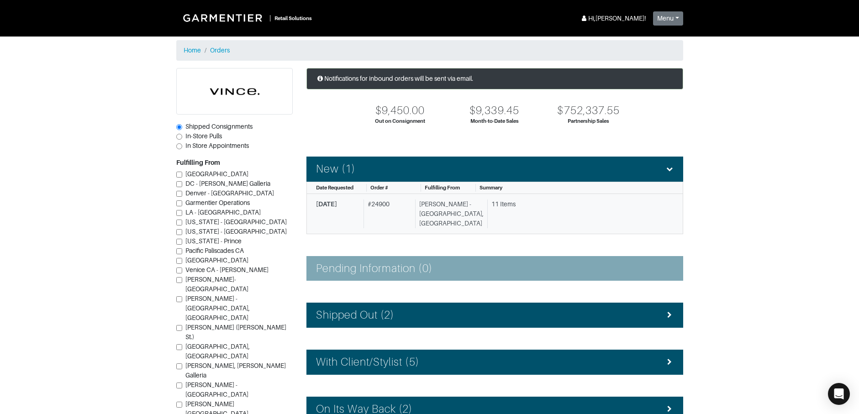
click at [412, 206] on div "# 24900" at bounding box center [388, 214] width 48 height 29
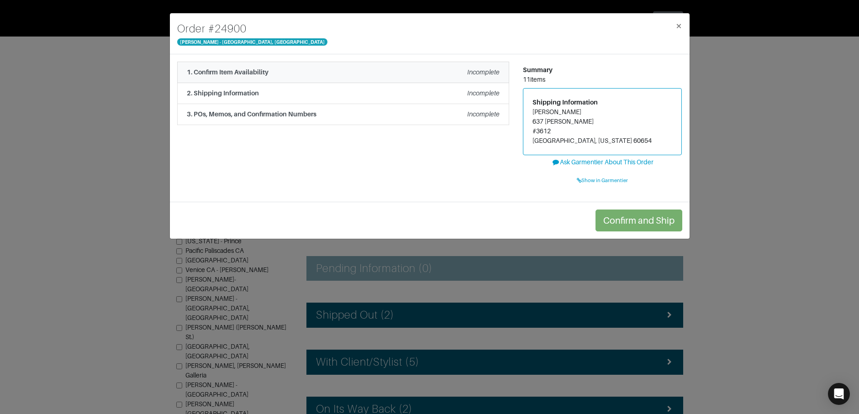
click at [290, 77] on li "1. Confirm Item Availability Incomplete" at bounding box center [343, 72] width 332 height 21
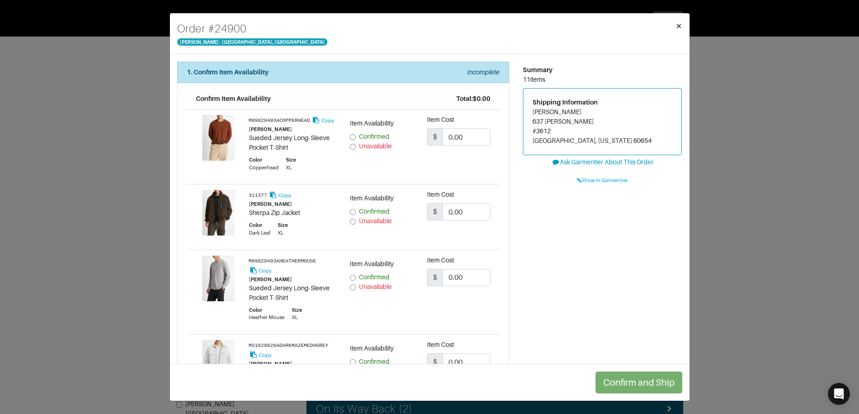
drag, startPoint x: 677, startPoint y: 23, endPoint x: 662, endPoint y: 21, distance: 15.3
click at [677, 23] on span "×" at bounding box center [679, 26] width 7 height 12
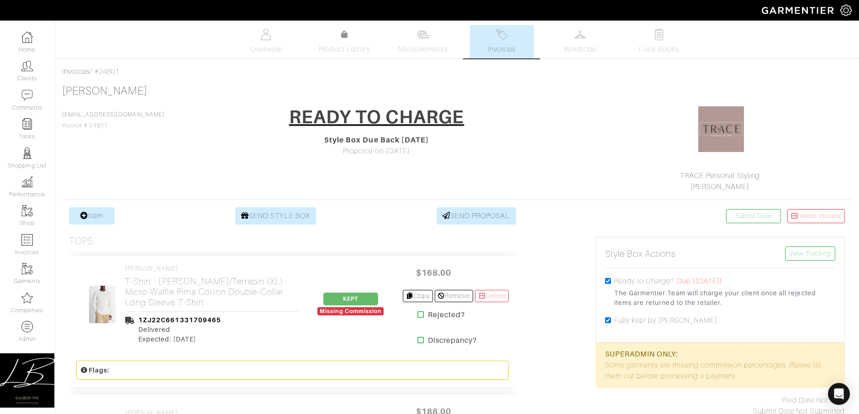
click at [609, 320] on input "checkbox" at bounding box center [608, 320] width 6 height 6
checkbox input "false"
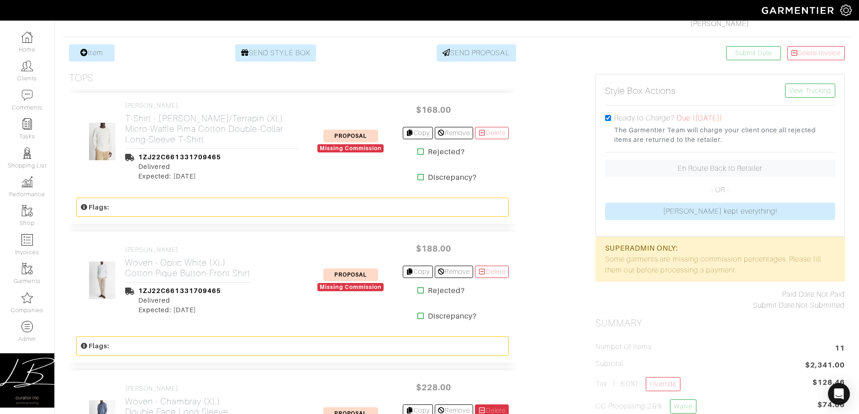
scroll to position [148, 0]
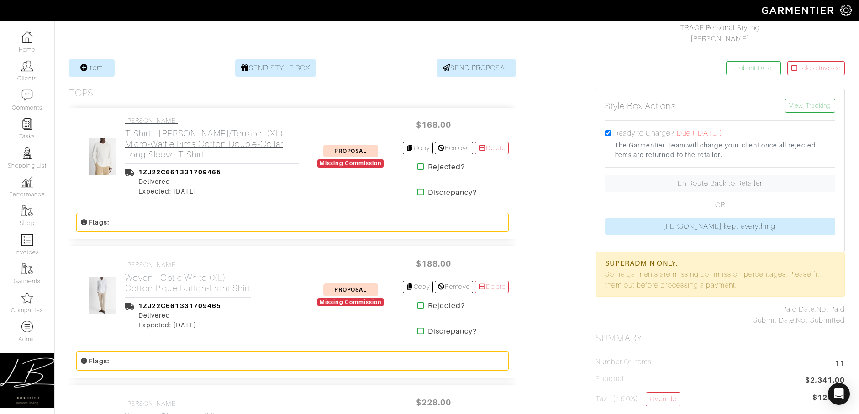
click at [171, 148] on h2 "T-Shirt - Blanco/Terrapin (XL) Micro-Waffle Pima Cotton Double-Collar Long-Slee…" at bounding box center [212, 144] width 174 height 32
click at [172, 281] on h2 "Woven - Optic White (XL) Cotton Piqué Button-Front Shirt" at bounding box center [188, 283] width 126 height 21
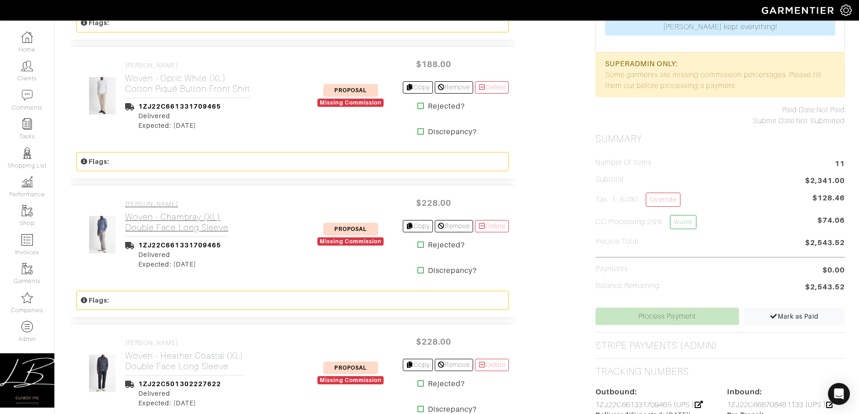
click at [157, 217] on h2 "Woven - Chambray (XL) Double Face Long Sleeve" at bounding box center [176, 222] width 103 height 21
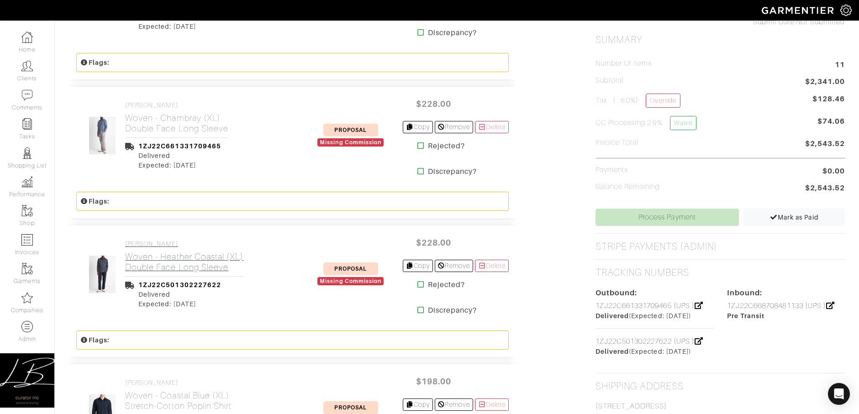
click at [158, 244] on h4 "[PERSON_NAME]" at bounding box center [184, 244] width 118 height 8
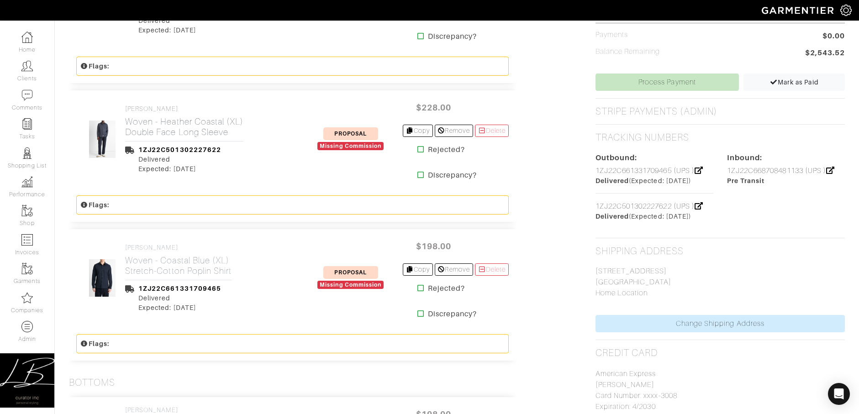
scroll to position [586, 0]
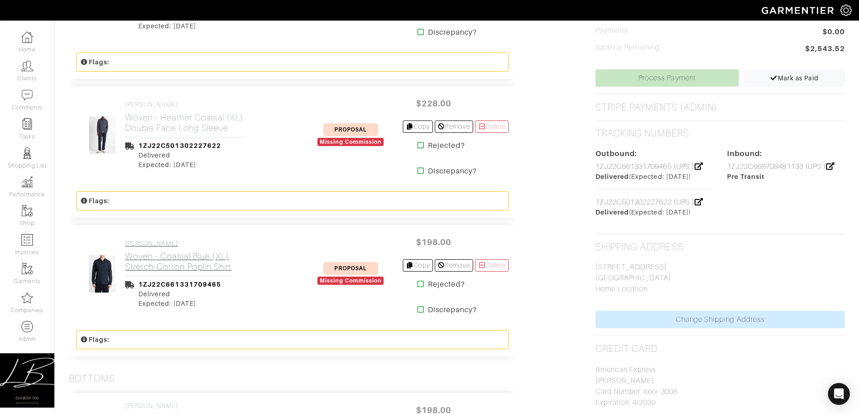
click at [163, 253] on h2 "Woven - Coastal Blue (XL) Stretch-Cotton Poplin Shirt" at bounding box center [178, 261] width 106 height 21
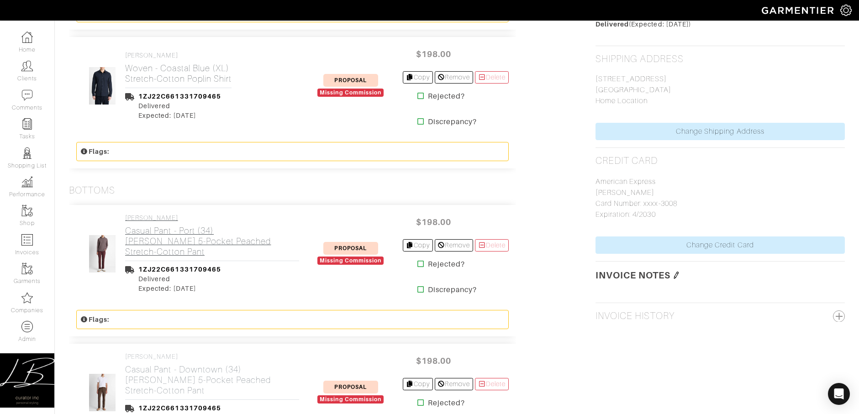
scroll to position [775, 0]
click at [156, 238] on h2 "Casual Pant - Port (34) Dylan Slim 5-Pocket Peached Stretch-Cotton Pant" at bounding box center [212, 241] width 174 height 32
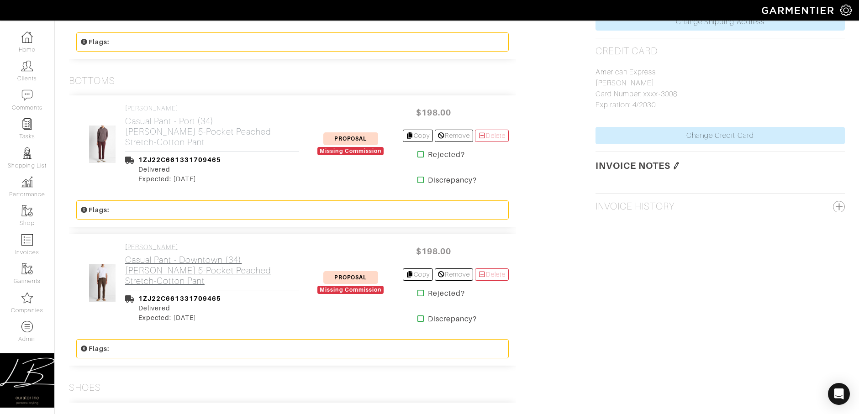
click at [156, 252] on link "VINCE Casual Pant - Downtown (34) Dylan Slim 5-Pocket Peached Stretch-Cotton Pa…" at bounding box center [212, 264] width 174 height 43
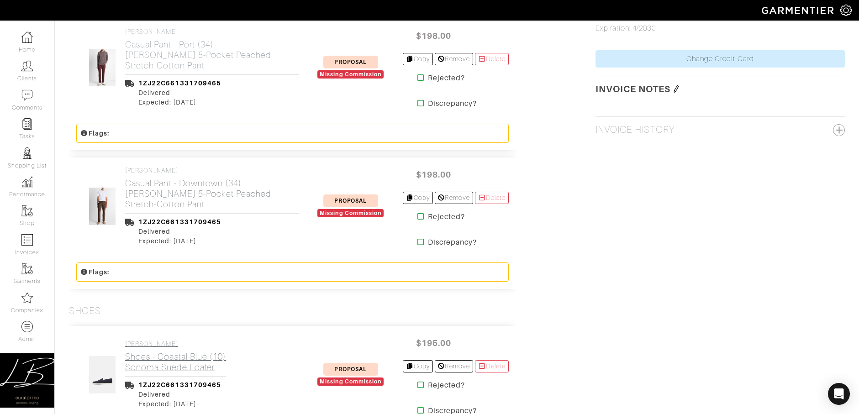
scroll to position [1075, 0]
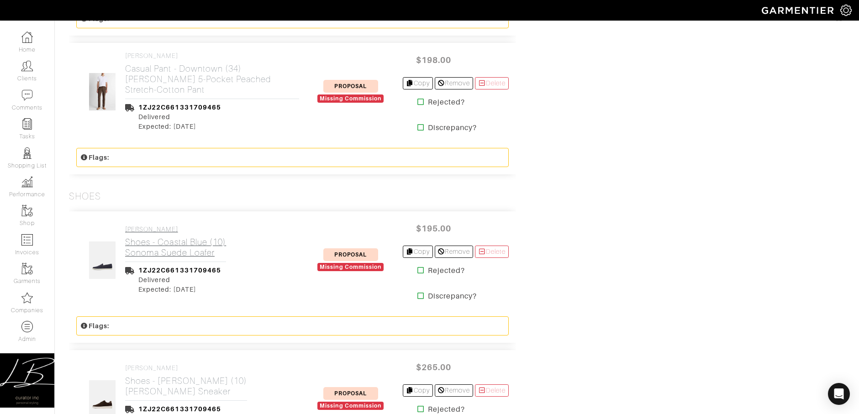
click at [170, 245] on h2 "Shoes - Coastal Blue (10) Sonoma Suede Loafer" at bounding box center [175, 247] width 101 height 21
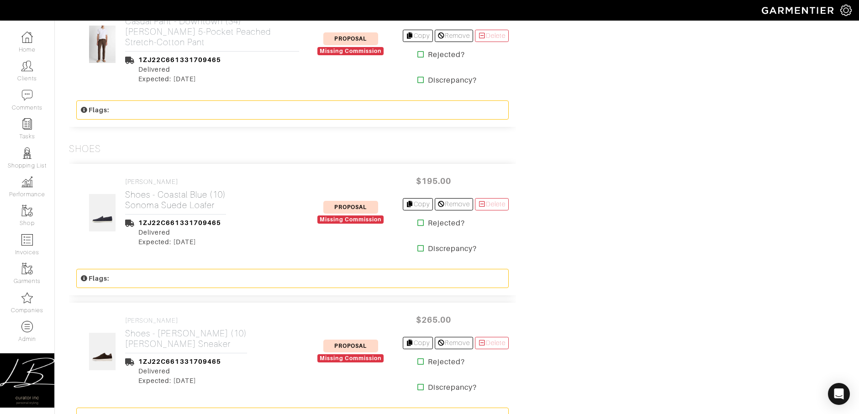
scroll to position [1202, 0]
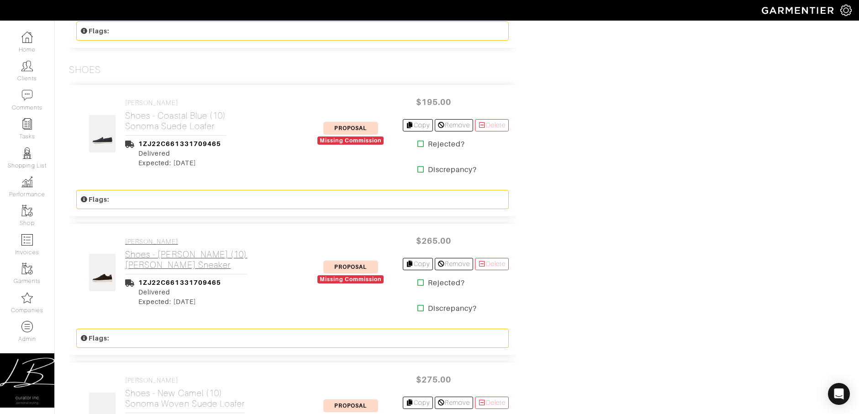
click at [169, 255] on h2 "Shoes - Cocoa Brown (10) Peyton Suede Sneaker" at bounding box center [186, 259] width 122 height 21
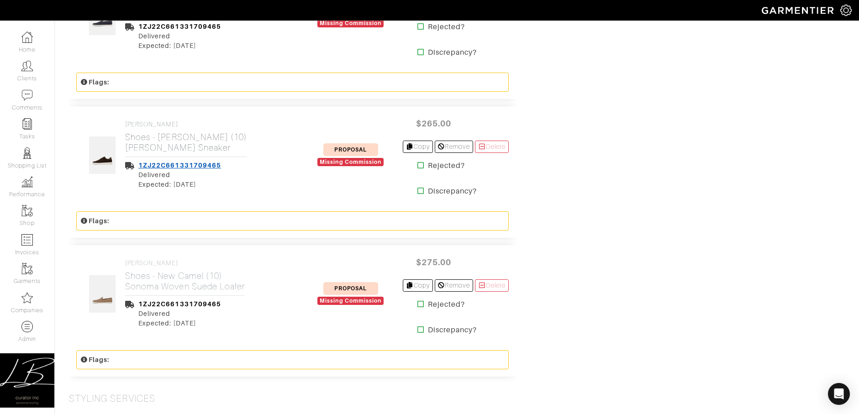
scroll to position [1325, 0]
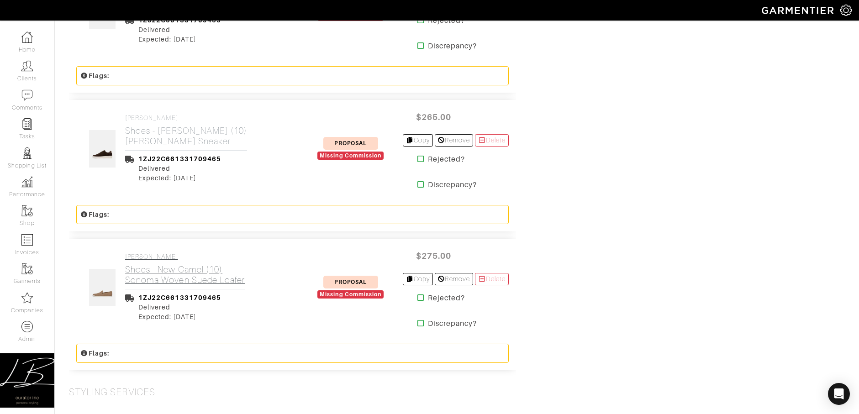
click at [169, 275] on h2 "Shoes - New Camel (10) Sonoma Woven Suede Loafer" at bounding box center [185, 274] width 120 height 21
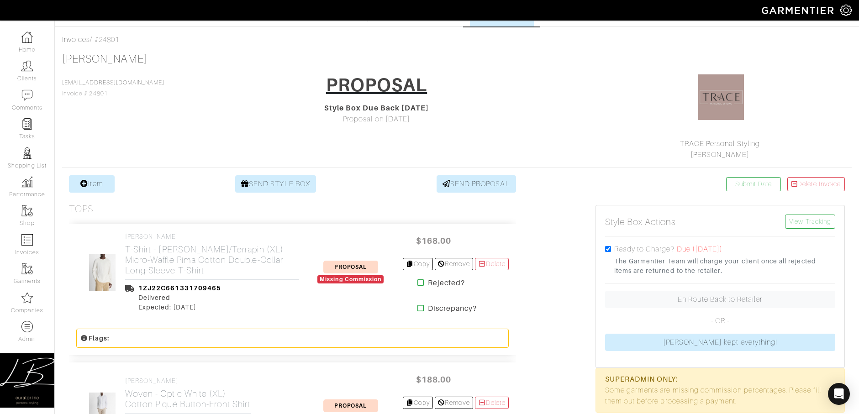
scroll to position [0, 0]
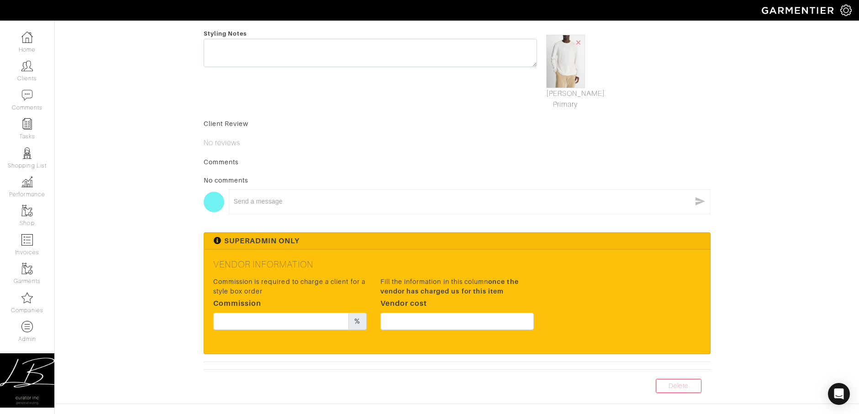
scroll to position [318, 0]
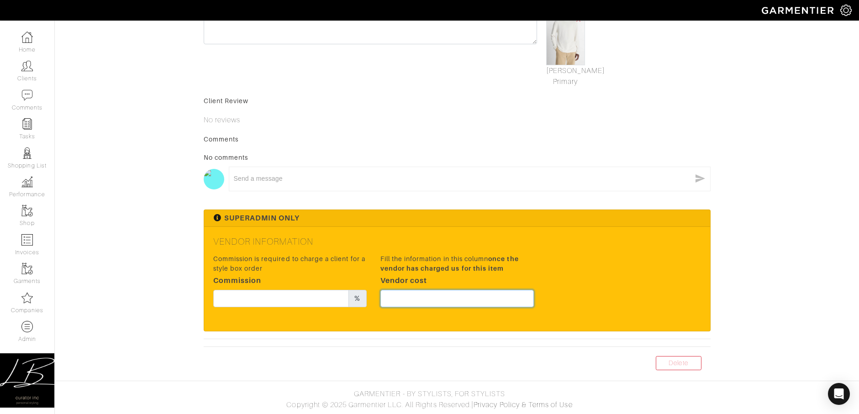
click at [442, 301] on input "text" at bounding box center [456, 298] width 153 height 17
type input "126"
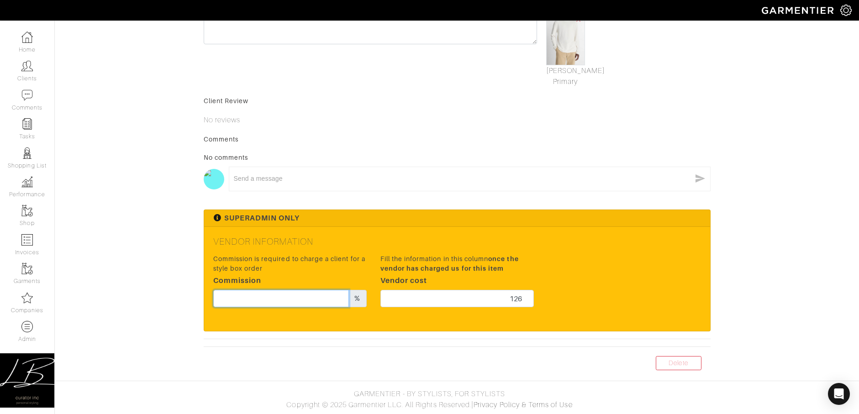
click at [315, 296] on input "text" at bounding box center [281, 298] width 136 height 17
type input "20"
click at [538, 82] on div "Styling Notes" at bounding box center [370, 46] width 347 height 82
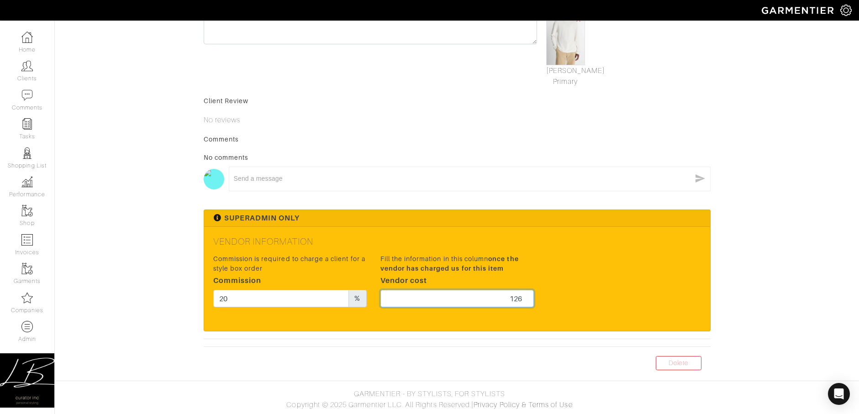
drag, startPoint x: 490, startPoint y: 299, endPoint x: 548, endPoint y: 299, distance: 58.0
click at [548, 299] on div "Commission is required to charge a client for a style box order Commission 20 %…" at bounding box center [457, 284] width 502 height 62
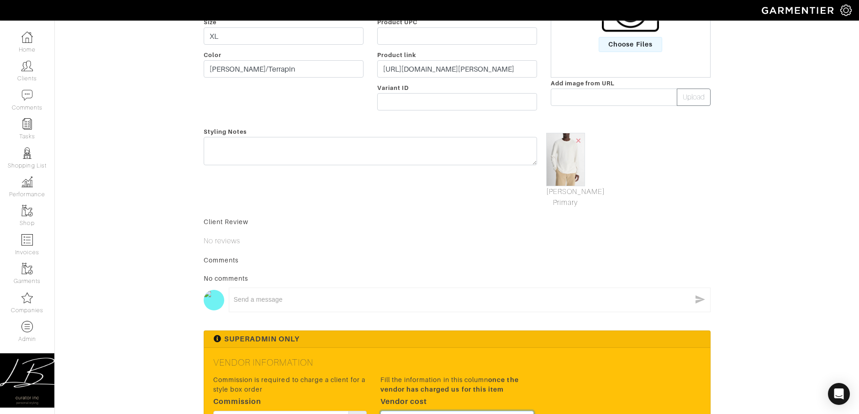
scroll to position [0, 0]
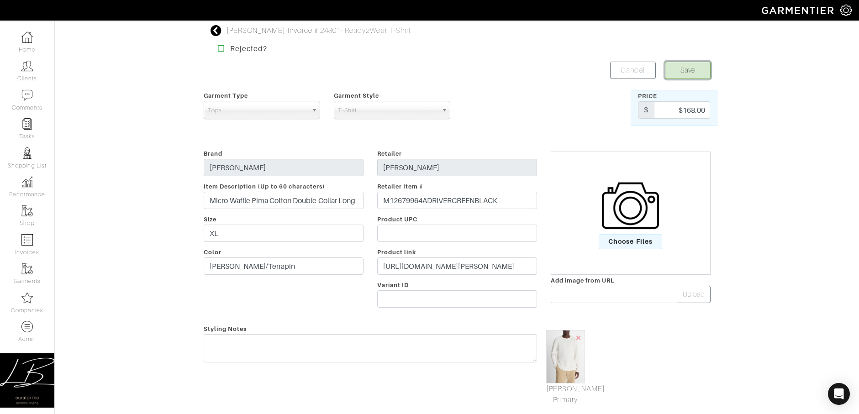
click at [688, 67] on button "Save" at bounding box center [688, 70] width 46 height 17
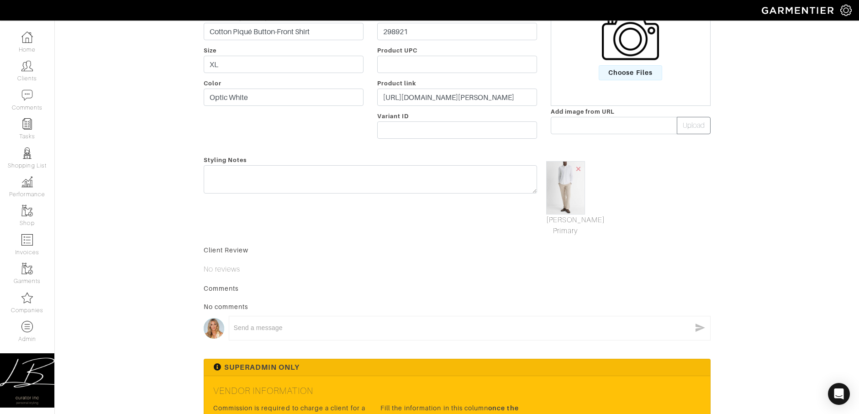
scroll to position [318, 0]
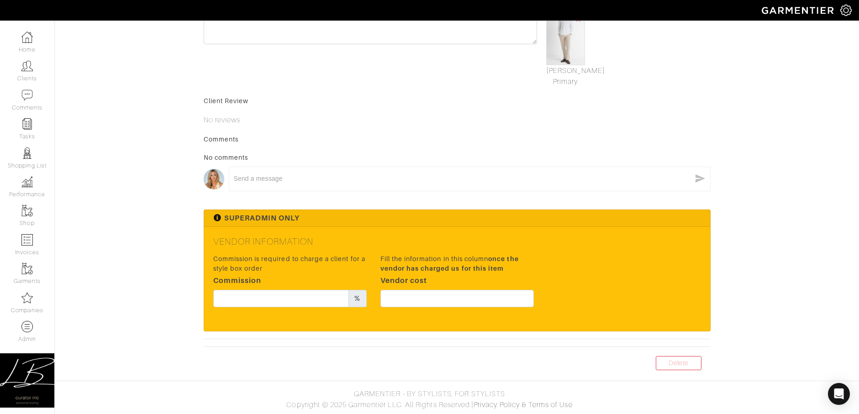
click at [268, 290] on div "Commission is required to charge a client for a style box order Commission %" at bounding box center [289, 280] width 153 height 53
click at [271, 299] on input "text" at bounding box center [281, 298] width 136 height 17
type input "20"
type input "141"
click at [491, 101] on div "Client Review" at bounding box center [457, 100] width 507 height 9
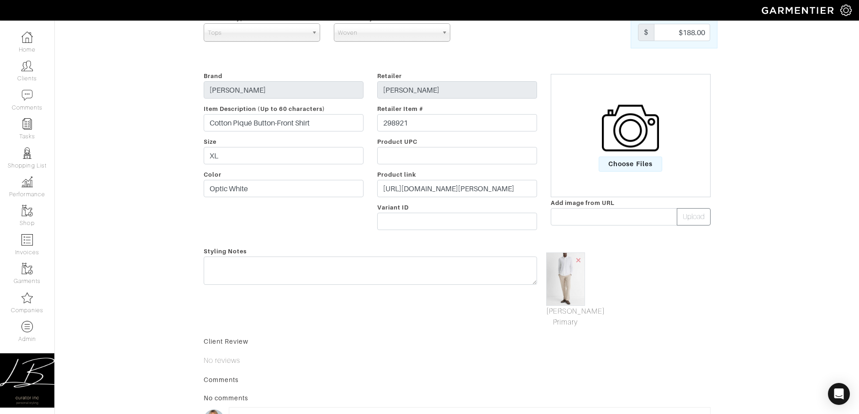
scroll to position [0, 0]
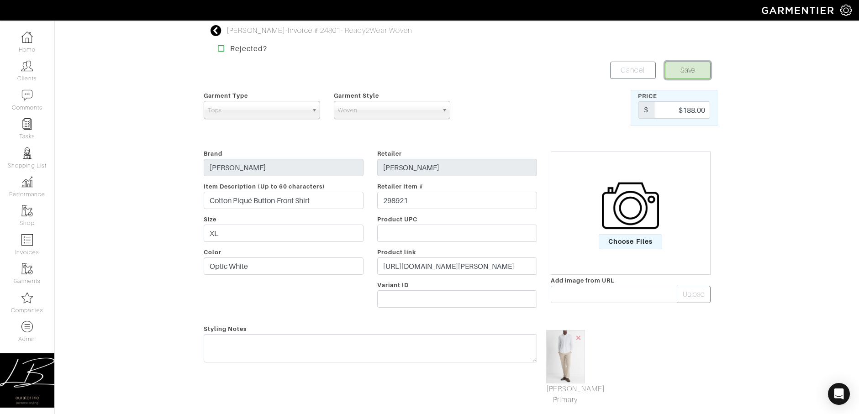
click at [670, 70] on button "Save" at bounding box center [688, 70] width 46 height 17
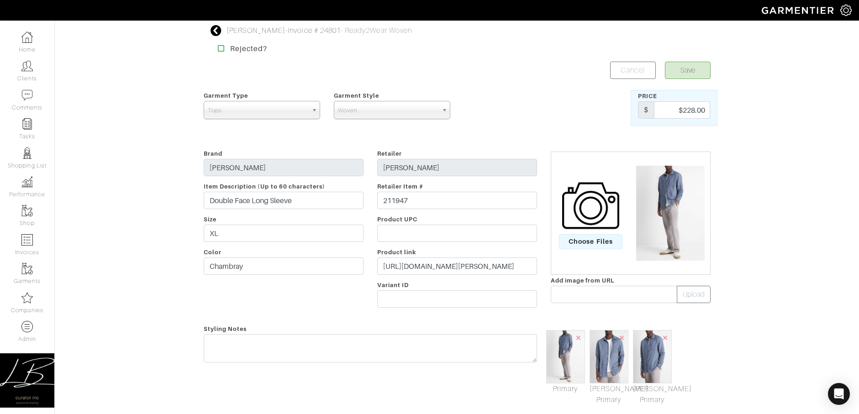
scroll to position [318, 0]
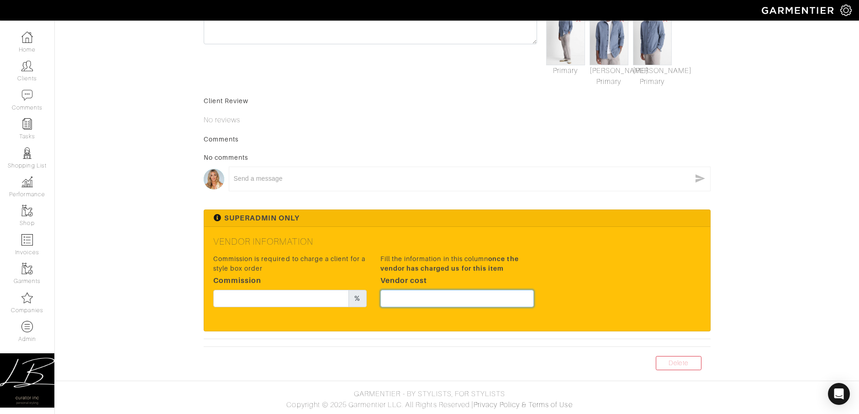
click at [432, 294] on input "text" at bounding box center [456, 298] width 153 height 17
type input "171"
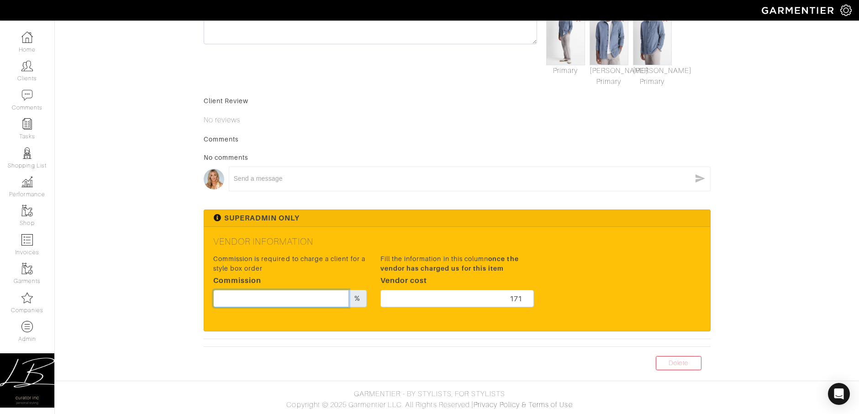
click at [264, 296] on input "text" at bounding box center [281, 298] width 136 height 17
type input "20"
click at [391, 136] on div "Comments" at bounding box center [457, 139] width 507 height 9
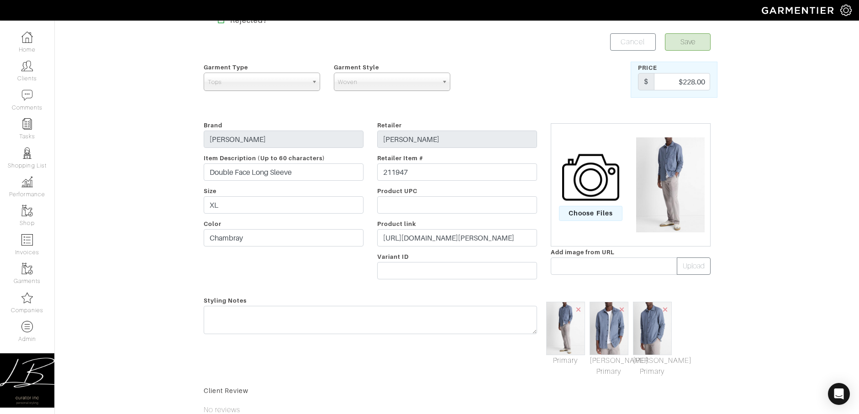
scroll to position [0, 0]
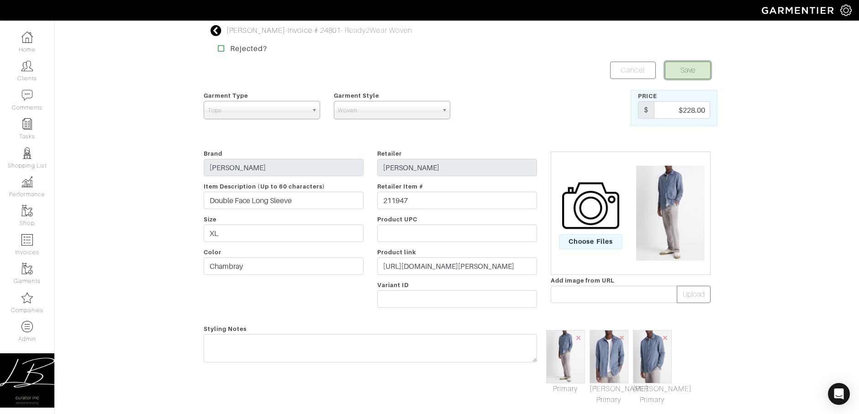
click at [690, 71] on button "Save" at bounding box center [688, 70] width 46 height 17
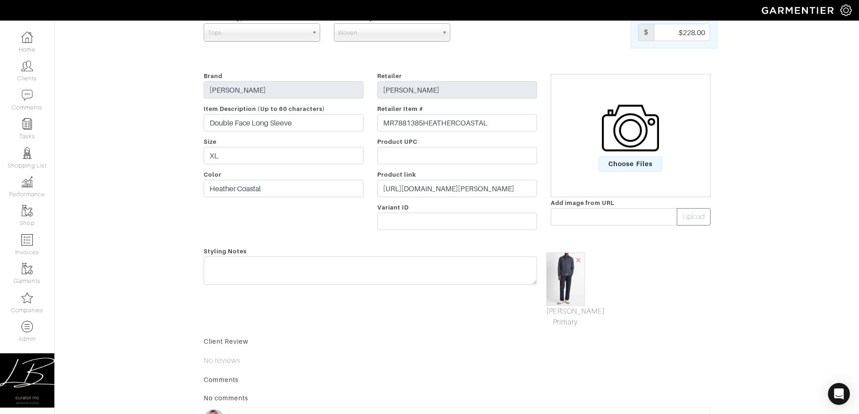
scroll to position [318, 0]
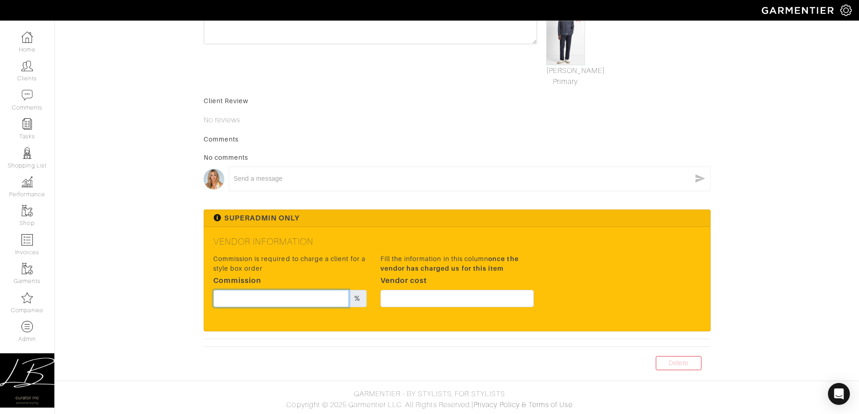
click at [301, 299] on input "text" at bounding box center [281, 298] width 136 height 17
type input "20"
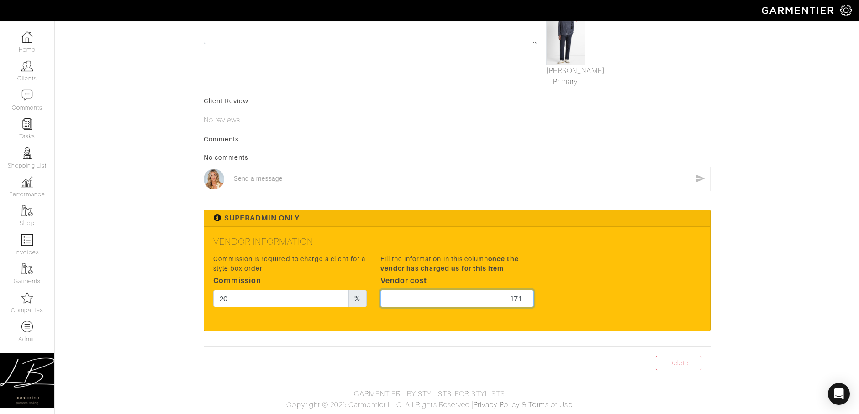
type input "171"
click at [551, 243] on h5 "Vendor Information" at bounding box center [457, 241] width 488 height 11
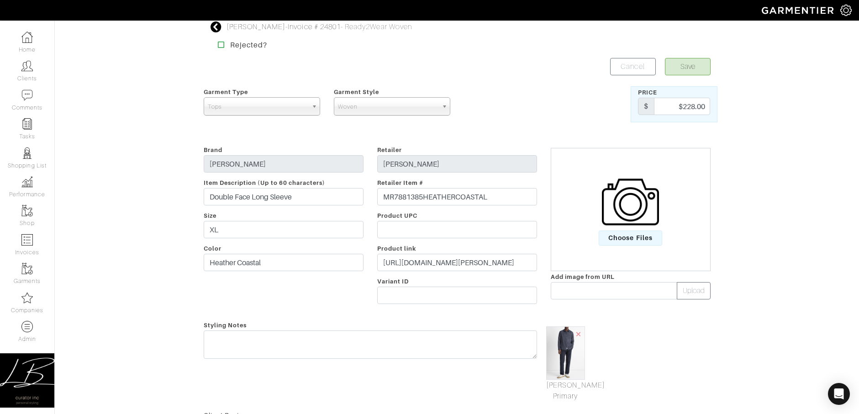
scroll to position [0, 0]
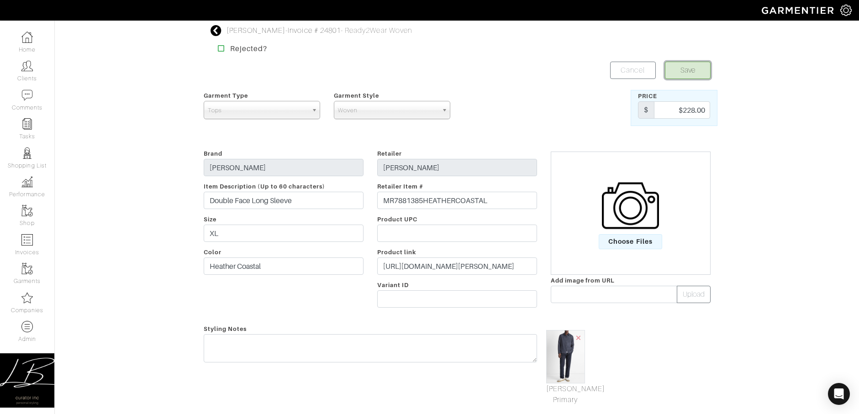
click at [688, 64] on button "Save" at bounding box center [688, 70] width 46 height 17
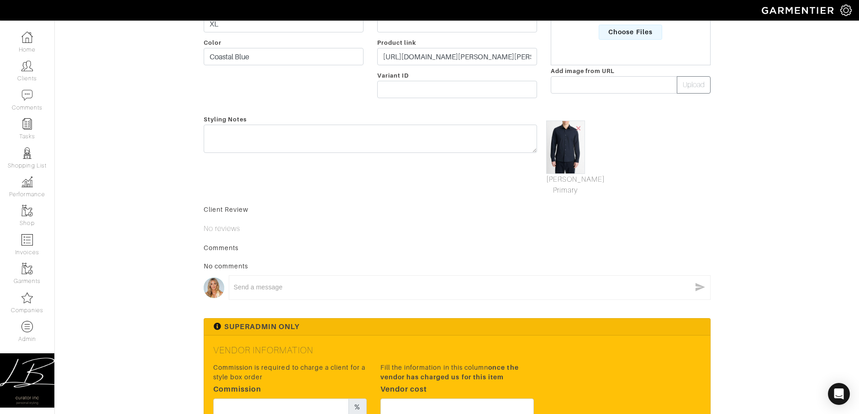
scroll to position [318, 0]
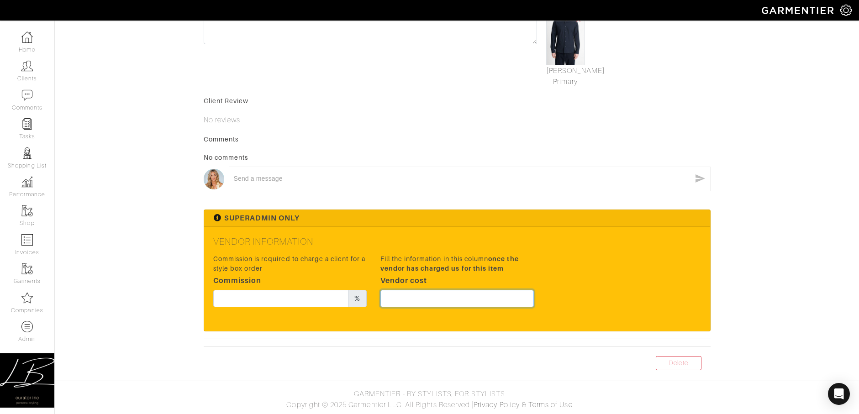
click at [449, 295] on input "text" at bounding box center [456, 298] width 153 height 17
type input "148.5"
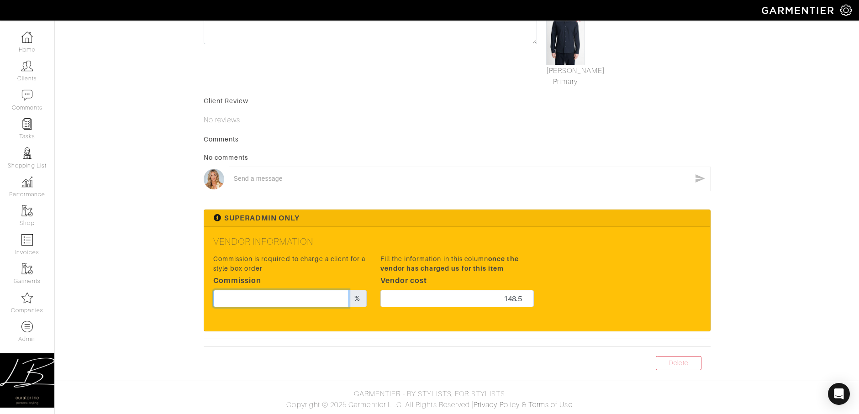
click at [248, 290] on input "text" at bounding box center [281, 298] width 136 height 17
type input "20"
click at [428, 128] on form "Save Cancel Garment Type Tops Bottoms Sport Coats Suiting Outerwear Shoes Swimw…" at bounding box center [457, 54] width 507 height 622
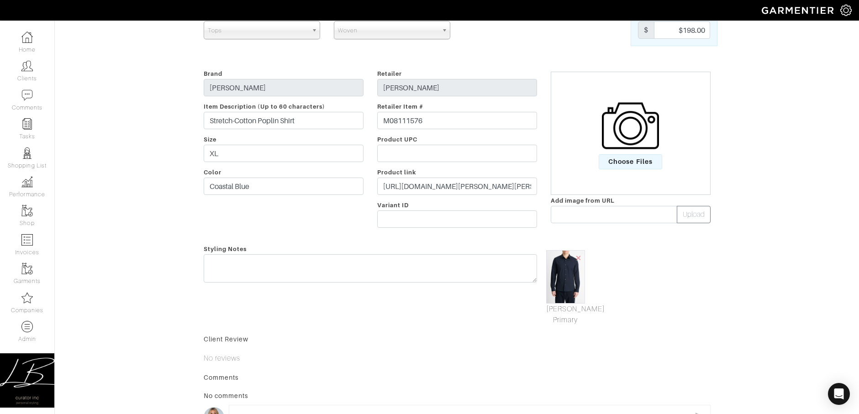
scroll to position [0, 0]
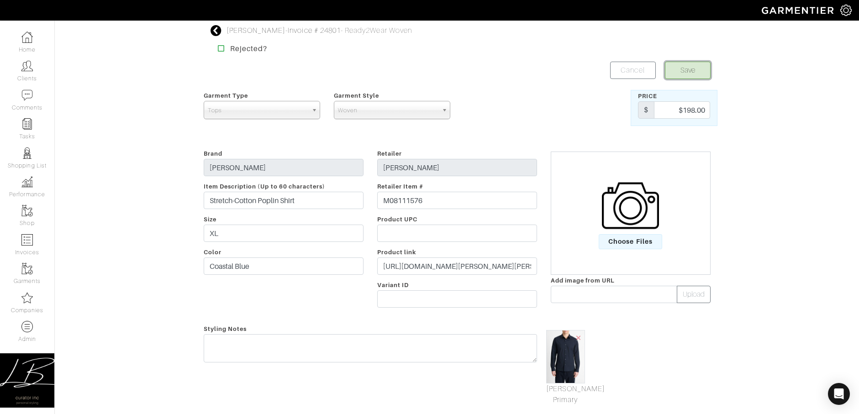
click at [676, 66] on button "Save" at bounding box center [688, 70] width 46 height 17
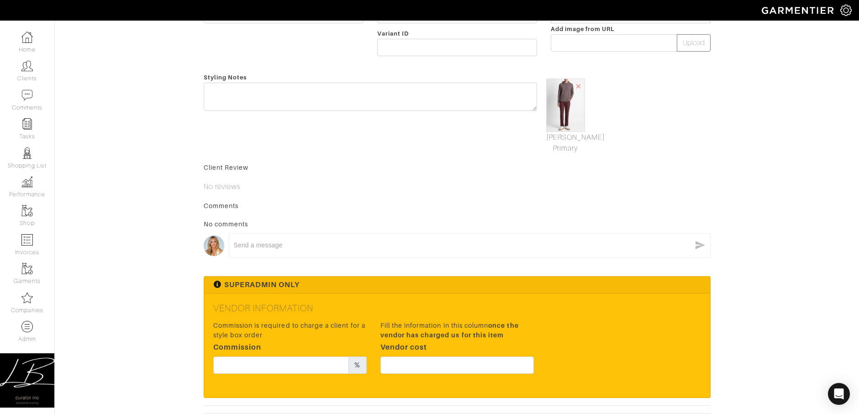
scroll to position [318, 0]
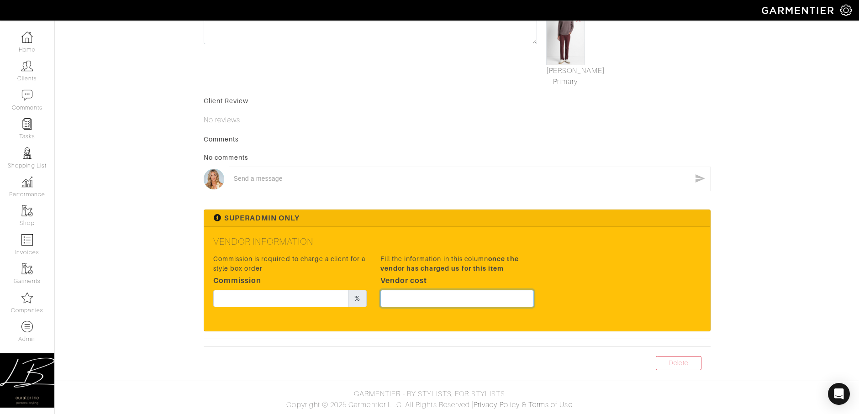
click at [447, 300] on input "text" at bounding box center [456, 298] width 153 height 17
paste input "148.5"
type input "148.5"
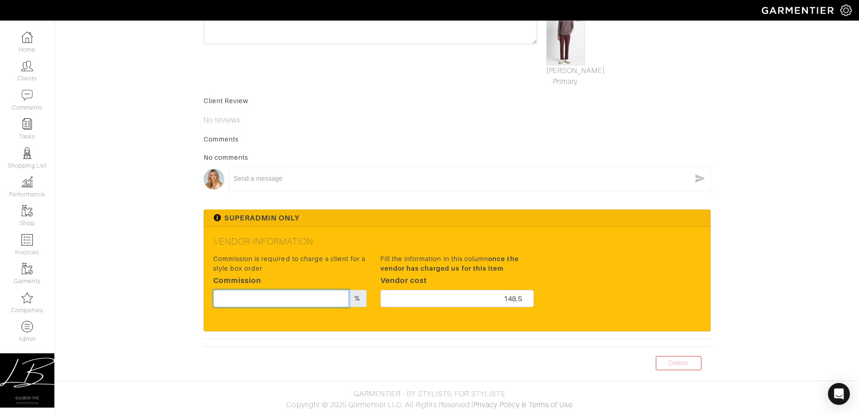
click at [307, 296] on input "text" at bounding box center [281, 298] width 136 height 17
type input "20"
drag, startPoint x: 428, startPoint y: 123, endPoint x: 432, endPoint y: 139, distance: 16.5
click at [428, 123] on p "No reviews" at bounding box center [457, 120] width 507 height 11
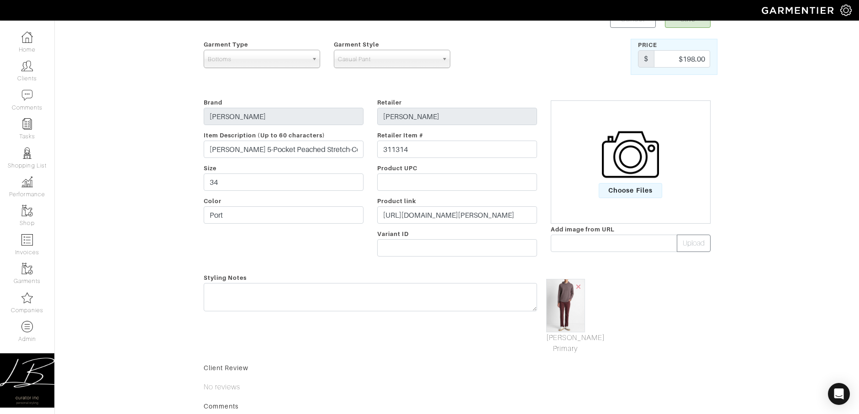
scroll to position [0, 0]
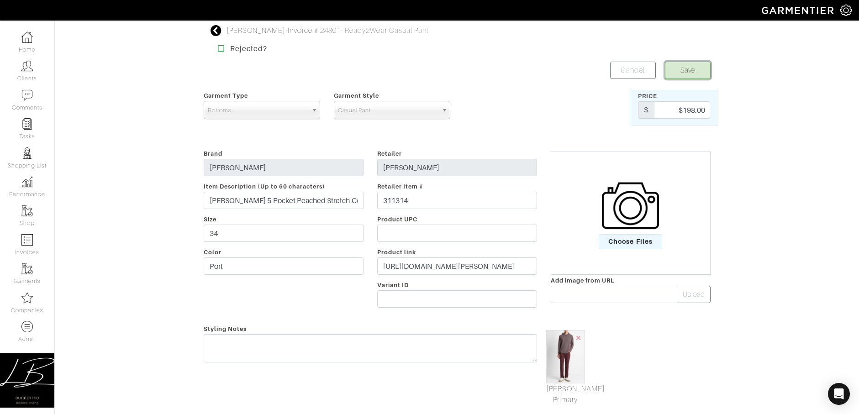
click at [676, 74] on button "Save" at bounding box center [688, 70] width 46 height 17
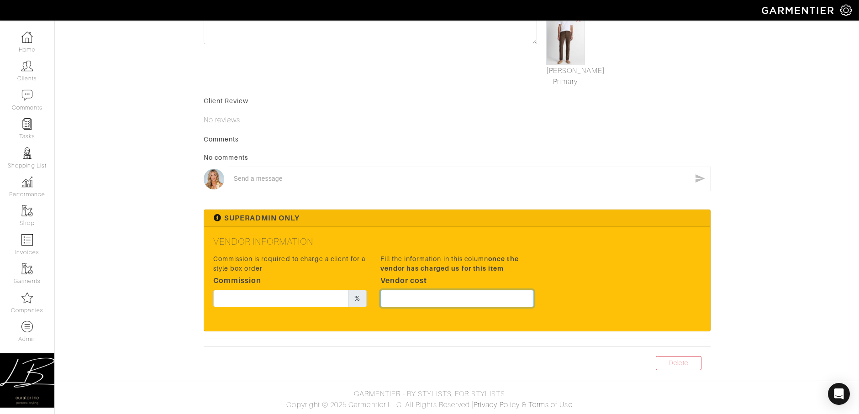
click at [448, 303] on input "text" at bounding box center [456, 298] width 153 height 17
paste input "148.5"
type input "148.5"
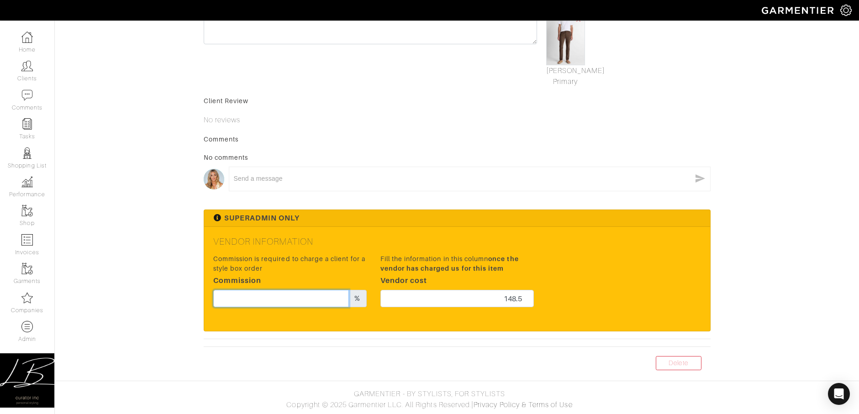
click at [297, 301] on input "text" at bounding box center [281, 298] width 136 height 17
type input "20"
click at [513, 152] on div "Comments No comments x" at bounding box center [457, 168] width 507 height 66
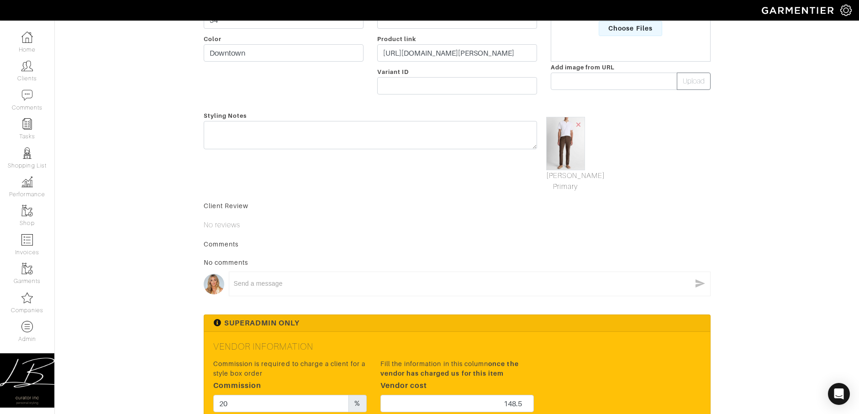
scroll to position [0, 0]
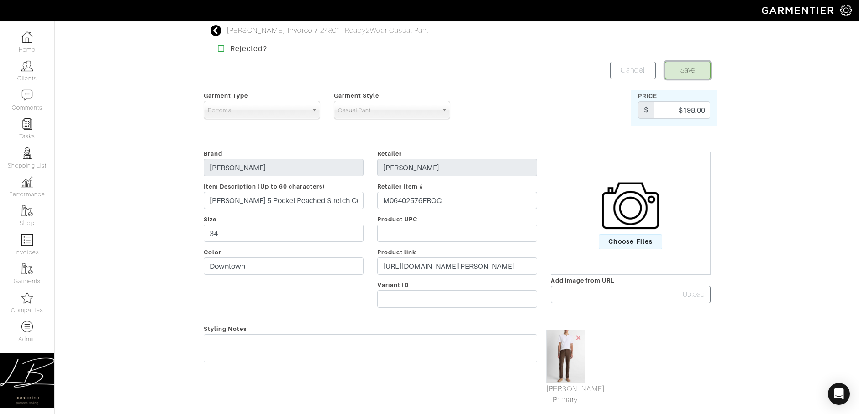
click at [679, 74] on button "Save" at bounding box center [688, 70] width 46 height 17
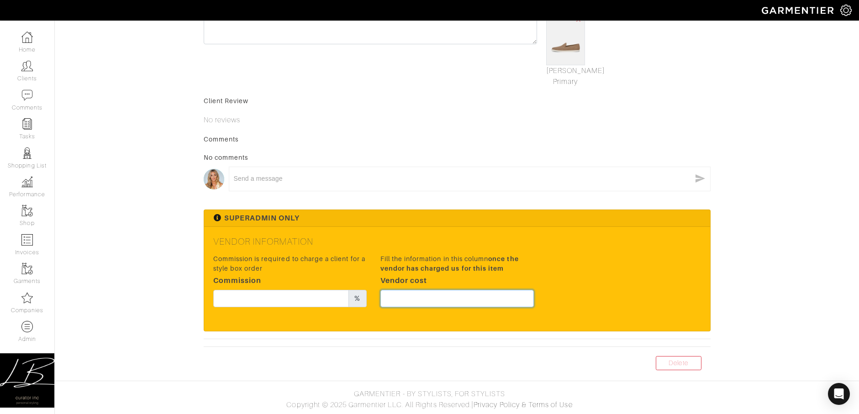
click at [472, 298] on input "text" at bounding box center [456, 298] width 153 height 17
type input "206.25"
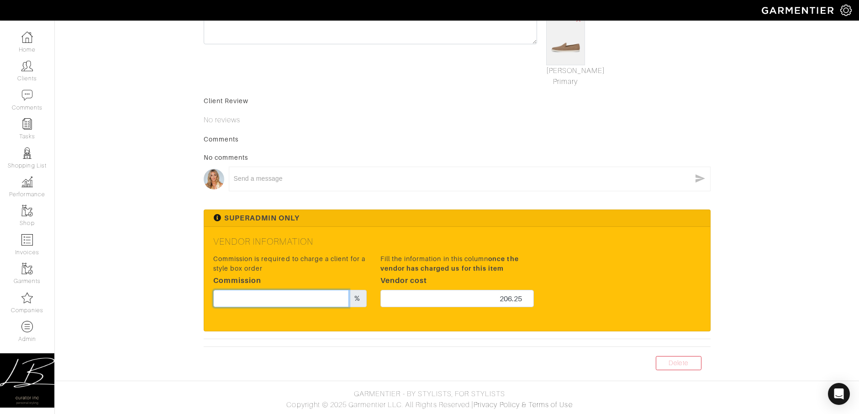
click at [299, 303] on input "text" at bounding box center [281, 298] width 136 height 17
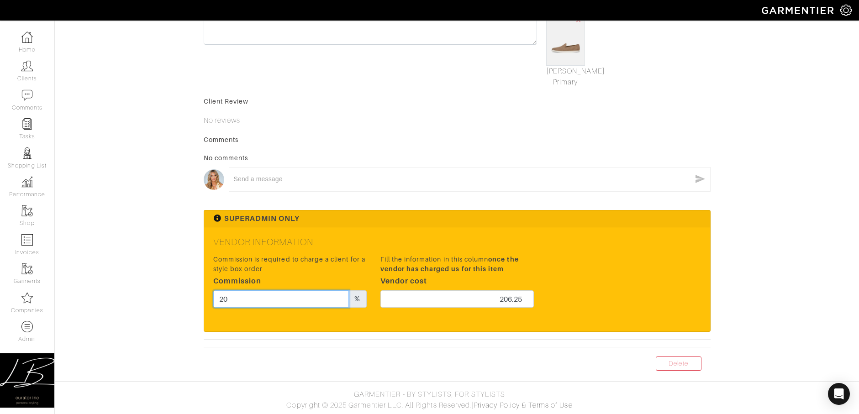
type input "20"
click at [390, 155] on div "No comments" at bounding box center [457, 157] width 507 height 9
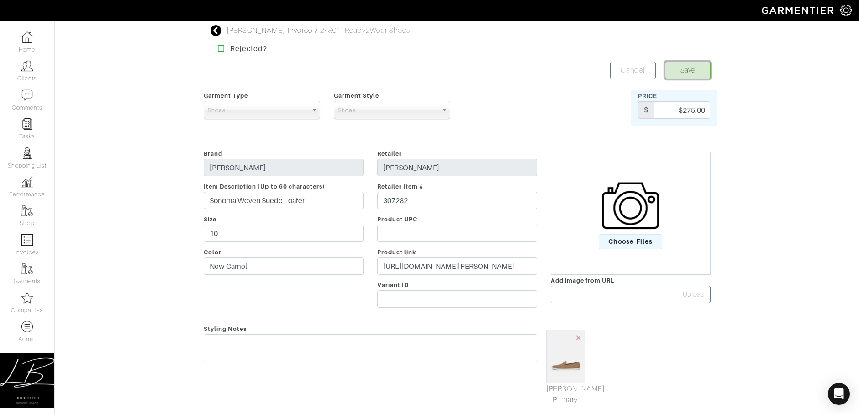
drag, startPoint x: 672, startPoint y: 67, endPoint x: 661, endPoint y: 76, distance: 14.3
click at [672, 67] on button "Save" at bounding box center [688, 70] width 46 height 17
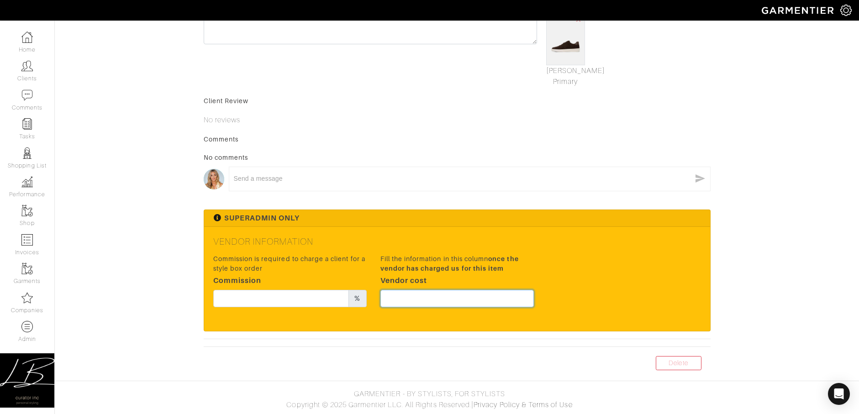
click at [475, 297] on input "text" at bounding box center [456, 298] width 153 height 17
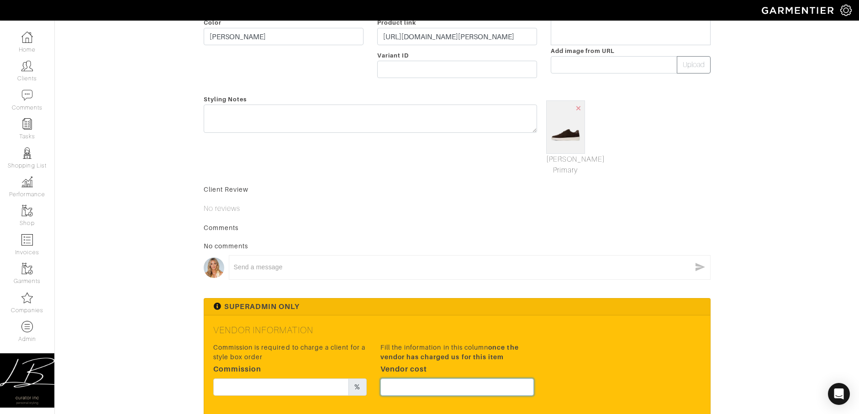
scroll to position [229, 0]
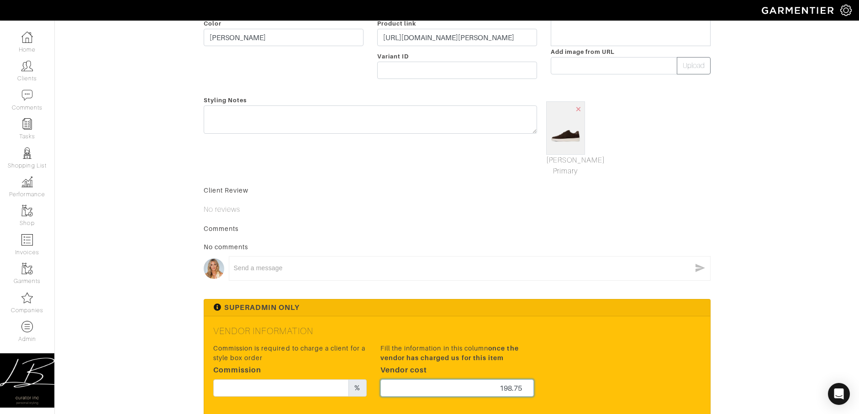
type input "198.75"
click at [239, 385] on input "text" at bounding box center [281, 388] width 136 height 17
type input "20"
click at [313, 227] on div "Comments" at bounding box center [457, 228] width 507 height 9
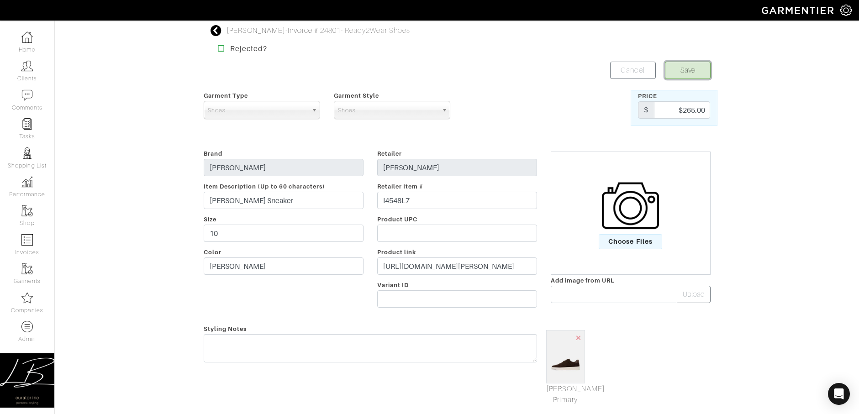
click at [672, 77] on button "Save" at bounding box center [688, 70] width 46 height 17
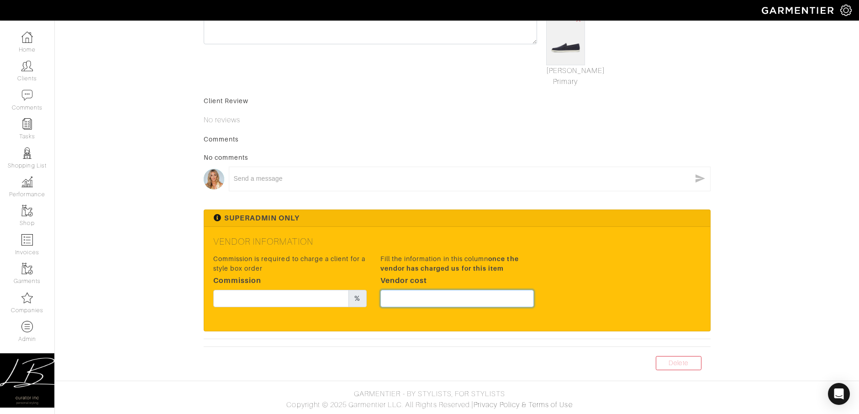
click at [451, 295] on input "text" at bounding box center [456, 298] width 153 height 17
type input "146.25"
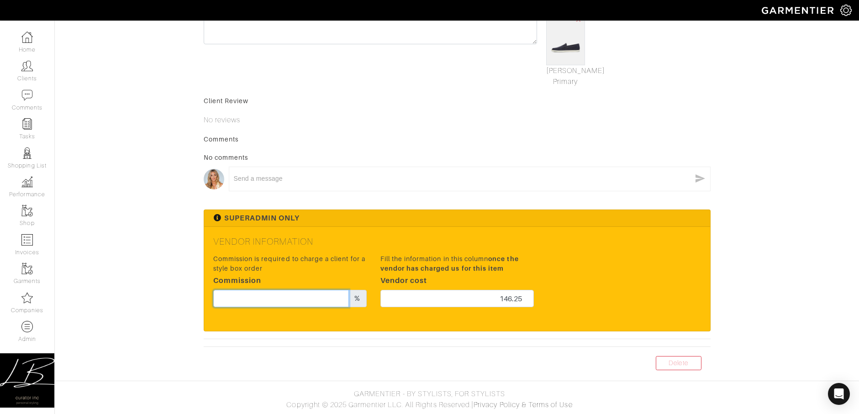
click at [307, 295] on input "text" at bounding box center [281, 298] width 136 height 17
type input "20"
click at [398, 100] on div "Client Review" at bounding box center [457, 100] width 507 height 9
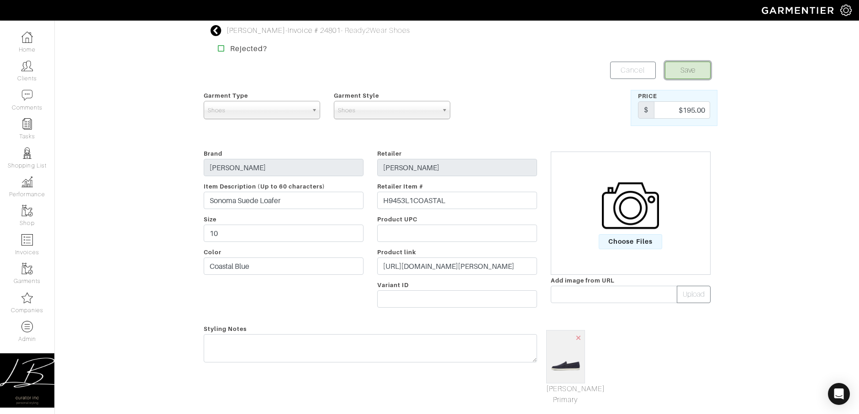
click at [694, 69] on button "Save" at bounding box center [688, 70] width 46 height 17
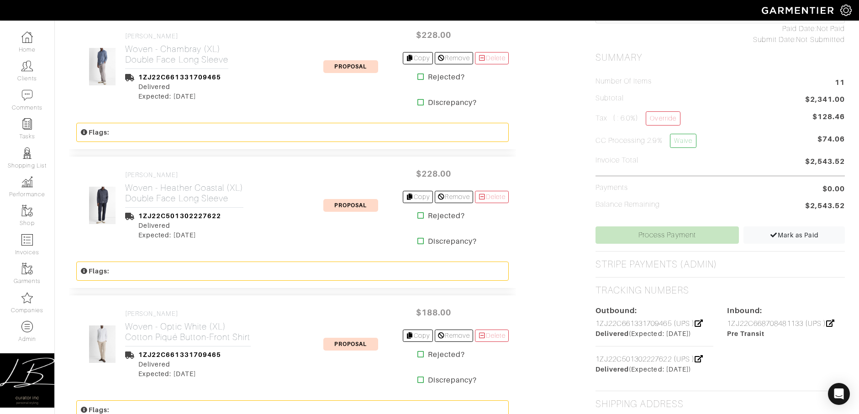
scroll to position [377, 0]
click at [641, 230] on link "Process Payment" at bounding box center [668, 234] width 144 height 17
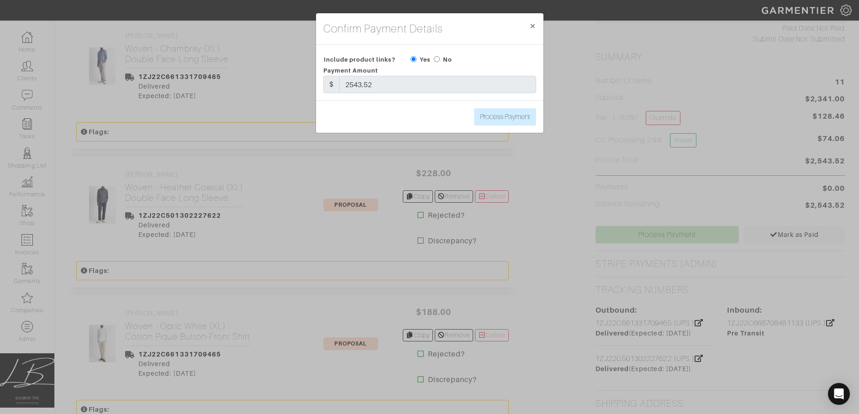
click at [438, 60] on input "radio" at bounding box center [437, 59] width 6 height 6
radio input "true"
click at [504, 118] on input "Process Payment" at bounding box center [505, 116] width 62 height 17
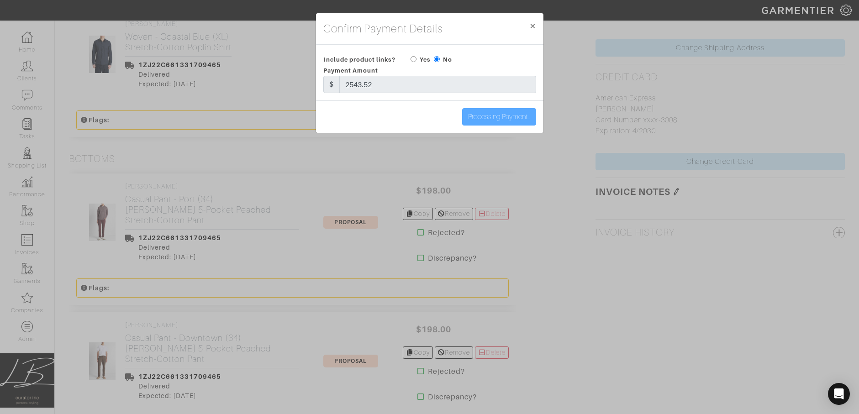
scroll to position [799, 0]
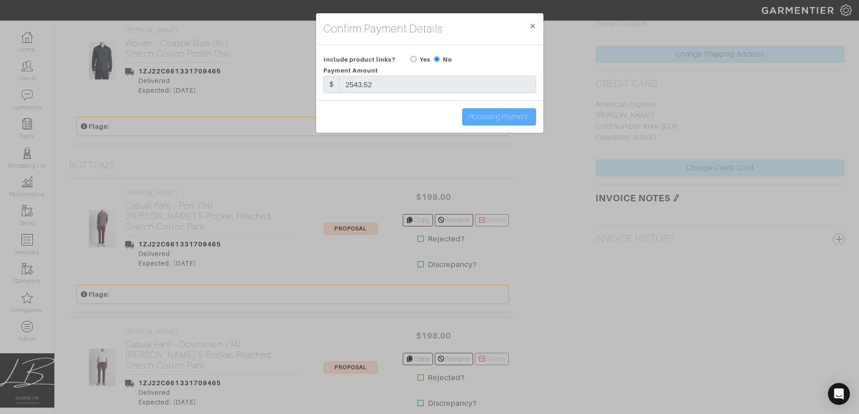
type input "Process Payment"
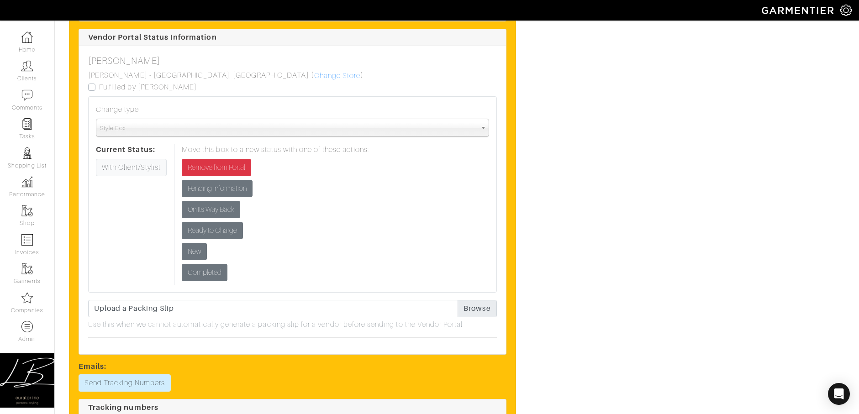
scroll to position [2215, 0]
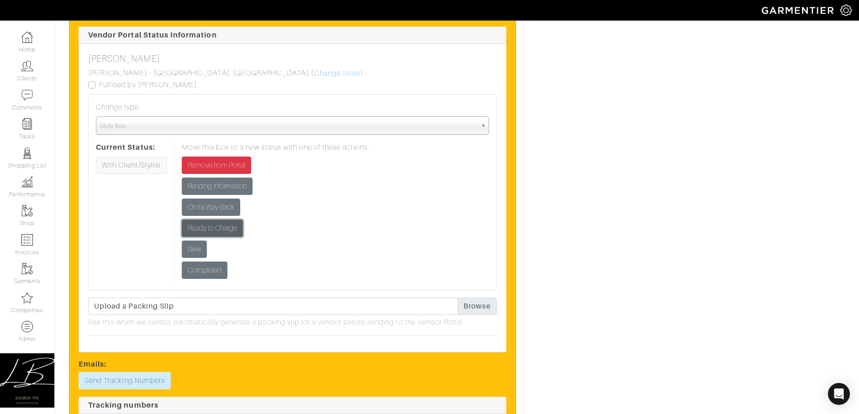
click at [223, 220] on input "Ready to Charge" at bounding box center [212, 228] width 61 height 17
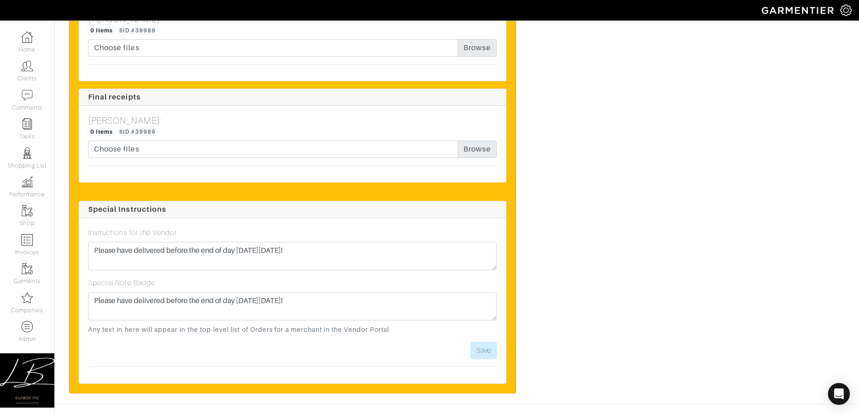
scroll to position [2755, 0]
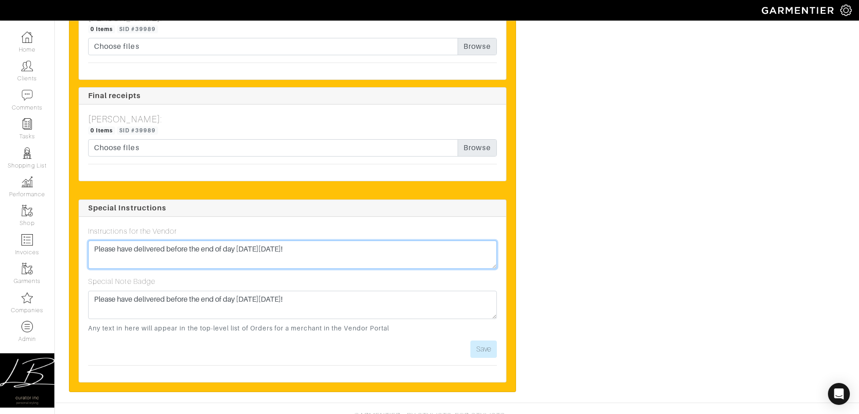
click at [92, 241] on textarea "Please have delivered before the end of day [DATE][DATE]!" at bounding box center [292, 255] width 409 height 28
drag, startPoint x: 143, startPoint y: 227, endPoint x: 143, endPoint y: 219, distance: 7.8
click at [143, 226] on div "Instructions for the Vendor FULLY KEPT! :) Please have delivered before the end…" at bounding box center [292, 247] width 409 height 43
type textarea "FULLY KEPT! :) Please have delivered before the end of day on Thursday 10/9!"
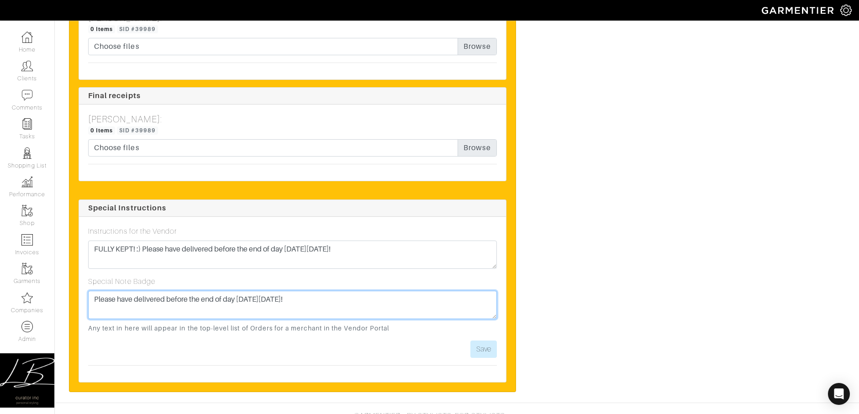
click at [94, 291] on textarea "Please have delivered before the end of day on Thursday 10/9!" at bounding box center [292, 305] width 409 height 28
paste textarea "FULLY KEPT! :)"
type textarea "FULLY KEPT! :) Old note: Please have delivered before the end of day [DATE][DAT…"
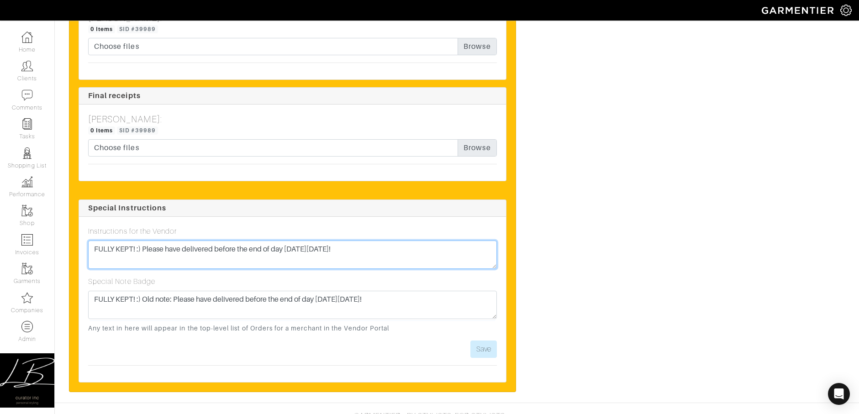
drag, startPoint x: 372, startPoint y: 223, endPoint x: 373, endPoint y: 217, distance: 6.0
click at [373, 226] on div "Instructions for the Vendor FULLY KEPT! :) Please have delivered before the end…" at bounding box center [292, 247] width 409 height 43
paste textarea "Old note:"
type textarea "FULLY KEPT! :) Old note: Please have delivered before the end of day [DATE][DAT…"
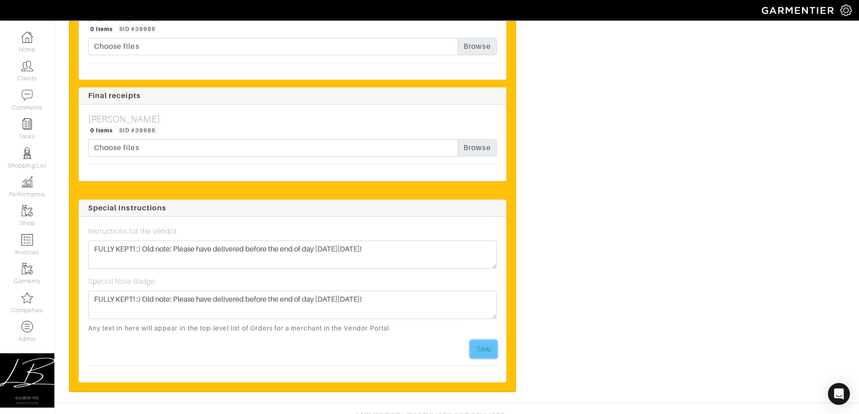
click at [481, 341] on button "Save" at bounding box center [483, 349] width 26 height 17
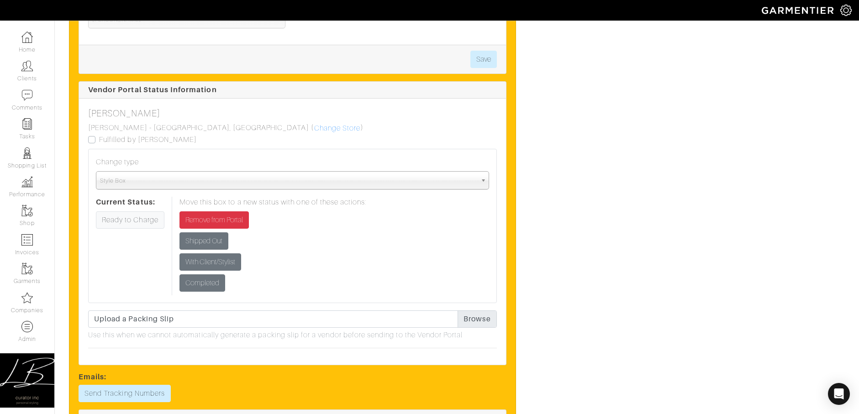
scroll to position [2045, 0]
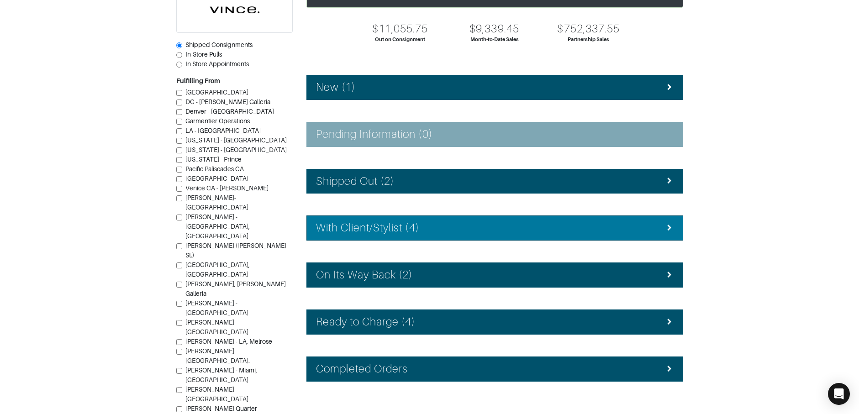
scroll to position [107, 0]
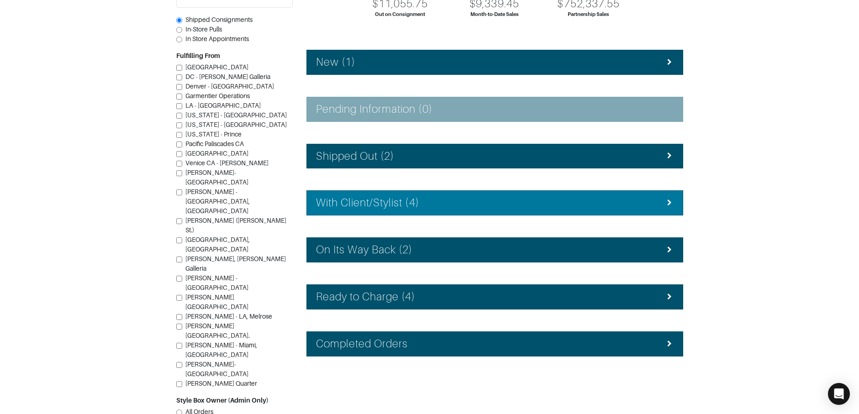
click at [414, 202] on h4 "With Client/Stylist (4)" at bounding box center [367, 202] width 103 height 13
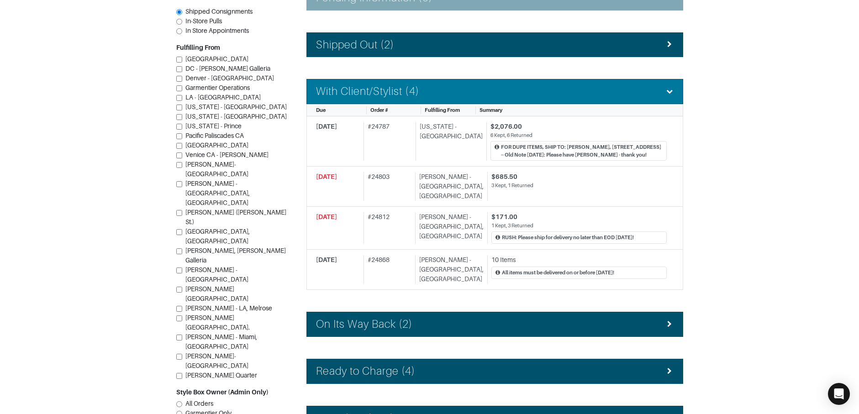
scroll to position [224, 0]
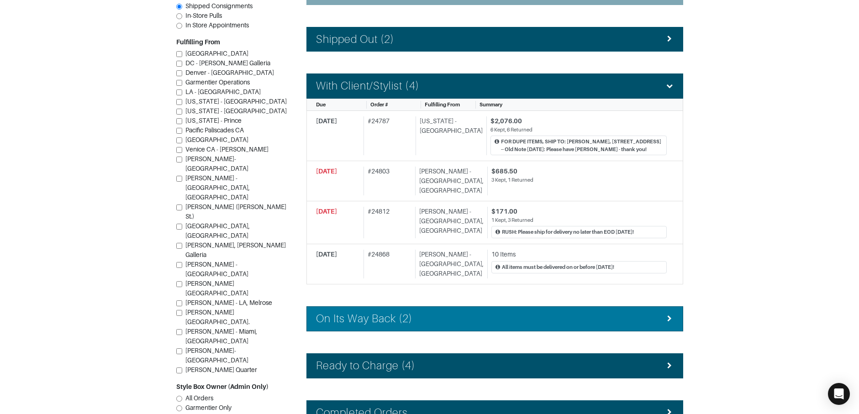
click at [443, 306] on li "On Its Way Back (2)" at bounding box center [494, 318] width 377 height 25
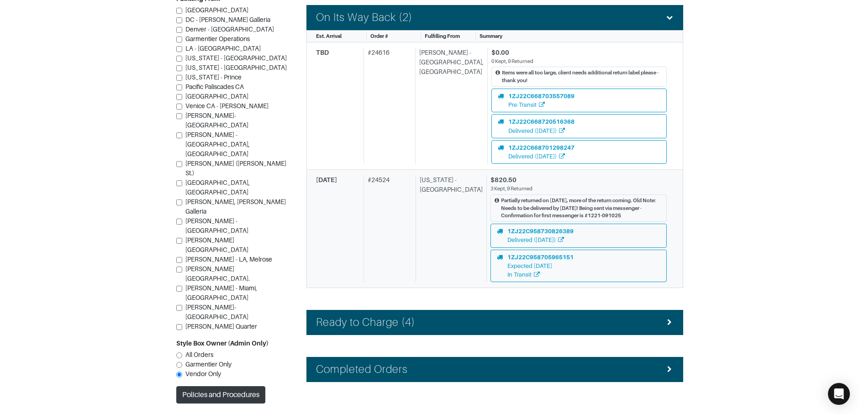
scroll to position [544, 0]
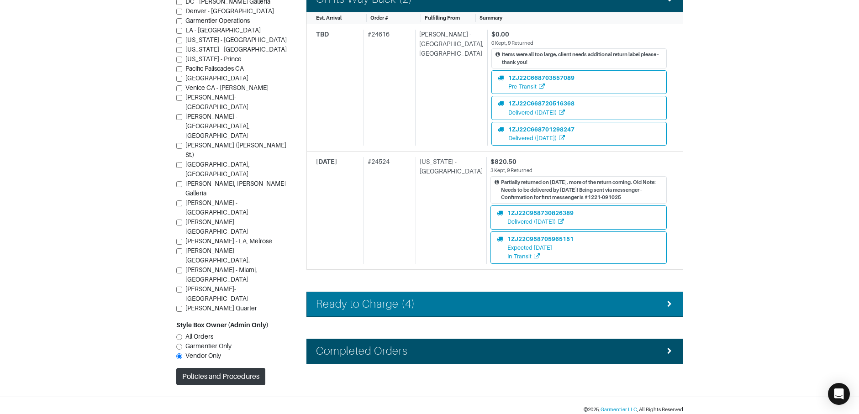
click at [446, 298] on div "Ready to Charge (4)" at bounding box center [495, 304] width 358 height 13
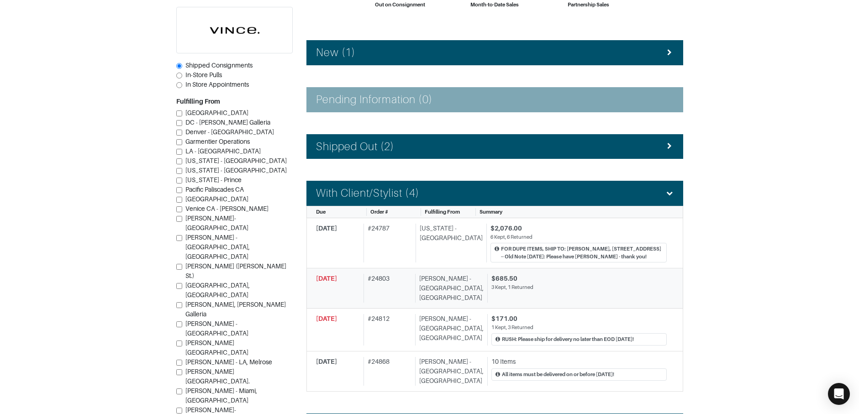
scroll to position [78, 0]
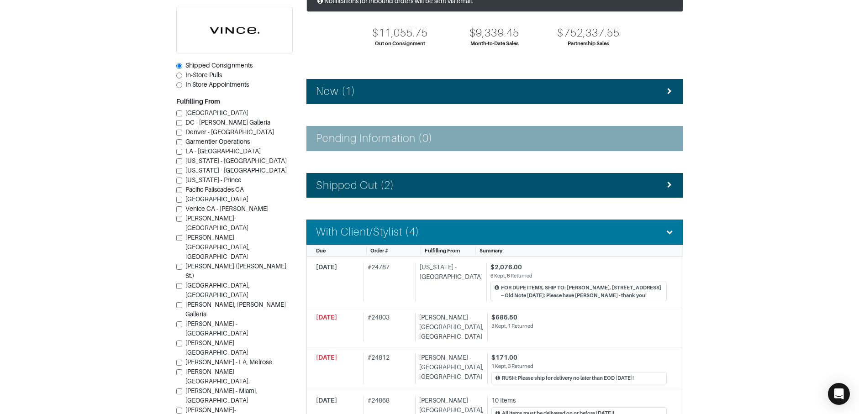
click at [493, 232] on div "With Client/Stylist (4)" at bounding box center [495, 232] width 358 height 13
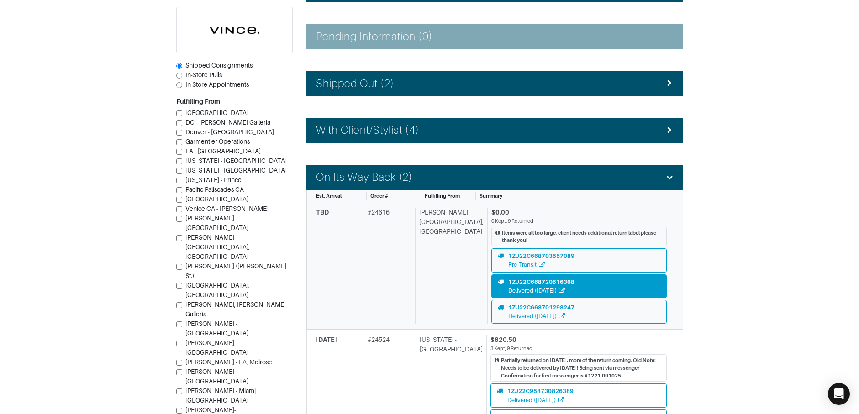
scroll to position [242, 0]
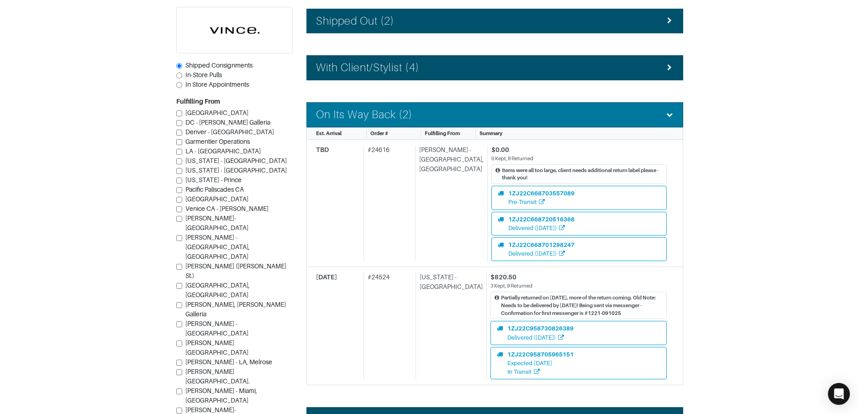
click at [420, 121] on li "On Its Way Back (2)" at bounding box center [494, 114] width 377 height 25
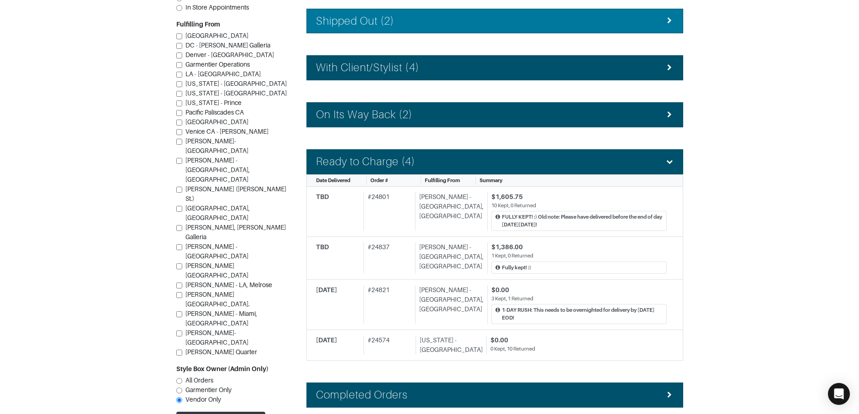
click at [420, 153] on li "Ready to Charge (4)" at bounding box center [494, 161] width 377 height 25
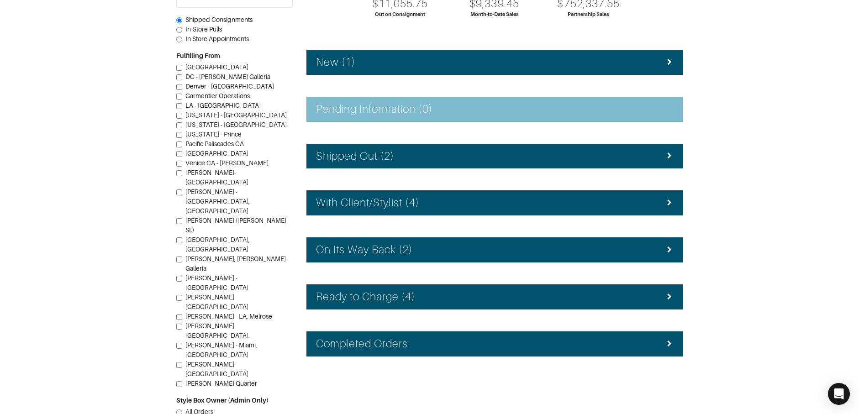
scroll to position [0, 0]
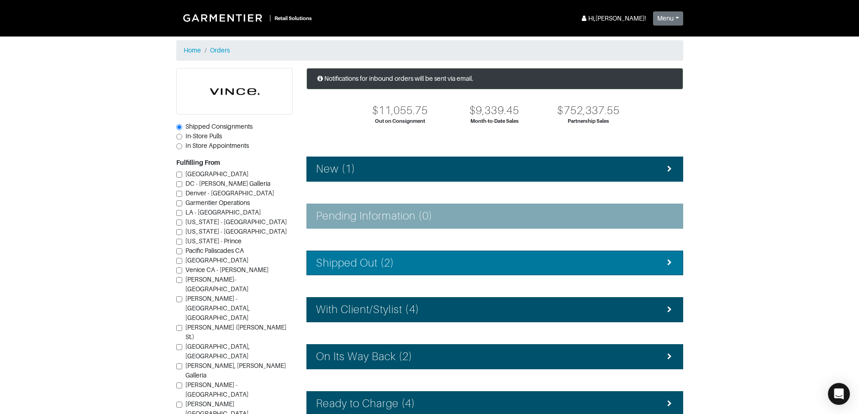
click at [373, 263] on h4 "Shipped Out (2)" at bounding box center [355, 263] width 79 height 13
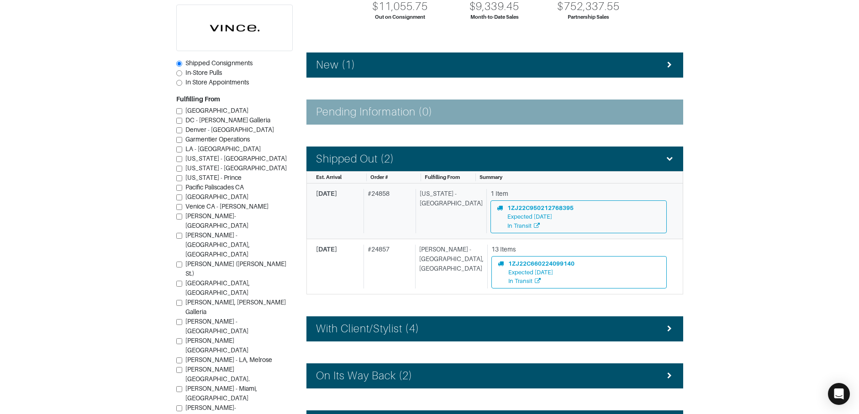
scroll to position [106, 0]
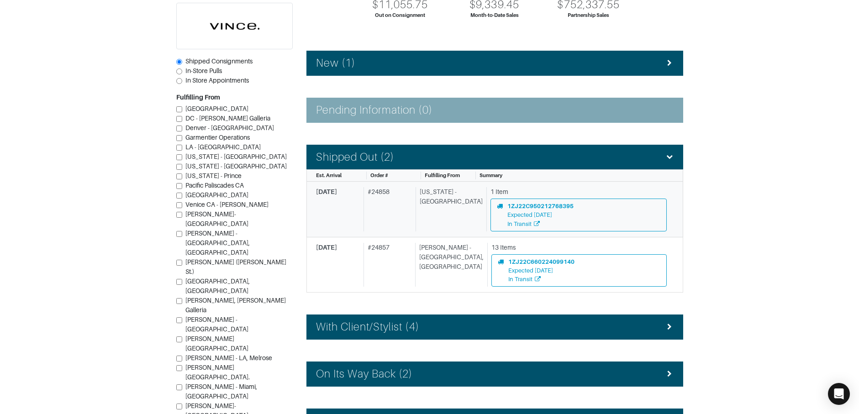
click at [391, 220] on div "# 24858" at bounding box center [388, 209] width 48 height 44
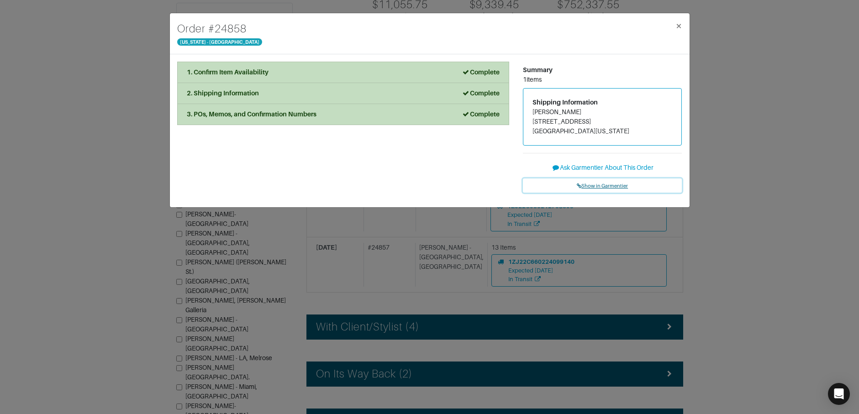
click at [597, 186] on span "Show in Garmentier" at bounding box center [602, 185] width 51 height 5
click at [116, 60] on div "Order # 24858 New York - 5th Avenue × 1. Confirm Item Availability Complete Con…" at bounding box center [429, 207] width 859 height 414
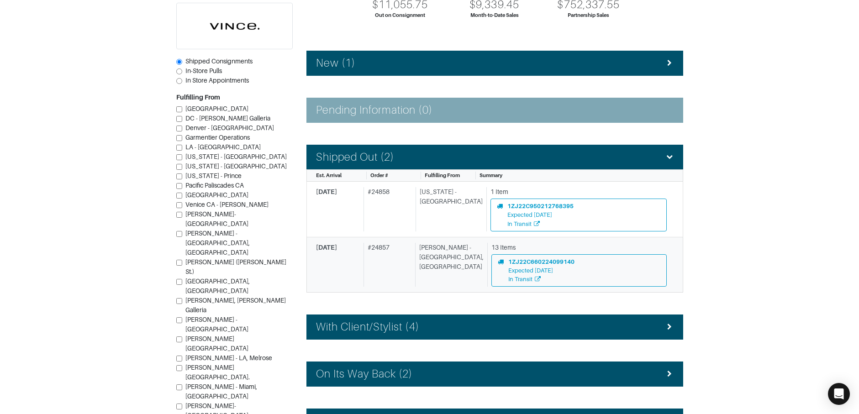
click at [424, 265] on div "[PERSON_NAME] - [GEOGRAPHIC_DATA], [GEOGRAPHIC_DATA]" at bounding box center [449, 265] width 69 height 44
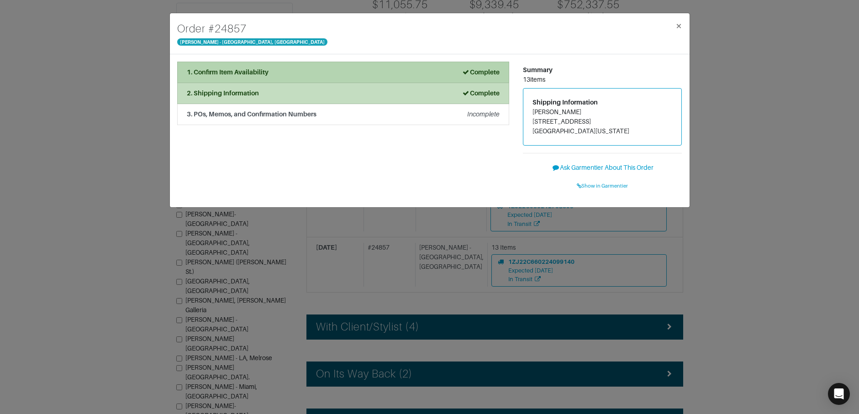
click at [363, 68] on div "1. Confirm Item Availability Complete" at bounding box center [343, 73] width 313 height 10
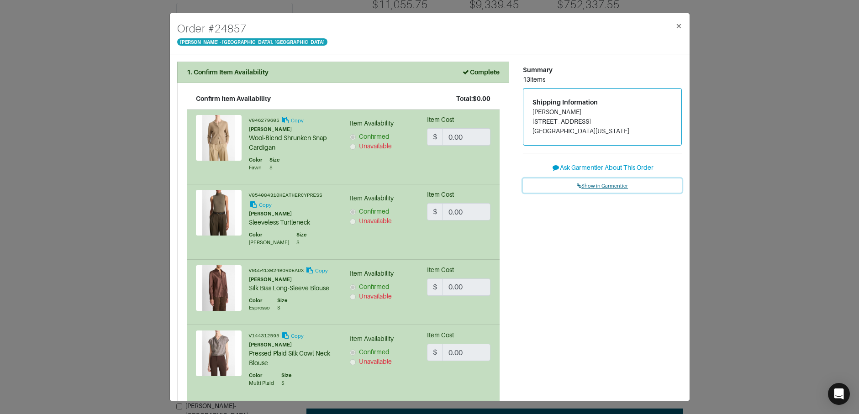
click at [600, 183] on span "Show in Garmentier" at bounding box center [602, 185] width 51 height 5
click at [137, 63] on div "Order # 24857 Vince - Chicago, Oak Street × 1. Confirm Item Availability Comple…" at bounding box center [429, 207] width 859 height 414
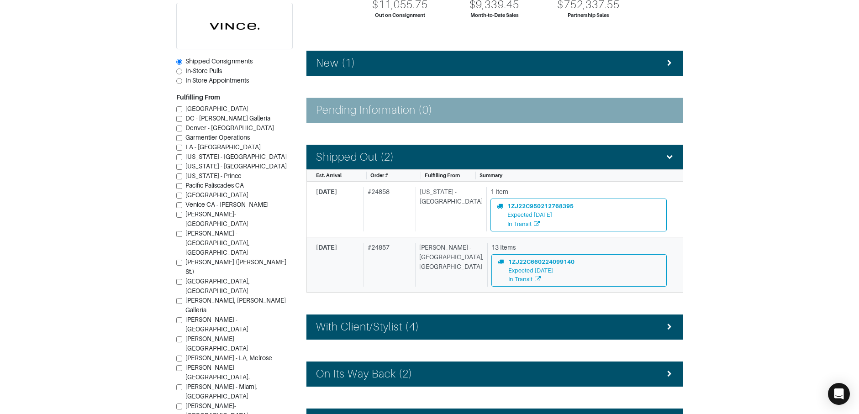
click at [366, 255] on div "# 24857" at bounding box center [388, 265] width 48 height 44
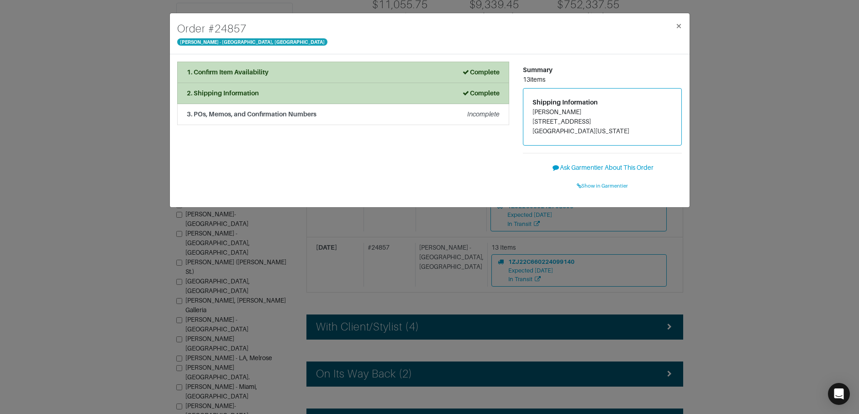
click at [140, 118] on div "Order # 24857 Vince - Chicago, Oak Street × 1. Confirm Item Availability Comple…" at bounding box center [429, 207] width 859 height 414
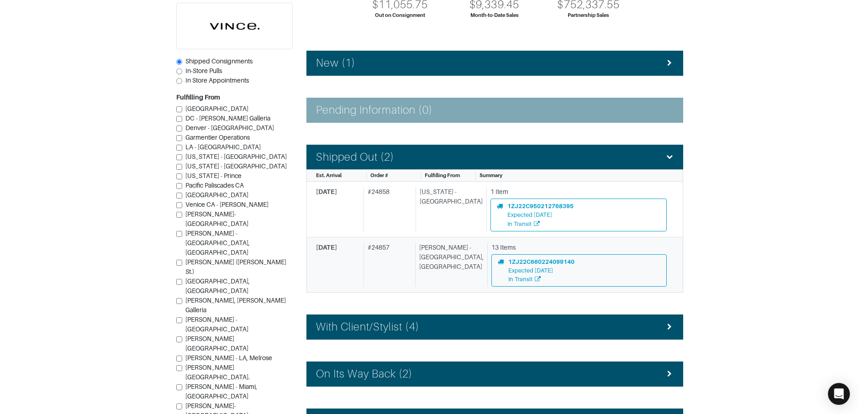
click at [398, 253] on div "# 24857" at bounding box center [388, 265] width 48 height 44
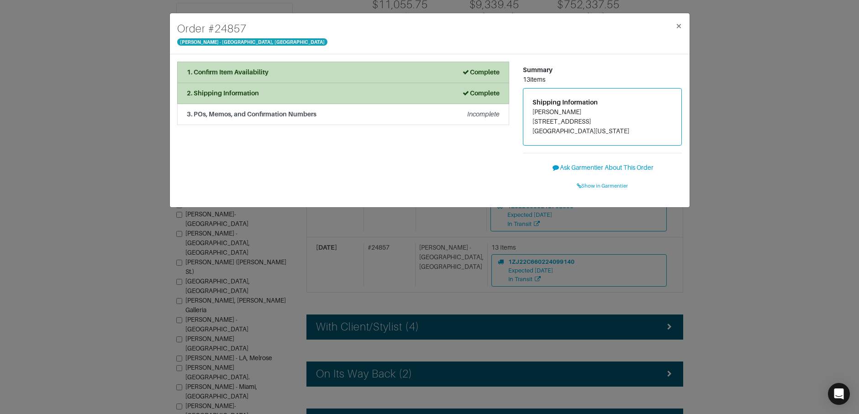
click at [90, 94] on div "Order # 24857 Vince - Chicago, Oak Street × 1. Confirm Item Availability Comple…" at bounding box center [429, 207] width 859 height 414
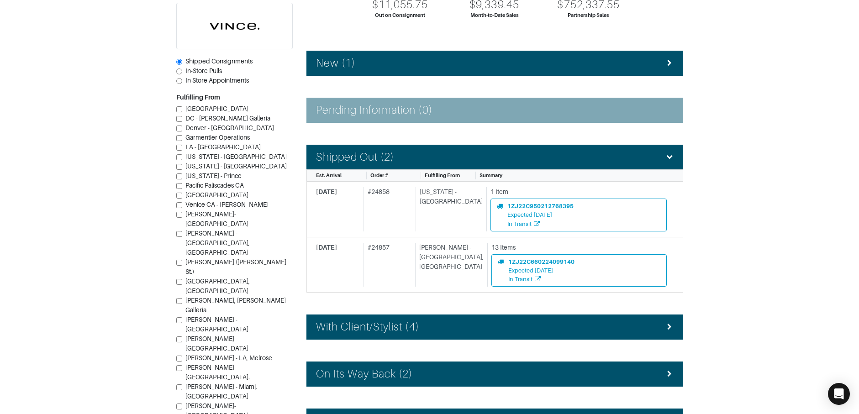
drag, startPoint x: 437, startPoint y: 319, endPoint x: 431, endPoint y: 306, distance: 13.9
click at [437, 319] on li "With Client/Stylist (4)" at bounding box center [494, 327] width 377 height 25
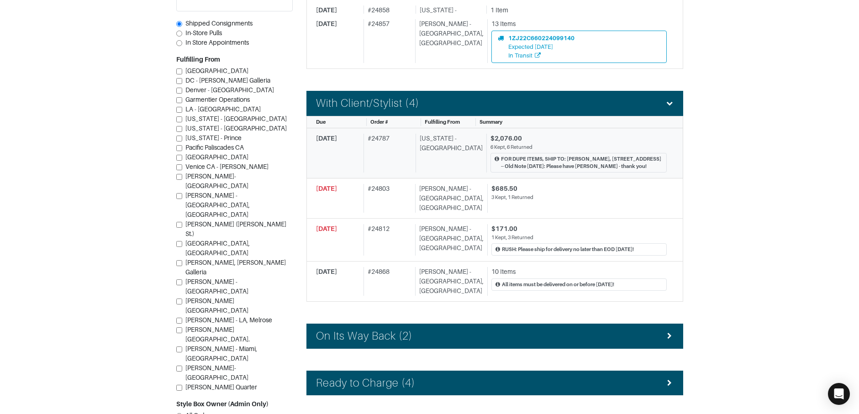
scroll to position [337, 0]
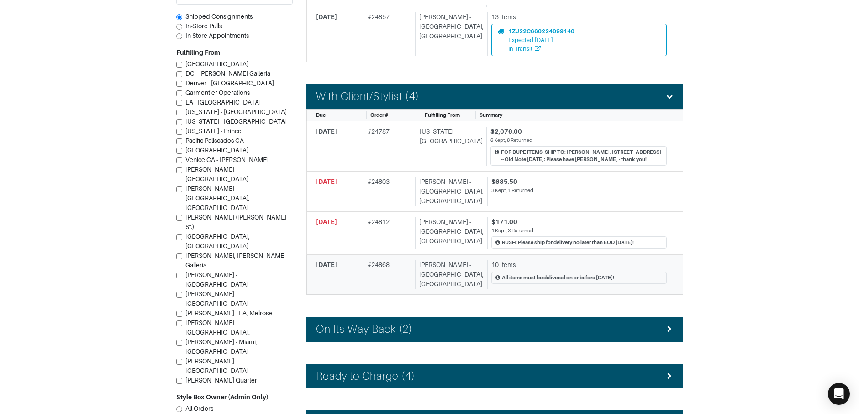
click at [410, 264] on div "# 24868" at bounding box center [388, 274] width 48 height 29
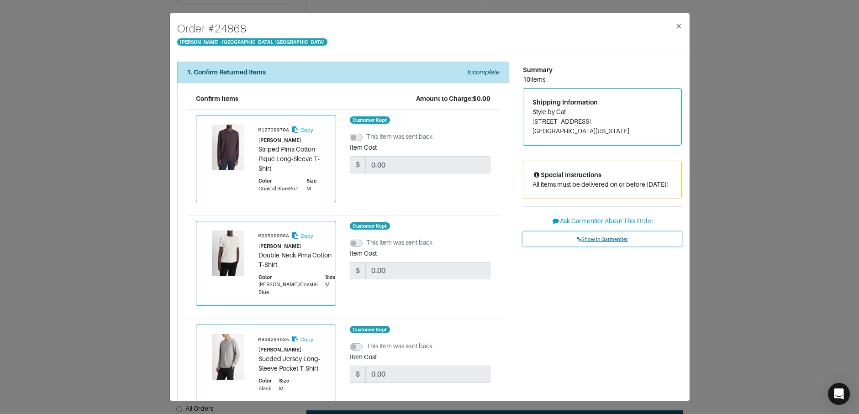
click at [579, 242] on icon at bounding box center [579, 239] width 5 height 5
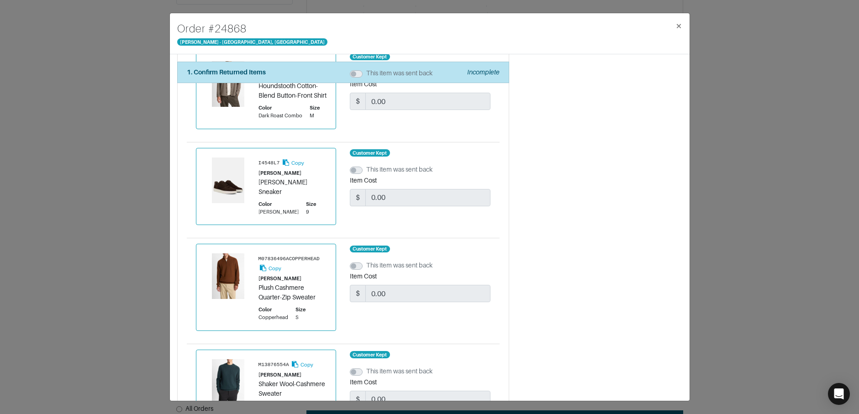
scroll to position [808, 0]
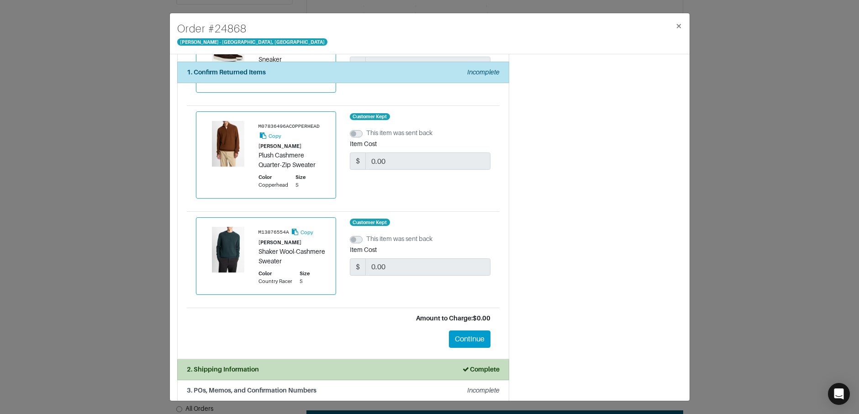
click at [317, 365] on div "2. Shipping Information Complete" at bounding box center [343, 370] width 313 height 10
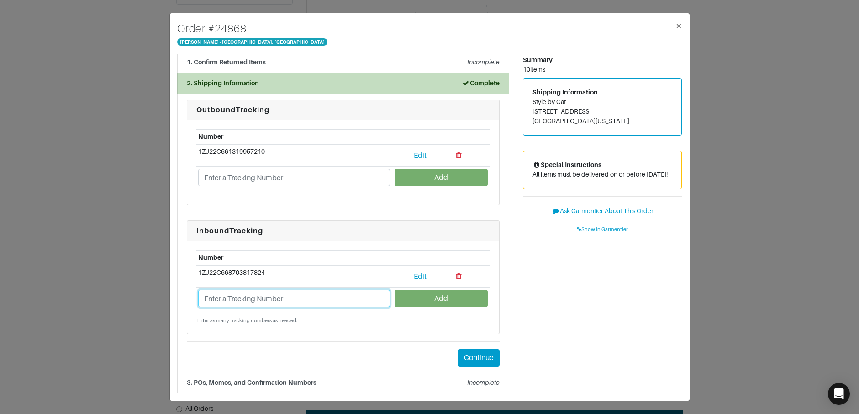
click at [303, 300] on input "text" at bounding box center [294, 298] width 192 height 17
paste input "1ZJ22C501302241026"
type input "1ZJ22C501302241026"
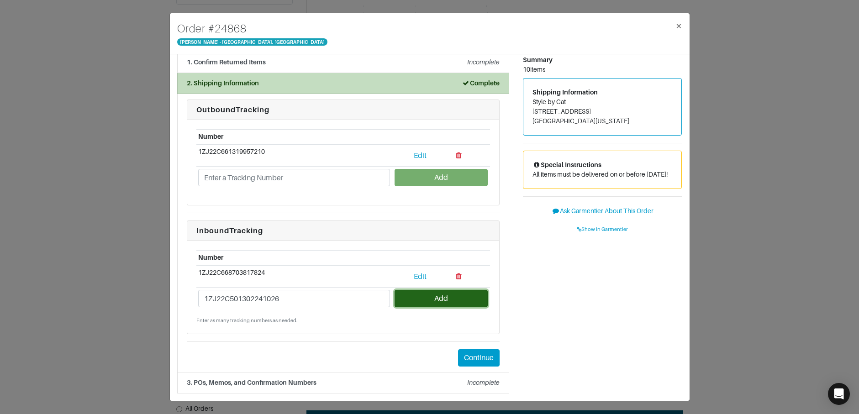
click at [422, 304] on button "Add" at bounding box center [441, 298] width 93 height 17
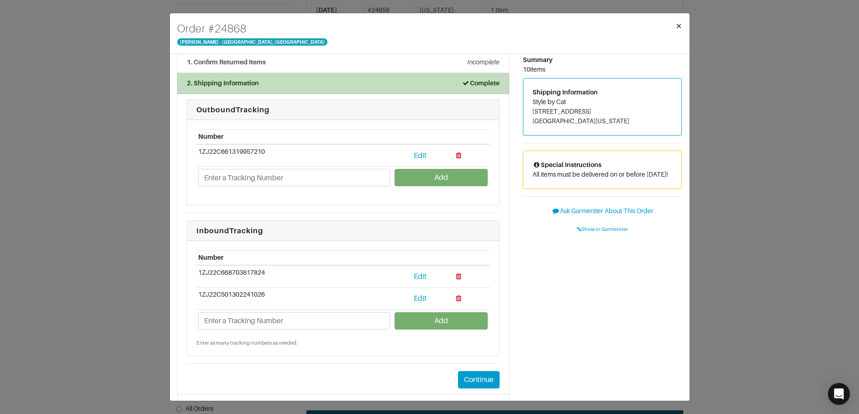
click at [679, 26] on span "×" at bounding box center [679, 26] width 7 height 12
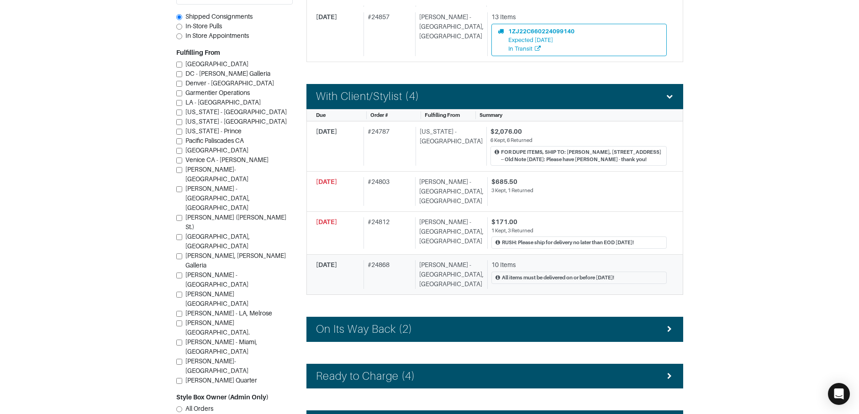
click at [402, 267] on div "# 24868" at bounding box center [388, 274] width 48 height 29
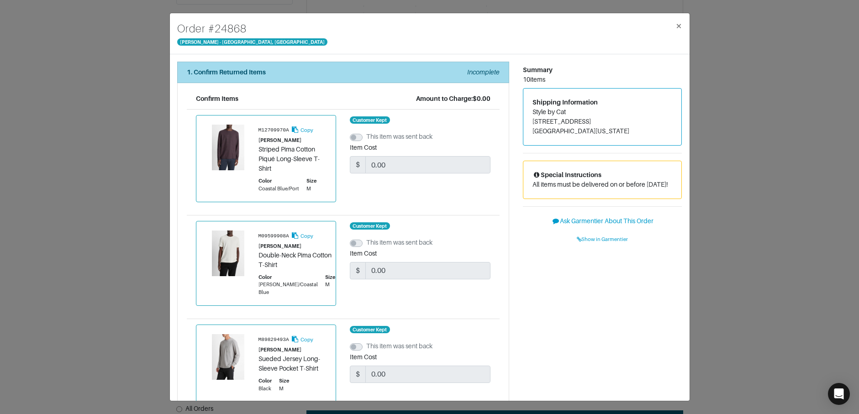
click at [379, 67] on li "1. Confirm Returned Items Incomplete" at bounding box center [343, 72] width 332 height 21
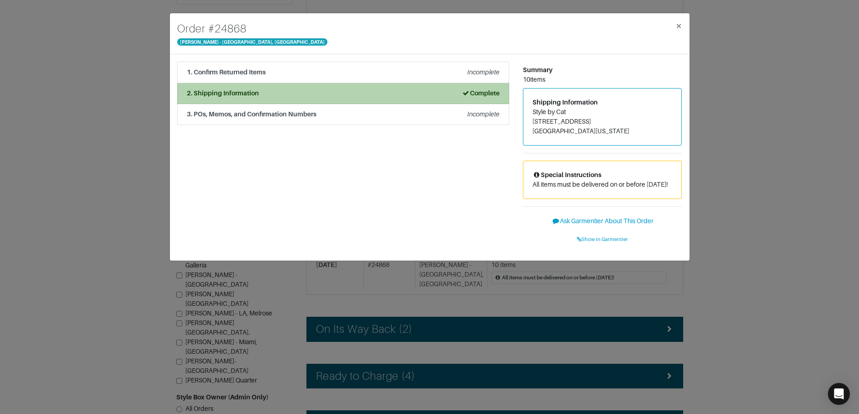
click at [339, 96] on div "2. Shipping Information Complete" at bounding box center [343, 94] width 313 height 10
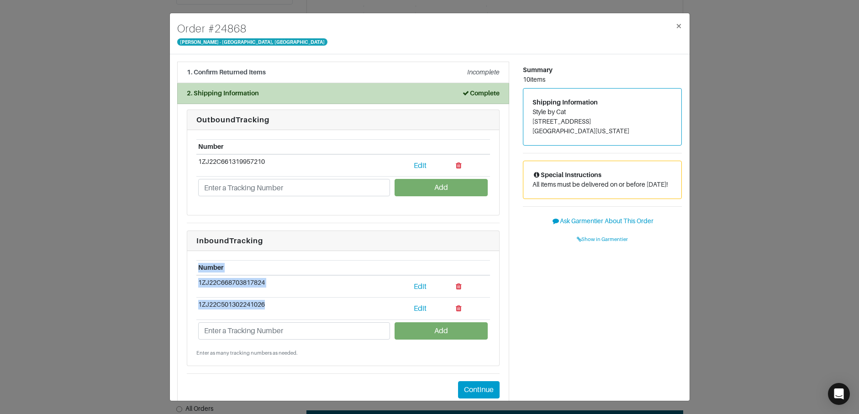
drag, startPoint x: 296, startPoint y: 305, endPoint x: 193, endPoint y: 305, distance: 102.3
click at [193, 305] on div "Number 1ZJ22C668703817824 Edit 1ZJ22C501302241026 Edit Add Enter as many tracki…" at bounding box center [343, 308] width 312 height 115
click at [194, 305] on div "Number 1ZJ22C668703817824 Edit 1ZJ22C501302241026 Edit Add Enter as many tracki…" at bounding box center [343, 308] width 312 height 115
drag, startPoint x: 195, startPoint y: 304, endPoint x: 235, endPoint y: 305, distance: 40.7
click at [231, 305] on div "Number 1ZJ22C668703817824 Edit 1ZJ22C501302241026 Edit Add Enter as many tracki…" at bounding box center [343, 308] width 312 height 115
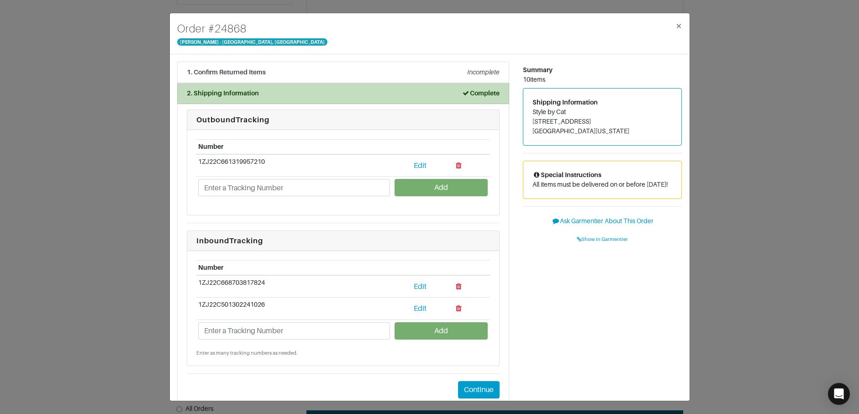
click at [269, 305] on td "1ZJ22C501302241026" at bounding box center [294, 309] width 196 height 22
drag, startPoint x: 261, startPoint y: 305, endPoint x: 197, endPoint y: 303, distance: 64.0
click at [197, 303] on td "1ZJ22C501302241026" at bounding box center [294, 309] width 196 height 22
copy td "1ZJ22C501302241026"
click at [456, 306] on icon "button" at bounding box center [459, 308] width 6 height 7
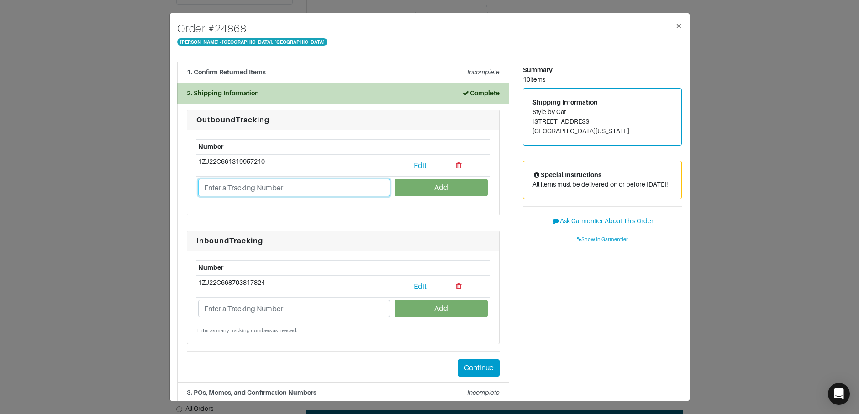
click at [285, 190] on input "text" at bounding box center [294, 187] width 192 height 17
paste input "1ZJ22C501302241026"
type input "1ZJ22C501302241026"
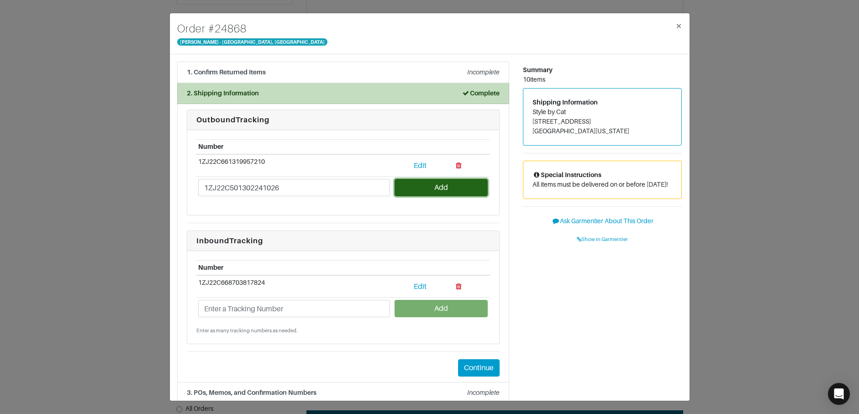
click at [415, 187] on button "Add" at bounding box center [441, 187] width 93 height 17
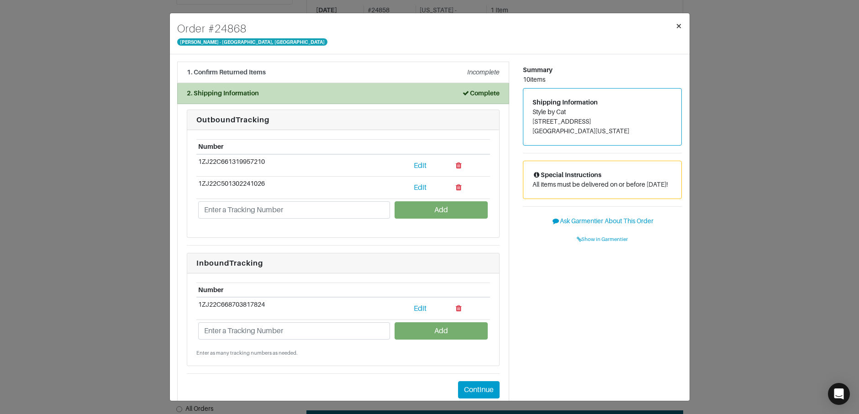
drag, startPoint x: 679, startPoint y: 22, endPoint x: 669, endPoint y: 21, distance: 10.6
click at [679, 22] on span "×" at bounding box center [679, 26] width 7 height 12
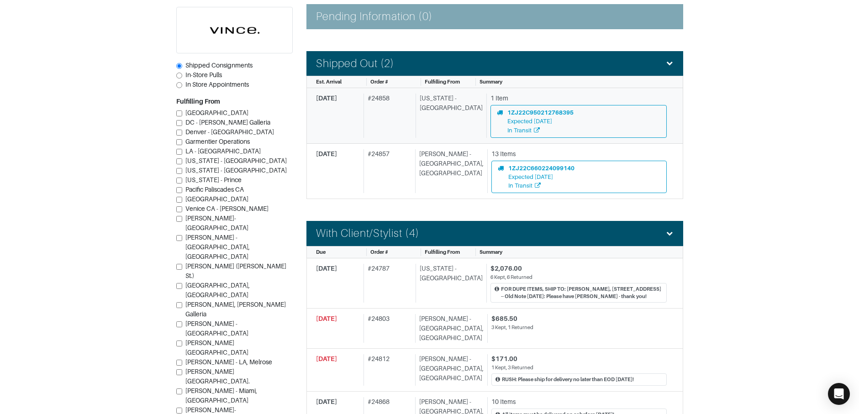
scroll to position [197, 0]
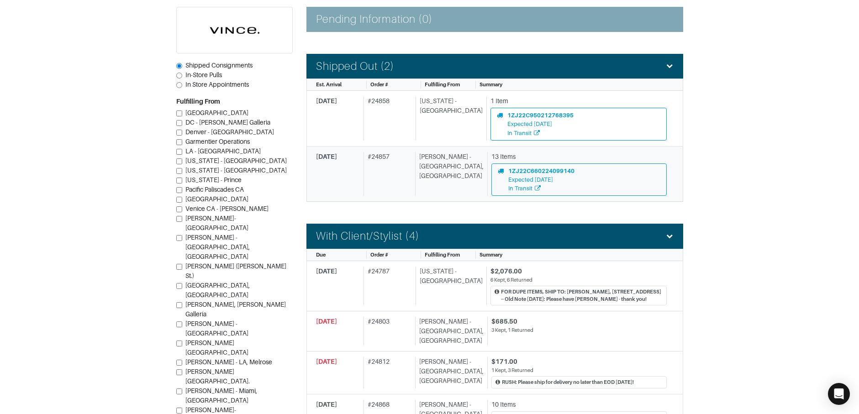
click at [371, 170] on div "# 24857" at bounding box center [388, 174] width 48 height 44
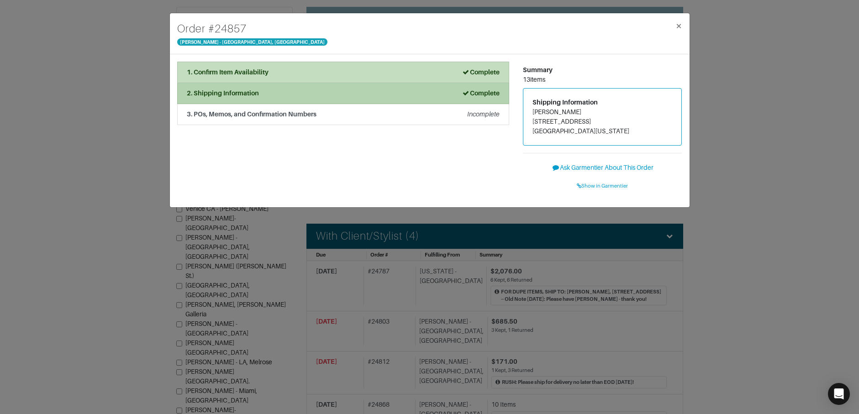
click at [264, 100] on li "2. Shipping Information Complete" at bounding box center [343, 93] width 332 height 21
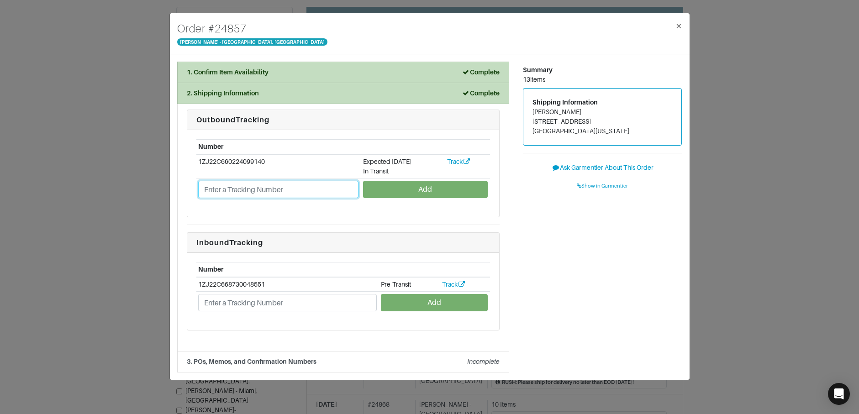
click at [275, 192] on input "text" at bounding box center [278, 189] width 160 height 17
paste input "1ZJ22C500202241047"
type input "1ZJ22C500202241047"
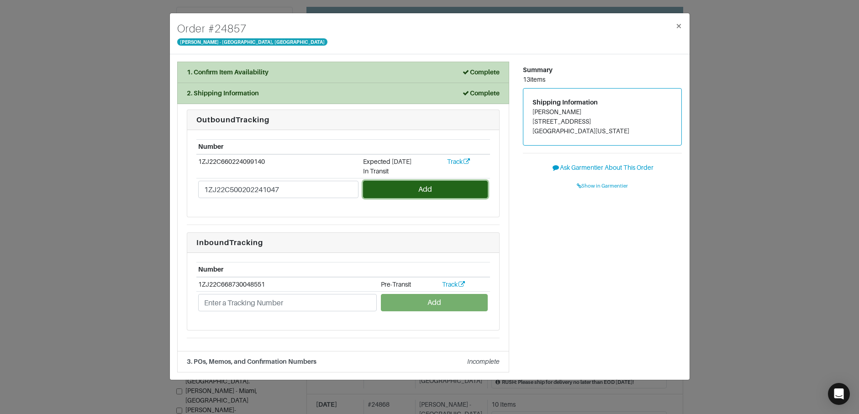
click at [382, 185] on button "Add" at bounding box center [425, 189] width 125 height 17
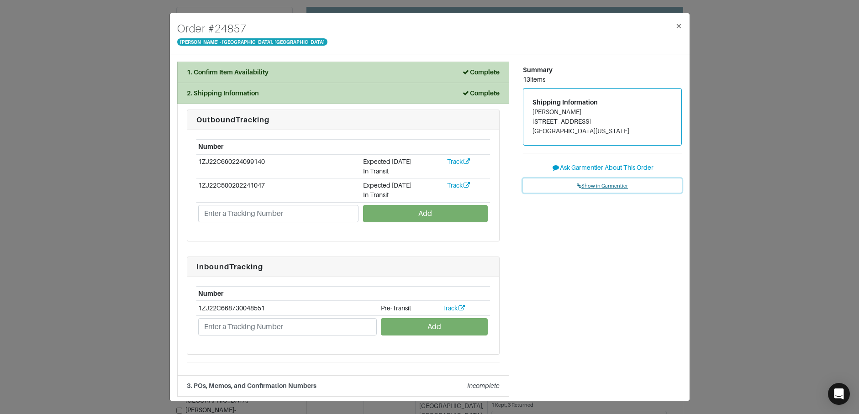
click at [588, 184] on span "Show in Garmentier" at bounding box center [602, 185] width 51 height 5
click at [118, 92] on div "Order # 24857 Vince - Chicago, Oak Street × 1. Confirm Item Availability Comple…" at bounding box center [429, 207] width 859 height 414
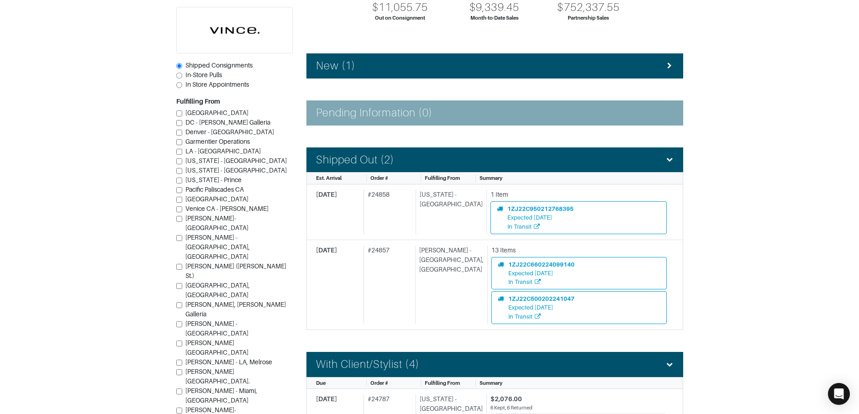
scroll to position [63, 0]
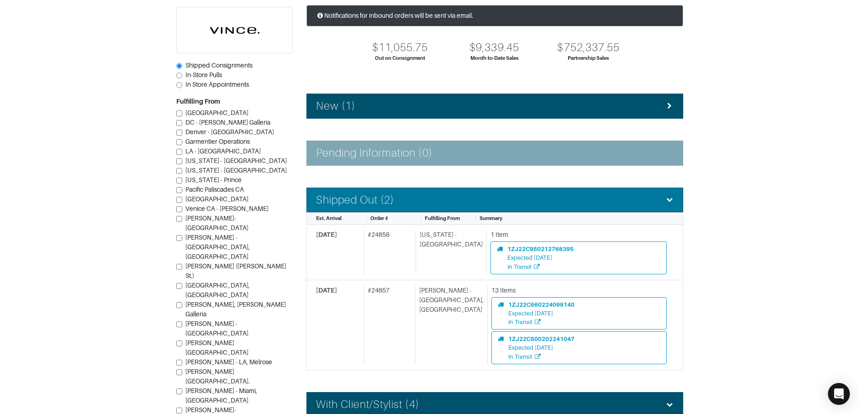
click at [362, 196] on h4 "Shipped Out (2)" at bounding box center [355, 200] width 79 height 13
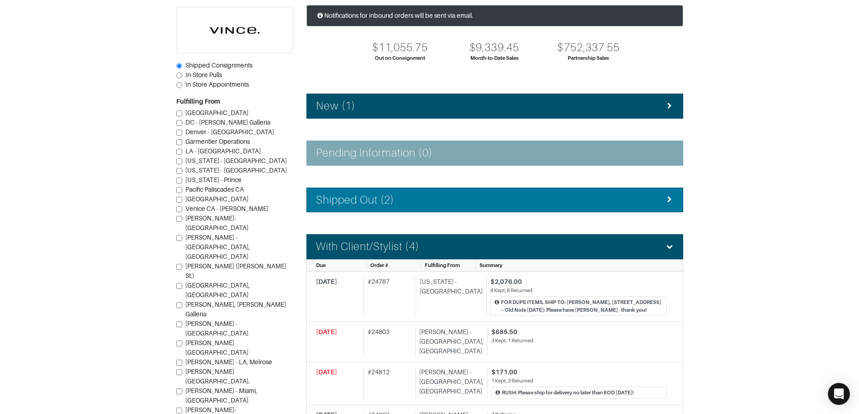
click at [362, 195] on h4 "Shipped Out (2)" at bounding box center [355, 200] width 79 height 13
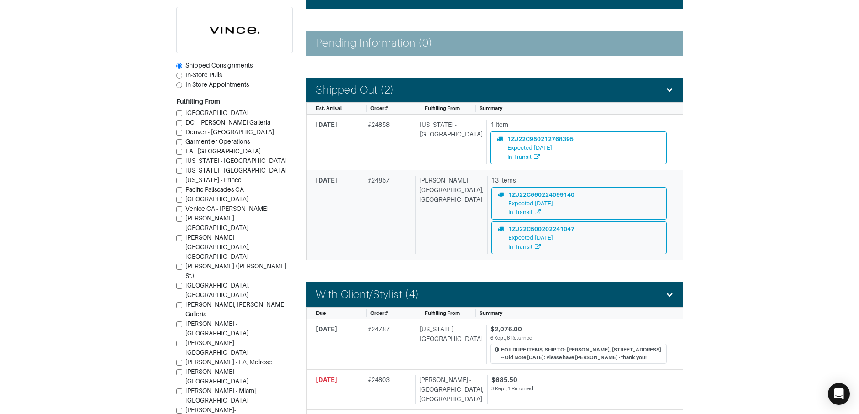
scroll to position [118, 0]
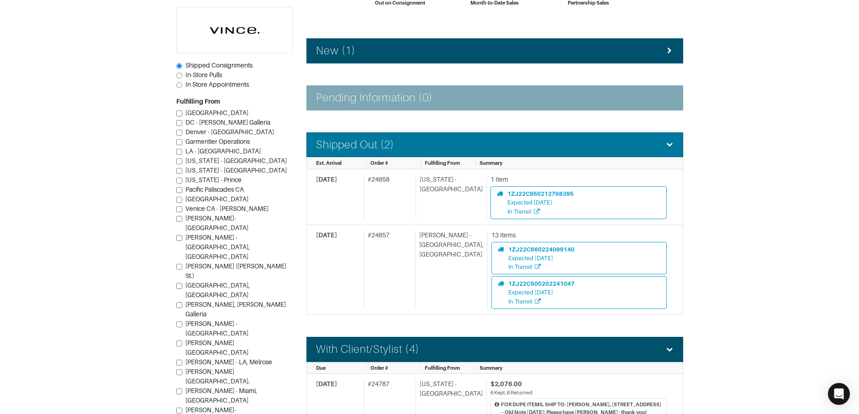
click at [364, 152] on li "Shipped Out (2)" at bounding box center [494, 144] width 377 height 25
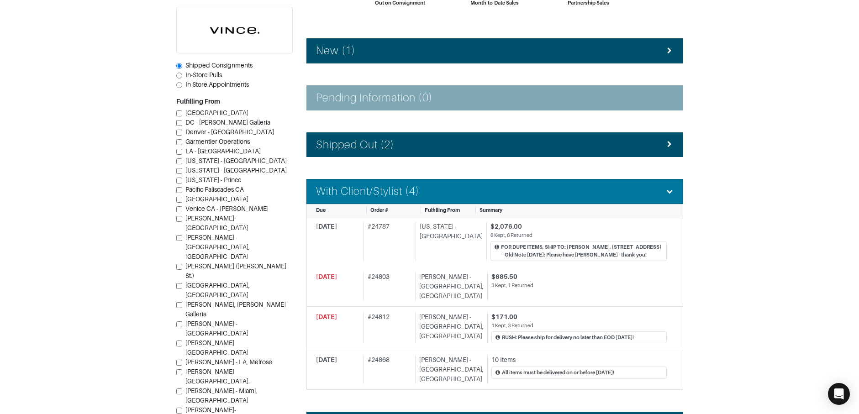
click at [368, 190] on h4 "With Client/Stylist (4)" at bounding box center [367, 191] width 103 height 13
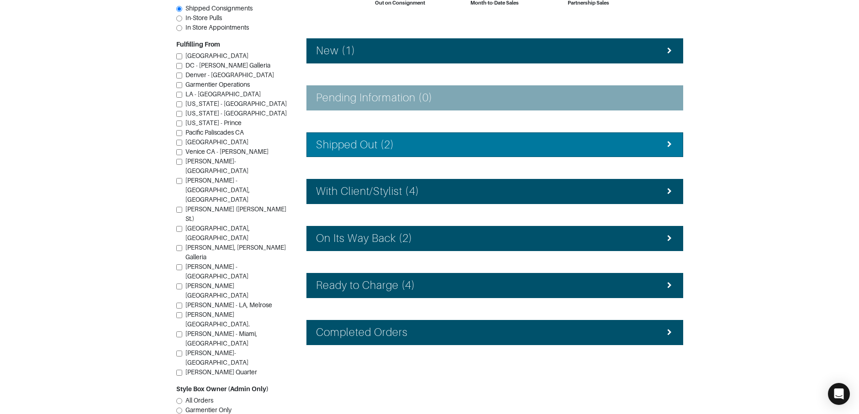
scroll to position [107, 0]
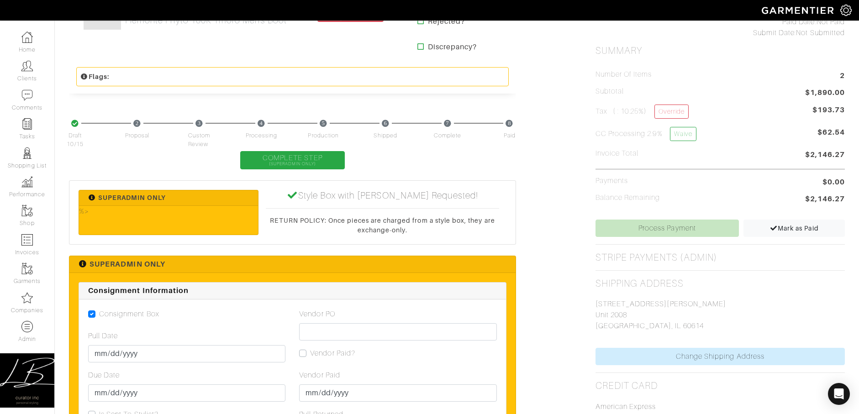
scroll to position [442, 0]
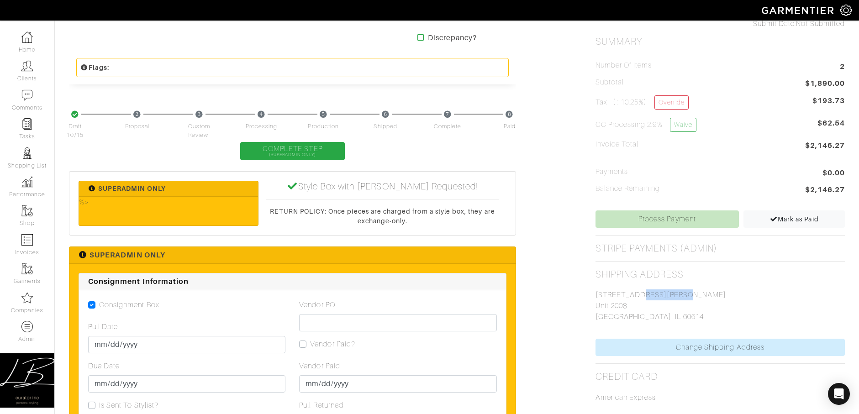
drag, startPoint x: 610, startPoint y: 295, endPoint x: 639, endPoint y: 299, distance: 28.6
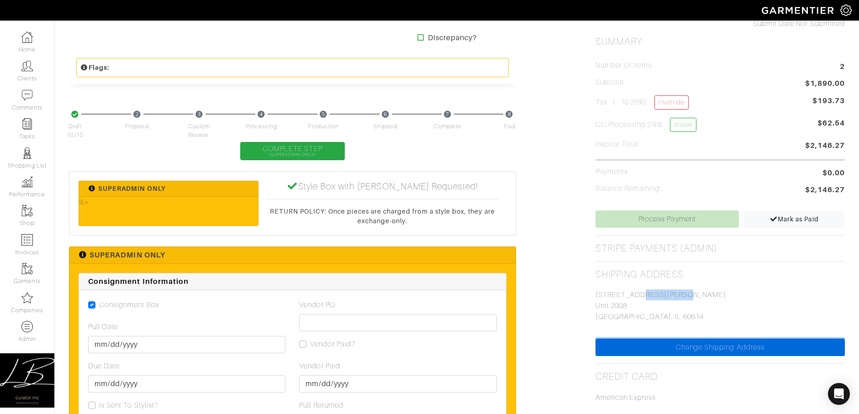
click at [696, 345] on link "Change Shipping Address" at bounding box center [720, 347] width 249 height 17
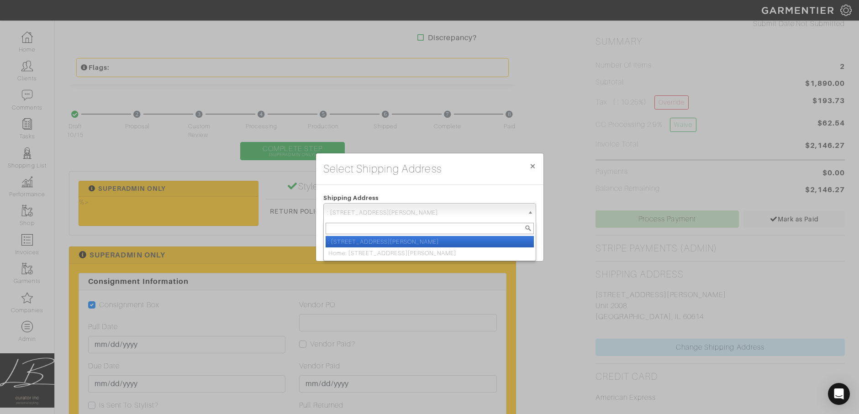
click at [450, 212] on span ": 1850 N. Clark St Unit 2008 | Chicago, IL | 60614" at bounding box center [425, 213] width 196 height 18
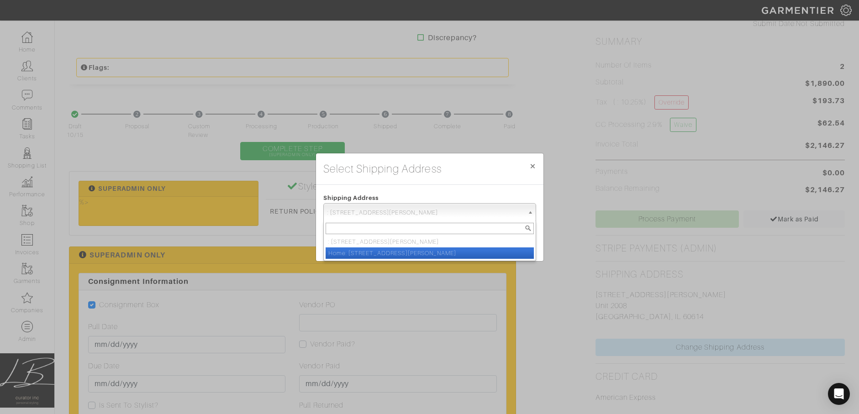
click at [449, 253] on li "Home: [STREET_ADDRESS][PERSON_NAME]" at bounding box center [430, 253] width 208 height 11
select select "11721843"
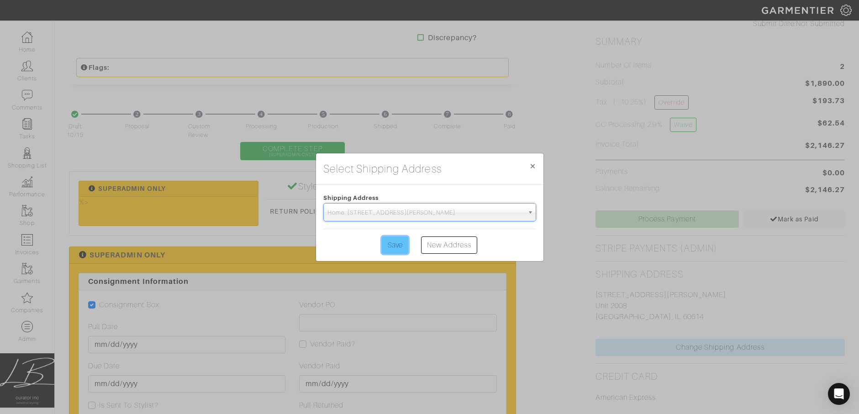
click at [402, 242] on input "Save" at bounding box center [395, 245] width 26 height 17
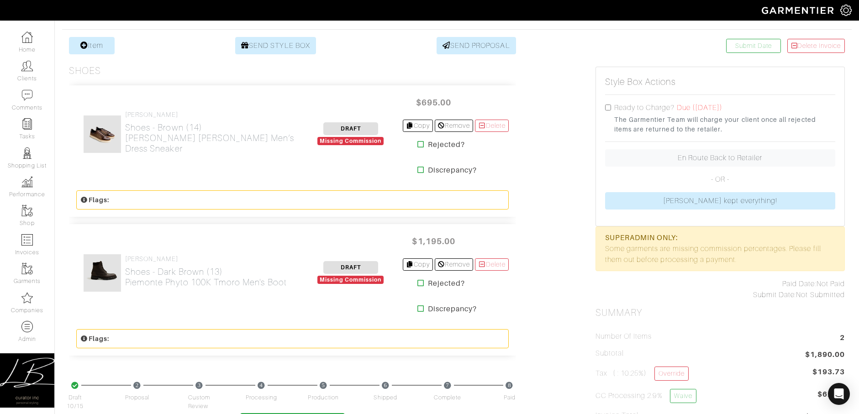
scroll to position [0, 0]
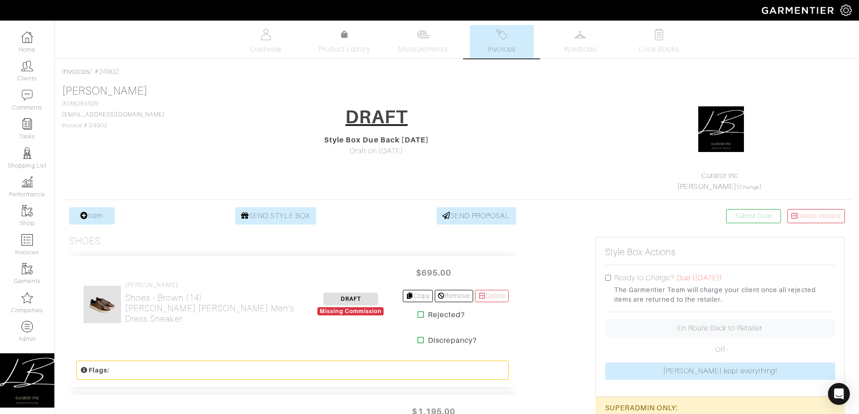
click at [510, 44] on span "Invoices" at bounding box center [502, 49] width 28 height 11
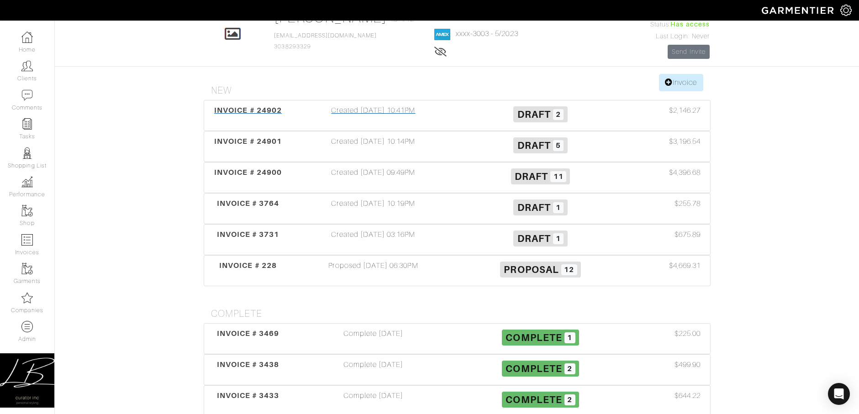
scroll to position [57, 0]
click at [450, 154] on div "Created [DATE] 10:14PM" at bounding box center [373, 147] width 167 height 21
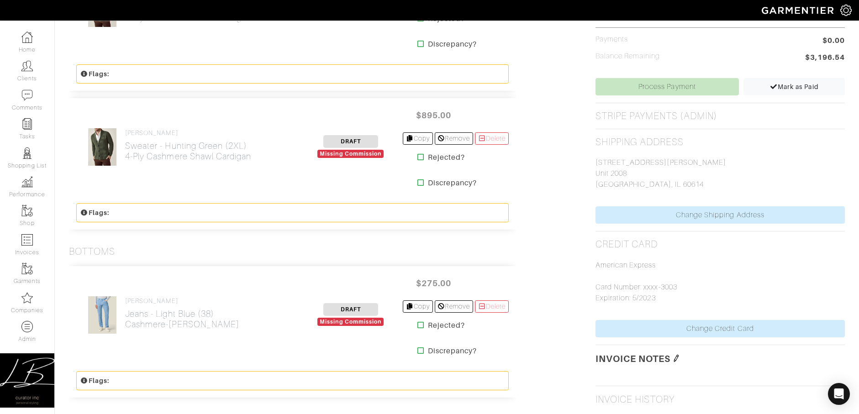
scroll to position [575, 0]
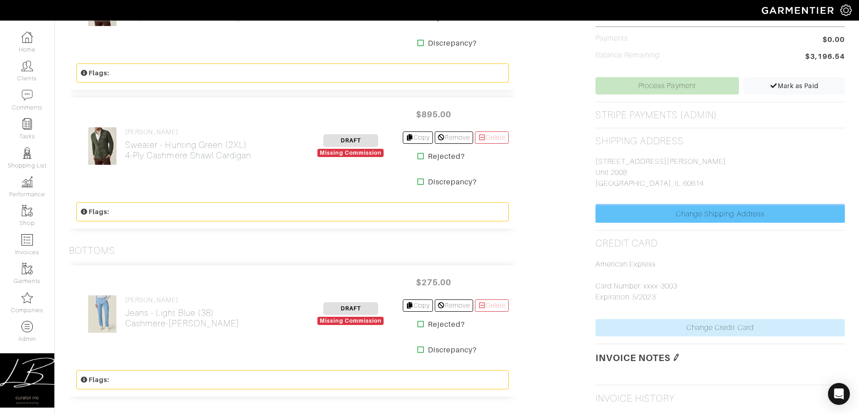
click at [697, 222] on link "Change Shipping Address" at bounding box center [720, 214] width 249 height 17
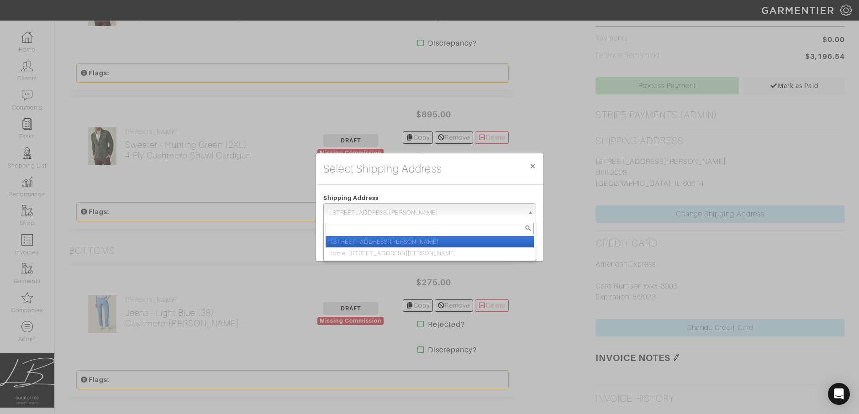
drag, startPoint x: 464, startPoint y: 218, endPoint x: 467, endPoint y: 222, distance: 4.9
click at [465, 220] on span ": 1850 N. Clark St Unit 2008 | Chicago, IL | 60614" at bounding box center [425, 213] width 196 height 18
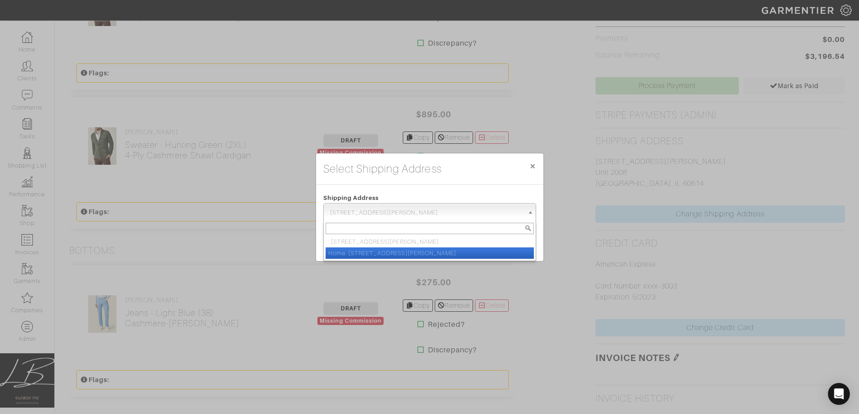
click at [476, 250] on li "Home: 637 N. Wells #3612 | Chicago, IL | 60654" at bounding box center [430, 253] width 208 height 11
select select "11721843"
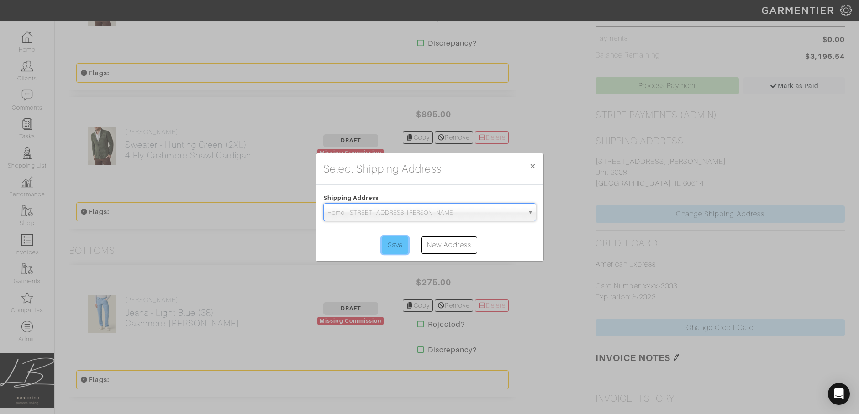
click at [395, 246] on input "Save" at bounding box center [395, 245] width 26 height 17
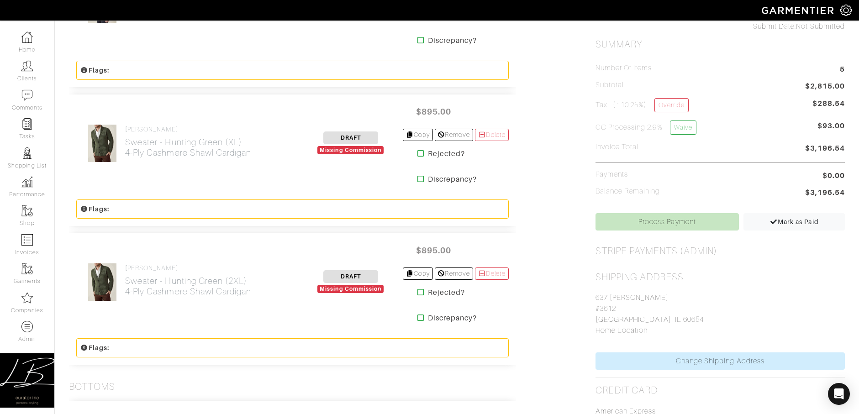
scroll to position [441, 0]
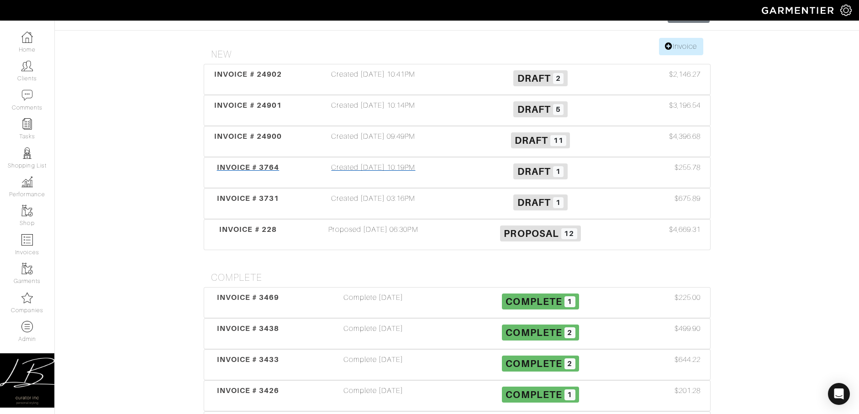
scroll to position [84, 0]
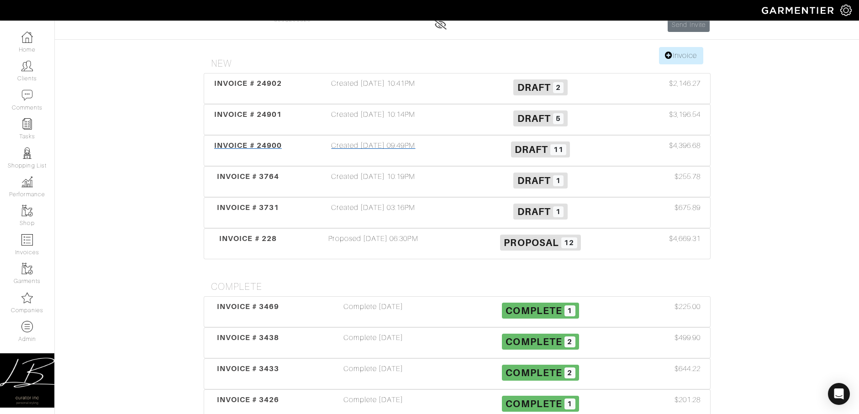
click at [396, 150] on div "Created [DATE] 09:49PM" at bounding box center [373, 150] width 167 height 21
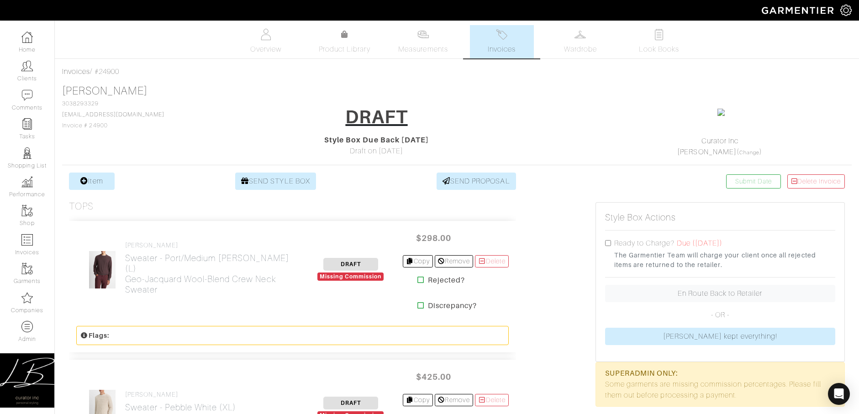
click at [482, 54] on link "Invoices" at bounding box center [502, 41] width 64 height 33
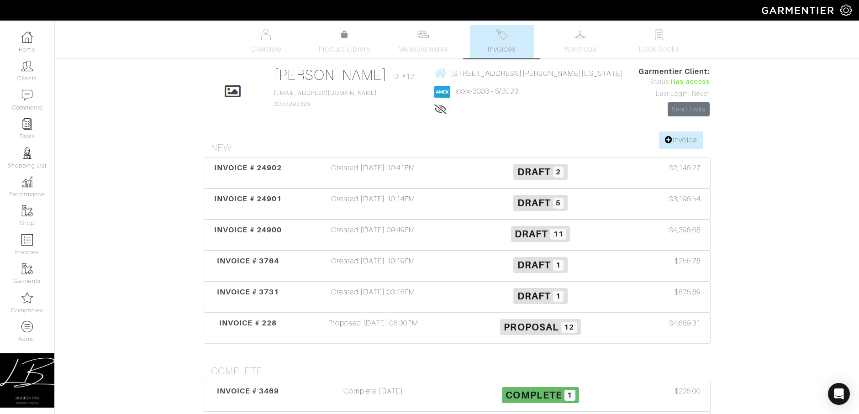
click at [446, 208] on div "Created [DATE] 10:14PM" at bounding box center [373, 204] width 167 height 21
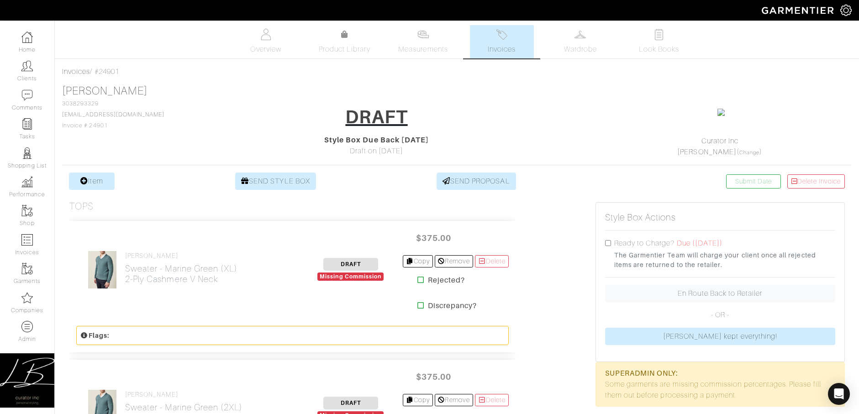
click at [497, 34] on img at bounding box center [501, 34] width 11 height 11
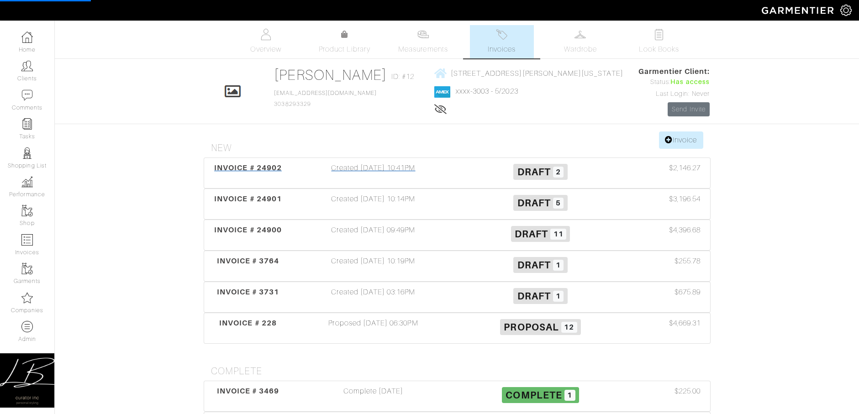
click at [456, 168] on div "INVOICE # 24902 Created 10/15/25 10:41PM Draft 2 $2,146.27" at bounding box center [457, 173] width 502 height 21
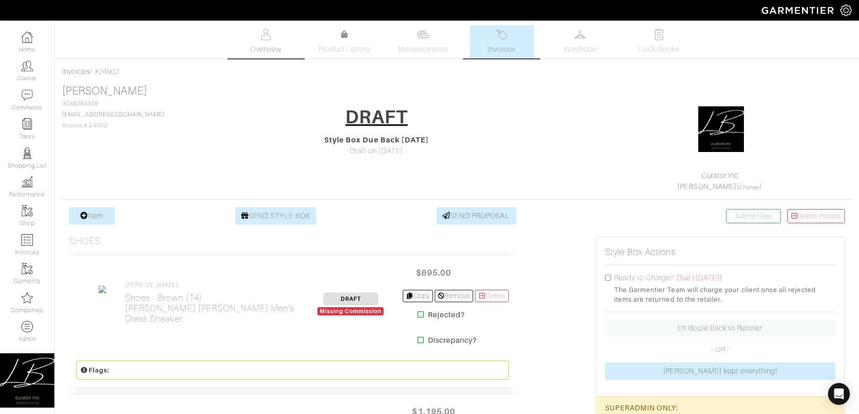
click at [248, 42] on link "Overview" at bounding box center [266, 41] width 64 height 33
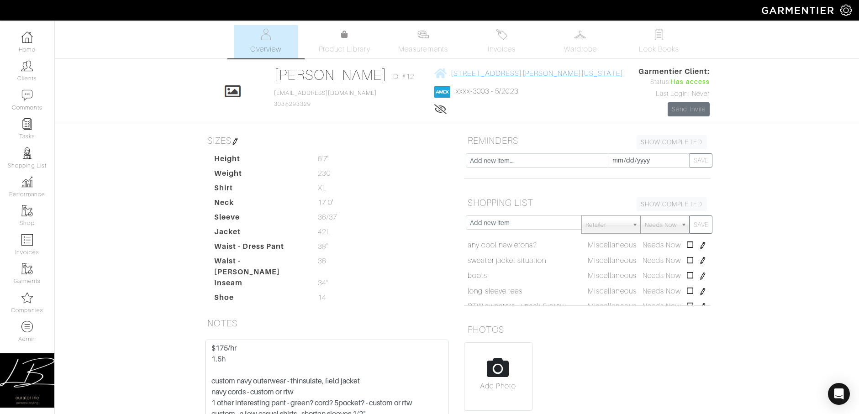
click at [494, 74] on span "[STREET_ADDRESS][PERSON_NAME][US_STATE]" at bounding box center [537, 73] width 173 height 8
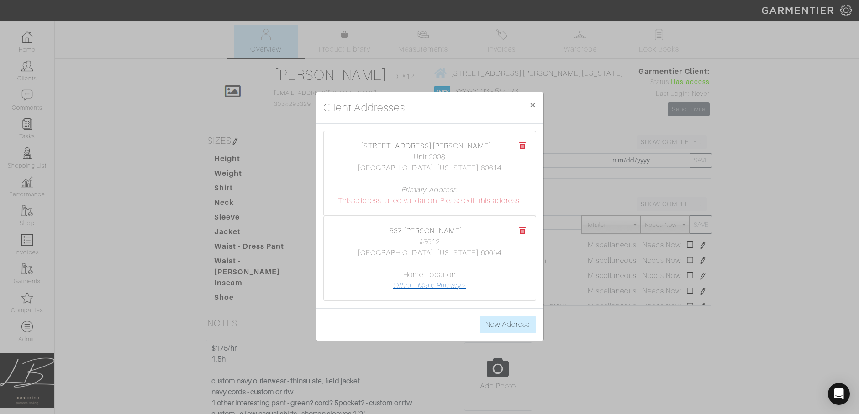
click at [447, 285] on link "Other - Mark Primary?" at bounding box center [429, 286] width 73 height 8
click at [523, 229] on icon at bounding box center [522, 230] width 7 height 7
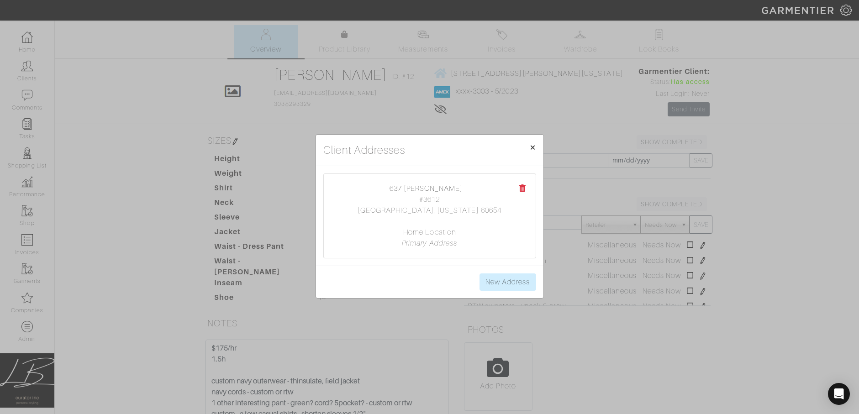
click at [534, 148] on span "×" at bounding box center [532, 147] width 7 height 12
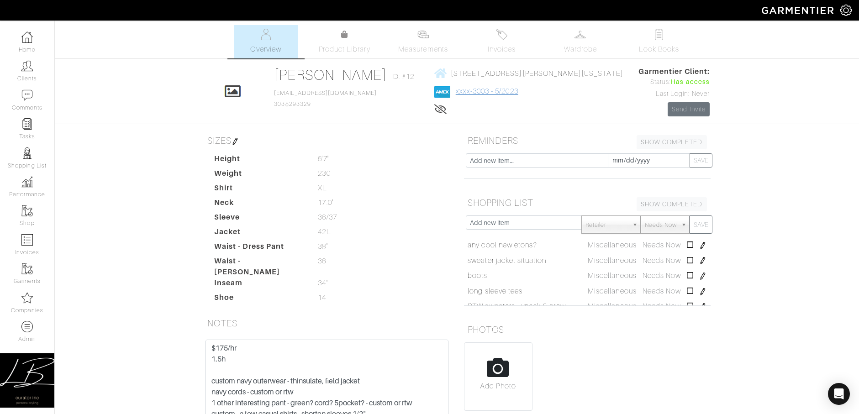
click at [512, 92] on link "xxxx-3003 - 5/2023" at bounding box center [487, 91] width 63 height 8
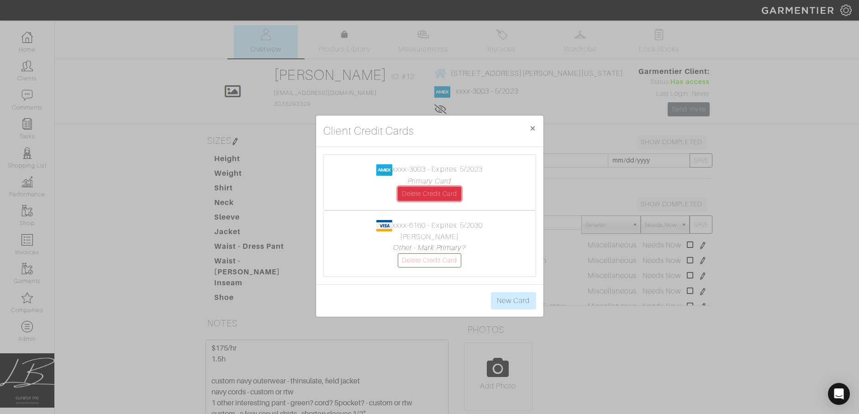
click at [439, 192] on link "Delete Credit Card" at bounding box center [430, 194] width 64 height 14
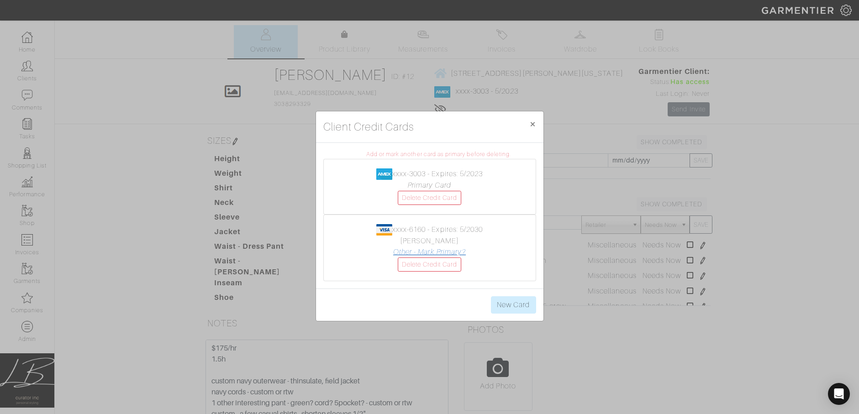
click at [460, 250] on link "Other - Mark Primary?" at bounding box center [429, 252] width 73 height 8
click at [452, 196] on link "Delete Credit Card" at bounding box center [430, 198] width 64 height 14
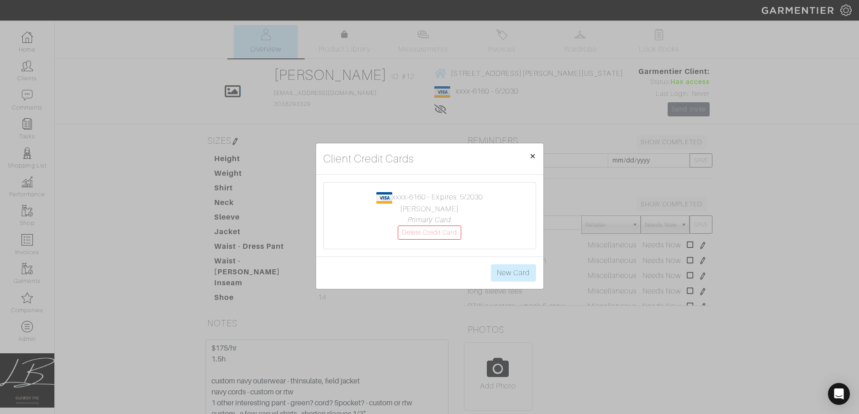
click at [532, 155] on span "×" at bounding box center [532, 156] width 7 height 12
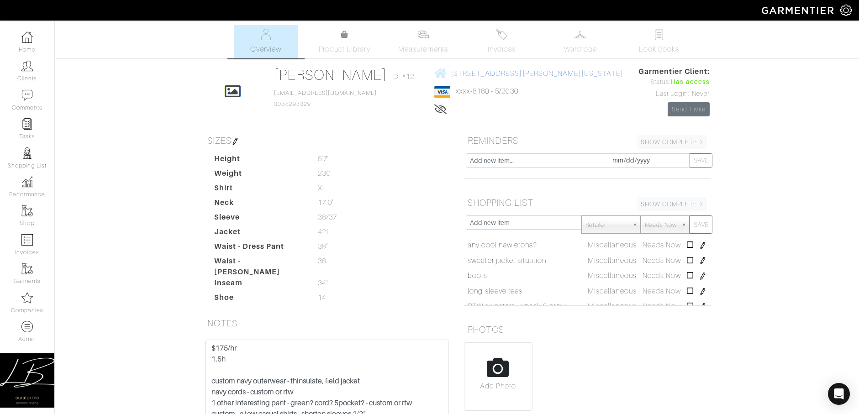
drag, startPoint x: 616, startPoint y: 73, endPoint x: 458, endPoint y: 72, distance: 158.0
click at [458, 72] on div "Click To Edit Mike Van Etten ID: #12 mikevanetten@gmail.com 3038293329 637 N. W…" at bounding box center [457, 91] width 521 height 50
copy span "637 N. Wells - #3612 Chicago, Illinois - 60654"
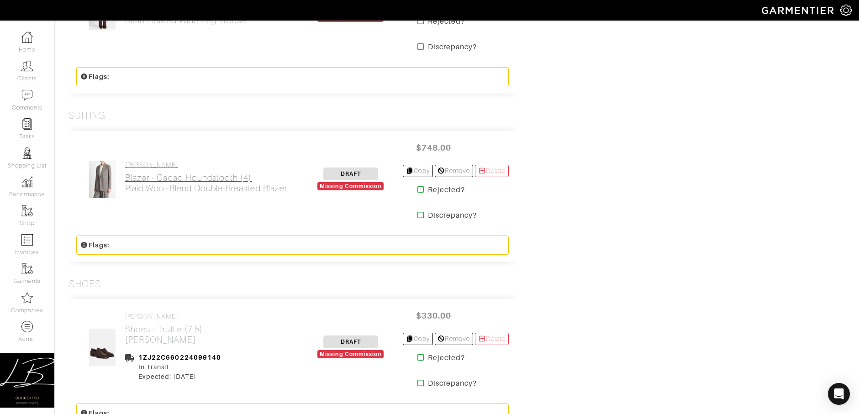
scroll to position [1537, 0]
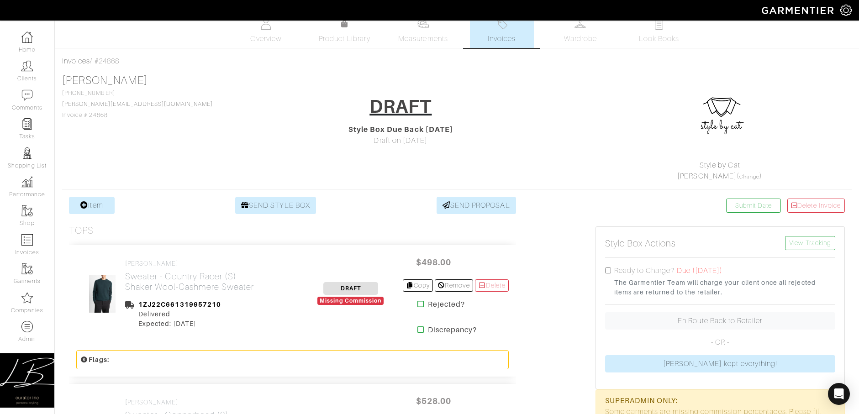
scroll to position [9, 0]
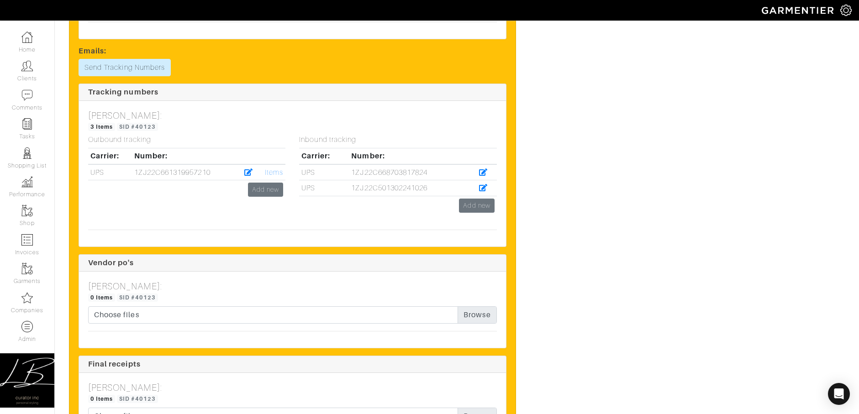
scroll to position [2553, 0]
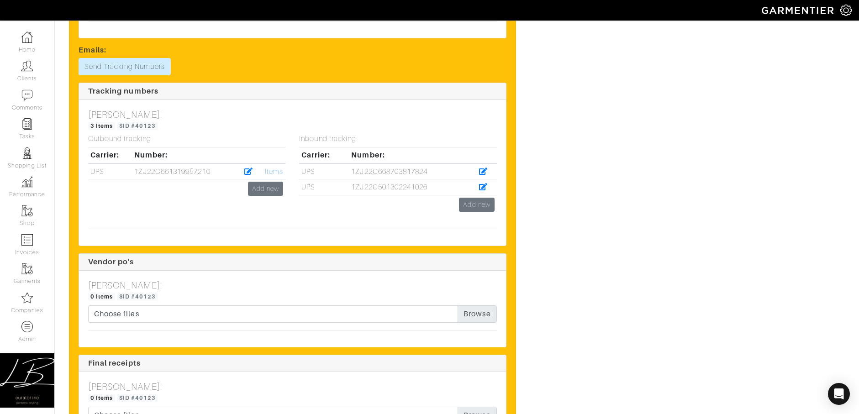
drag, startPoint x: 347, startPoint y: 185, endPoint x: 432, endPoint y: 187, distance: 84.5
click at [432, 187] on tr "UPS 1ZJ22C501302241026" at bounding box center [397, 188] width 197 height 16
copy tr "1ZJ22C501302241026"
click at [484, 185] on icon at bounding box center [483, 186] width 9 height 7
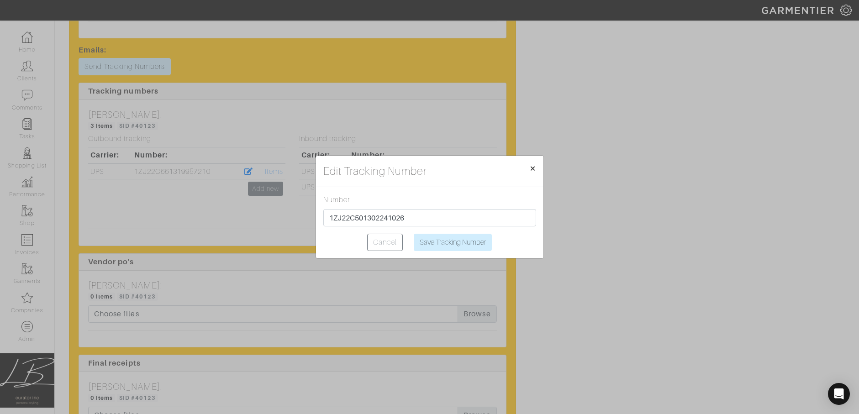
click at [535, 168] on span "×" at bounding box center [532, 168] width 7 height 12
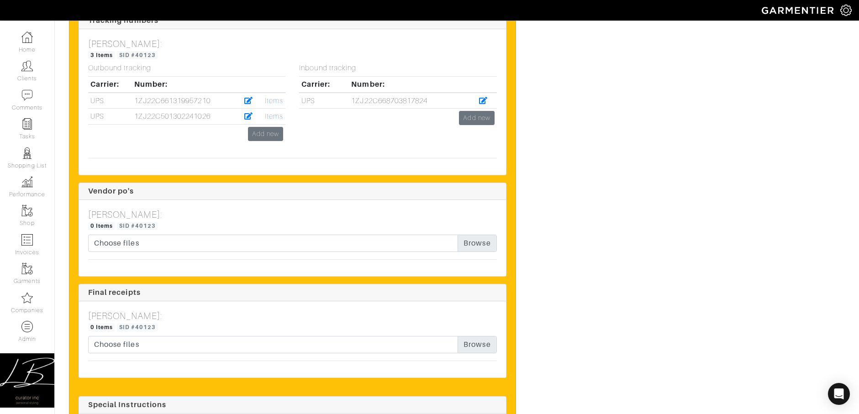
scroll to position [2623, 0]
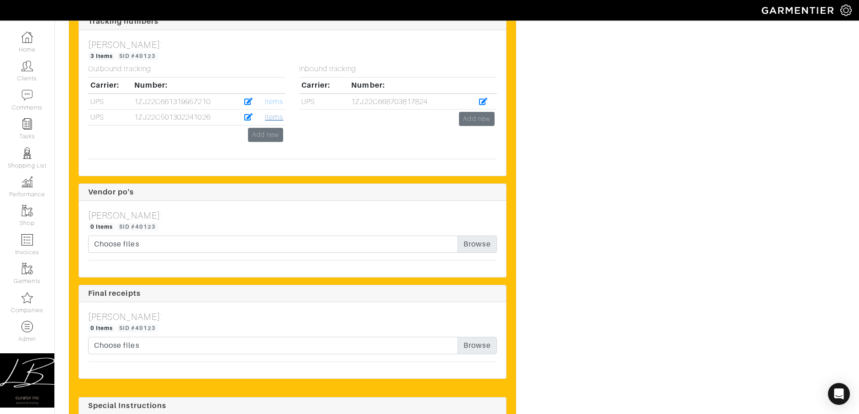
click at [274, 115] on link "Items" at bounding box center [274, 117] width 18 height 8
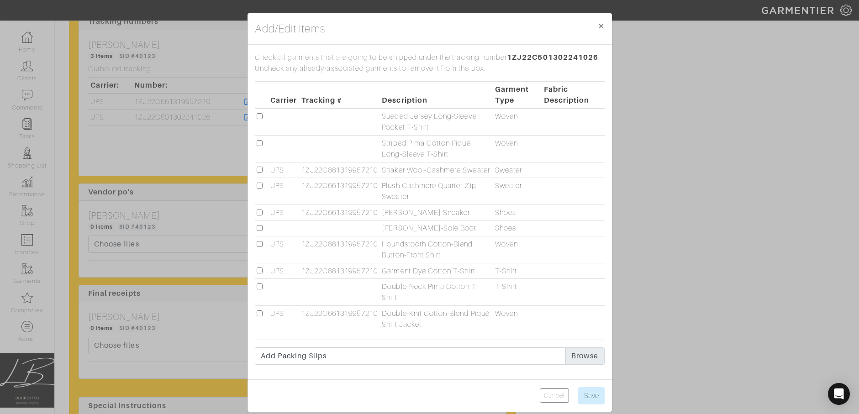
click at [261, 231] on input "checkbox" at bounding box center [260, 228] width 6 height 6
checkbox input "true"
click at [258, 117] on input "checkbox" at bounding box center [260, 116] width 6 height 6
checkbox input "true"
click at [262, 290] on input "checkbox" at bounding box center [260, 287] width 6 height 6
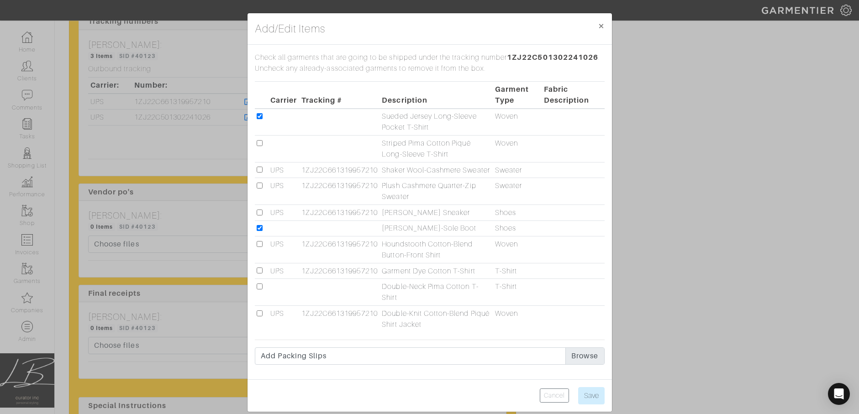
checkbox input "true"
click at [259, 144] on input "checkbox" at bounding box center [260, 143] width 6 height 6
checkbox input "true"
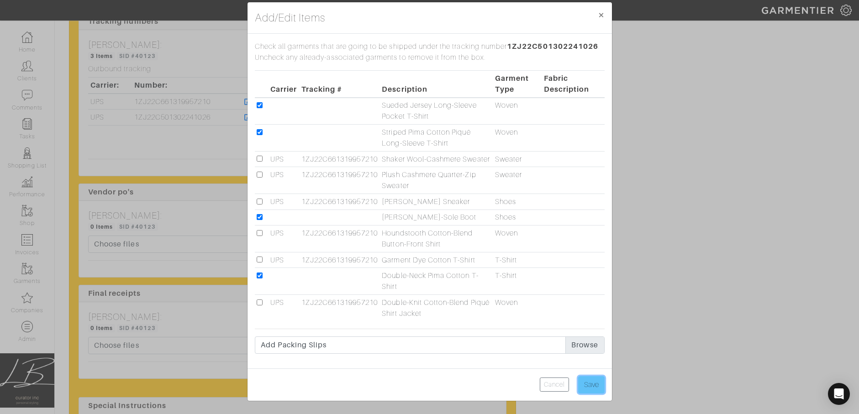
click at [591, 383] on input "Save" at bounding box center [591, 384] width 26 height 17
type input "Save"
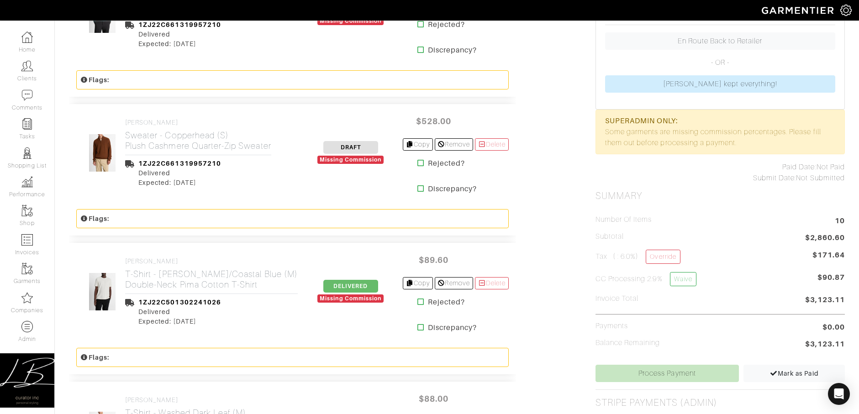
scroll to position [291, 0]
click at [328, 283] on span "DELIVERED" at bounding box center [350, 285] width 55 height 13
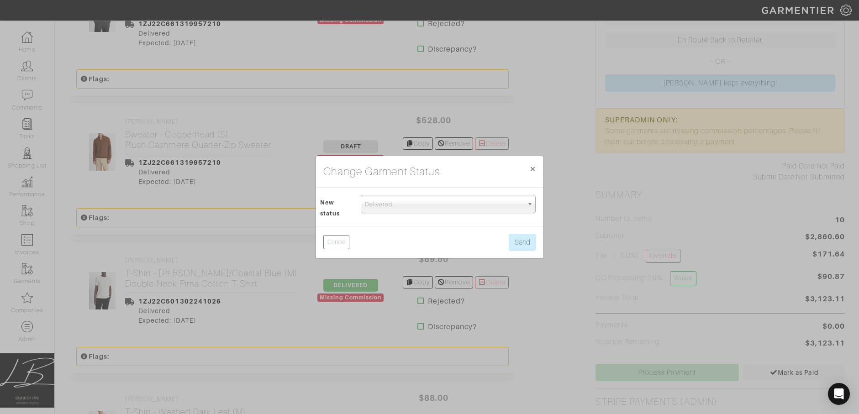
click at [377, 197] on span "Delivered" at bounding box center [444, 204] width 158 height 18
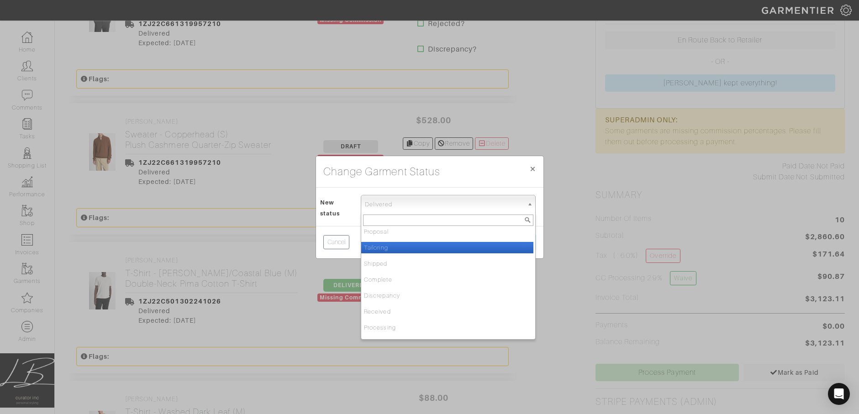
scroll to position [0, 0]
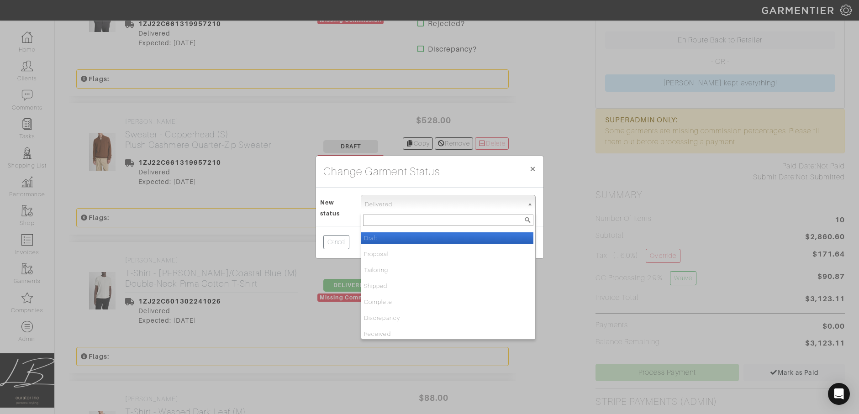
click at [390, 239] on li "Draft" at bounding box center [447, 237] width 172 height 11
select select "Draft"
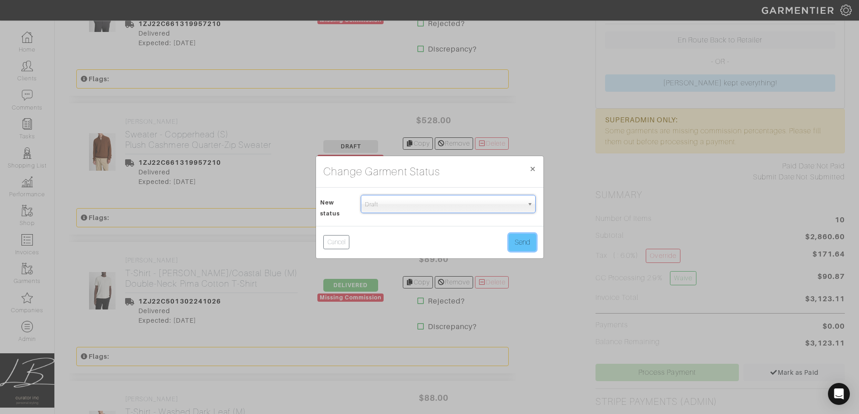
click at [524, 243] on button "Send" at bounding box center [522, 242] width 27 height 17
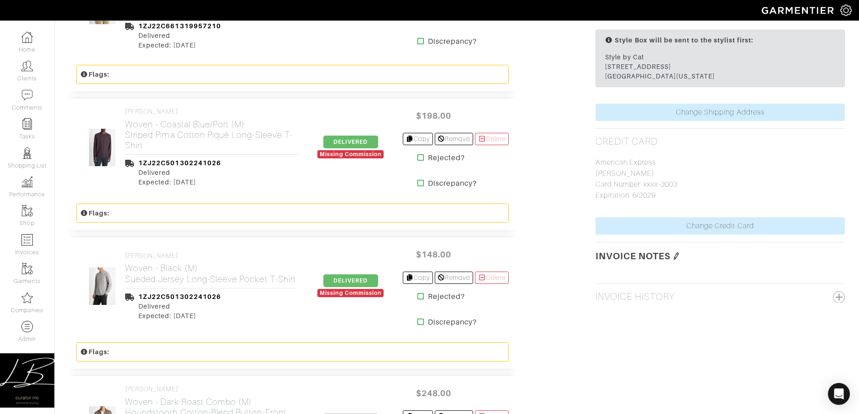
scroll to position [863, 0]
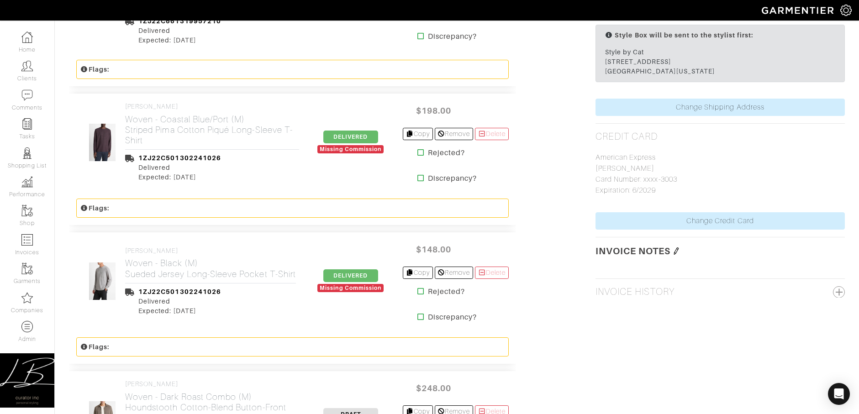
click at [337, 139] on span "DELIVERED" at bounding box center [350, 137] width 55 height 13
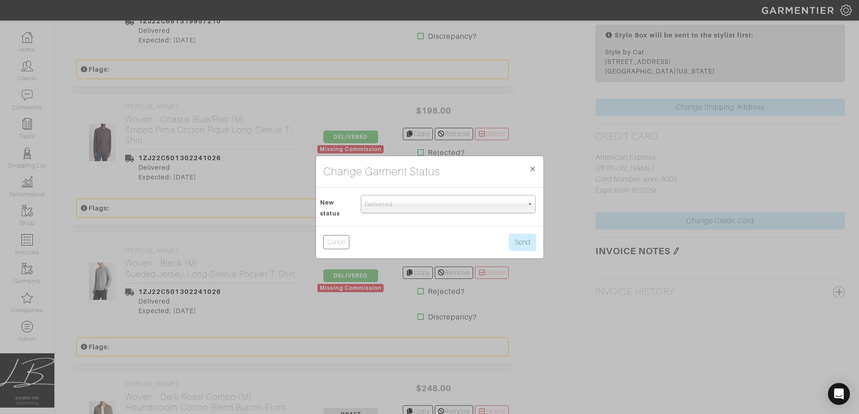
click at [396, 211] on span "Delivered" at bounding box center [444, 204] width 158 height 18
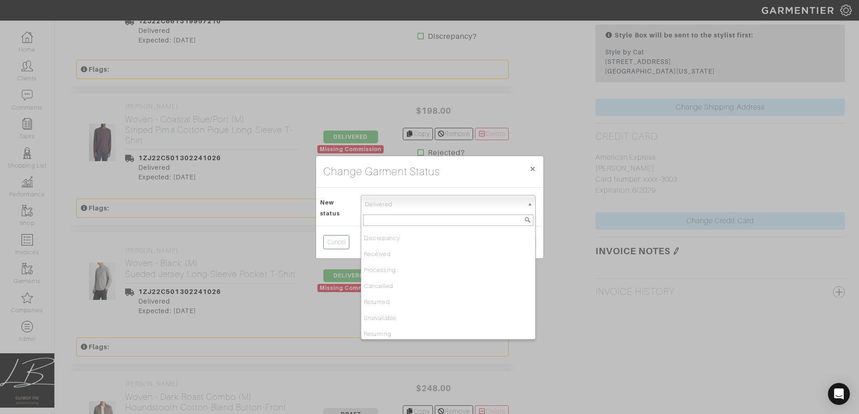
scroll to position [0, 0]
click at [392, 236] on li "Draft" at bounding box center [447, 237] width 172 height 11
select select "Draft"
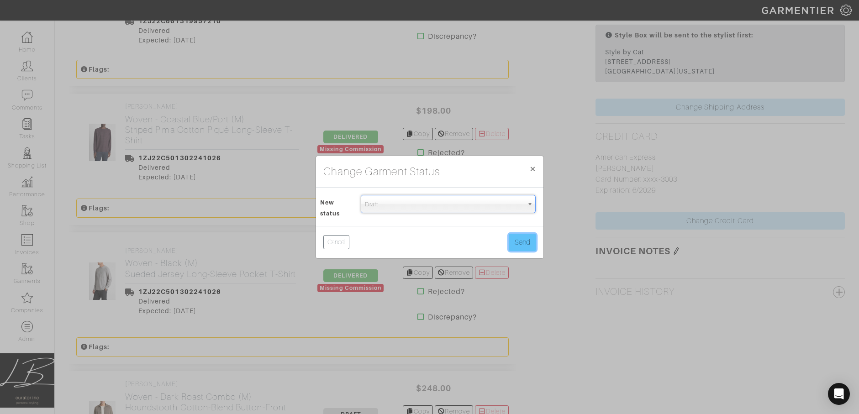
click at [525, 240] on button "Send" at bounding box center [522, 242] width 27 height 17
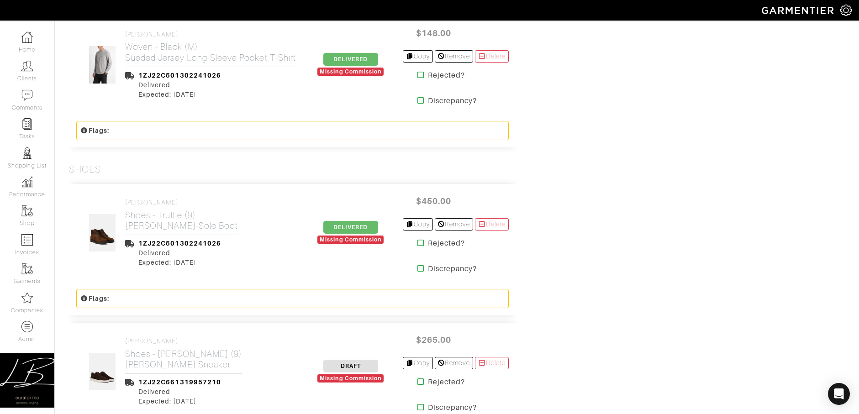
scroll to position [1193, 0]
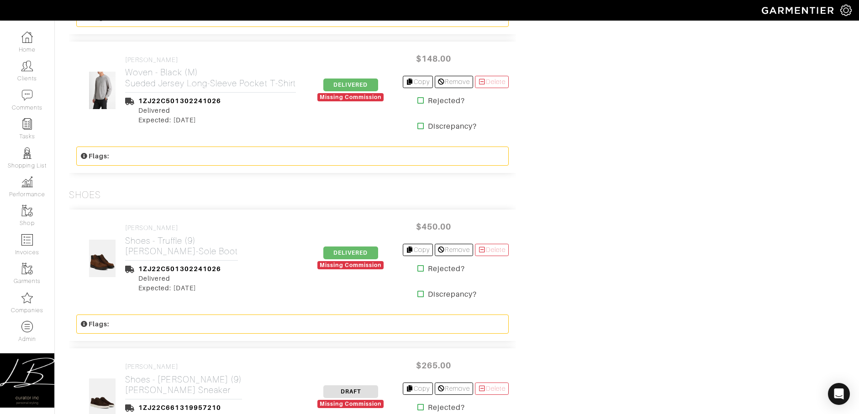
click at [356, 83] on span "DELIVERED" at bounding box center [350, 85] width 55 height 13
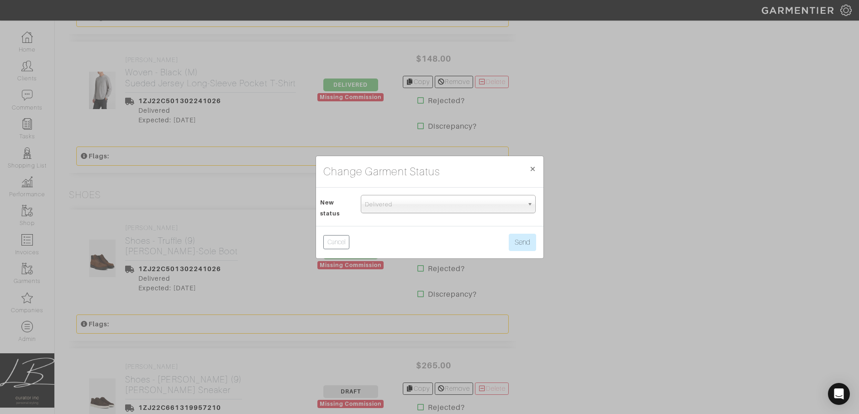
click at [393, 200] on span "Delivered" at bounding box center [444, 204] width 158 height 18
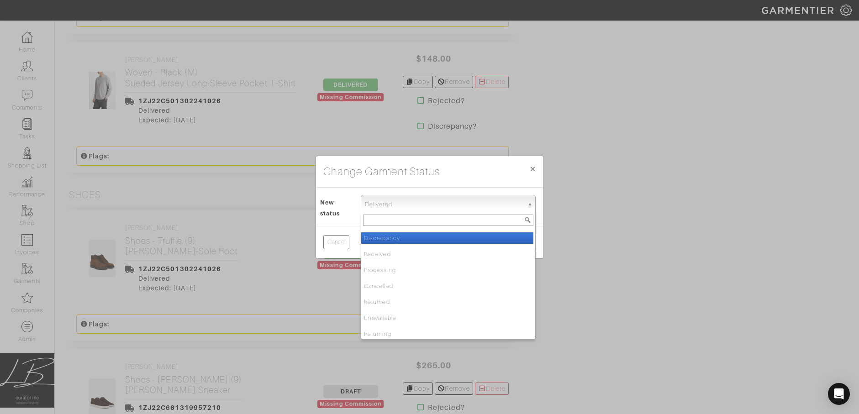
scroll to position [0, 0]
drag, startPoint x: 394, startPoint y: 237, endPoint x: 390, endPoint y: 234, distance: 4.9
click at [394, 237] on li "Draft" at bounding box center [447, 237] width 172 height 11
select select "Draft"
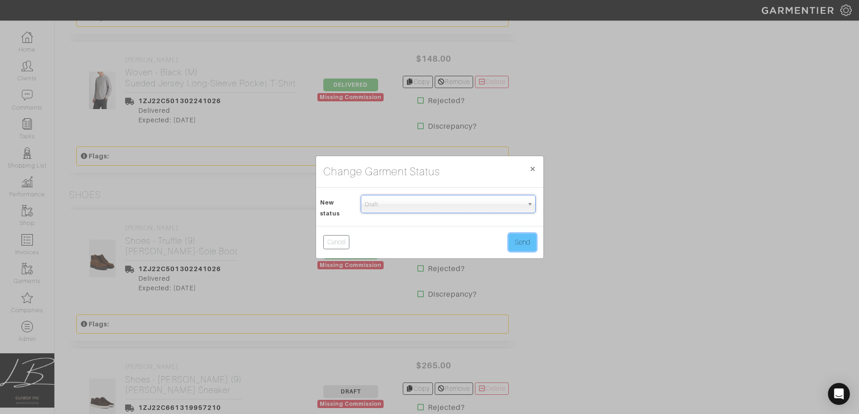
click at [518, 241] on button "Send" at bounding box center [522, 242] width 27 height 17
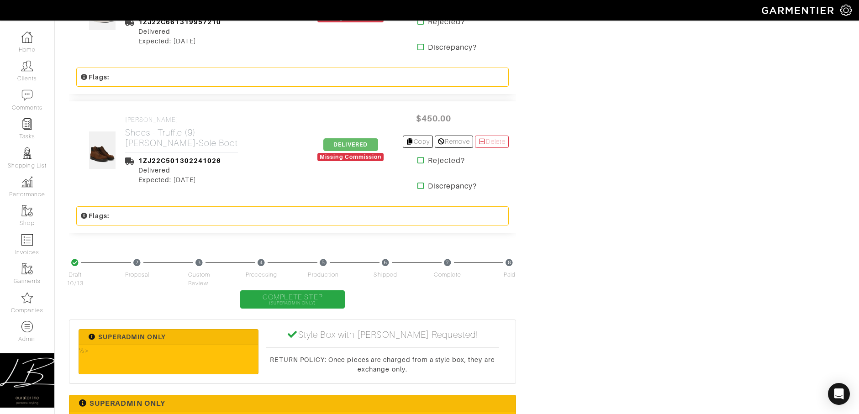
scroll to position [1441, 0]
click at [335, 141] on span "DELIVERED" at bounding box center [350, 144] width 55 height 13
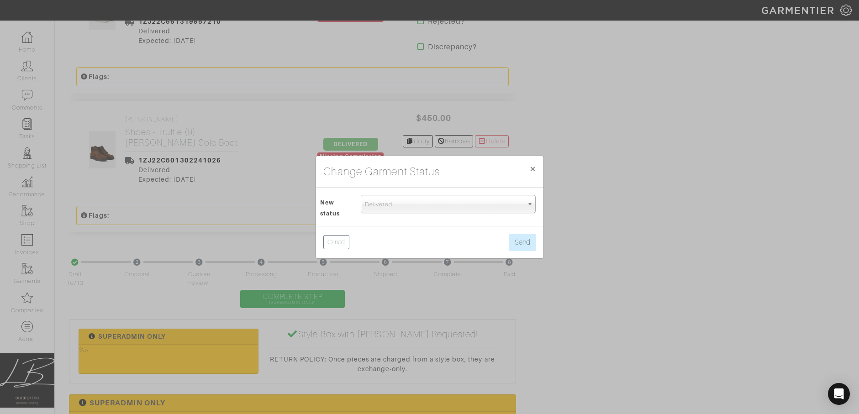
scroll to position [94, 0]
click at [424, 206] on span "Delivered" at bounding box center [444, 204] width 158 height 18
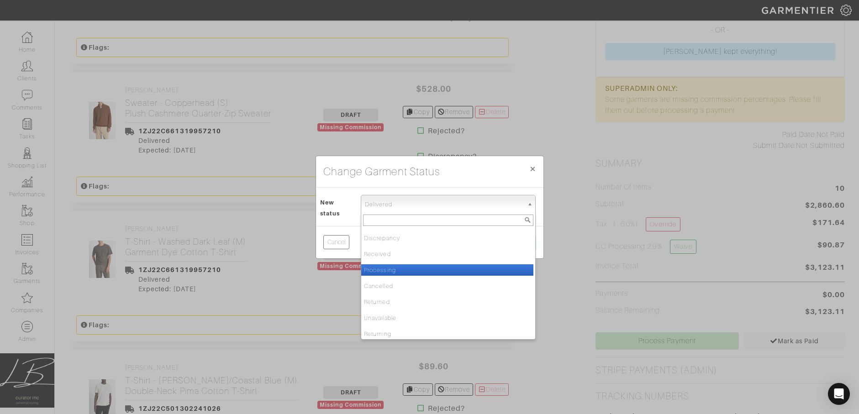
scroll to position [0, 0]
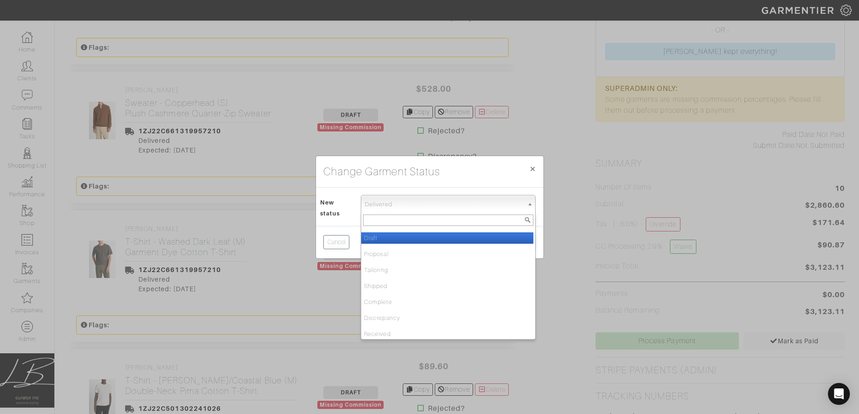
drag, startPoint x: 439, startPoint y: 241, endPoint x: 494, endPoint y: 235, distance: 55.1
click at [442, 241] on li "Draft" at bounding box center [447, 237] width 172 height 11
select select "Draft"
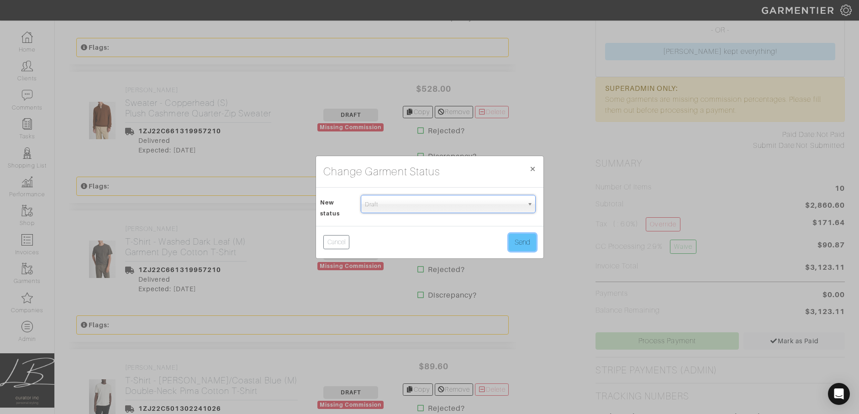
click at [515, 238] on button "Send" at bounding box center [522, 242] width 27 height 17
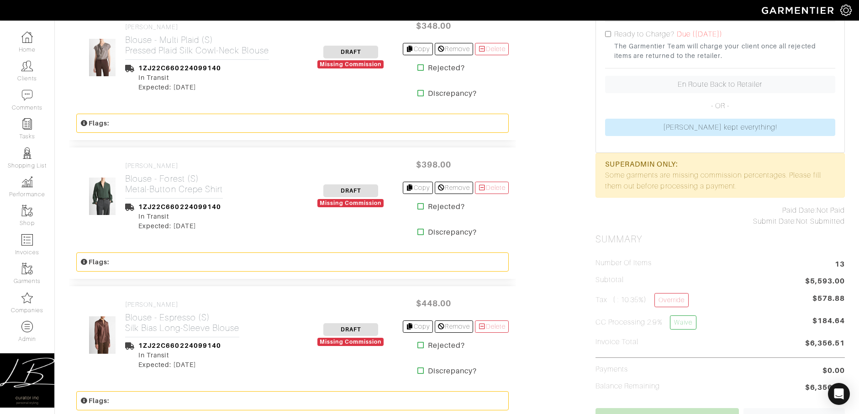
scroll to position [258, 0]
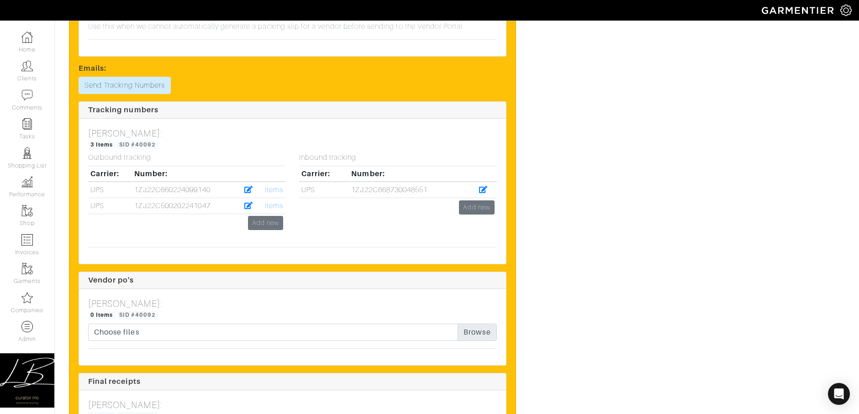
scroll to position [2983, 0]
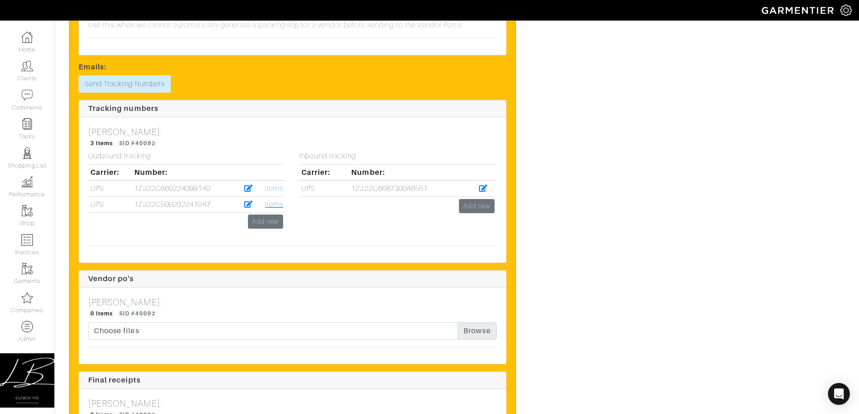
click at [275, 204] on link "Items" at bounding box center [274, 205] width 18 height 8
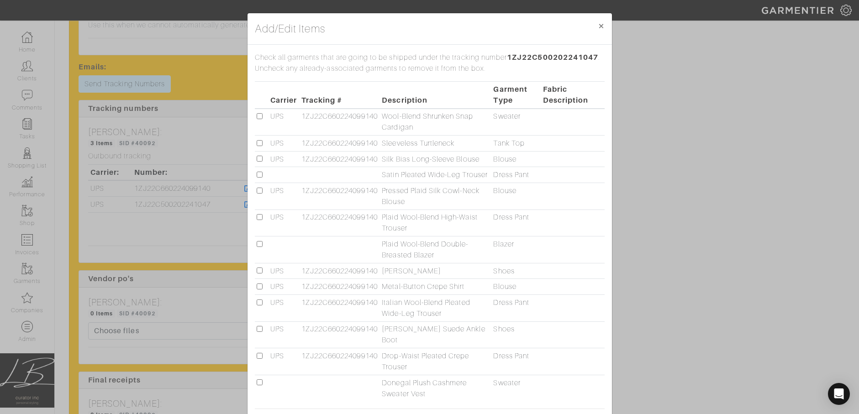
click at [259, 175] on input "checkbox" at bounding box center [260, 175] width 6 height 6
checkbox input "true"
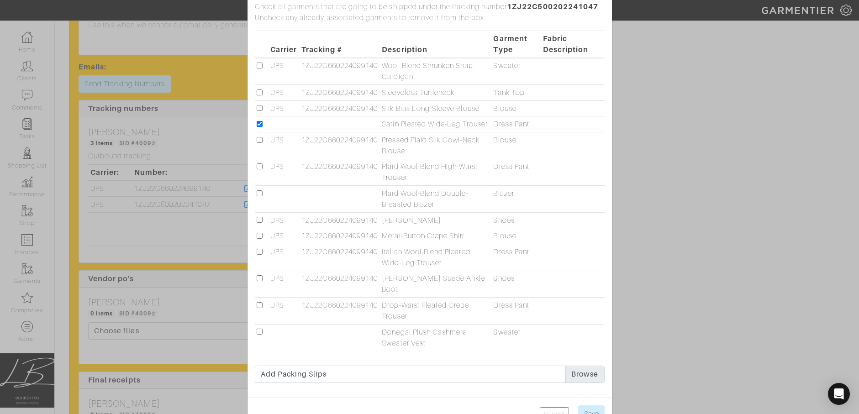
scroll to position [72, 0]
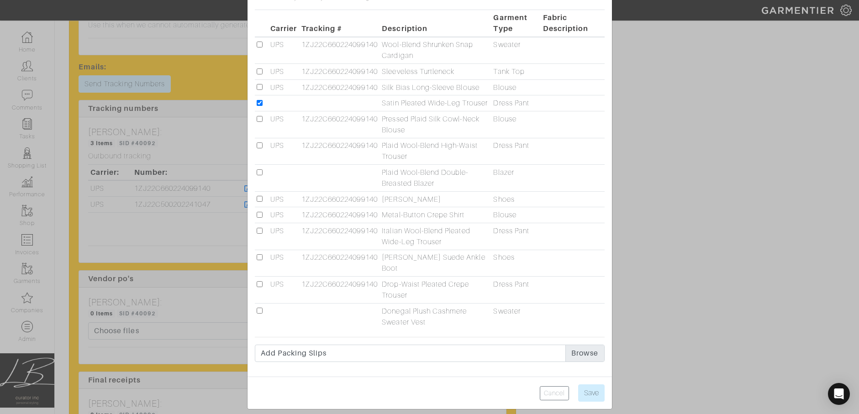
click at [259, 175] on input "checkbox" at bounding box center [260, 172] width 6 height 6
checkbox input "true"
click at [259, 310] on input "checkbox" at bounding box center [260, 311] width 6 height 6
checkbox input "true"
click at [593, 391] on input "Save" at bounding box center [591, 393] width 26 height 17
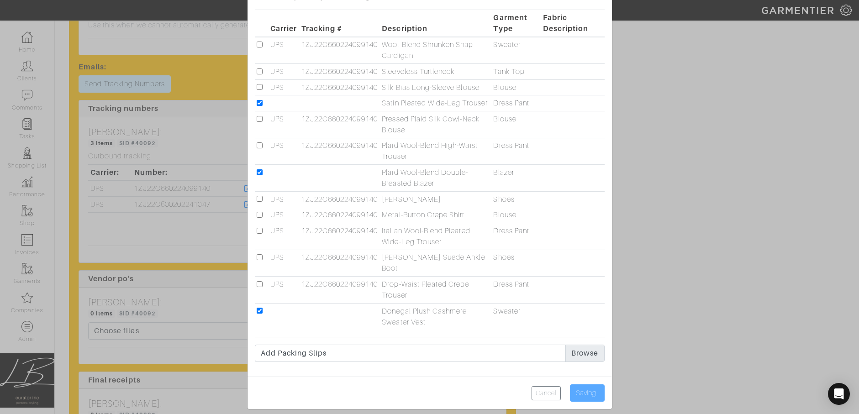
type input "Save"
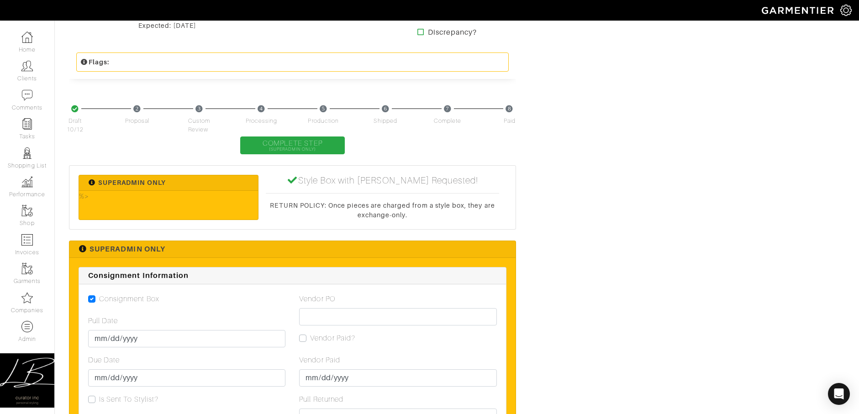
scroll to position [2073, 0]
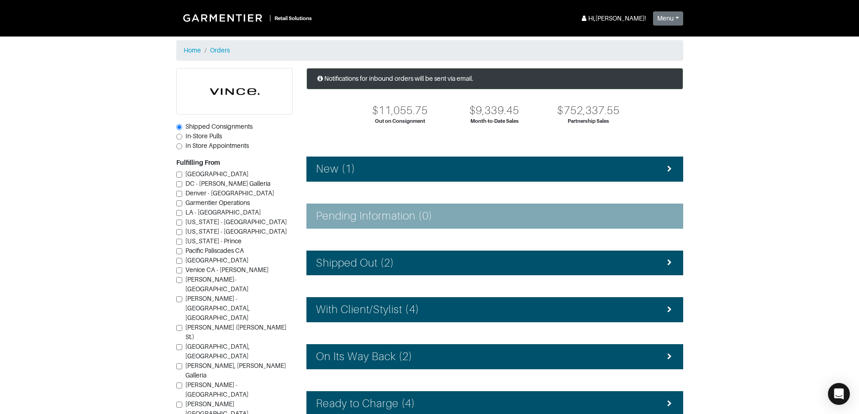
scroll to position [107, 0]
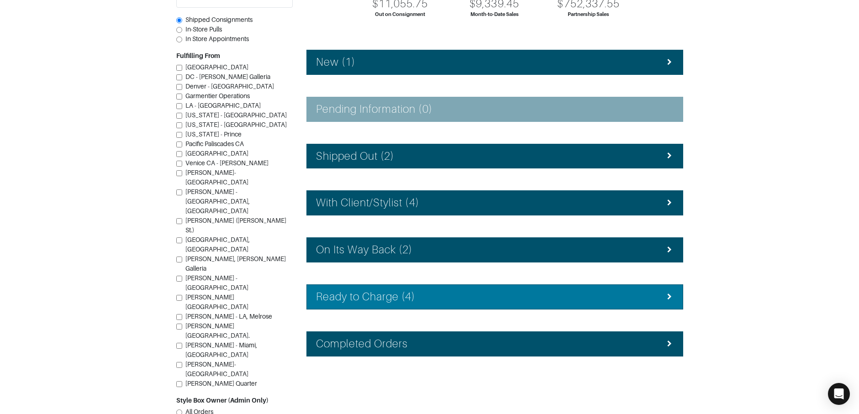
click at [387, 292] on h4 "Ready to Charge (4)" at bounding box center [366, 296] width 100 height 13
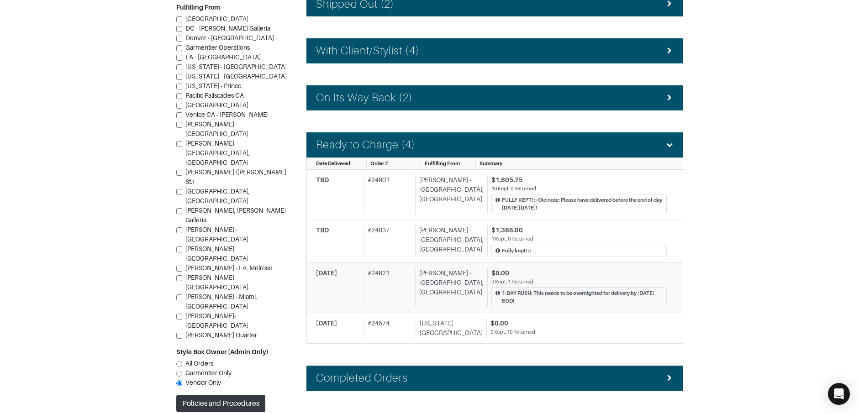
scroll to position [263, 0]
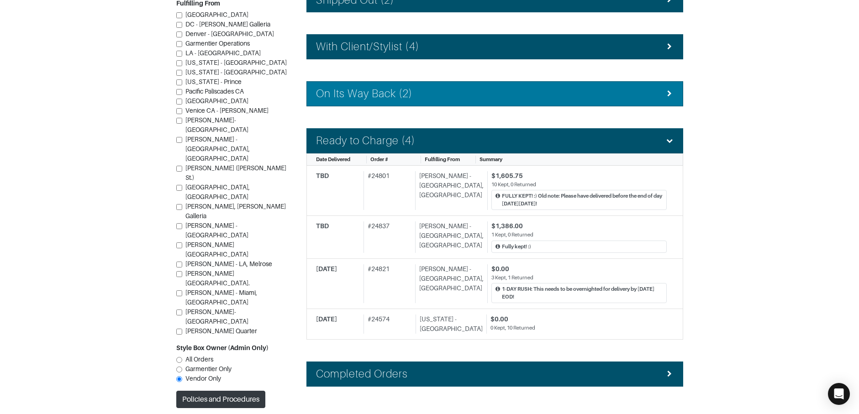
click at [383, 95] on h4 "On Its Way Back (2)" at bounding box center [364, 93] width 97 height 13
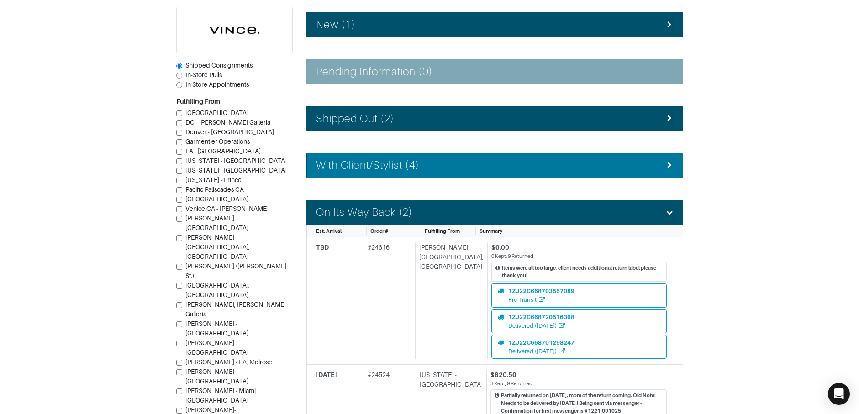
scroll to position [143, 0]
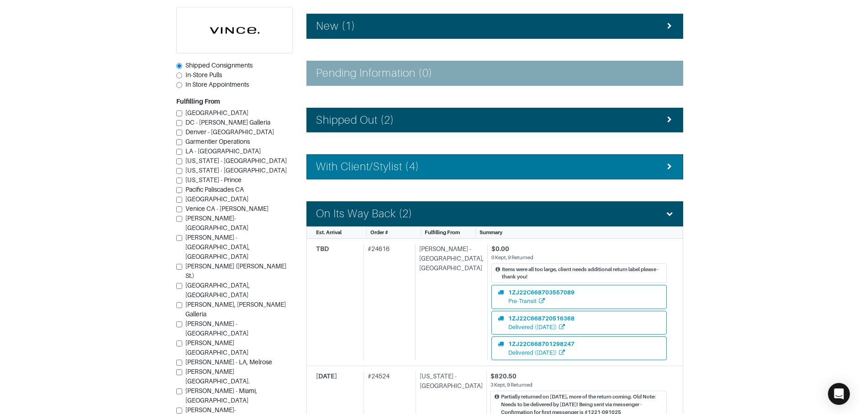
click at [400, 166] on h4 "With Client/Stylist (4)" at bounding box center [367, 166] width 103 height 13
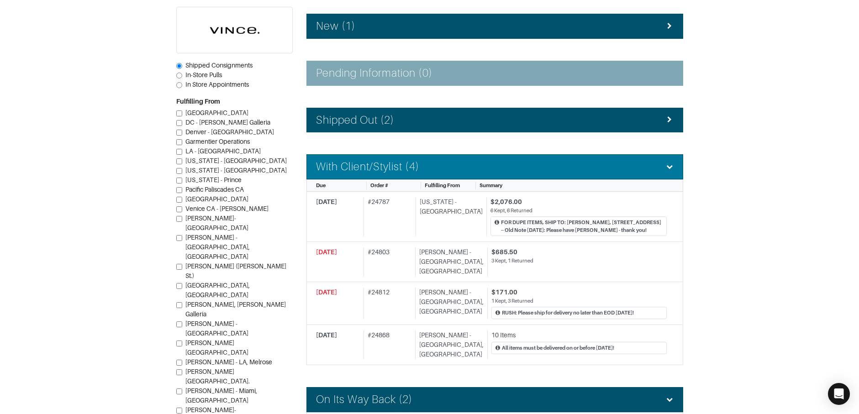
click at [383, 156] on li "With Client/Stylist (4)" at bounding box center [494, 166] width 377 height 25
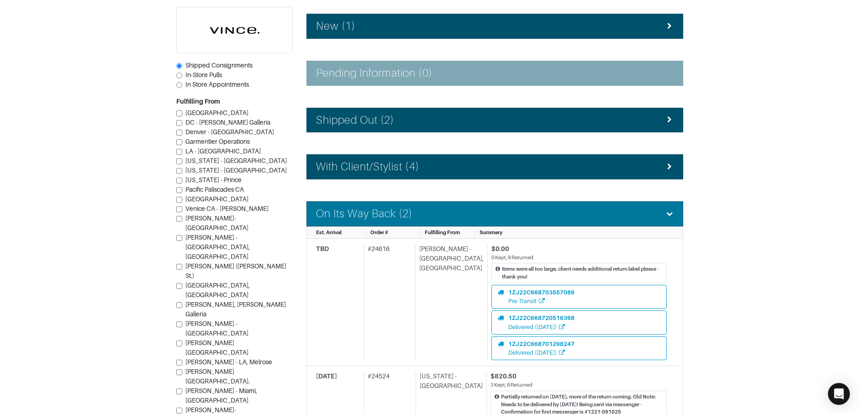
click at [382, 213] on h4 "On Its Way Back (2)" at bounding box center [364, 213] width 97 height 13
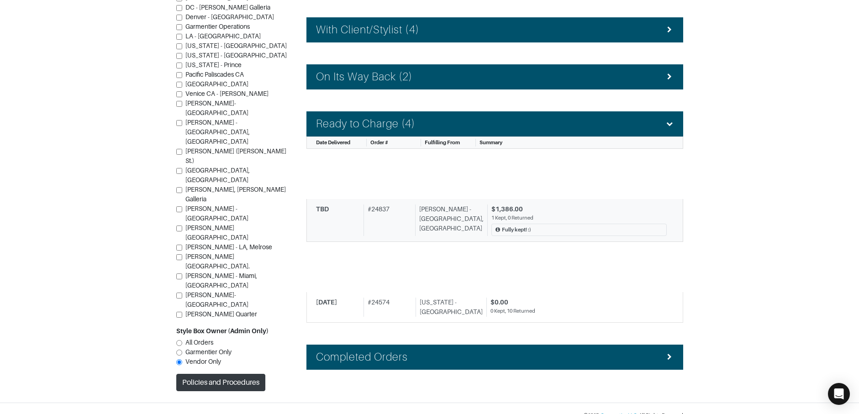
scroll to position [282, 0]
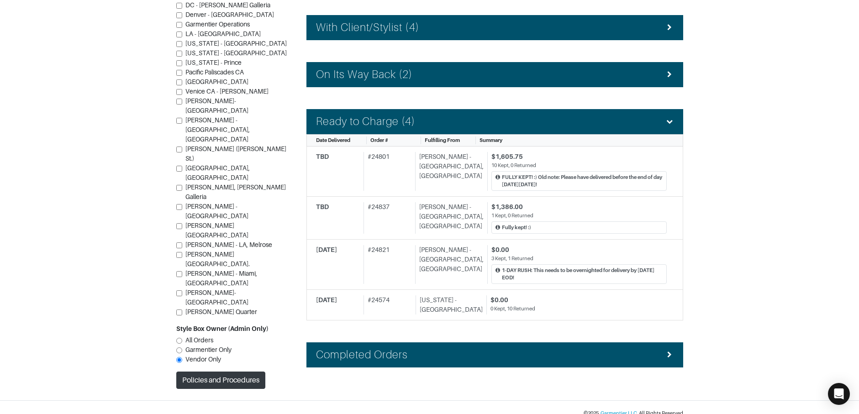
drag, startPoint x: 381, startPoint y: 350, endPoint x: 378, endPoint y: 328, distance: 22.2
click at [382, 350] on h4 "Completed Orders" at bounding box center [362, 354] width 92 height 13
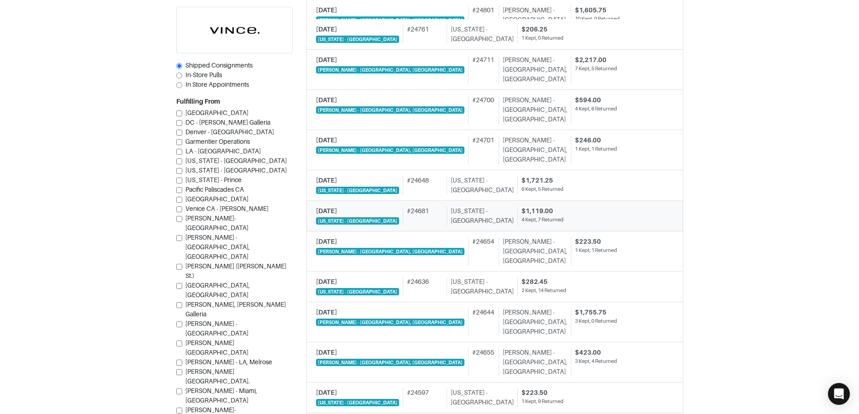
scroll to position [771, 0]
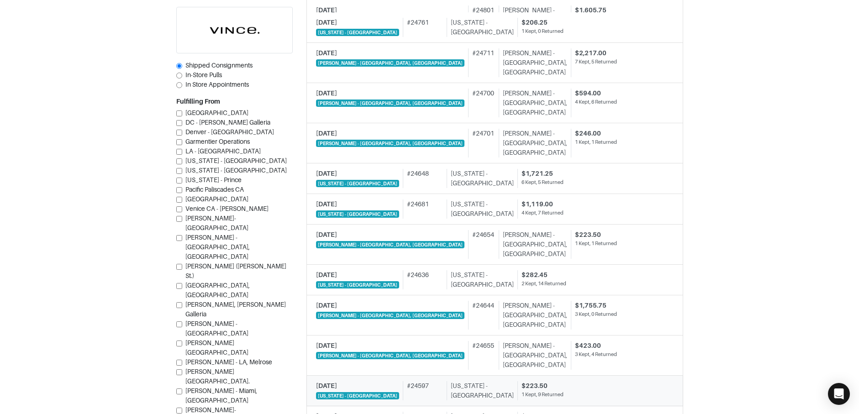
click at [403, 387] on div "# 24597" at bounding box center [423, 390] width 40 height 19
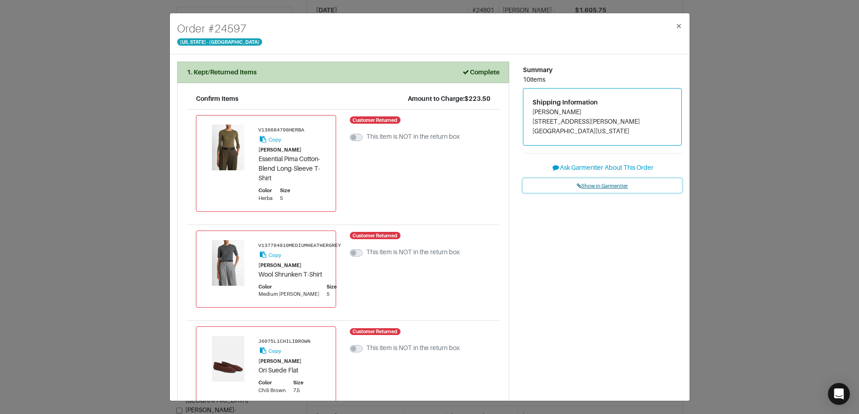
click at [598, 186] on span "Show in Garmentier" at bounding box center [602, 185] width 51 height 5
click at [679, 26] on span "×" at bounding box center [679, 26] width 7 height 12
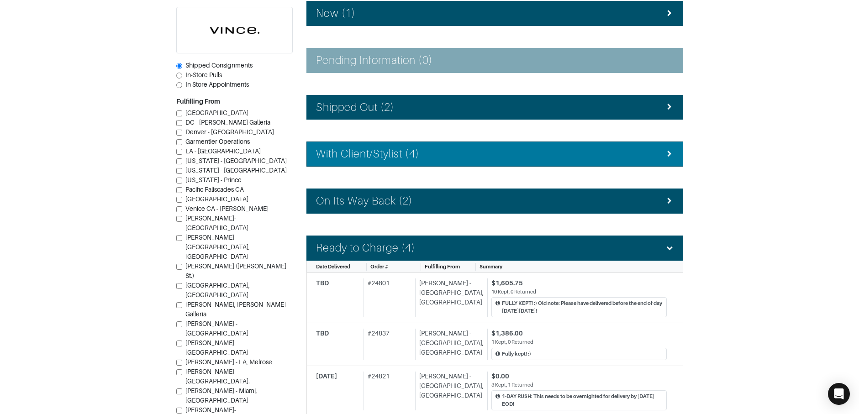
scroll to position [161, 0]
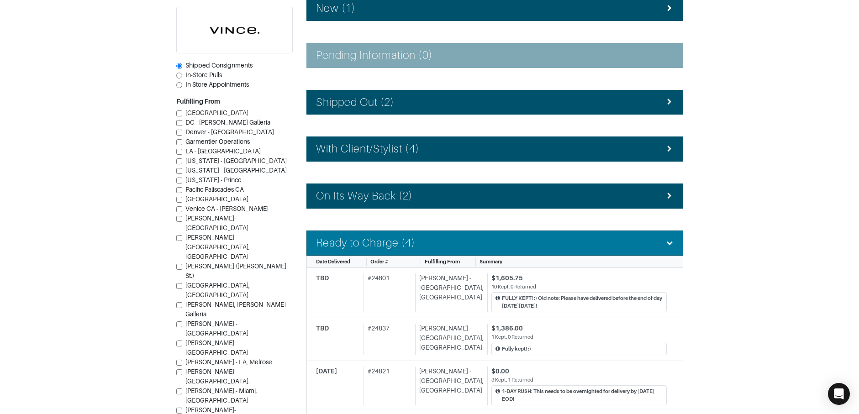
click at [463, 242] on div "Ready to Charge (4)" at bounding box center [495, 243] width 358 height 13
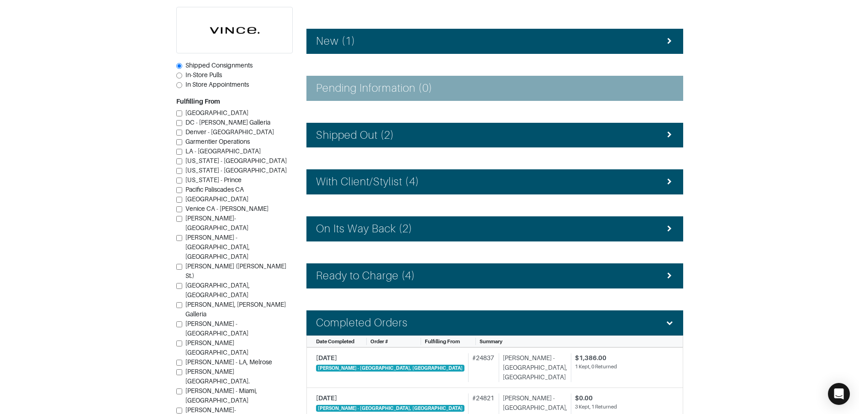
click at [455, 322] on div "Completed Orders" at bounding box center [495, 323] width 358 height 13
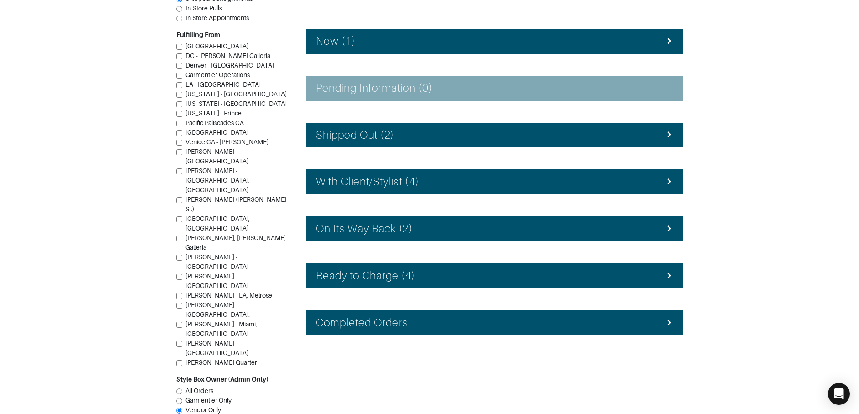
scroll to position [107, 0]
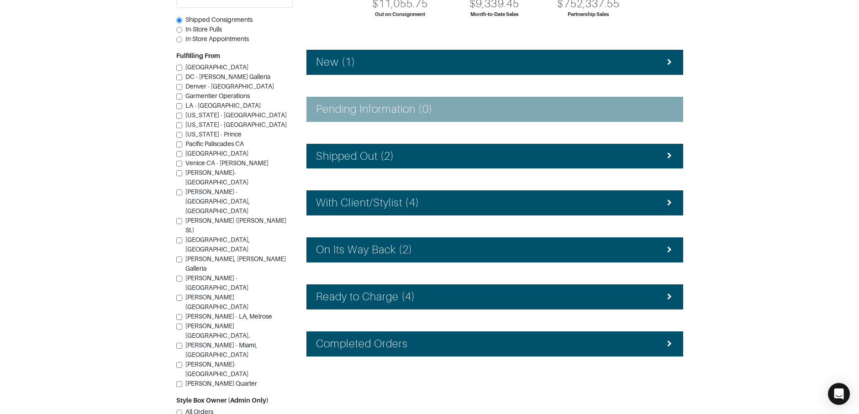
click at [361, 58] on div "New (1)" at bounding box center [495, 62] width 358 height 13
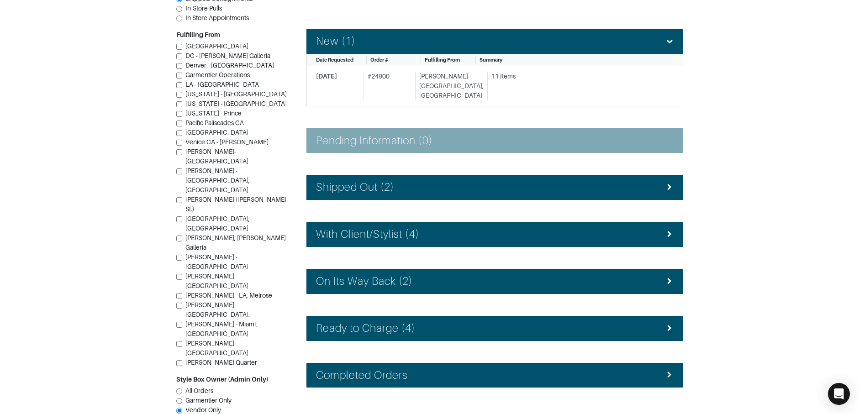
click at [361, 58] on div "Date Requested" at bounding box center [339, 60] width 47 height 8
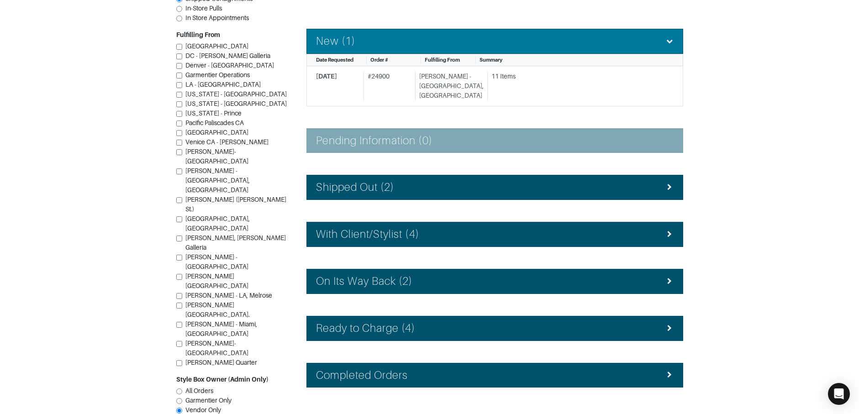
click at [356, 52] on li "New (1)" at bounding box center [494, 41] width 377 height 25
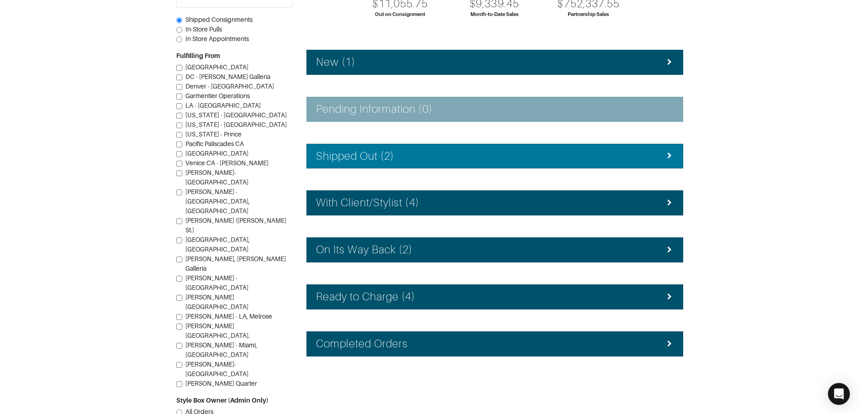
click at [385, 157] on h4 "Shipped Out (2)" at bounding box center [355, 156] width 79 height 13
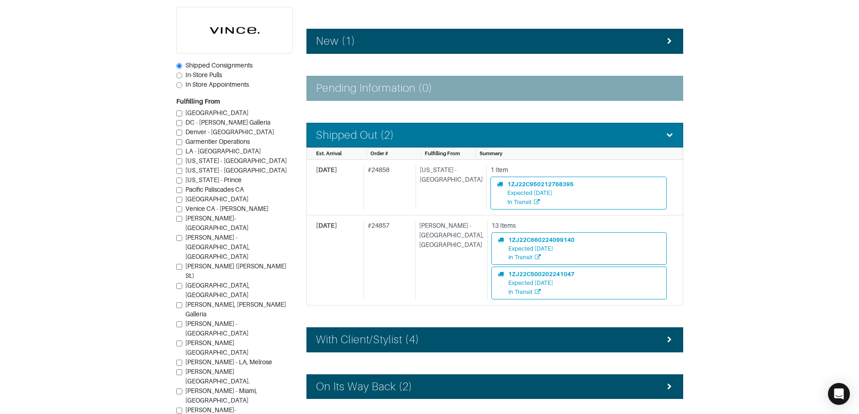
click at [382, 130] on h4 "Shipped Out (2)" at bounding box center [355, 135] width 79 height 13
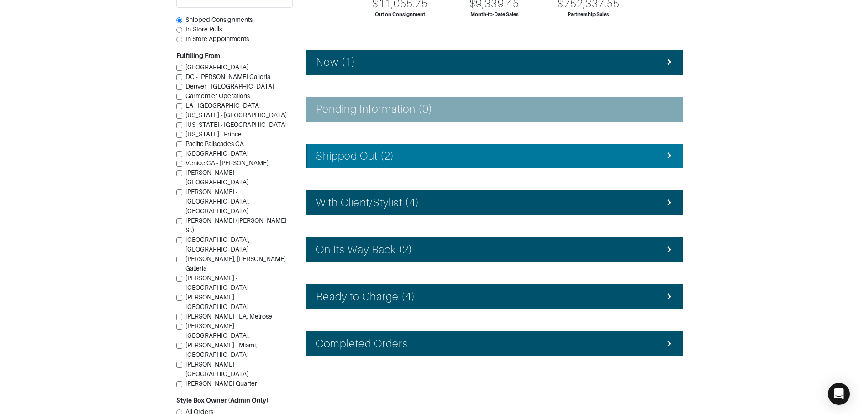
click at [385, 145] on li "Shipped Out (2)" at bounding box center [494, 156] width 377 height 25
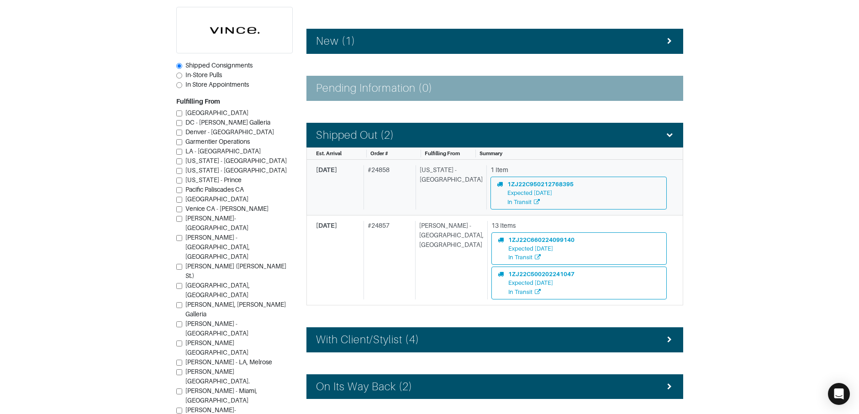
click at [385, 183] on div "# 24858" at bounding box center [388, 187] width 48 height 44
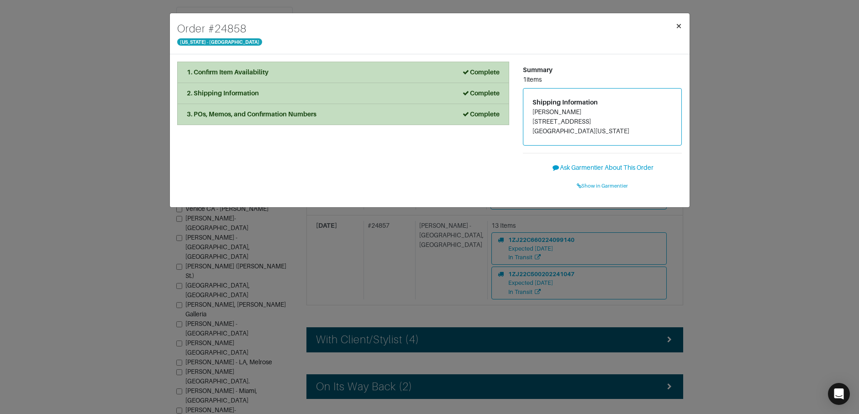
click at [677, 27] on span "×" at bounding box center [679, 26] width 7 height 12
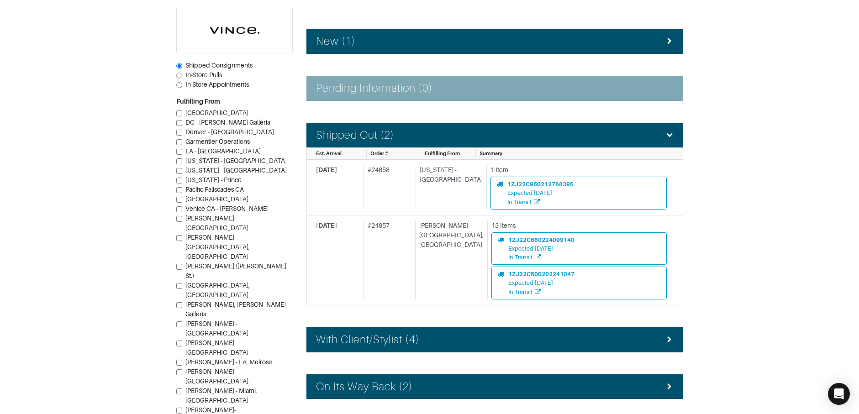
click at [427, 132] on div "Shipped Out (2)" at bounding box center [495, 135] width 358 height 13
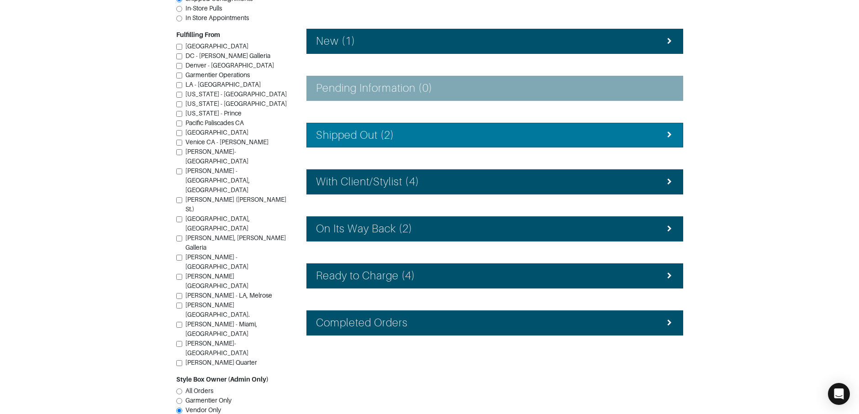
scroll to position [107, 0]
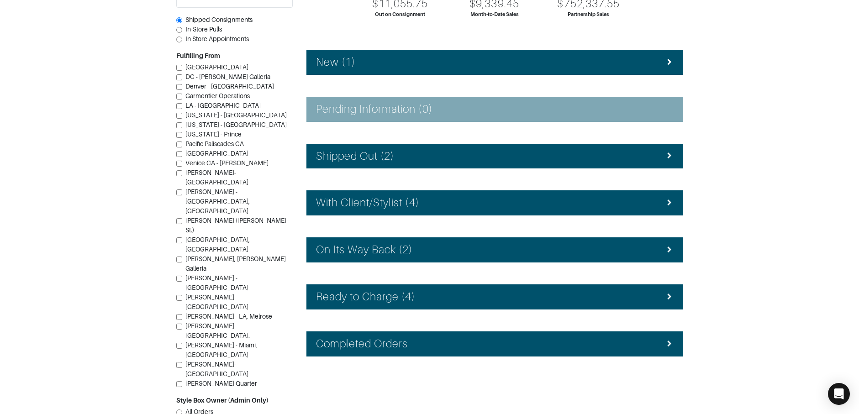
click at [435, 198] on div "With Client/Stylist (4)" at bounding box center [495, 202] width 358 height 13
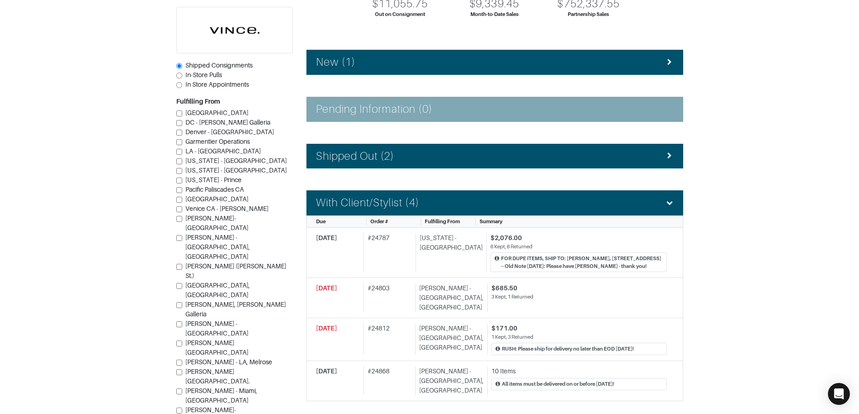
scroll to position [128, 0]
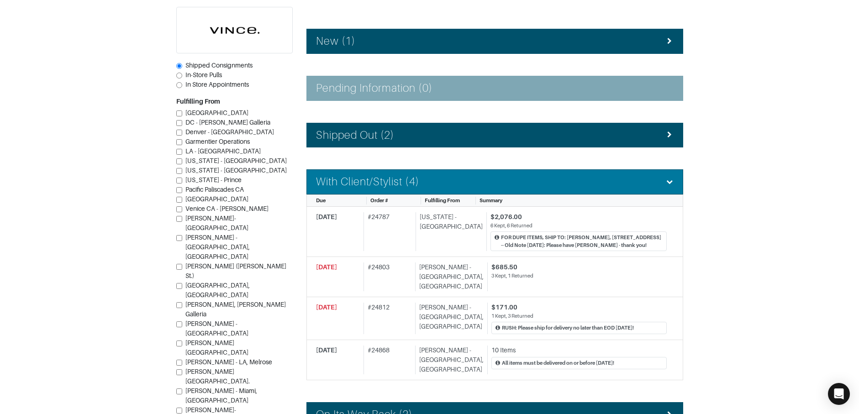
click at [422, 185] on div "With Client/Stylist (4)" at bounding box center [495, 181] width 358 height 13
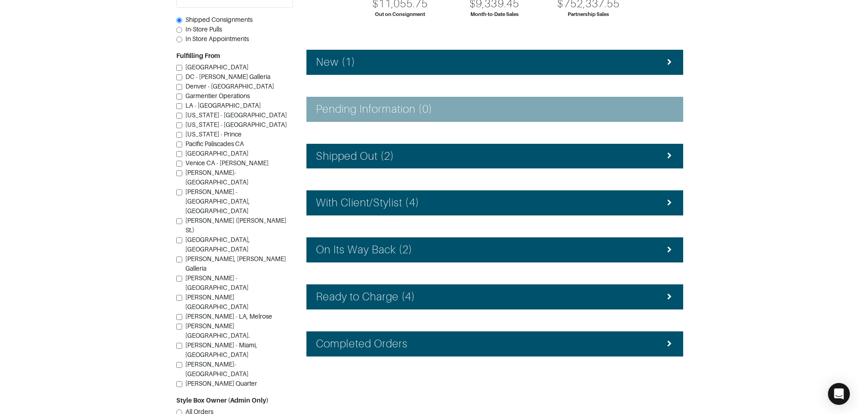
click at [433, 243] on div "On Its Way Back (2)" at bounding box center [495, 249] width 358 height 13
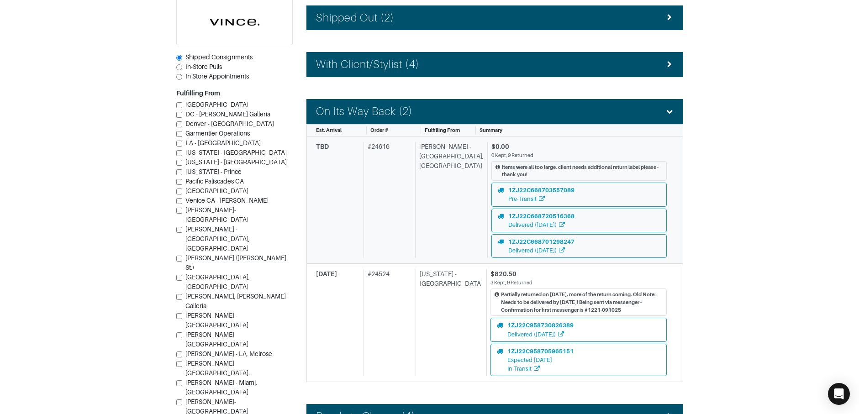
scroll to position [246, 0]
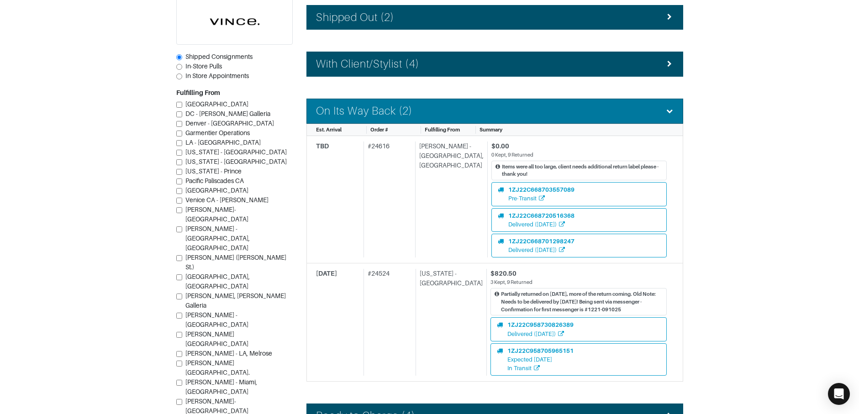
click at [428, 111] on div "On Its Way Back (2)" at bounding box center [495, 111] width 358 height 13
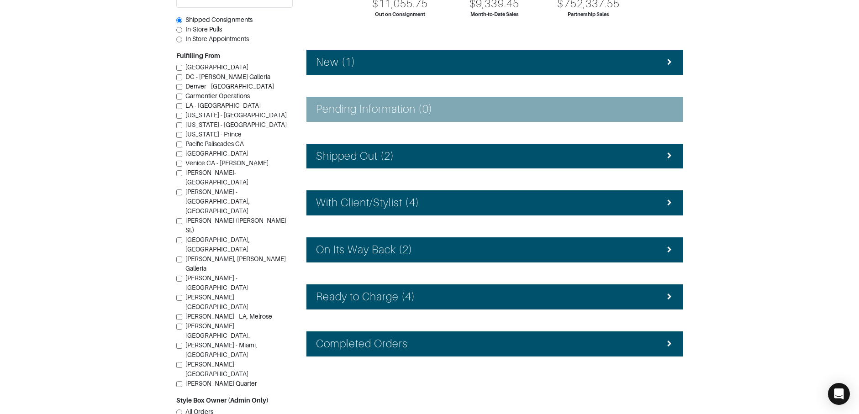
click at [433, 295] on div "Ready to Charge (4)" at bounding box center [495, 296] width 358 height 13
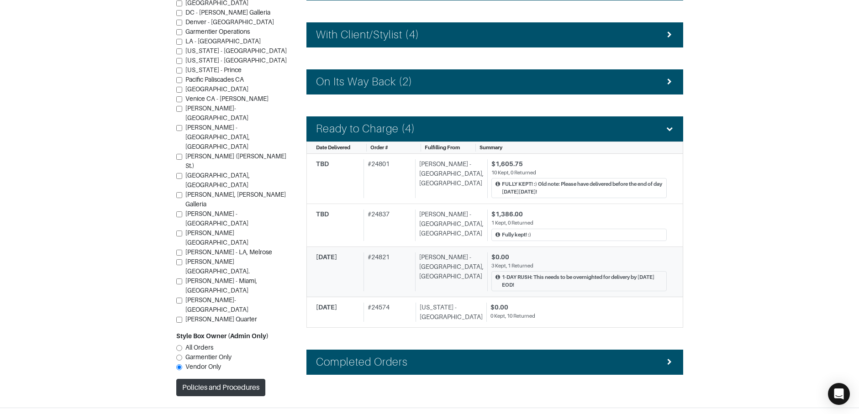
scroll to position [288, 0]
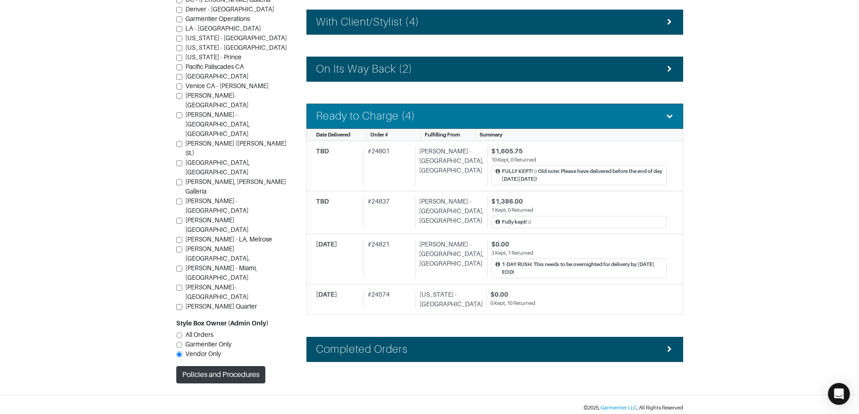
click at [410, 117] on h4 "Ready to Charge (4)" at bounding box center [366, 116] width 100 height 13
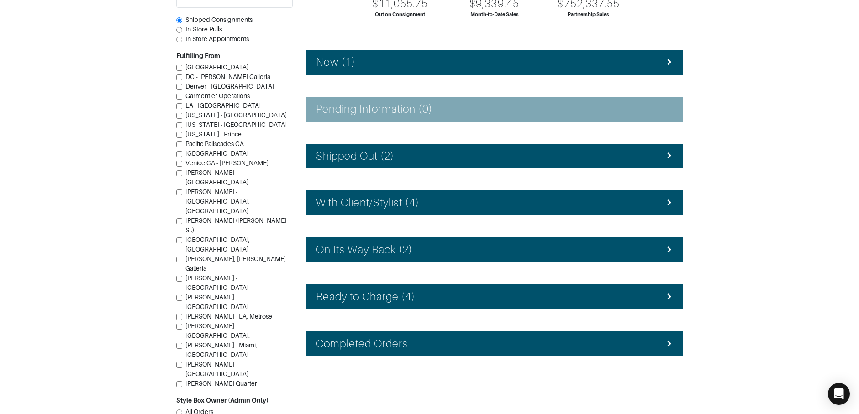
scroll to position [0, 0]
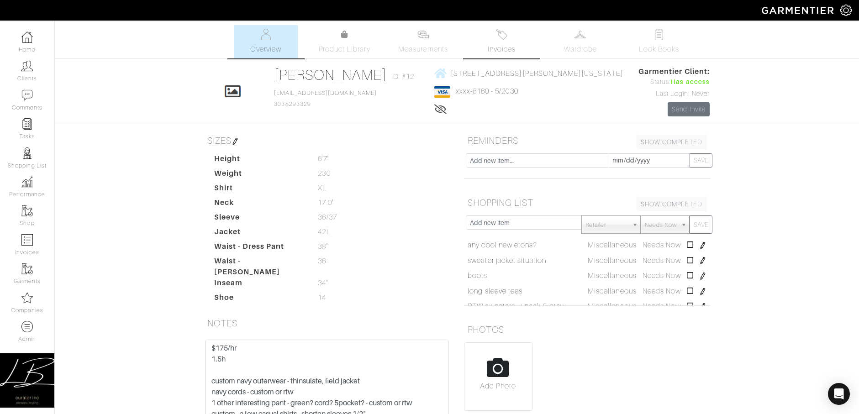
click at [507, 29] on img at bounding box center [501, 34] width 11 height 11
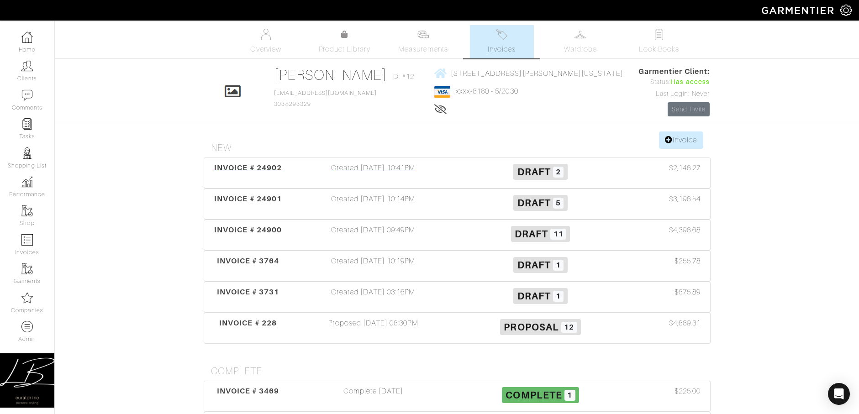
click at [398, 170] on div "Created [DATE] 10:41PM" at bounding box center [373, 173] width 167 height 21
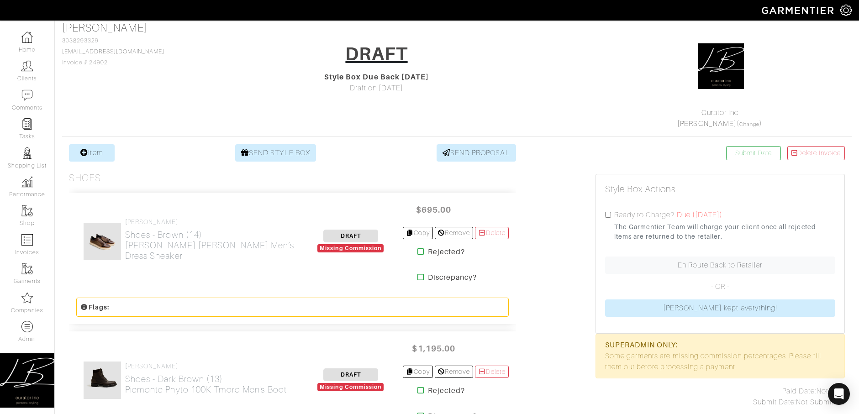
scroll to position [66, 0]
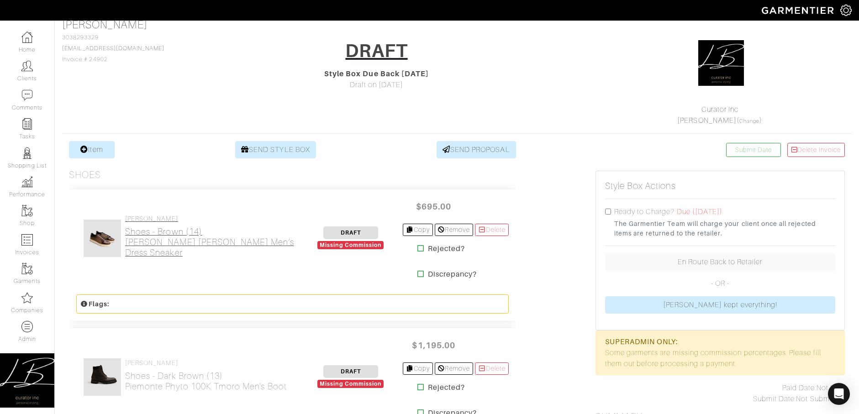
drag, startPoint x: 277, startPoint y: 248, endPoint x: 127, endPoint y: 250, distance: 150.3
click at [127, 250] on div "[PERSON_NAME] Shoes - Brown (14) [PERSON_NAME] [PERSON_NAME] Men’s Dress Sneaker" at bounding box center [191, 238] width 230 height 47
copy h2 "[PERSON_NAME] [PERSON_NAME] Men’s Dress Sneaker"
click at [155, 236] on h2 "Shoes - Brown (14) [PERSON_NAME] [PERSON_NAME] Men’s Dress Sneaker" at bounding box center [212, 243] width 174 height 32
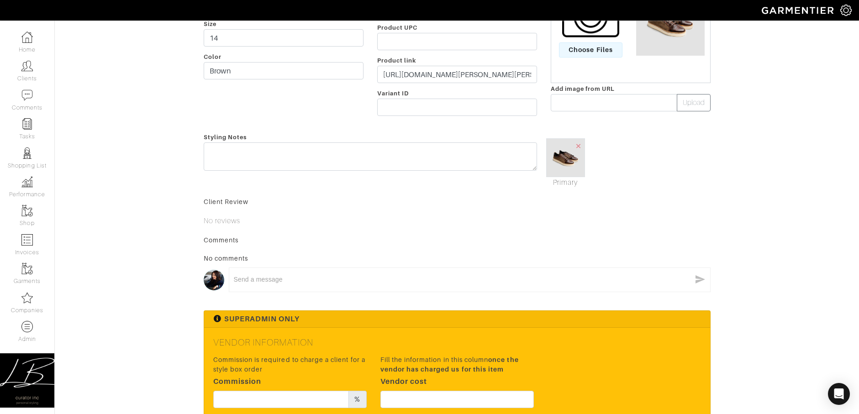
scroll to position [293, 0]
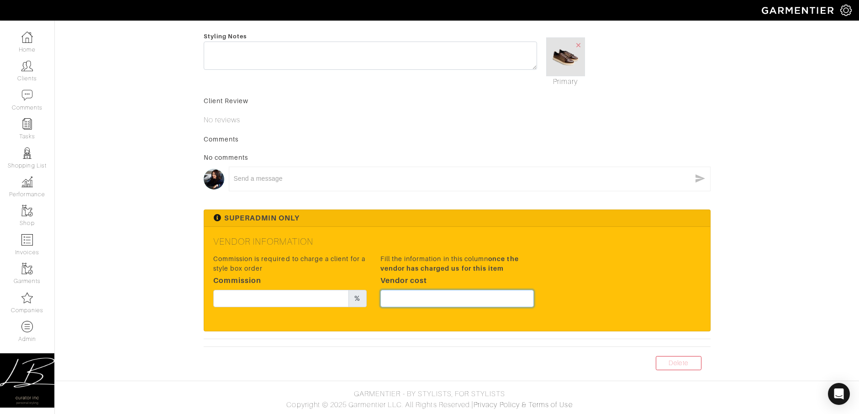
click at [450, 294] on input "text" at bounding box center [456, 298] width 153 height 17
type input "370.3"
click at [459, 87] on div "Styling Notes" at bounding box center [370, 59] width 347 height 57
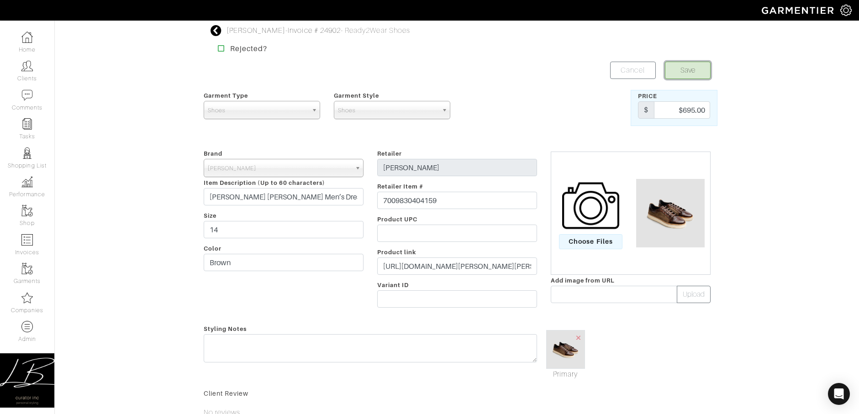
click at [686, 69] on button "Save" at bounding box center [688, 70] width 46 height 17
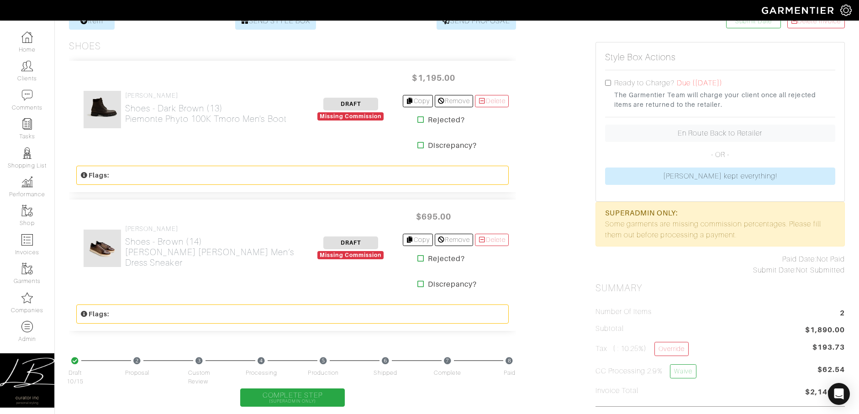
scroll to position [198, 0]
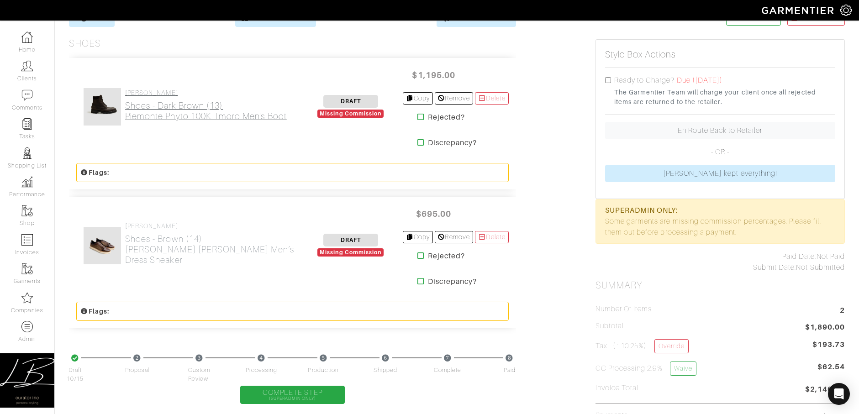
click at [150, 114] on h2 "Shoes - Dark Brown (13) Piemonte Phyto 100K Tmoro Men's Boot" at bounding box center [206, 110] width 162 height 21
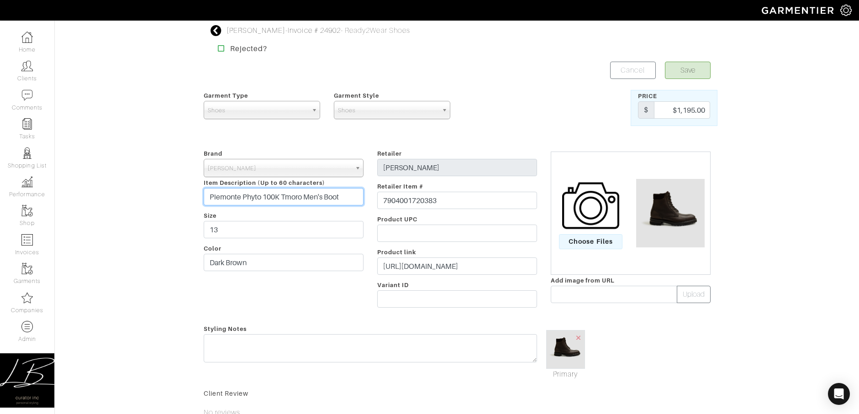
drag, startPoint x: 239, startPoint y: 194, endPoint x: 195, endPoint y: 191, distance: 44.0
click at [195, 191] on div "[PERSON_NAME] - Invoice # 24902 - Ready2Wear Shoes Rejected? Save Cancel Garmen…" at bounding box center [429, 344] width 859 height 638
